Goal: Obtain resource: Download file/media

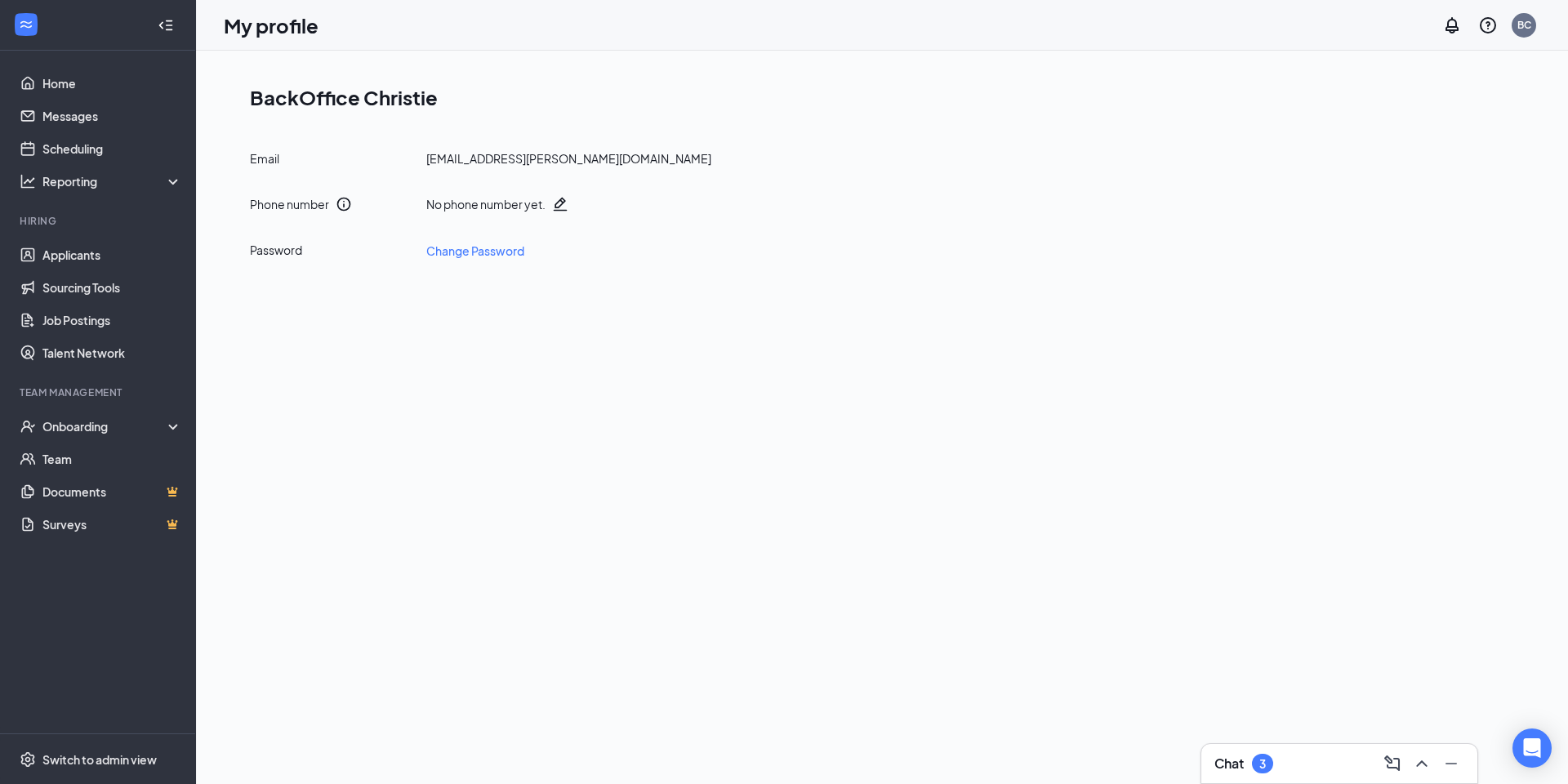
click at [559, 150] on div "[EMAIL_ADDRESS][PERSON_NAME][DOMAIN_NAME]" at bounding box center [569, 158] width 285 height 16
copy div "[EMAIL_ADDRESS][PERSON_NAME][DOMAIN_NAME]"
click at [1527, 20] on div "BC" at bounding box center [1524, 25] width 13 height 13
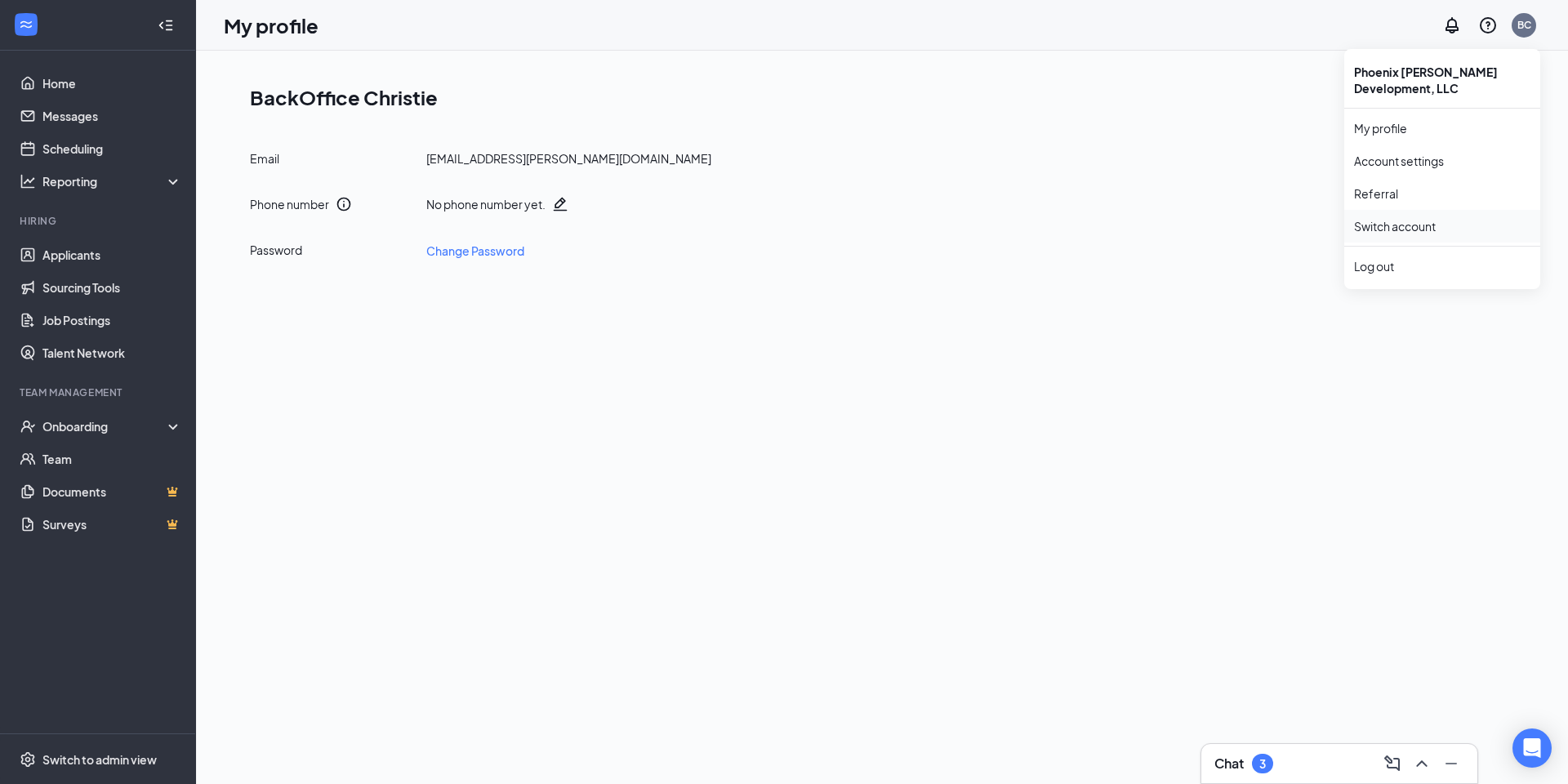
click at [1405, 232] on link "Switch account" at bounding box center [1395, 226] width 81 height 14
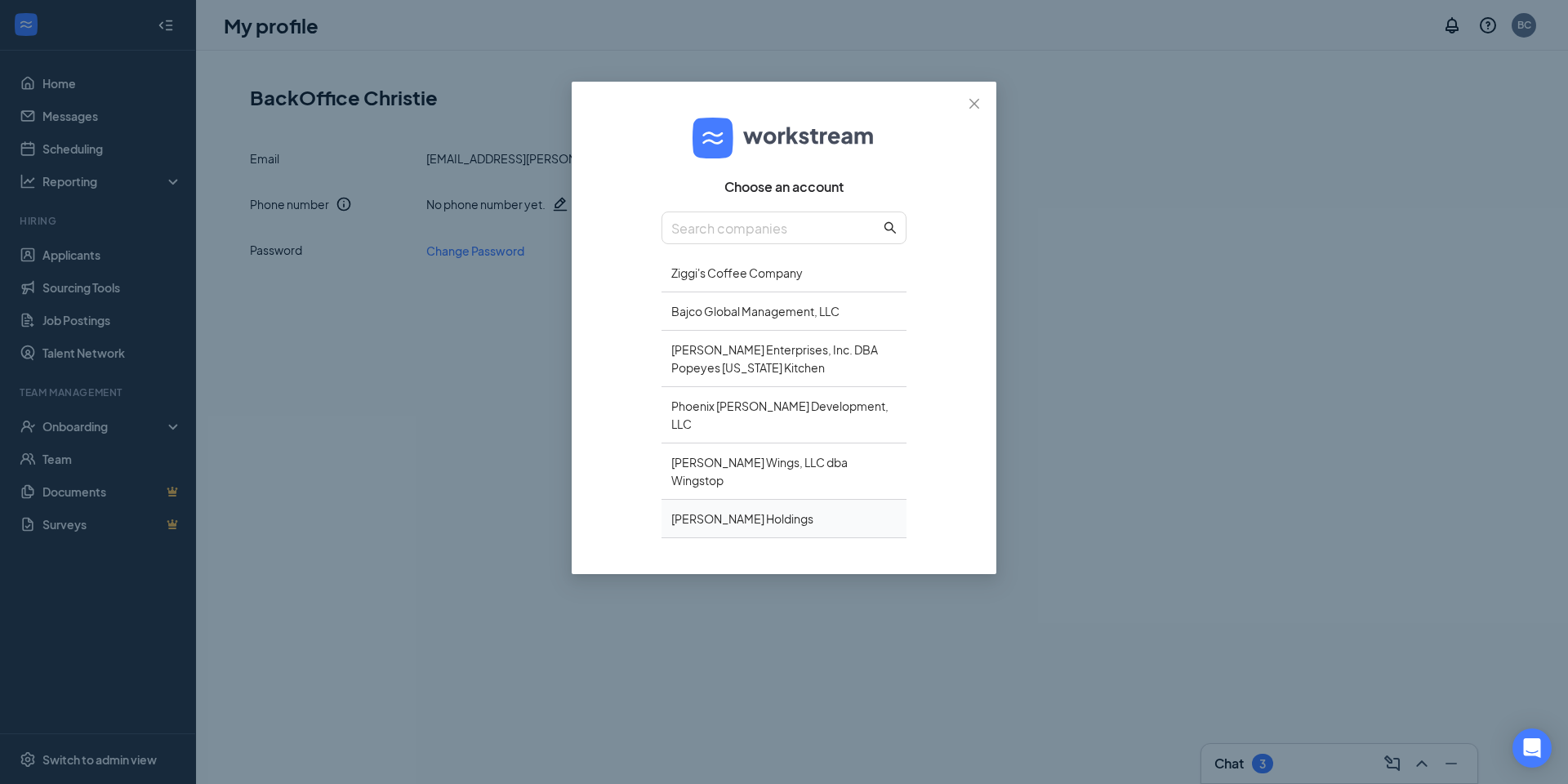
click at [745, 500] on div "Concepcion Holdings" at bounding box center [784, 519] width 245 height 38
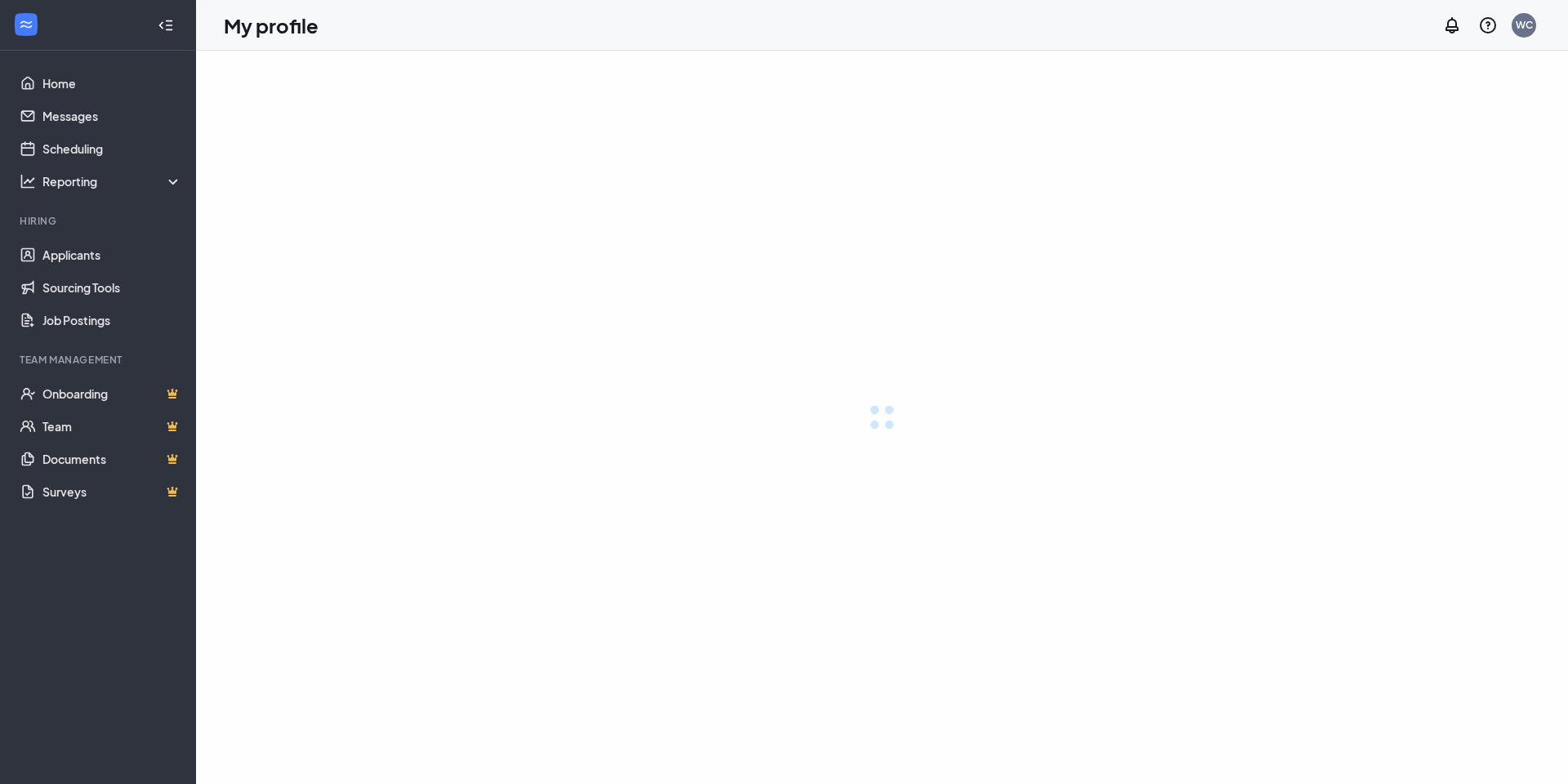
click at [795, 480] on div at bounding box center [882, 417] width 1372 height 733
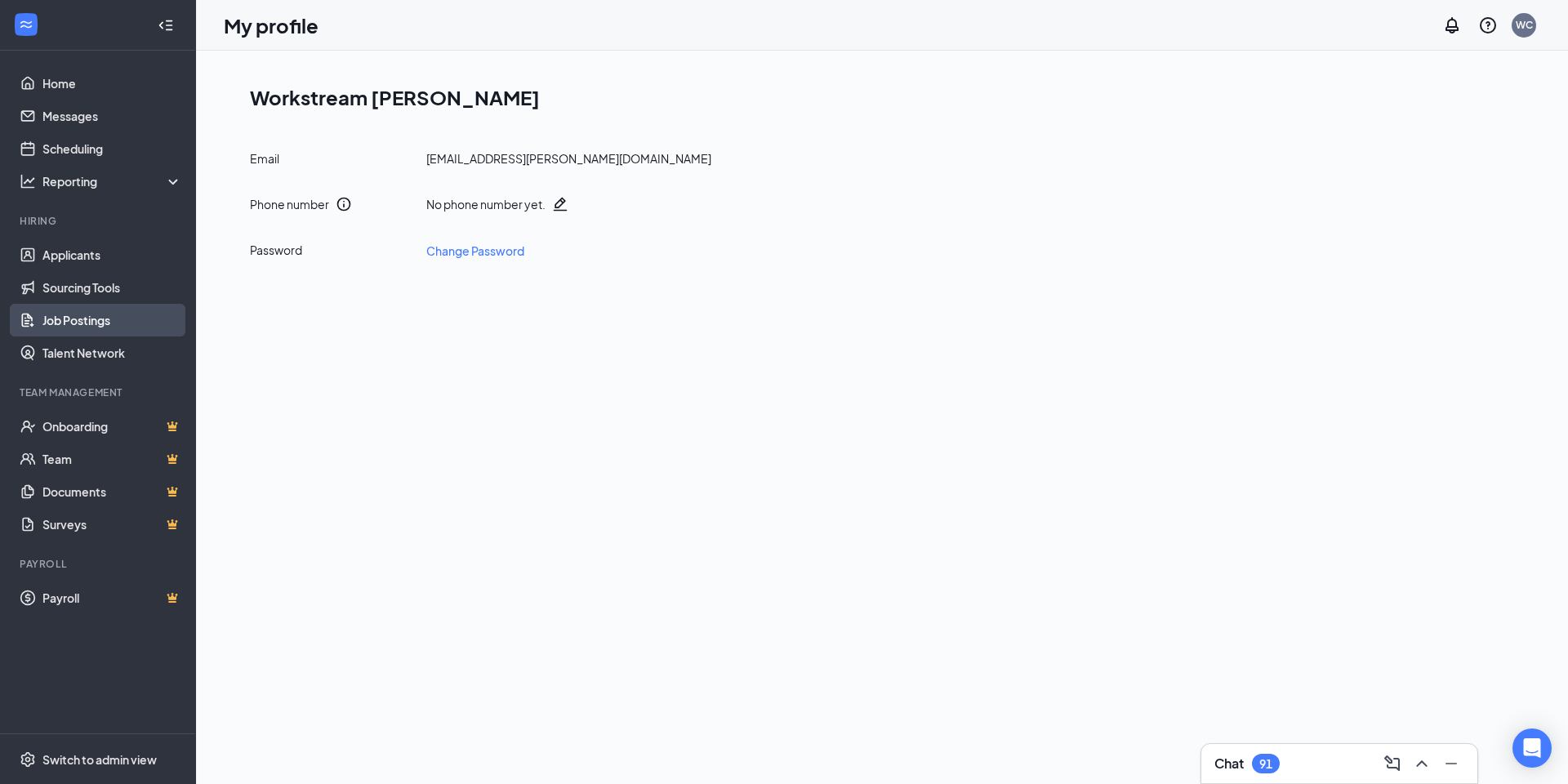
click at [116, 313] on link "Job Postings" at bounding box center [112, 320] width 140 height 33
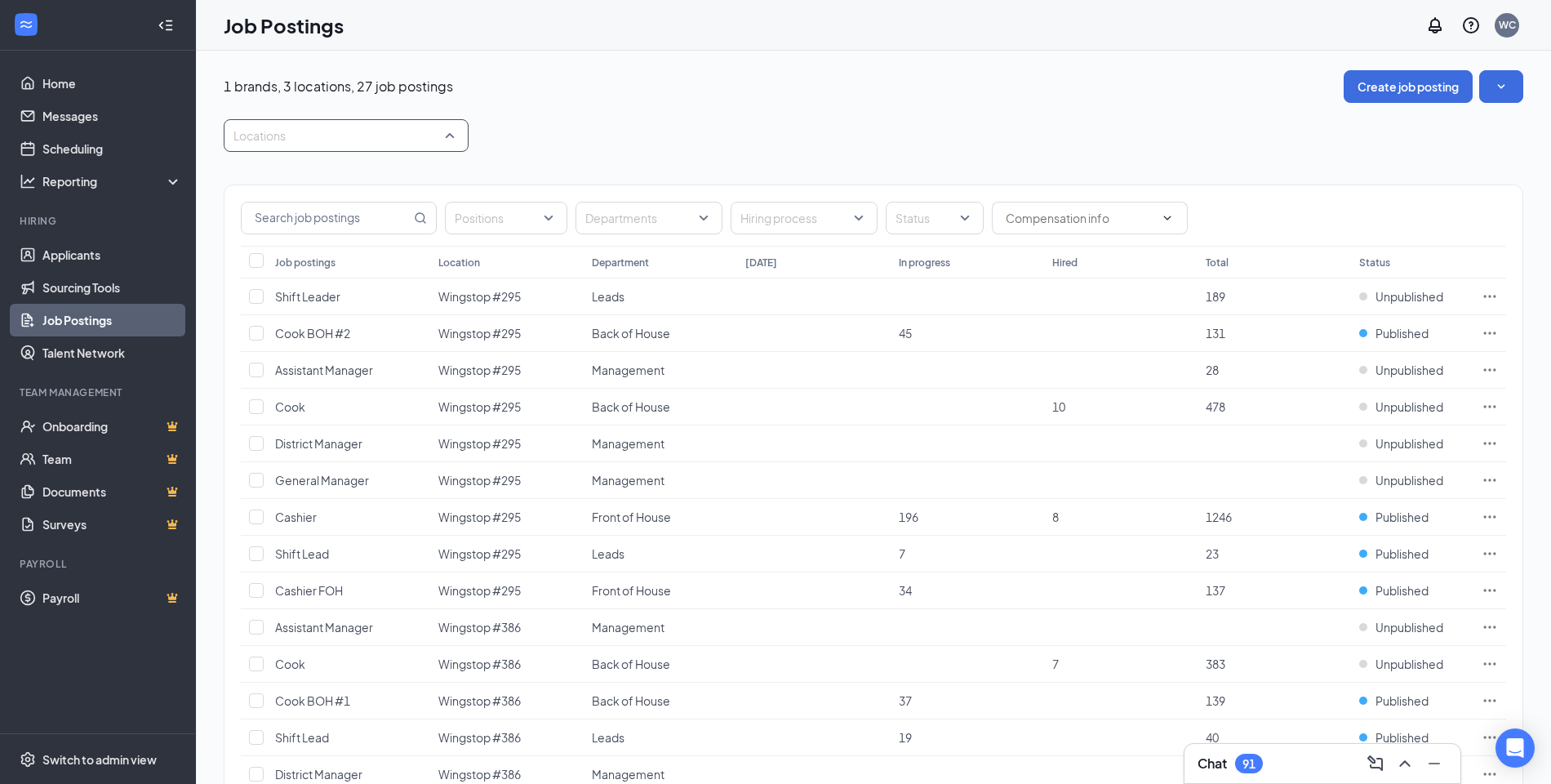
click at [340, 125] on div at bounding box center [338, 135] width 220 height 26
click at [242, 289] on div at bounding box center [243, 292] width 14 height 14
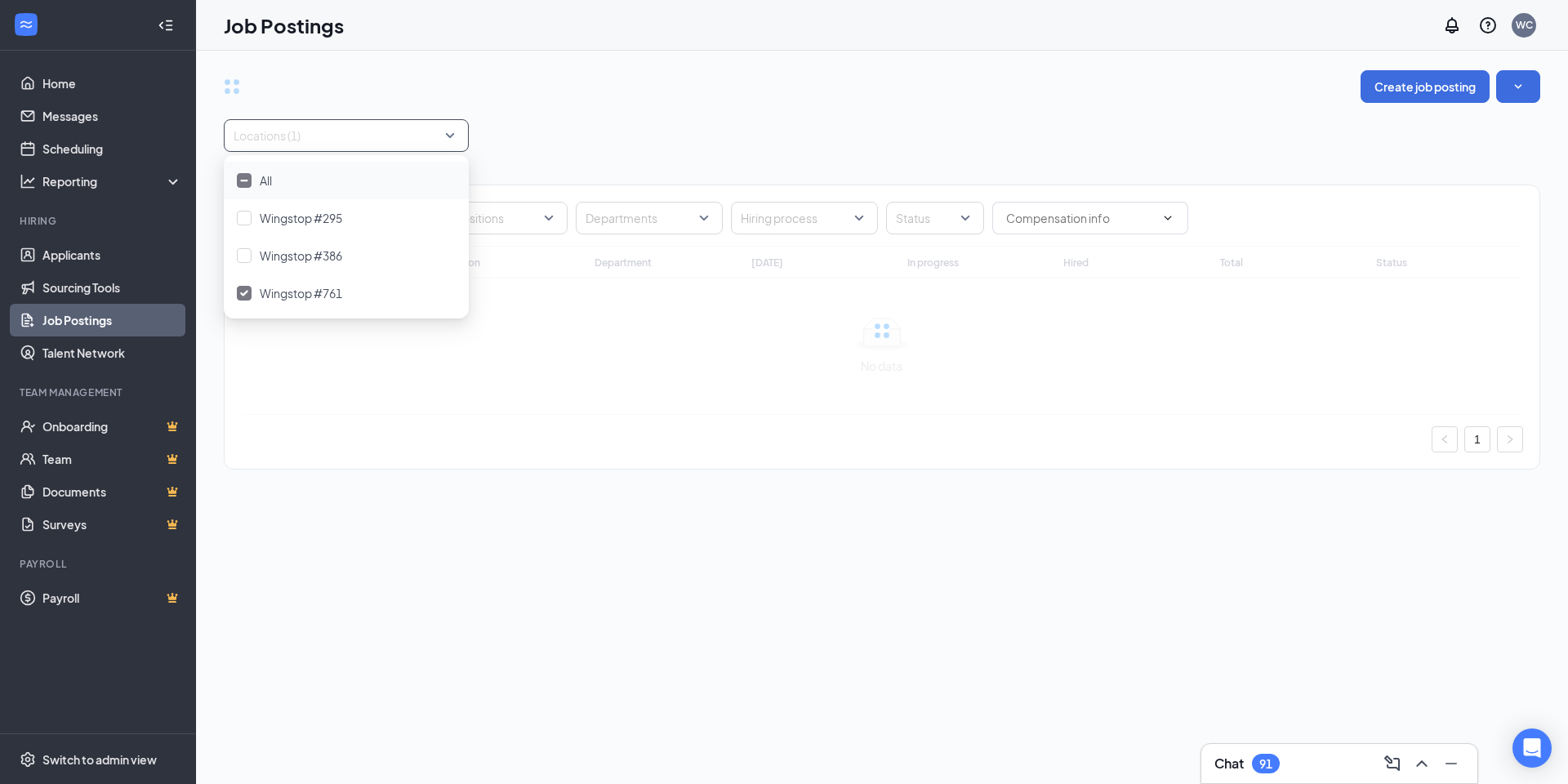
click at [772, 119] on div "Locations (1)" at bounding box center [882, 135] width 1316 height 33
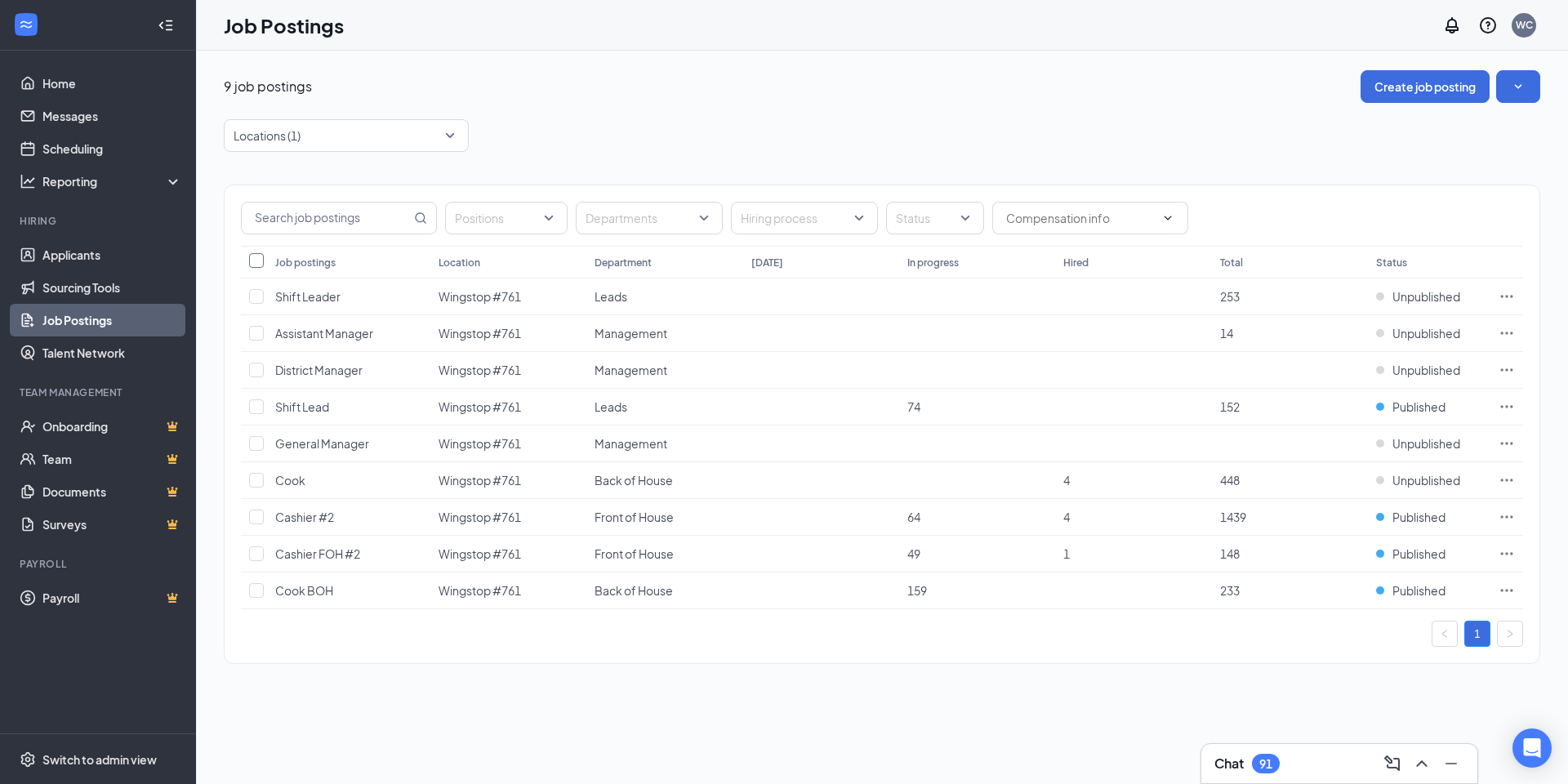
click at [255, 266] on input "Select all" at bounding box center [256, 259] width 14 height 14
checkbox input "true"
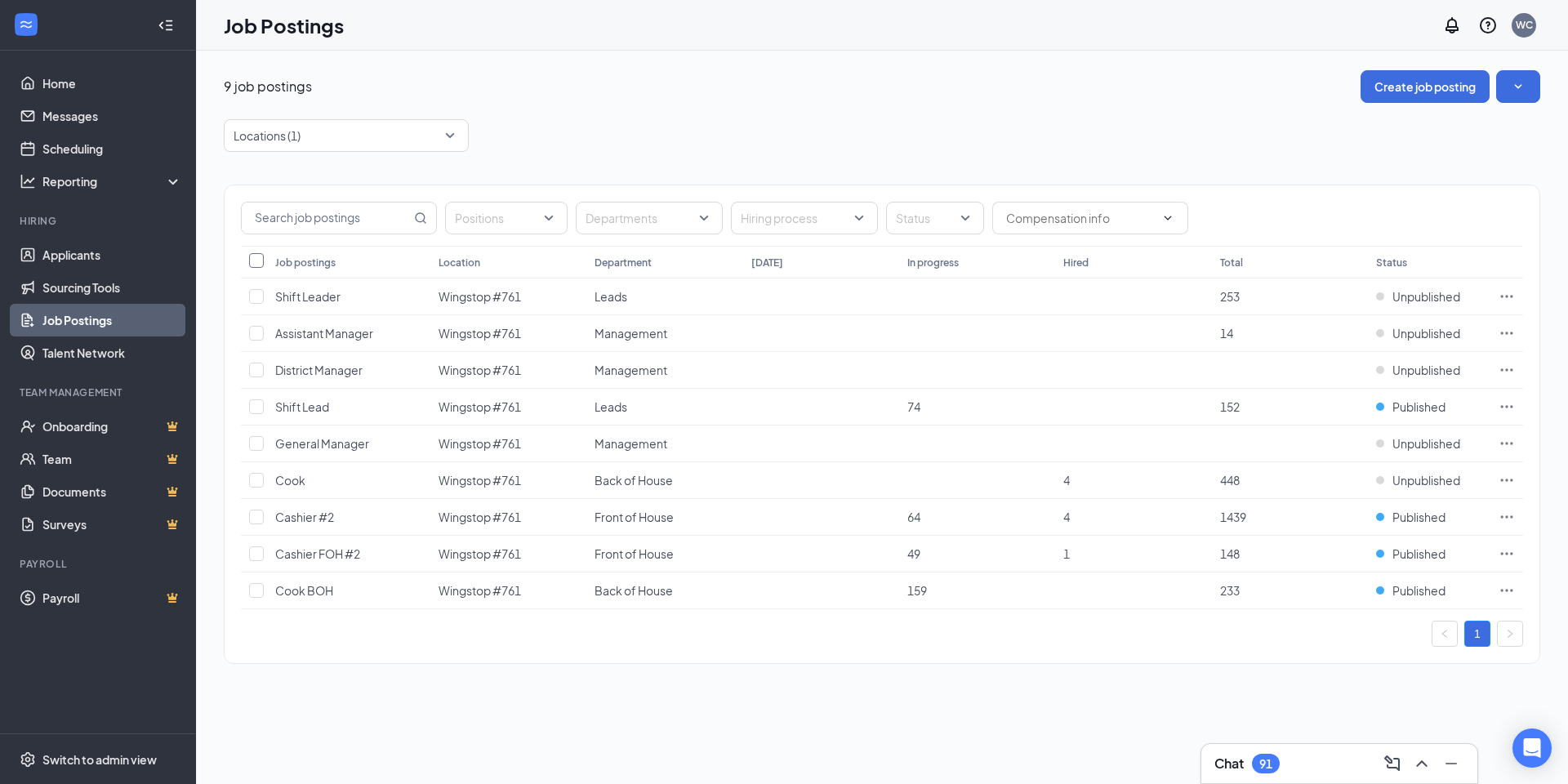
checkbox input "true"
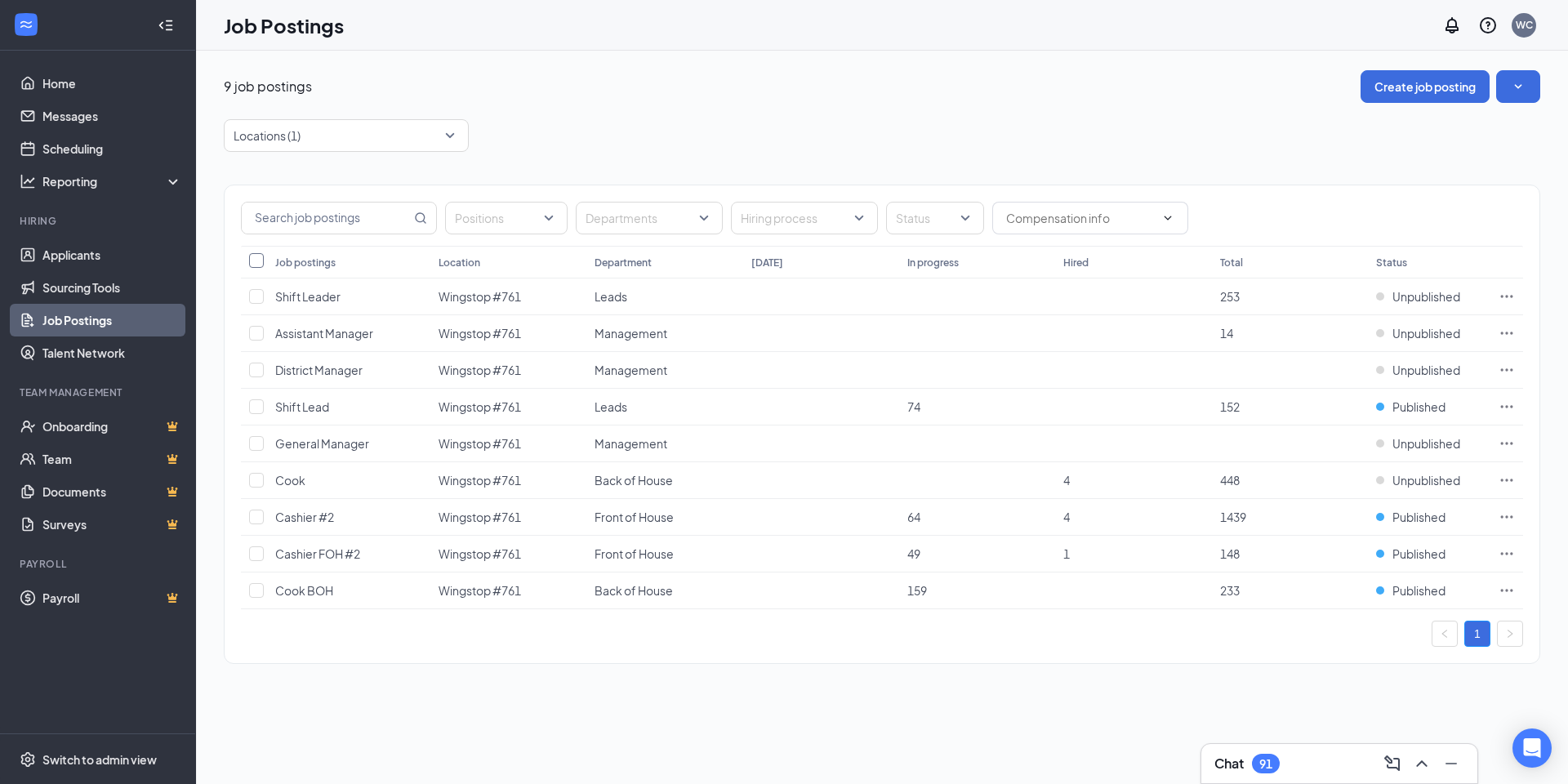
checkbox input "true"
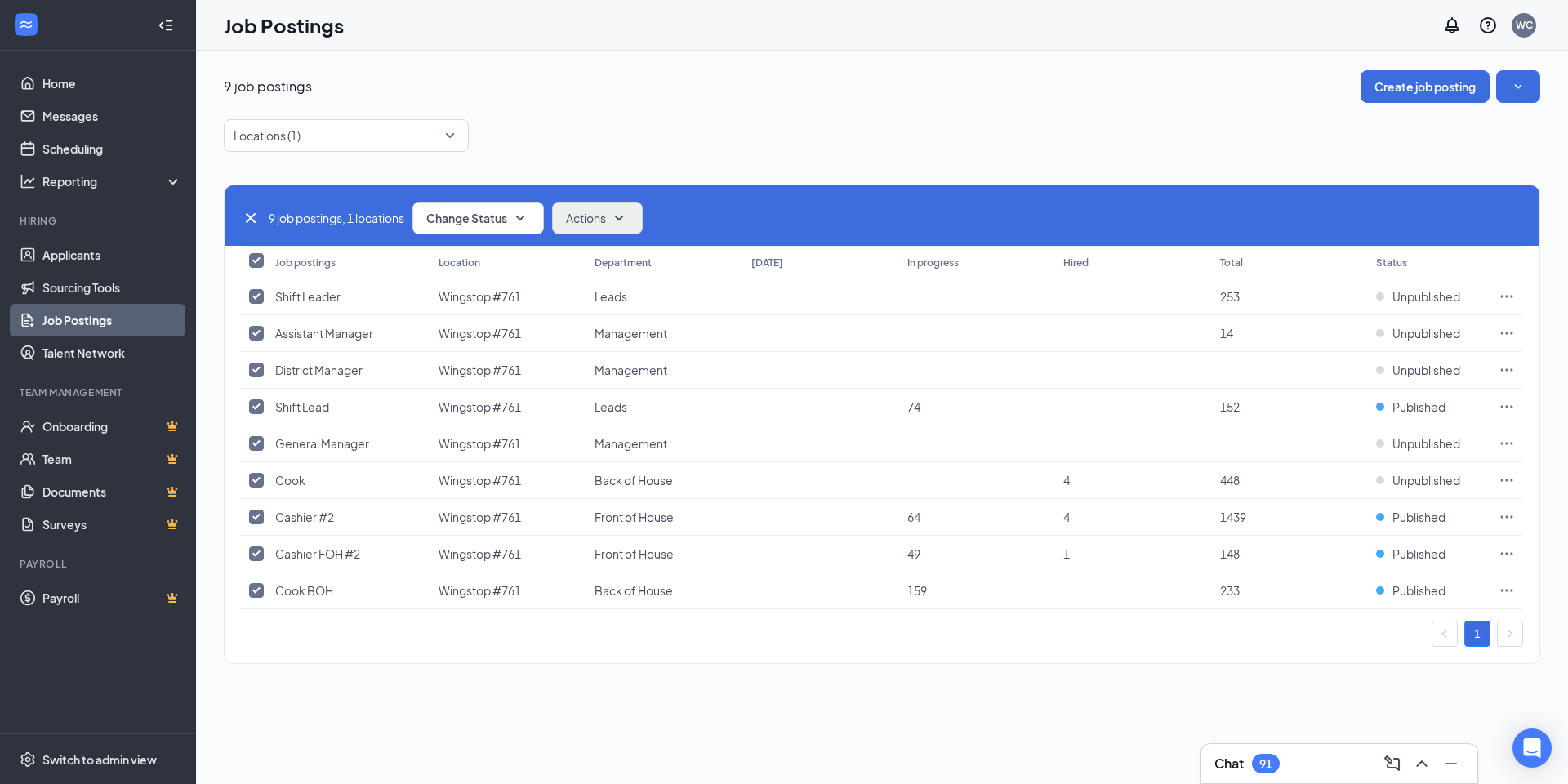
click at [625, 229] on button "Actions" at bounding box center [597, 218] width 91 height 33
click at [507, 224] on span "Change Status" at bounding box center [466, 218] width 80 height 11
click at [699, 145] on div "Locations (1)" at bounding box center [882, 135] width 1316 height 33
click at [1511, 591] on icon "Ellipses" at bounding box center [1507, 590] width 16 height 16
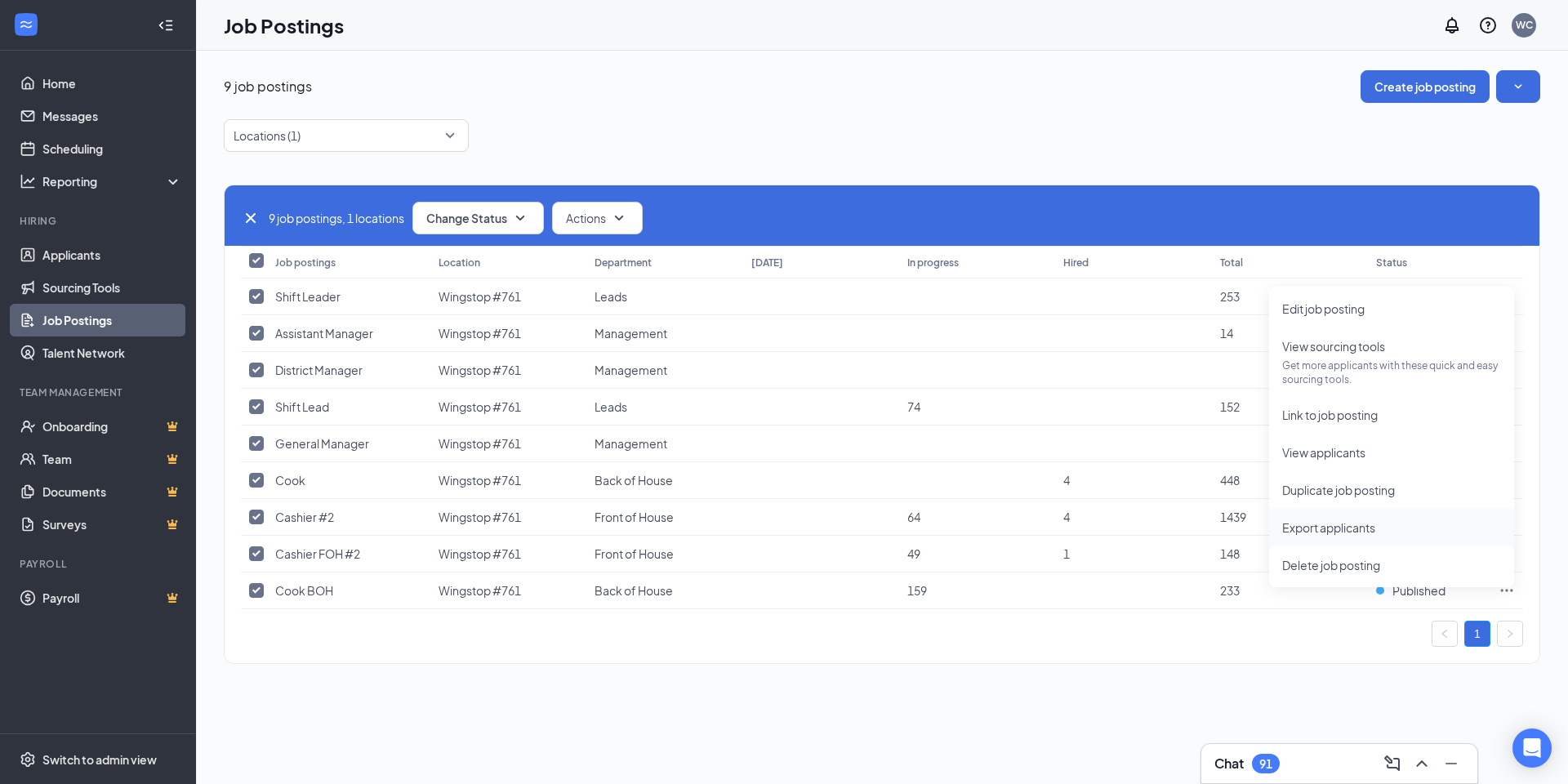
click at [1397, 526] on span "Export applicants" at bounding box center [1392, 526] width 219 height 18
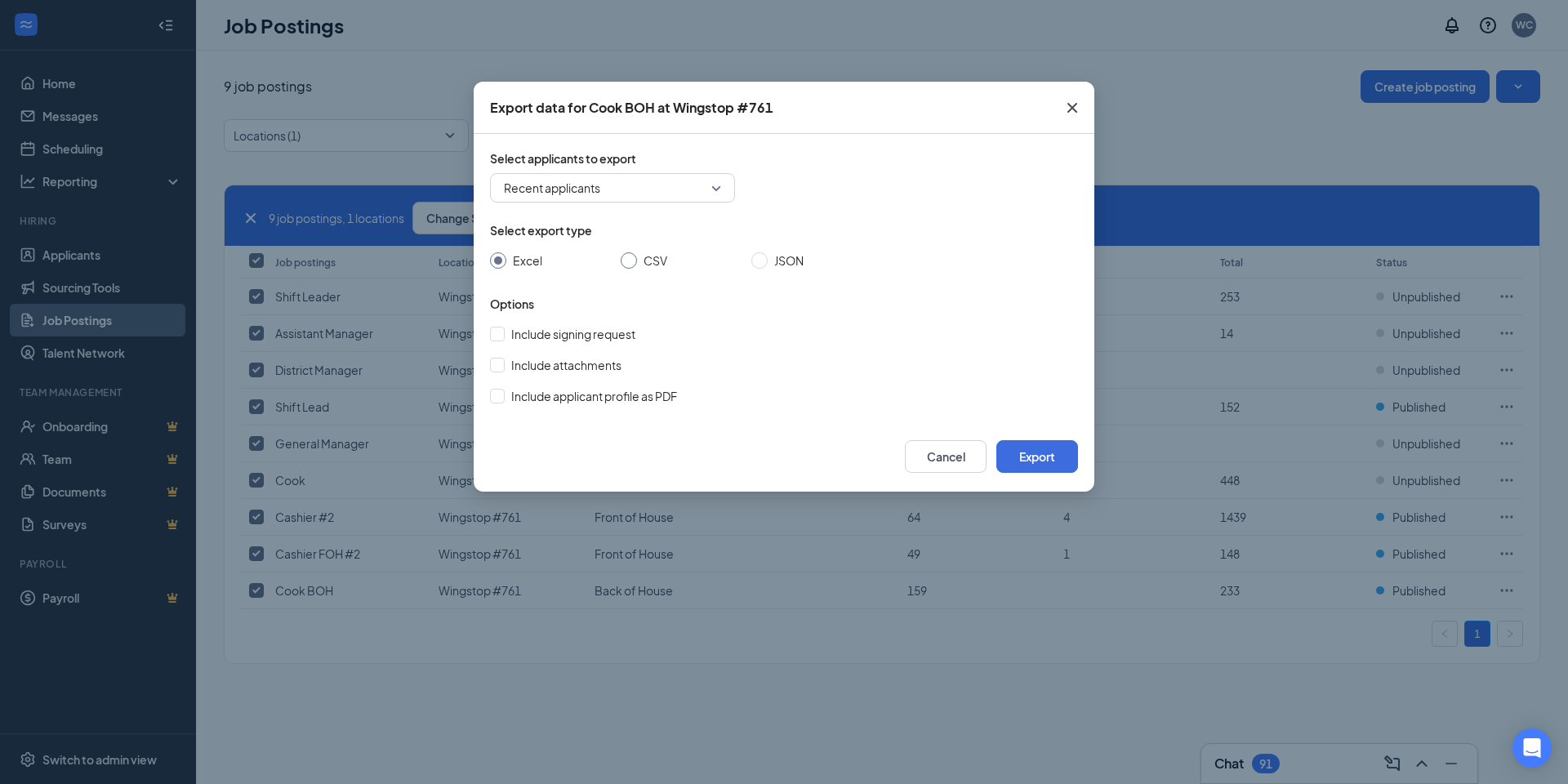
click at [630, 257] on span at bounding box center [628, 259] width 16 height 16
click at [630, 257] on input "CSV" at bounding box center [628, 259] width 16 height 16
radio input "true"
radio input "false"
click at [498, 340] on input "Include signing request" at bounding box center [497, 333] width 14 height 14
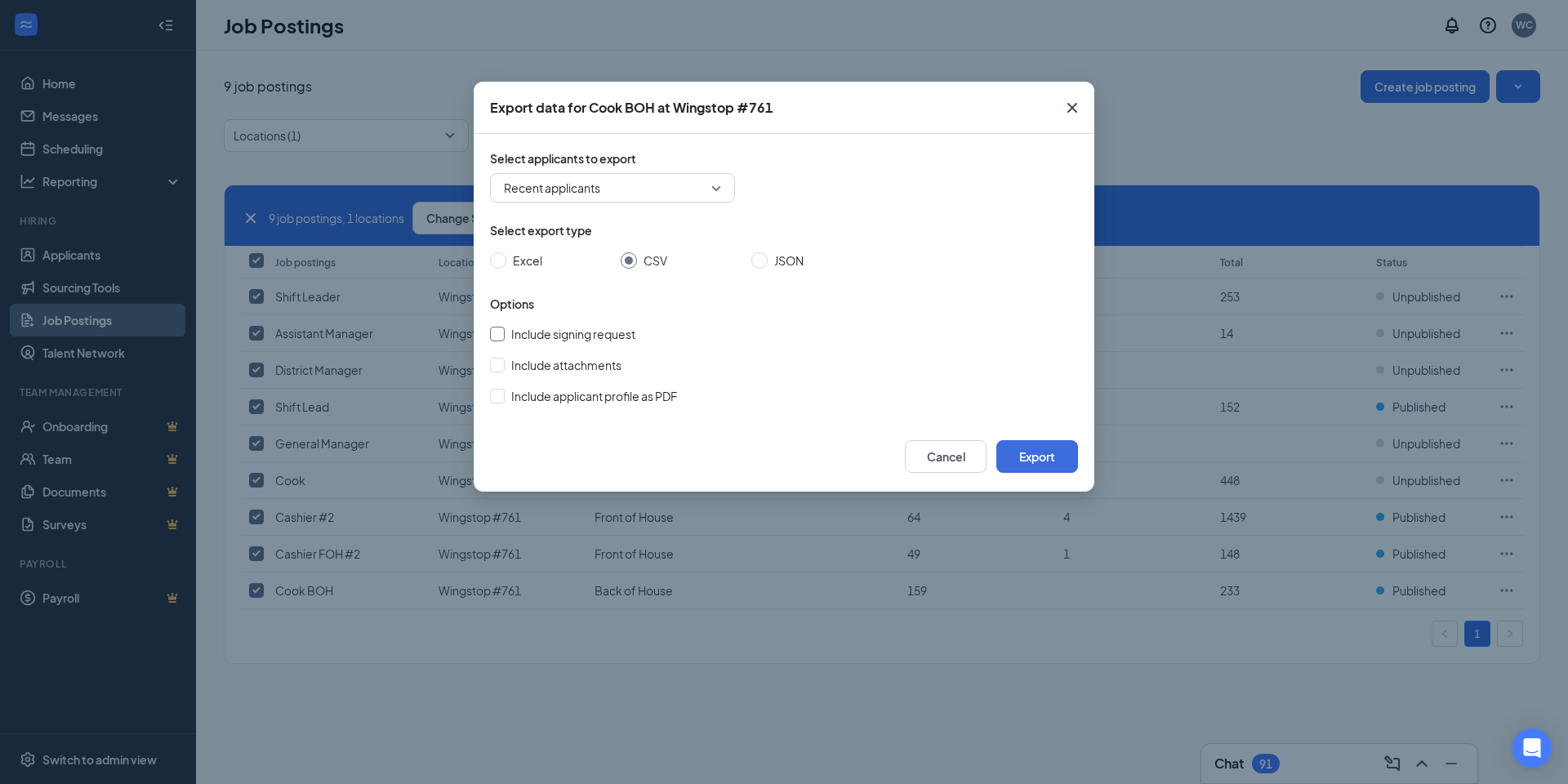
checkbox input "true"
click at [496, 366] on input "Include attachments" at bounding box center [497, 364] width 14 height 14
checkbox input "true"
click at [500, 389] on input "Include applicant profile as PDF" at bounding box center [497, 395] width 14 height 14
checkbox input "true"
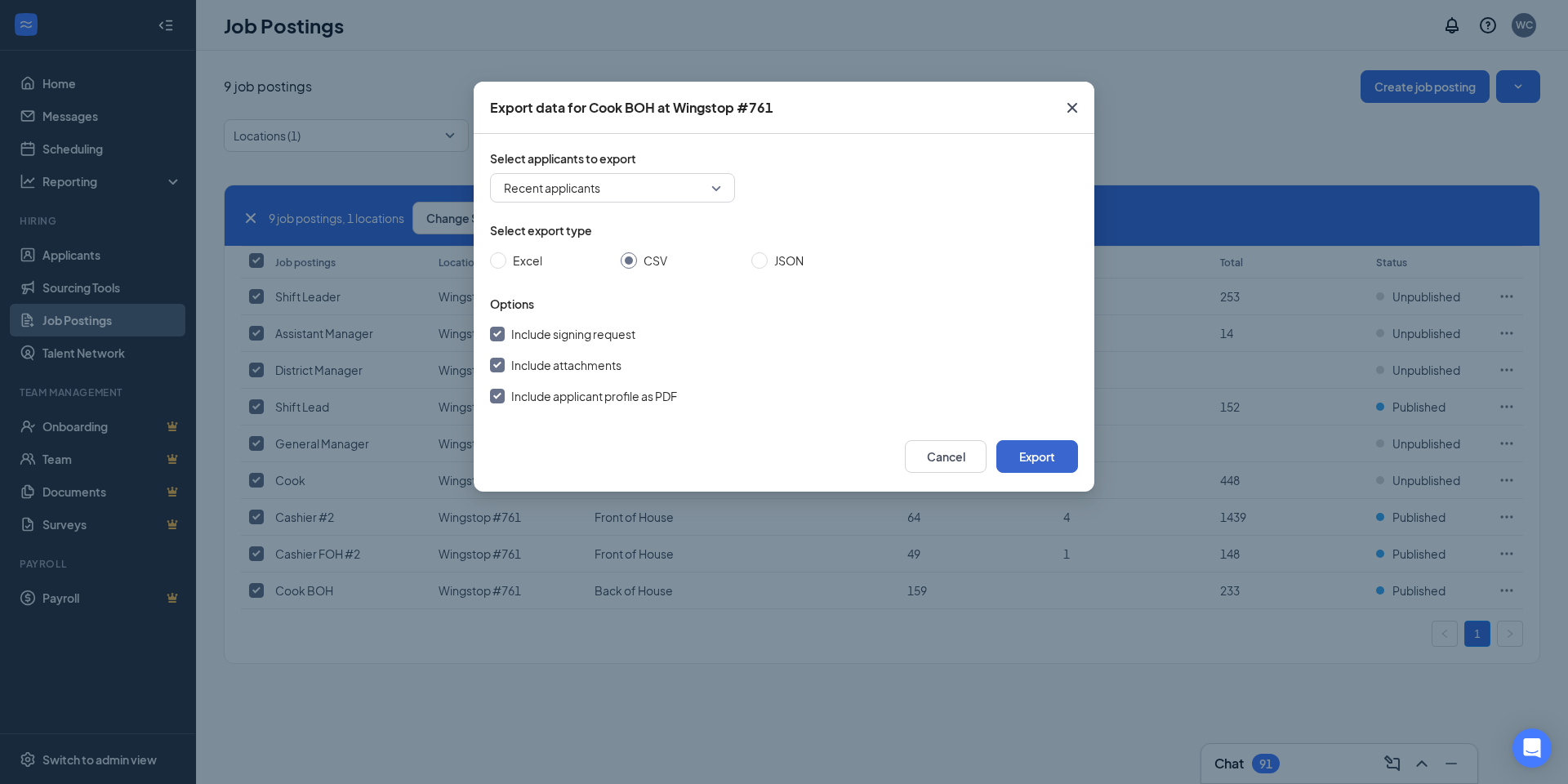
click at [1053, 458] on button "Export" at bounding box center [1036, 457] width 81 height 33
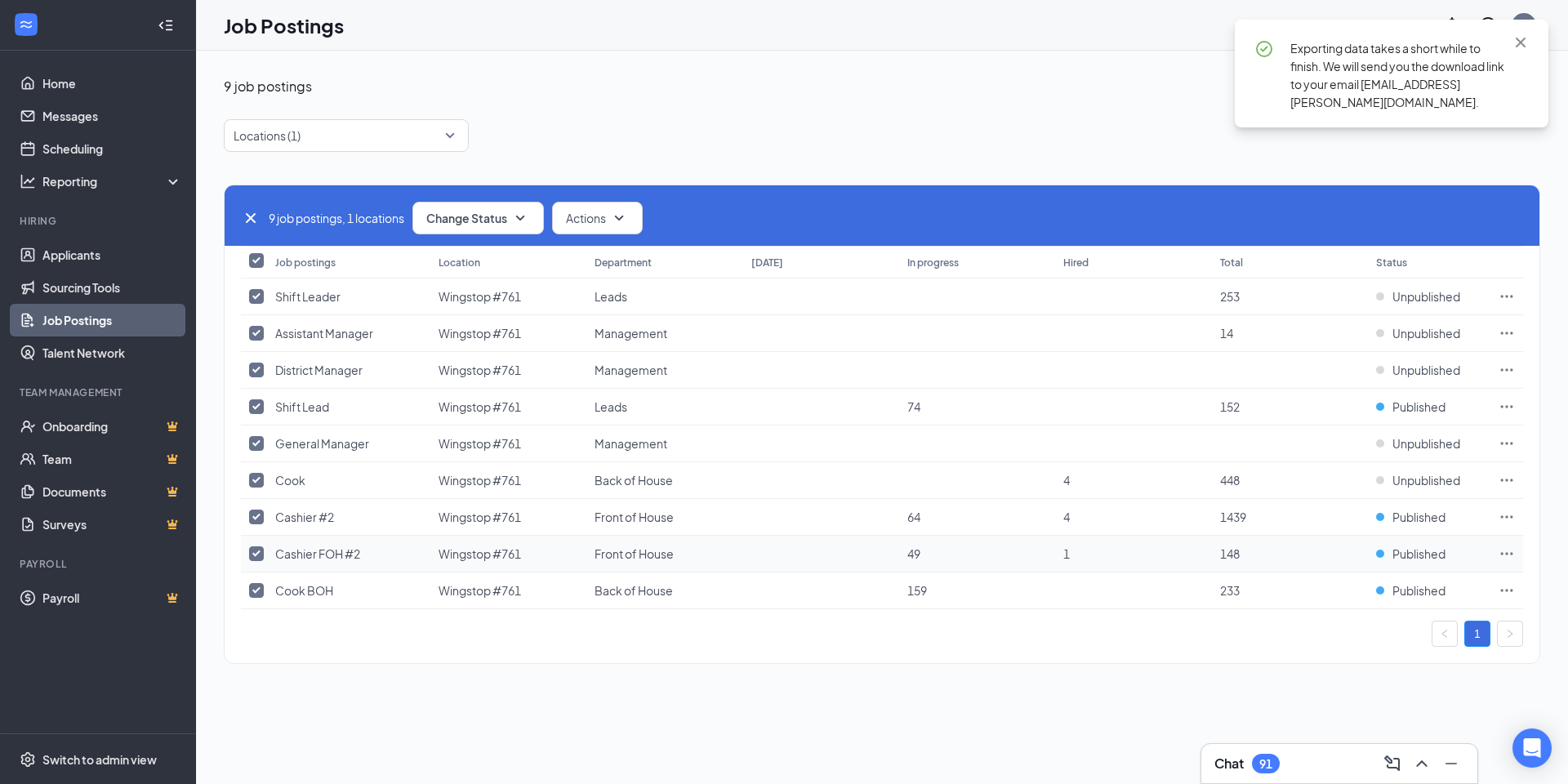
click at [1499, 559] on icon "Ellipses" at bounding box center [1507, 553] width 16 height 16
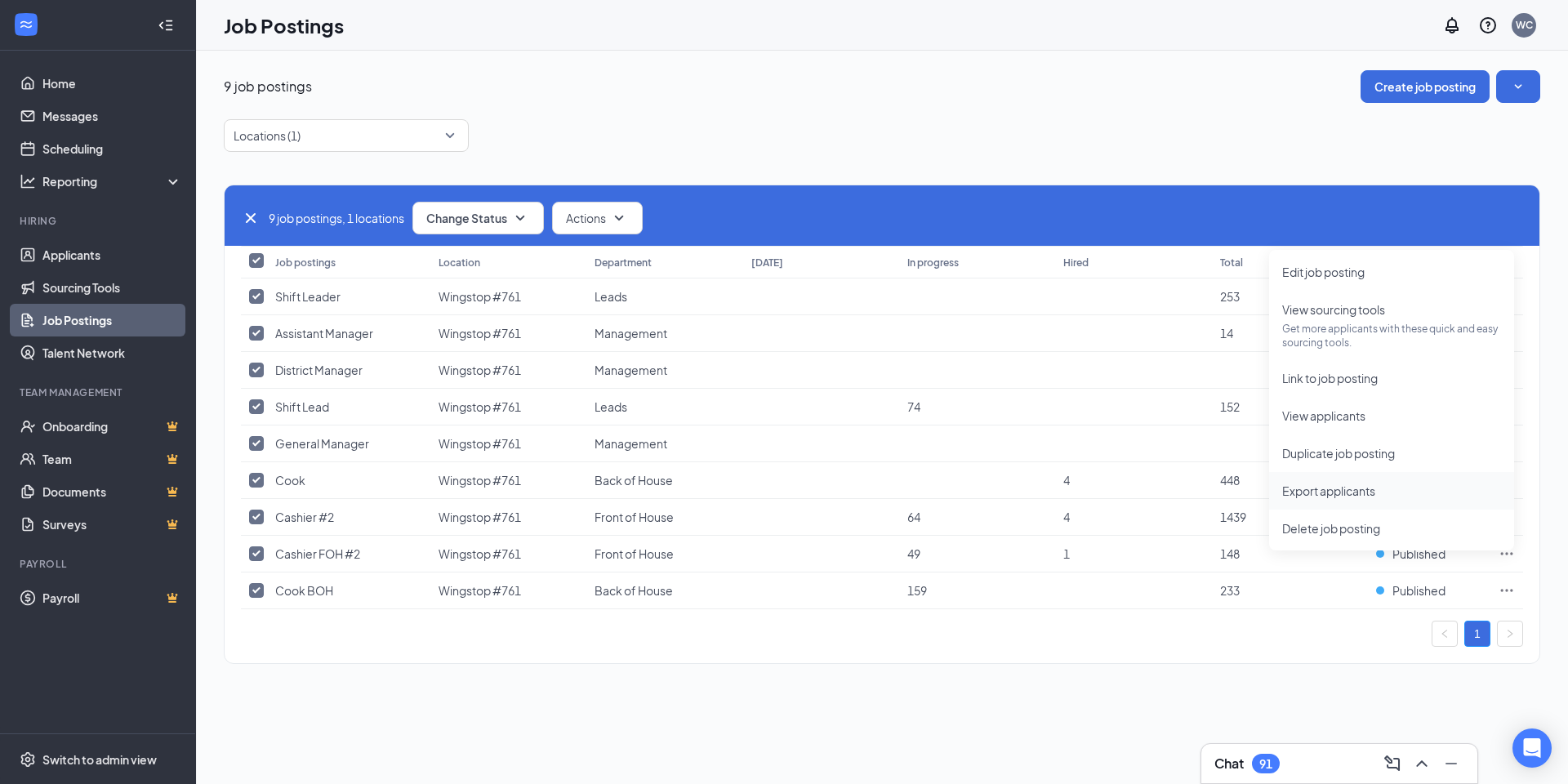
click at [1385, 490] on span "Export applicants" at bounding box center [1392, 490] width 219 height 18
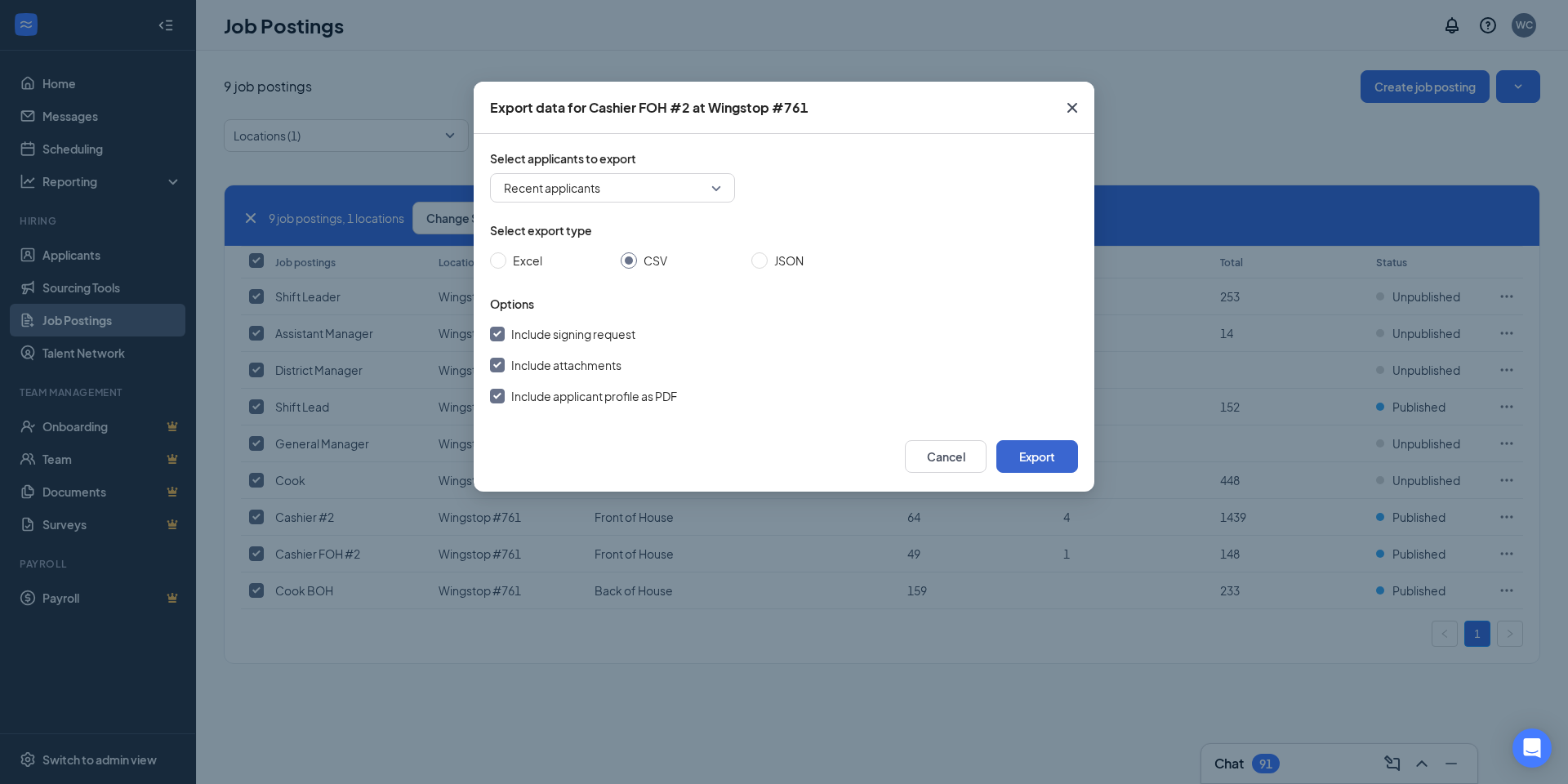
click at [1053, 451] on button "Export" at bounding box center [1036, 457] width 81 height 33
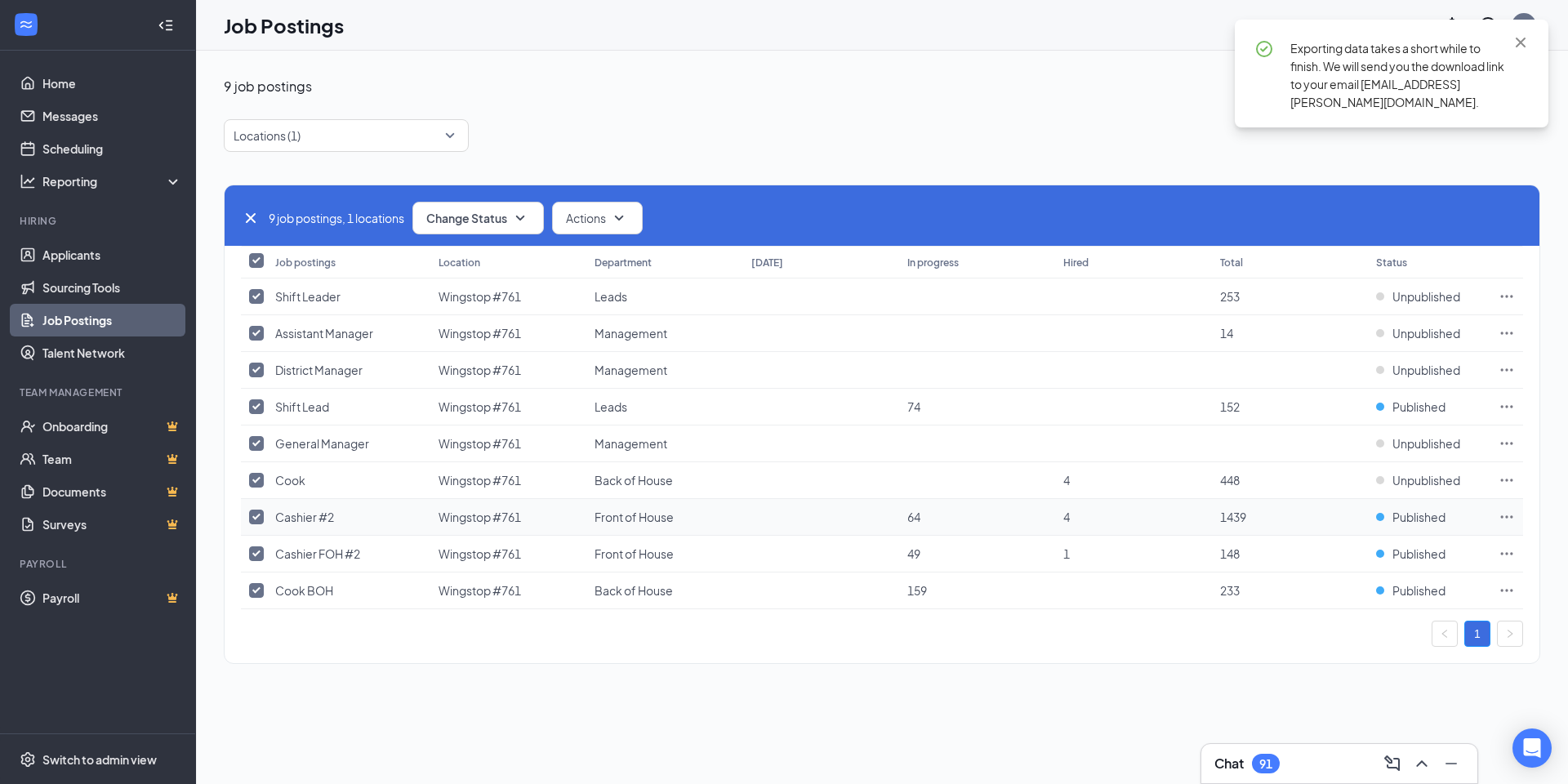
click at [1507, 512] on icon "Ellipses" at bounding box center [1507, 516] width 16 height 16
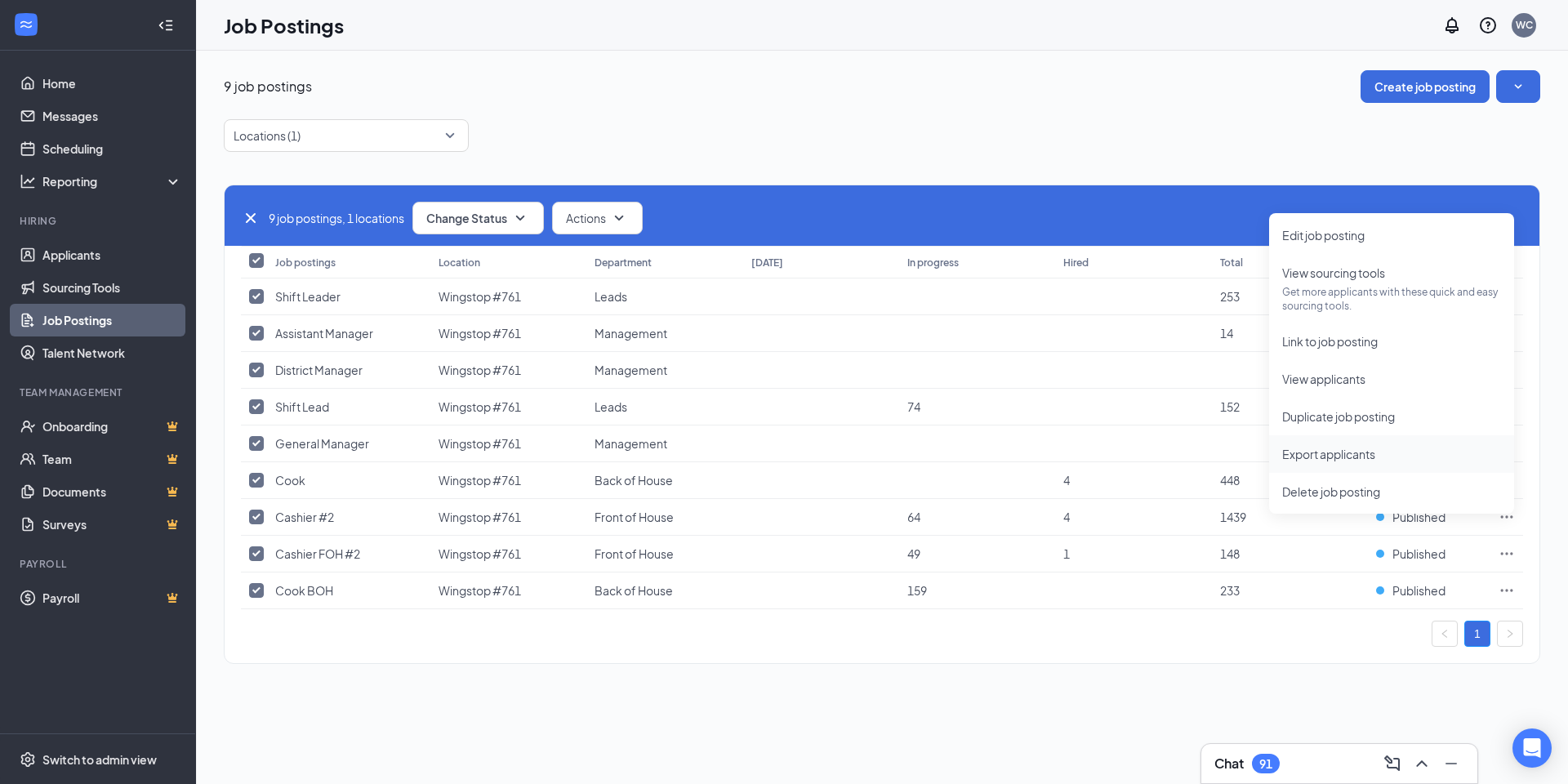
click at [1359, 448] on span "Export applicants" at bounding box center [1329, 453] width 93 height 14
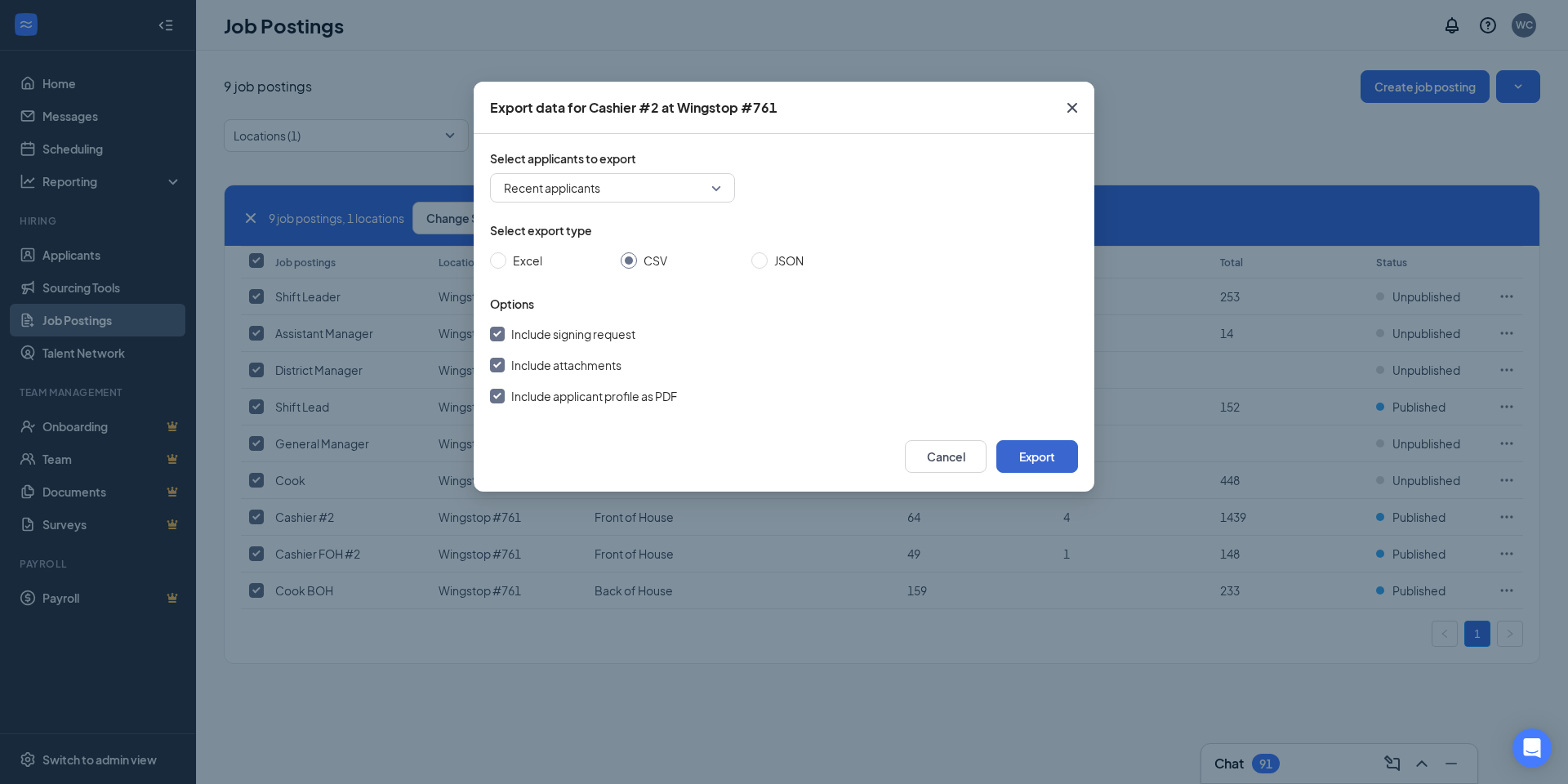
click at [1061, 459] on button "Export" at bounding box center [1036, 457] width 81 height 33
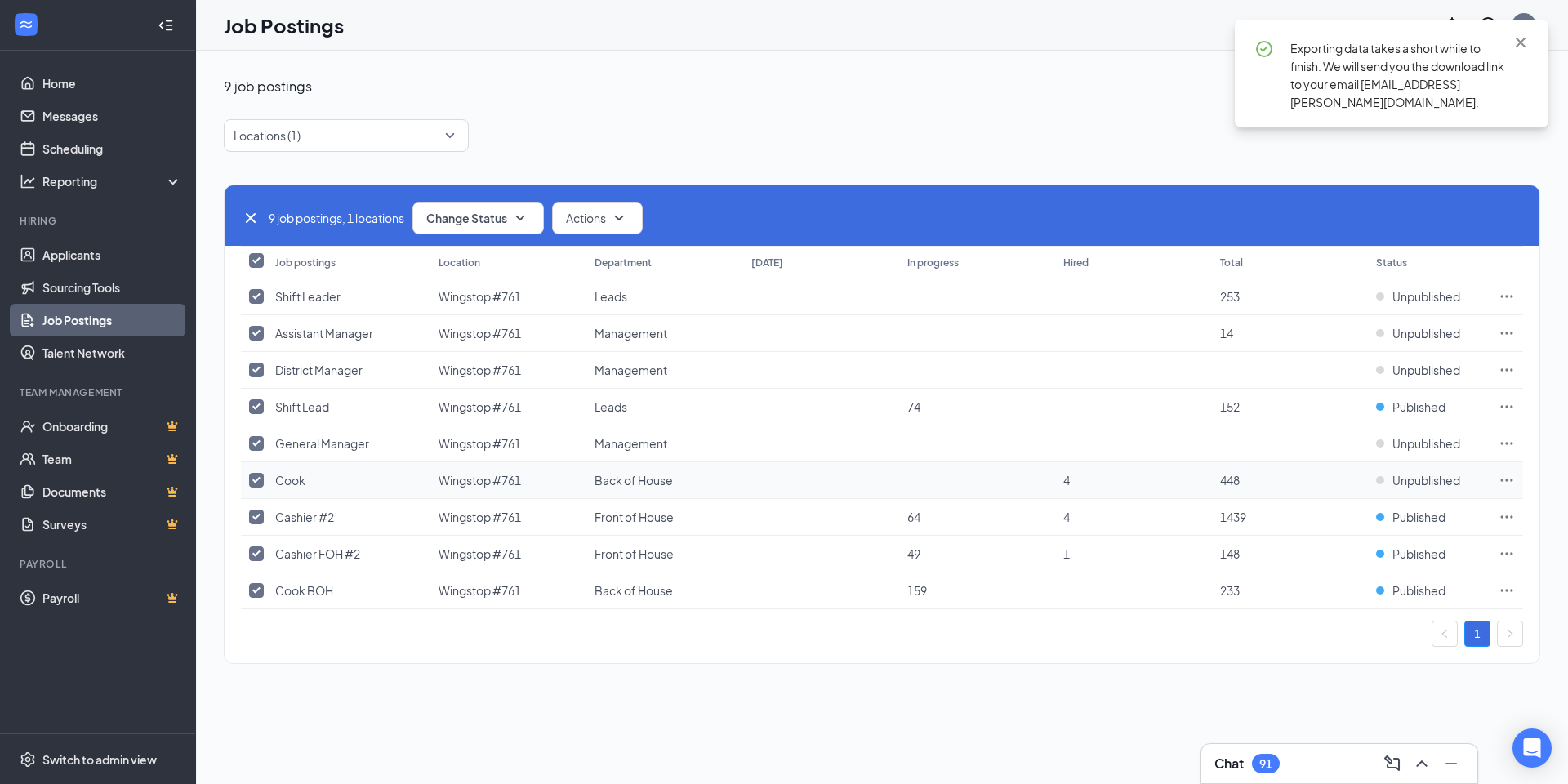
click at [1512, 481] on icon "Ellipses" at bounding box center [1507, 480] width 12 height 3
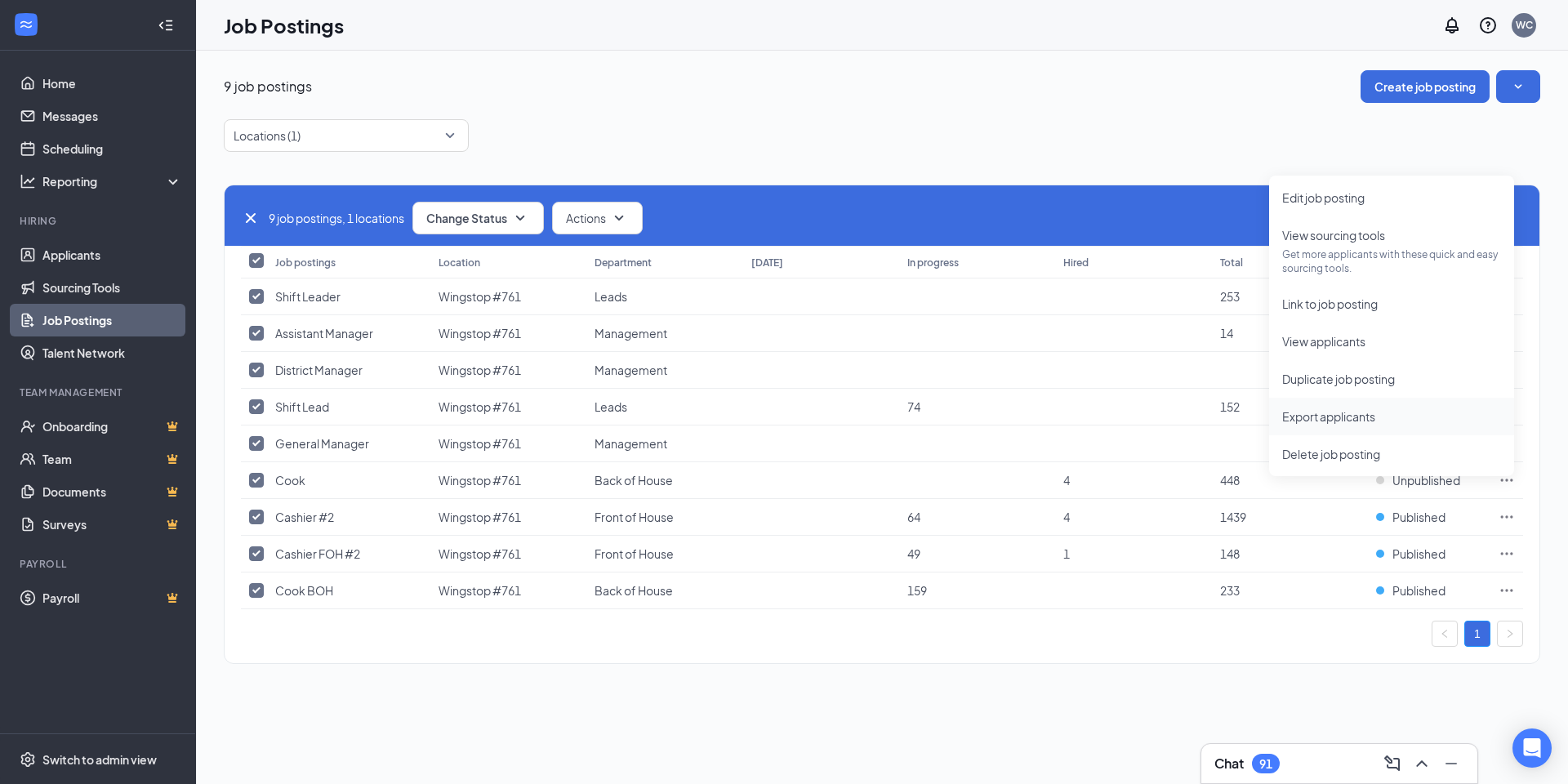
click at [1379, 408] on span "Export applicants" at bounding box center [1392, 415] width 219 height 18
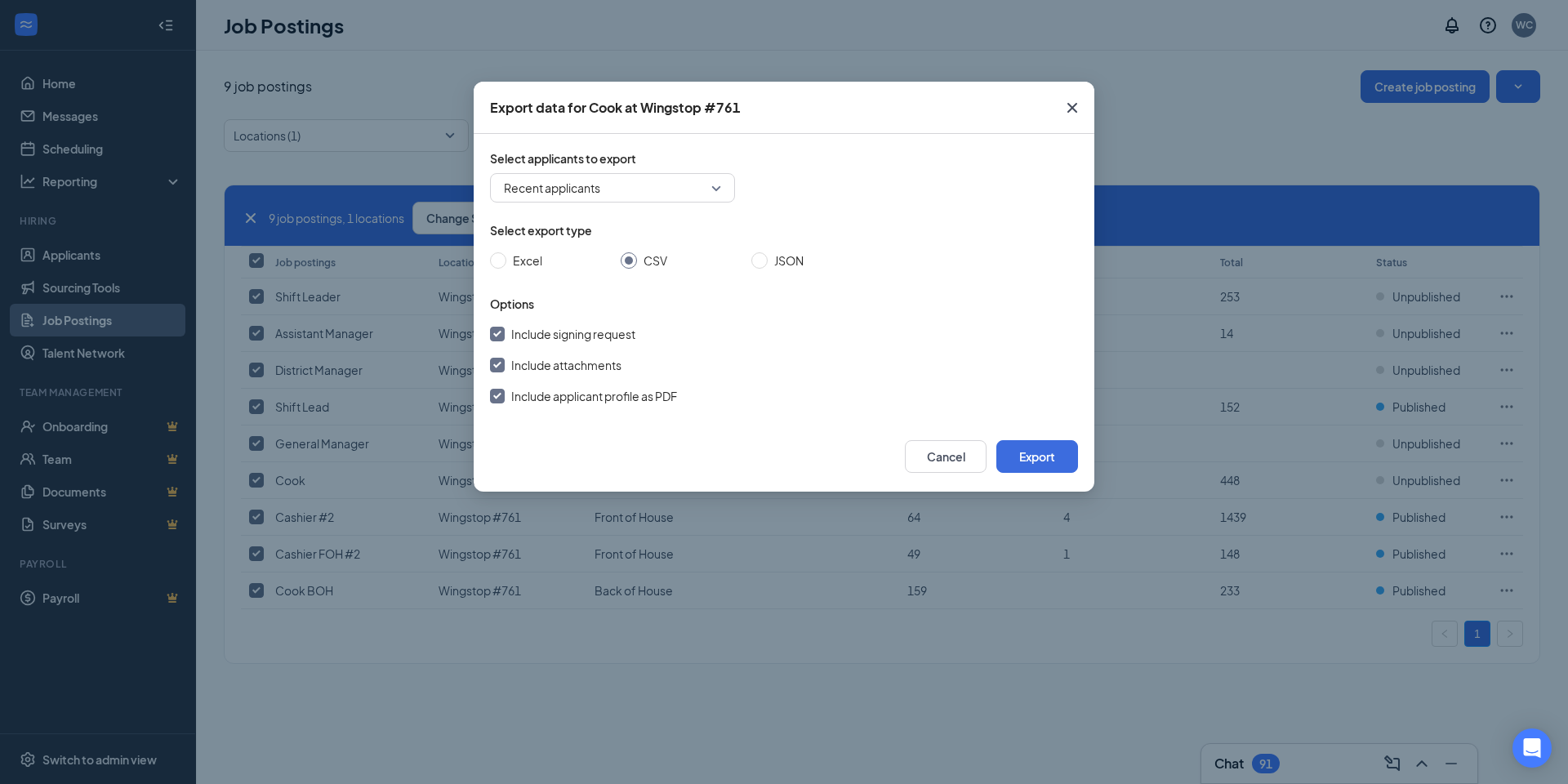
click at [1060, 436] on div "Cancel Export" at bounding box center [784, 456] width 621 height 70
click at [1045, 447] on button "Export" at bounding box center [1036, 457] width 81 height 33
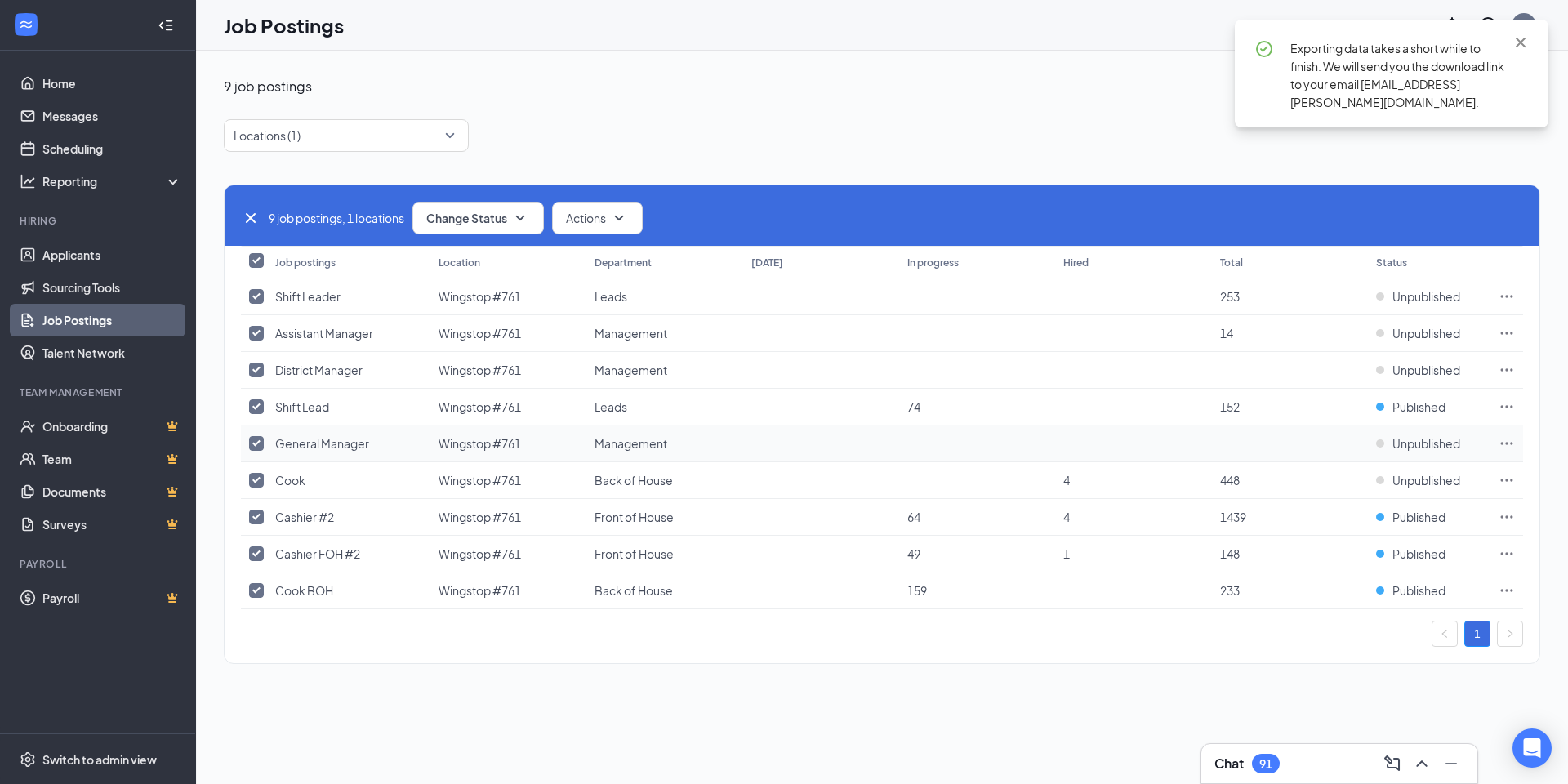
click at [1510, 441] on icon "Ellipses" at bounding box center [1507, 442] width 16 height 16
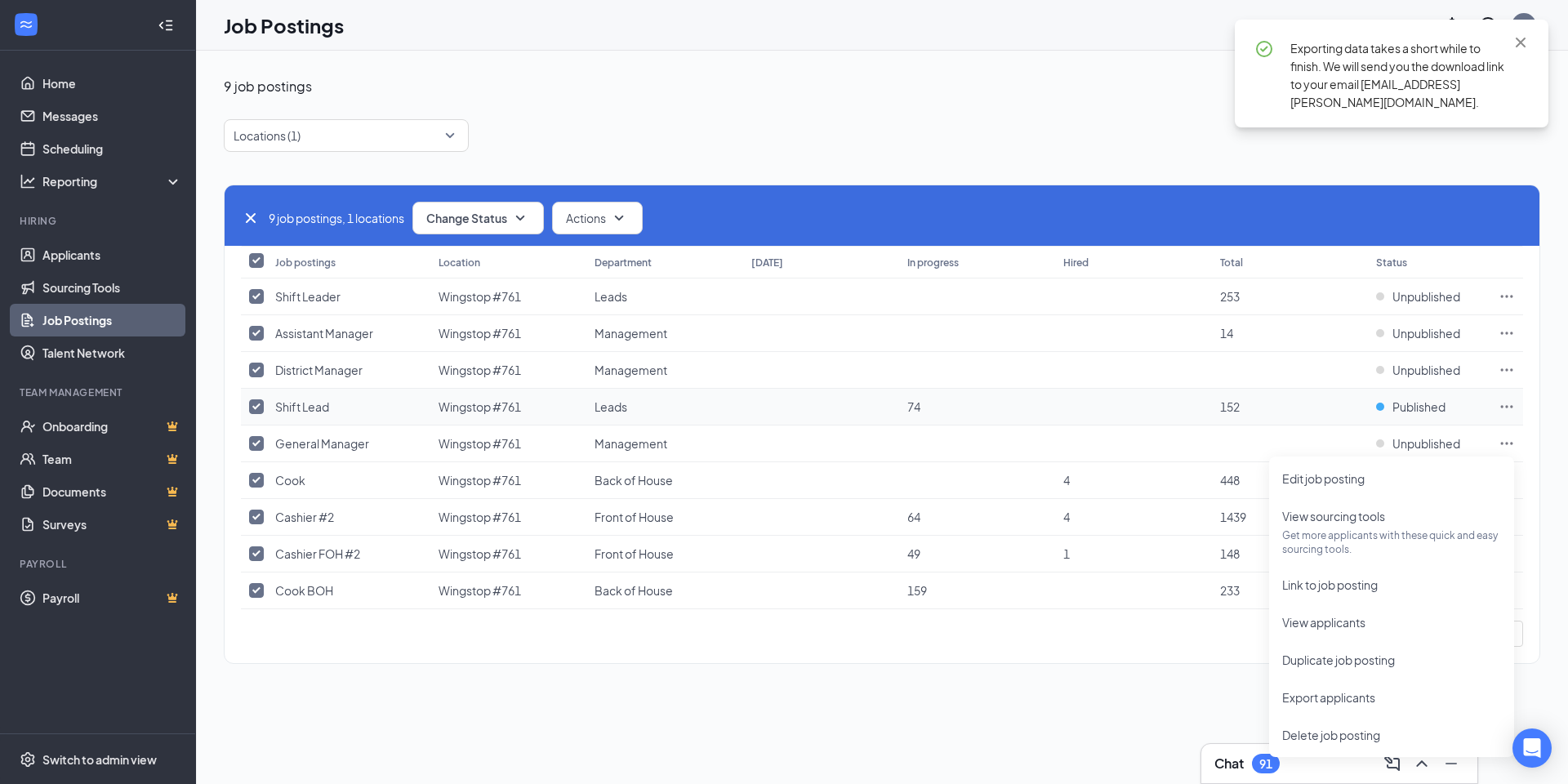
click at [1508, 406] on icon "Ellipses" at bounding box center [1507, 406] width 16 height 16
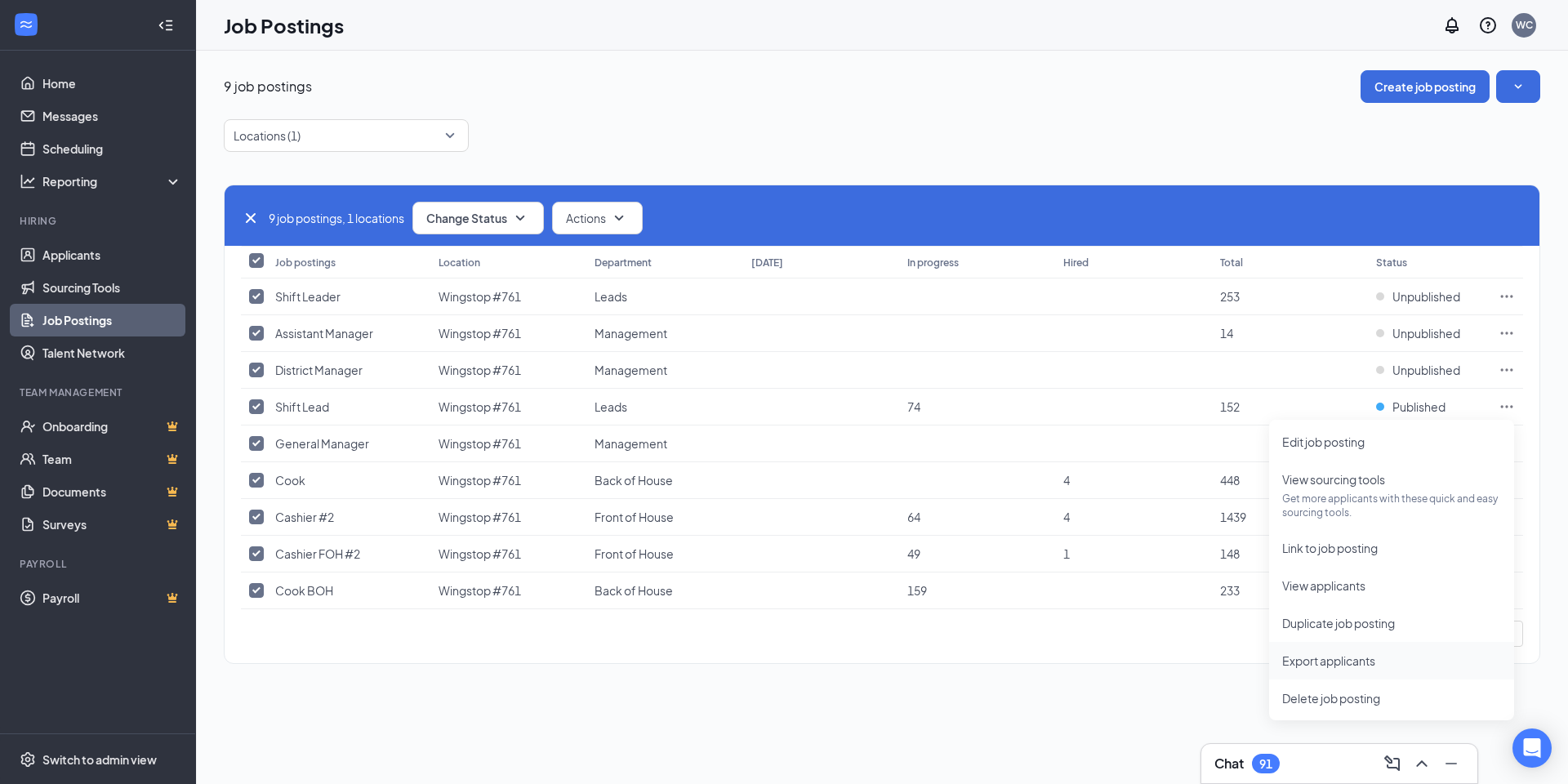
click at [1355, 653] on span "Export applicants" at bounding box center [1329, 660] width 93 height 14
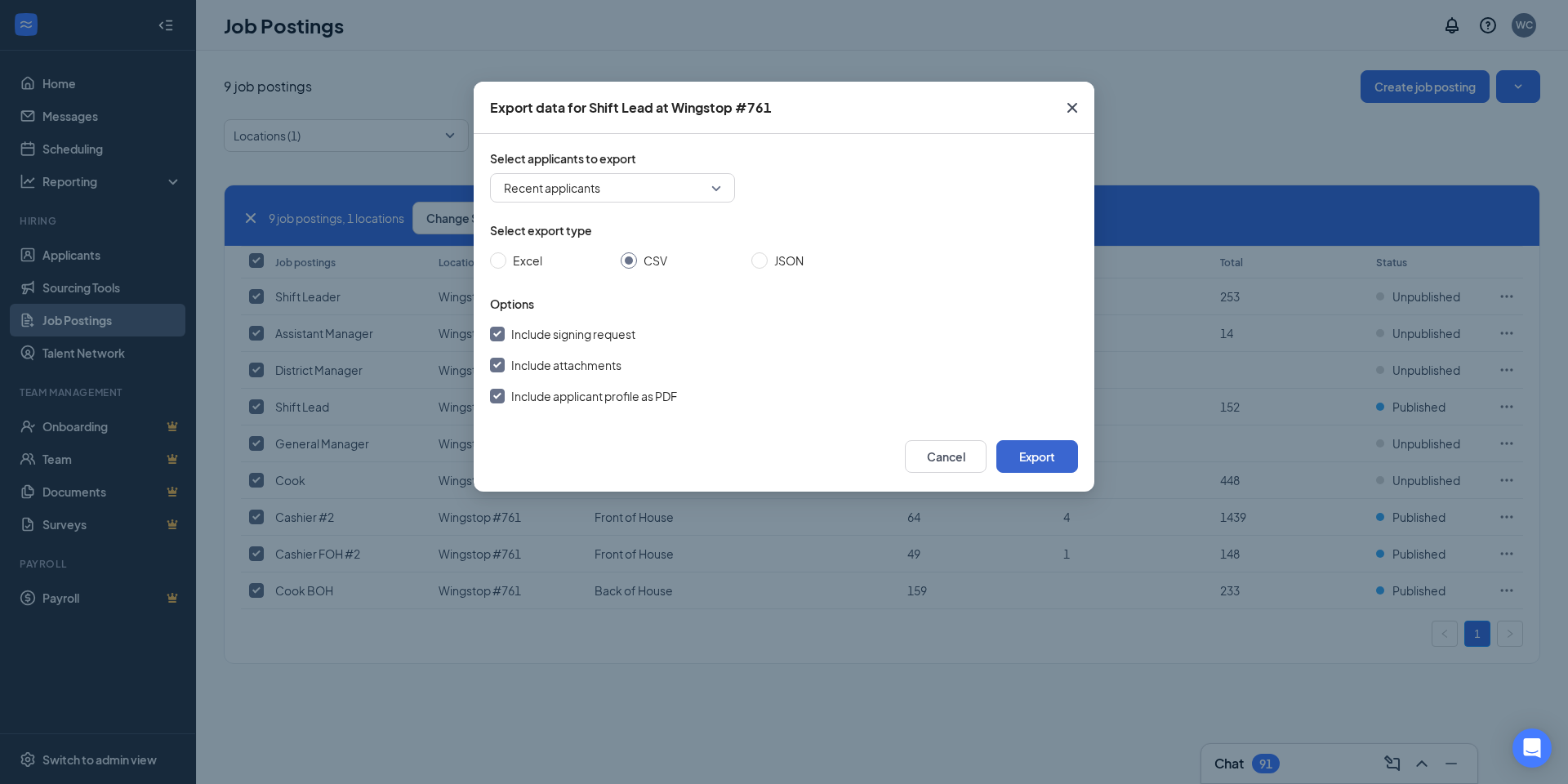
click at [1057, 454] on button "Export" at bounding box center [1036, 457] width 81 height 33
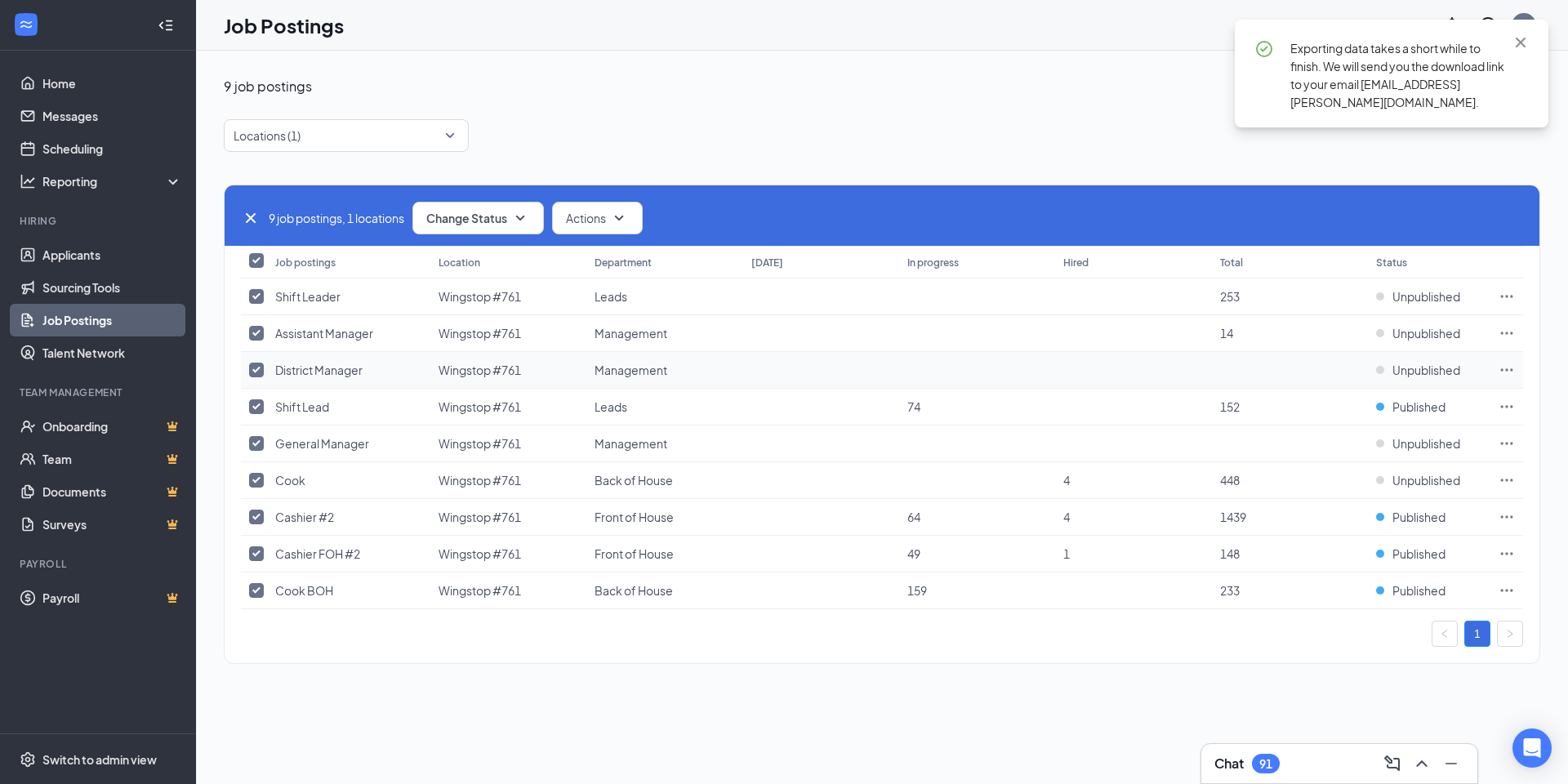
click at [1513, 370] on icon "Ellipses" at bounding box center [1507, 370] width 16 height 16
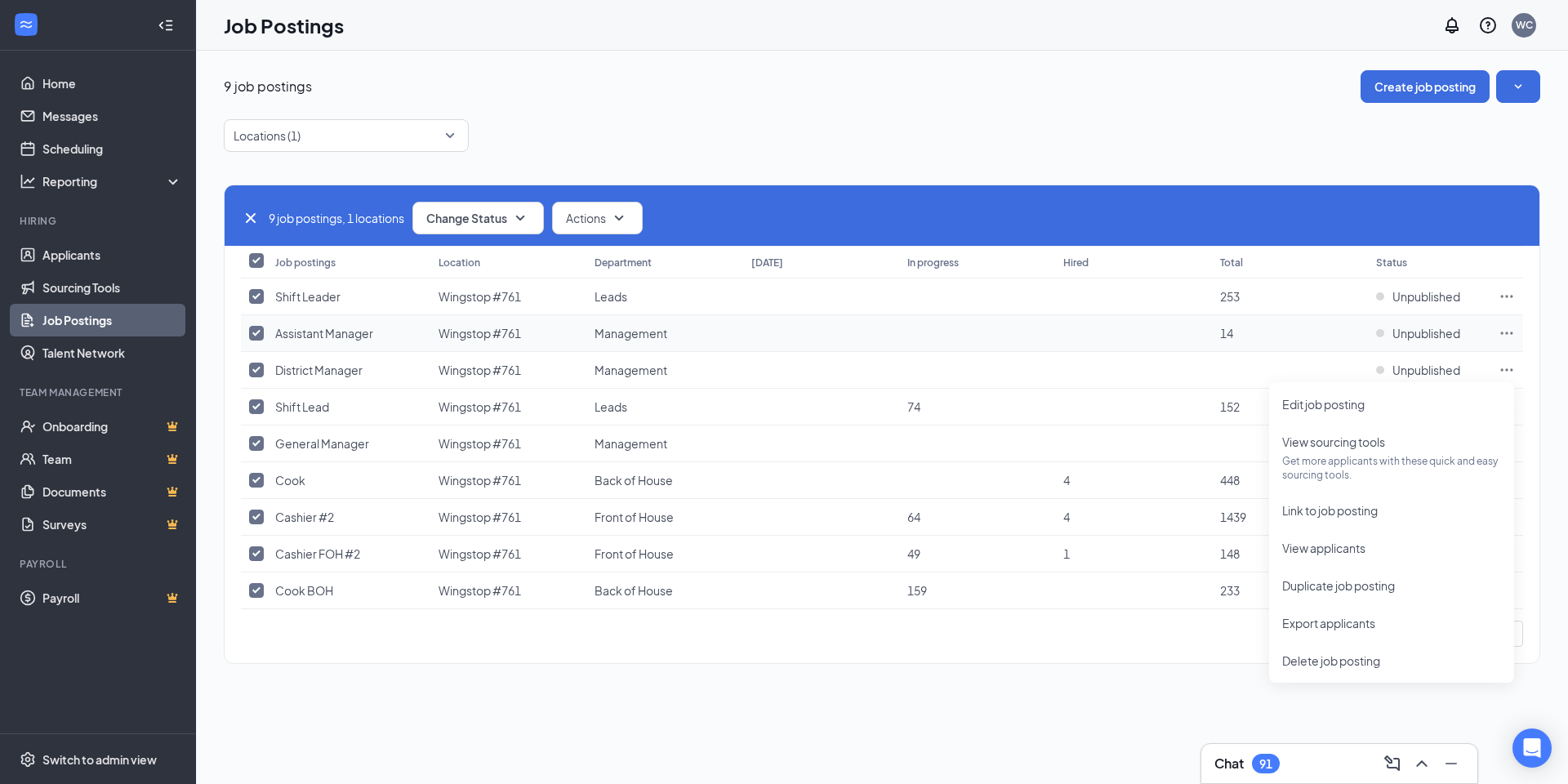
click at [1508, 336] on icon "Ellipses" at bounding box center [1507, 332] width 16 height 16
click at [1346, 579] on span "Export applicants" at bounding box center [1329, 586] width 93 height 14
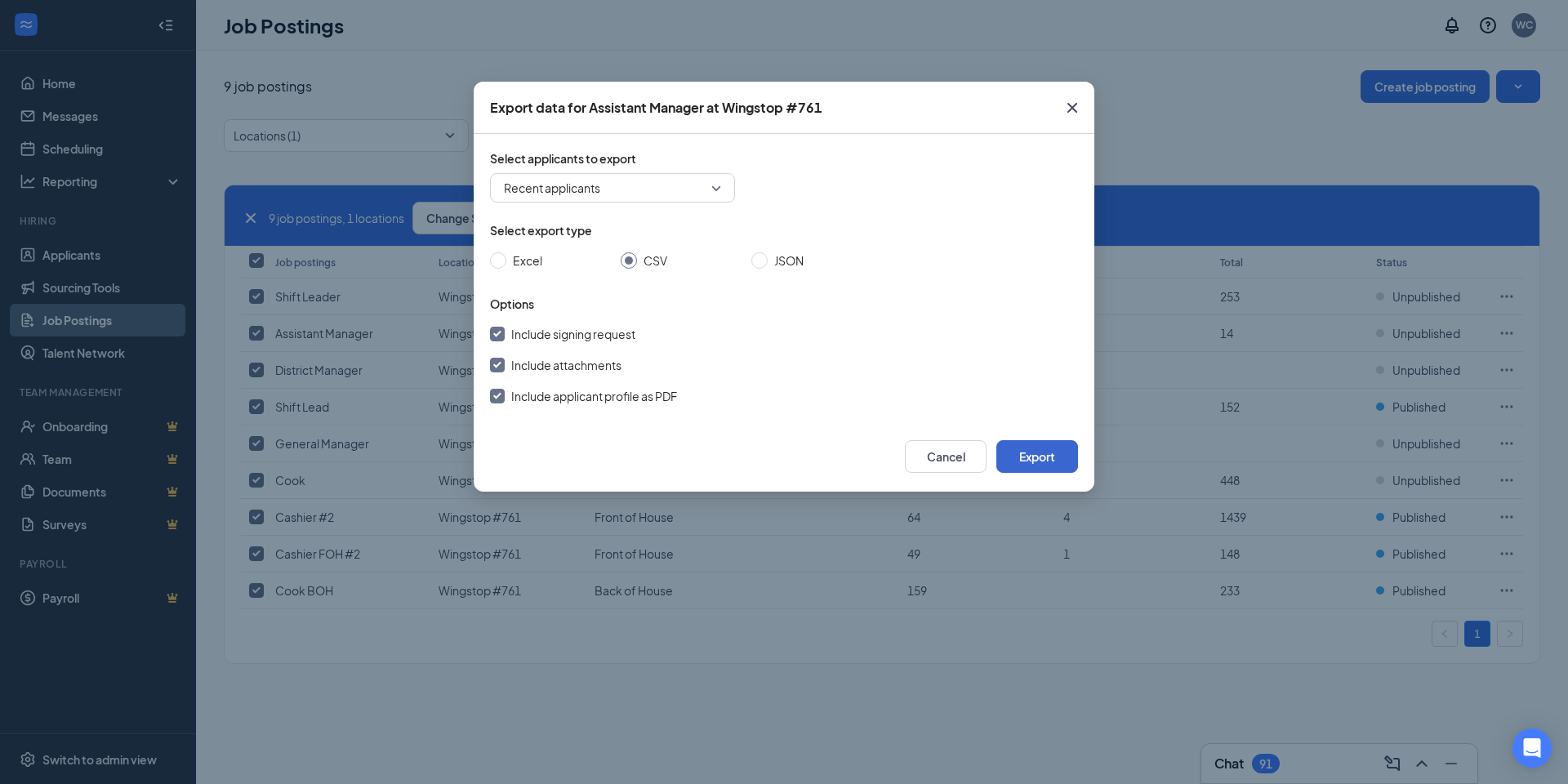
click at [1054, 456] on button "Export" at bounding box center [1036, 457] width 81 height 33
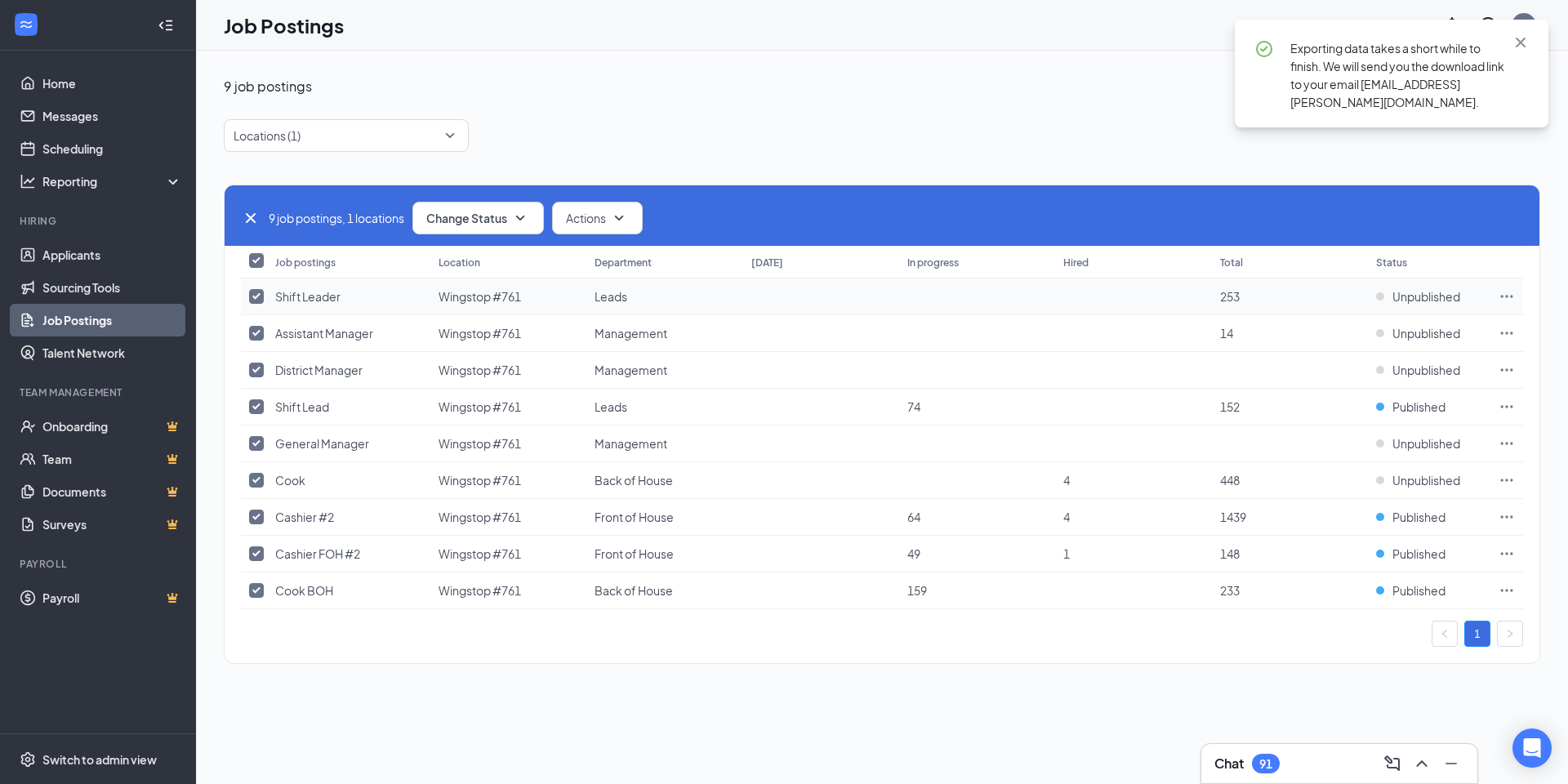
click at [1511, 301] on icon "Ellipses" at bounding box center [1507, 296] width 16 height 16
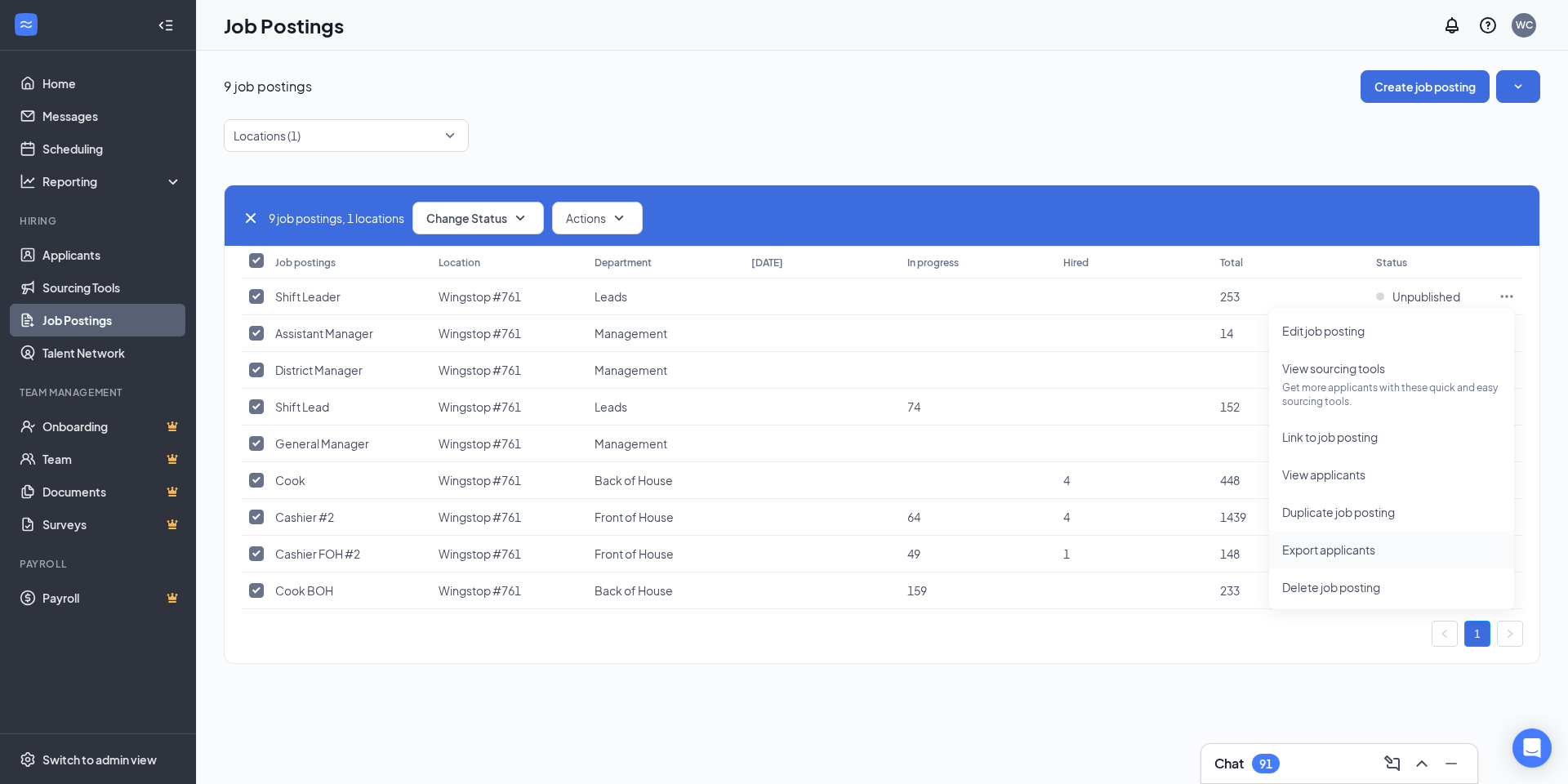
click at [1362, 544] on span "Export applicants" at bounding box center [1329, 549] width 93 height 14
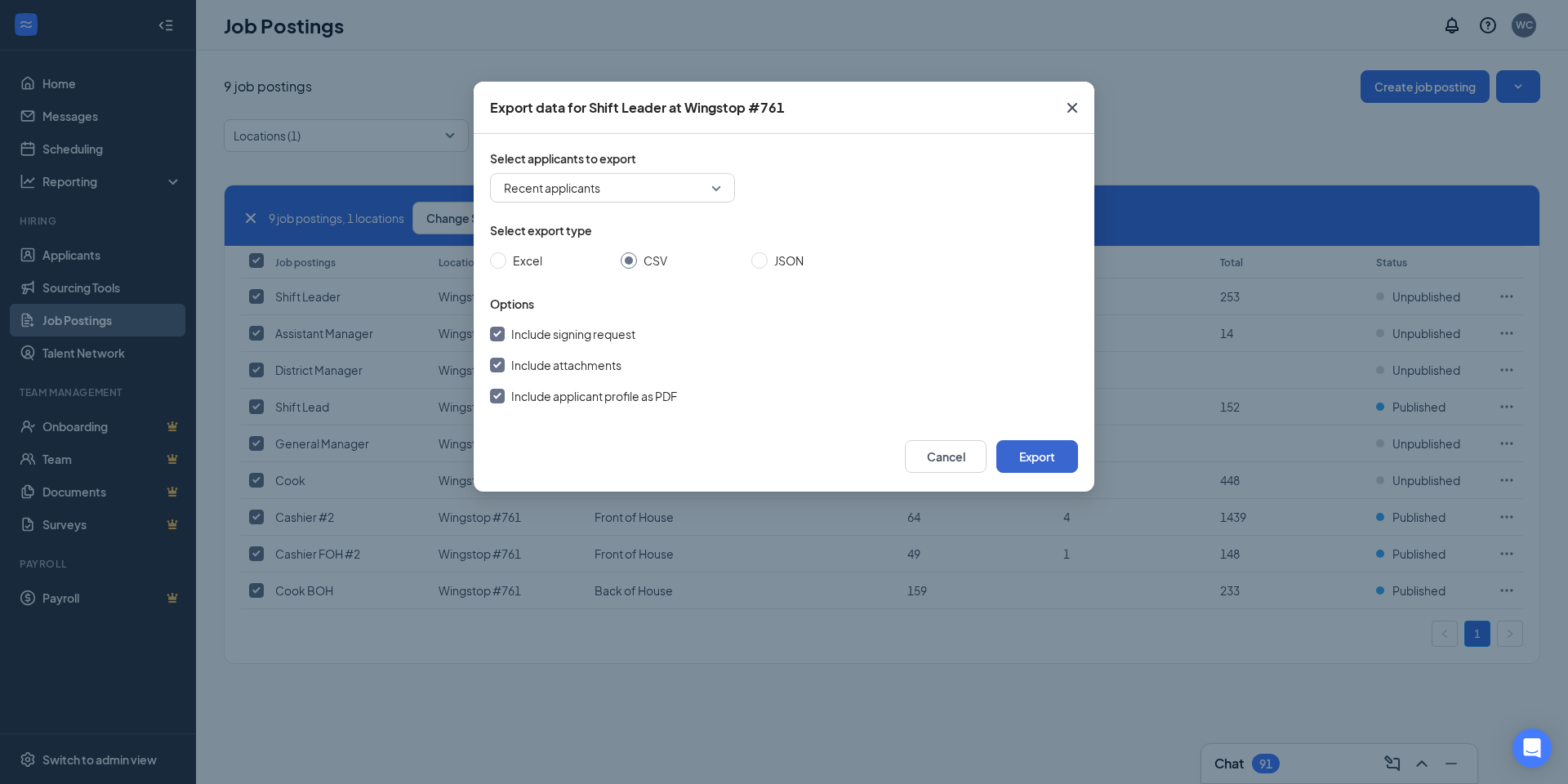
click at [1034, 456] on button "Export" at bounding box center [1036, 457] width 81 height 33
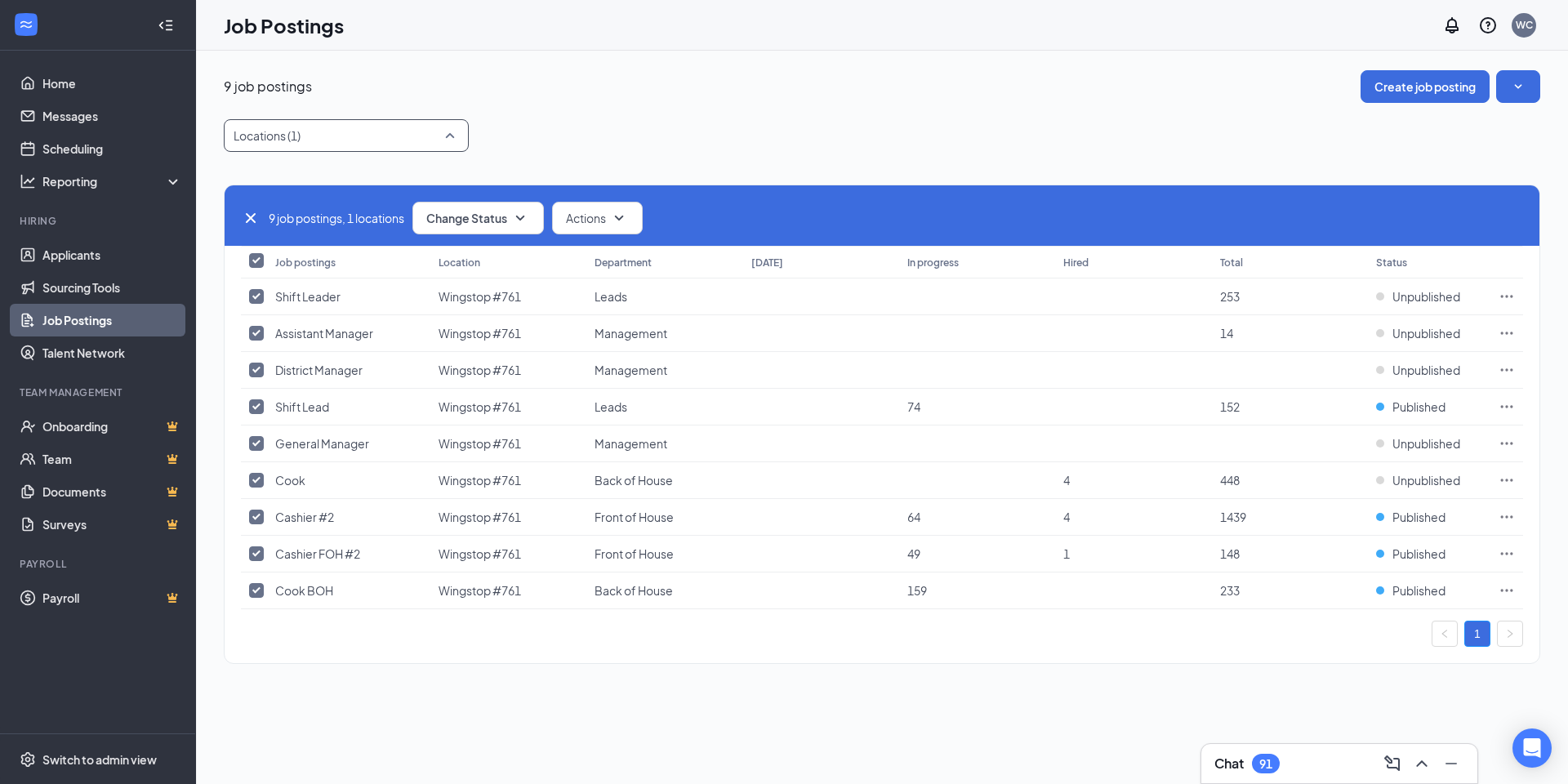
click at [319, 145] on div at bounding box center [338, 135] width 220 height 26
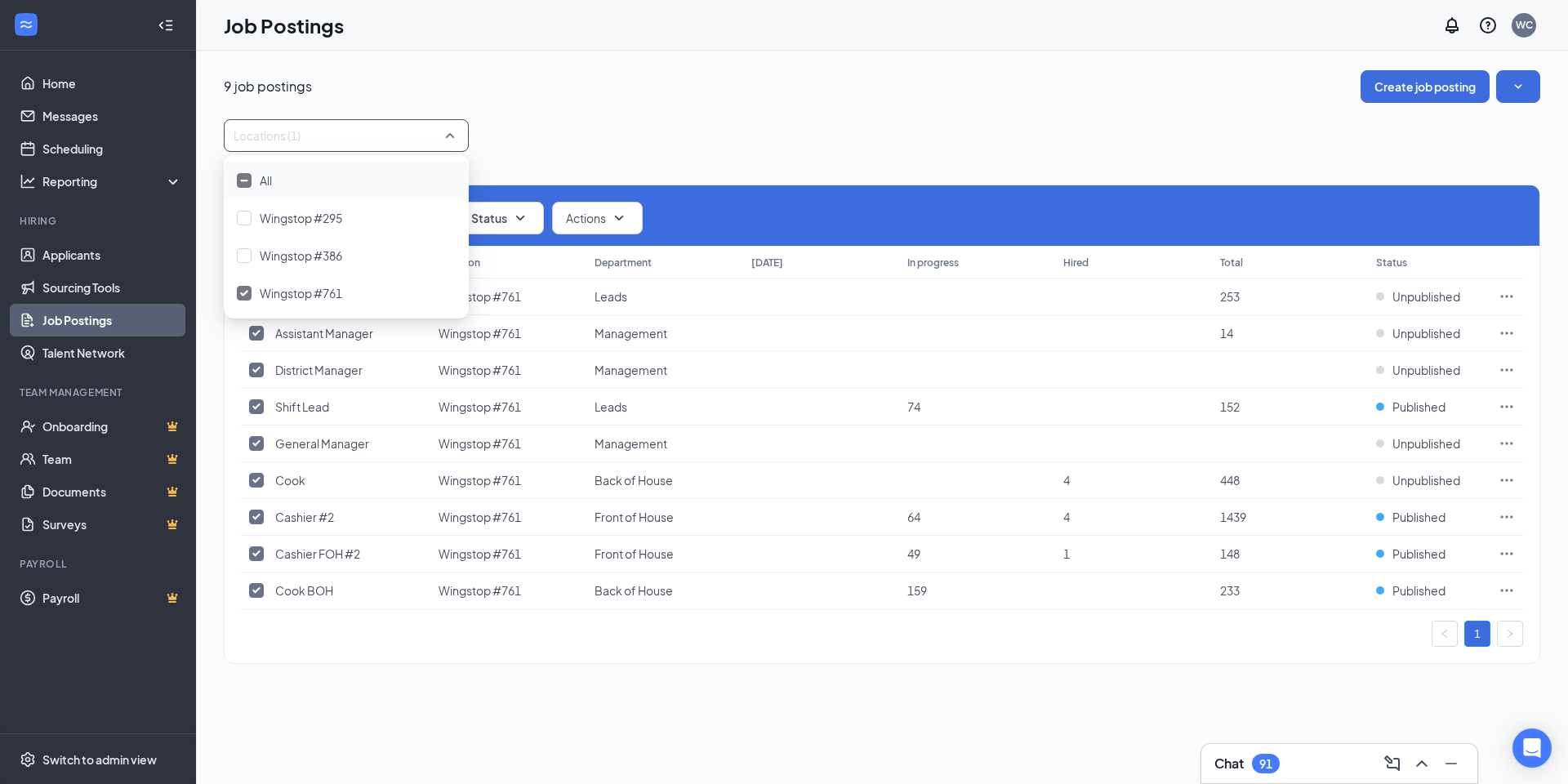
click at [596, 90] on div "9 job postings Create job posting" at bounding box center [882, 86] width 1316 height 33
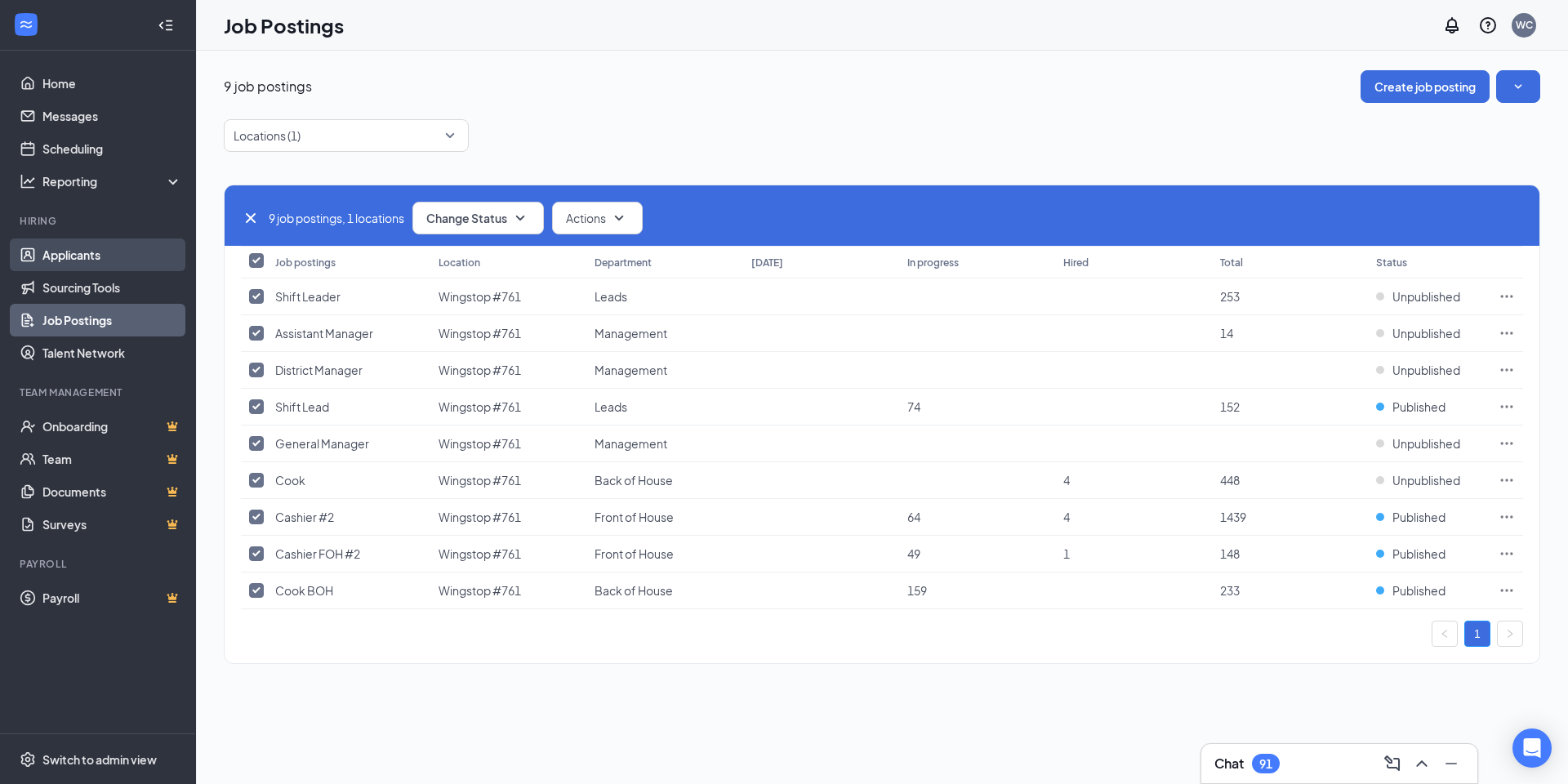
click at [116, 256] on link "Applicants" at bounding box center [112, 255] width 140 height 33
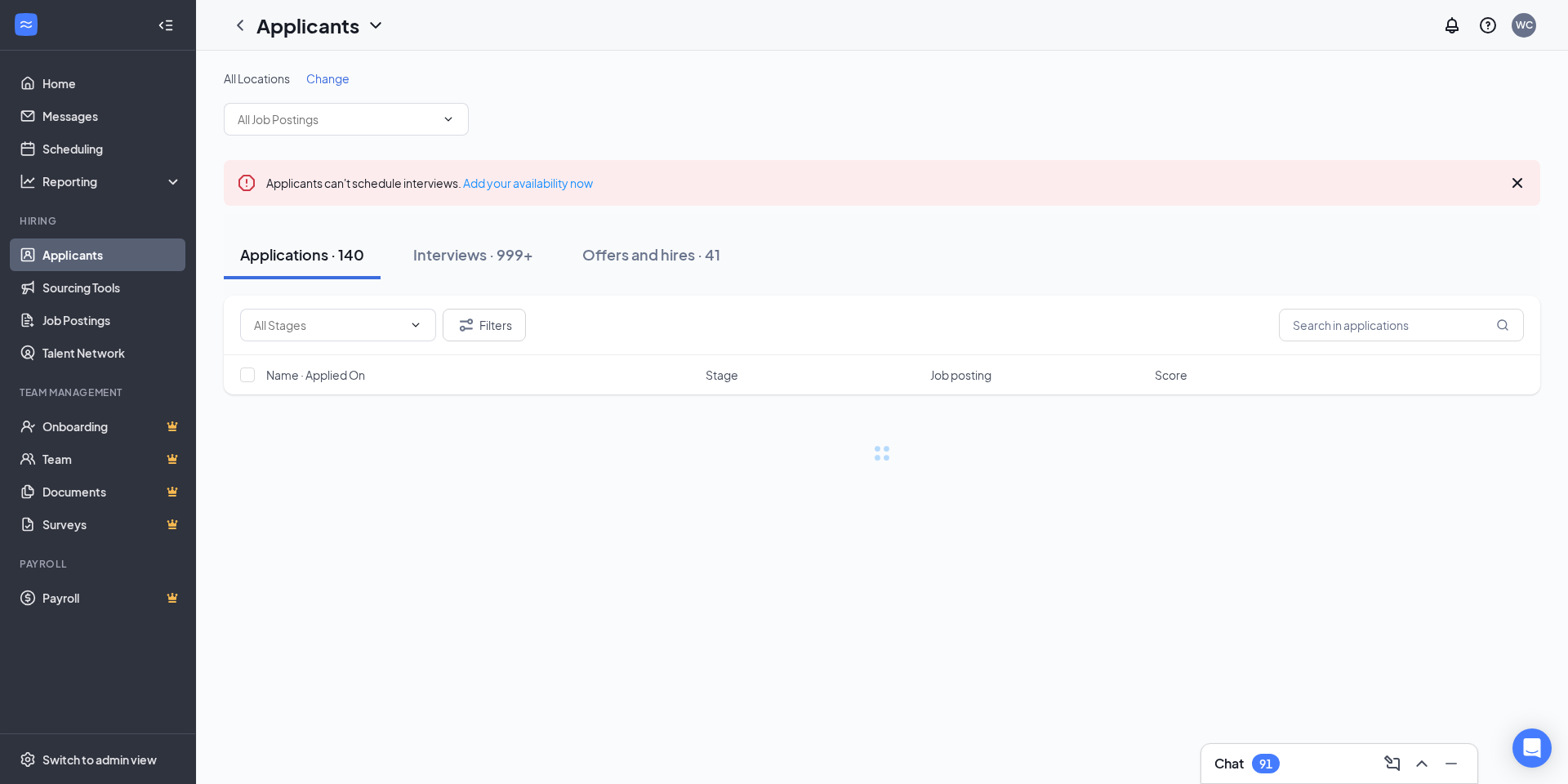
click at [350, 82] on span "Change" at bounding box center [328, 78] width 43 height 14
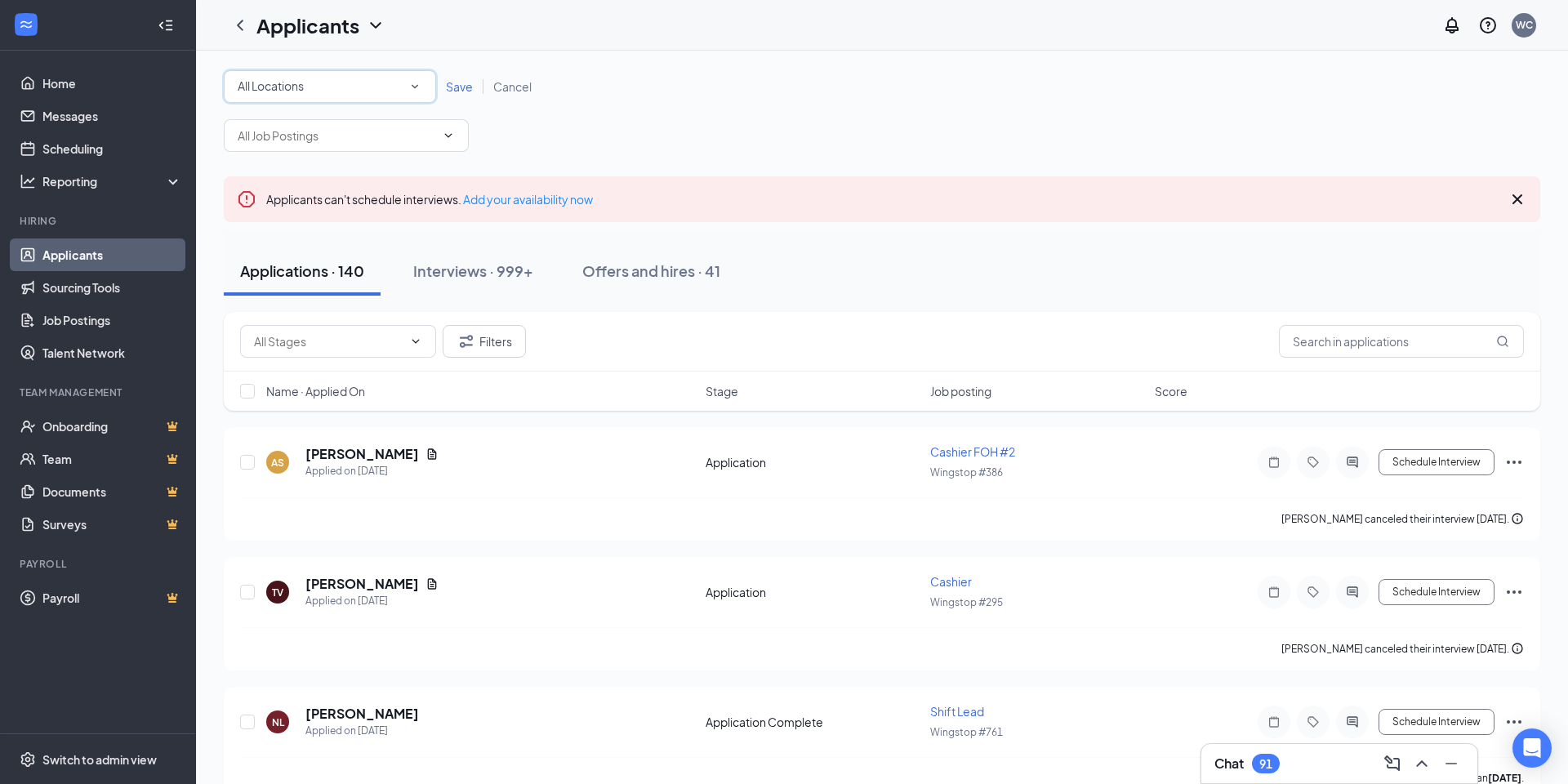
click at [343, 91] on div "All Locations" at bounding box center [330, 86] width 185 height 19
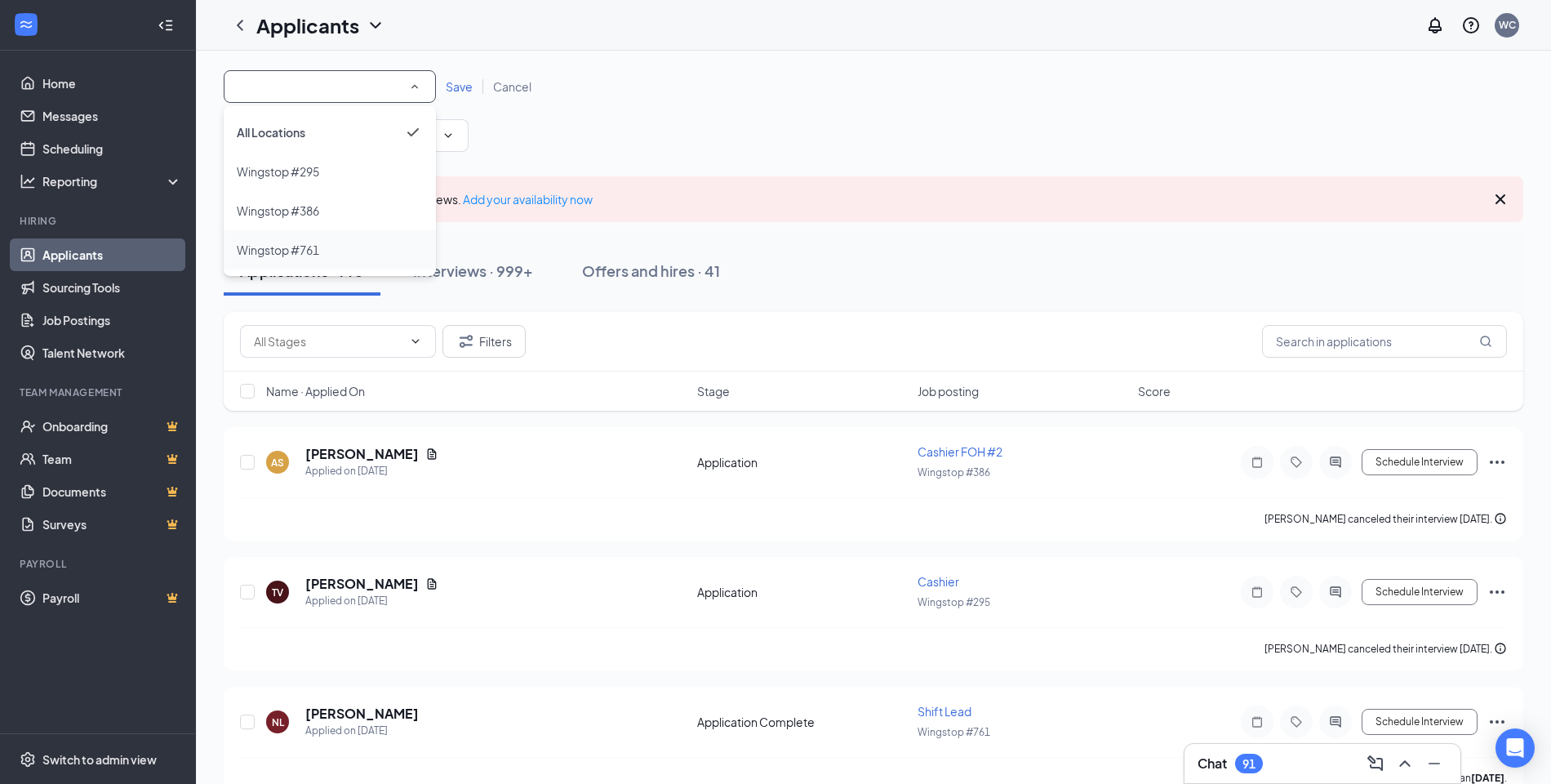
click at [294, 252] on span "Wingstop #761" at bounding box center [278, 249] width 82 height 14
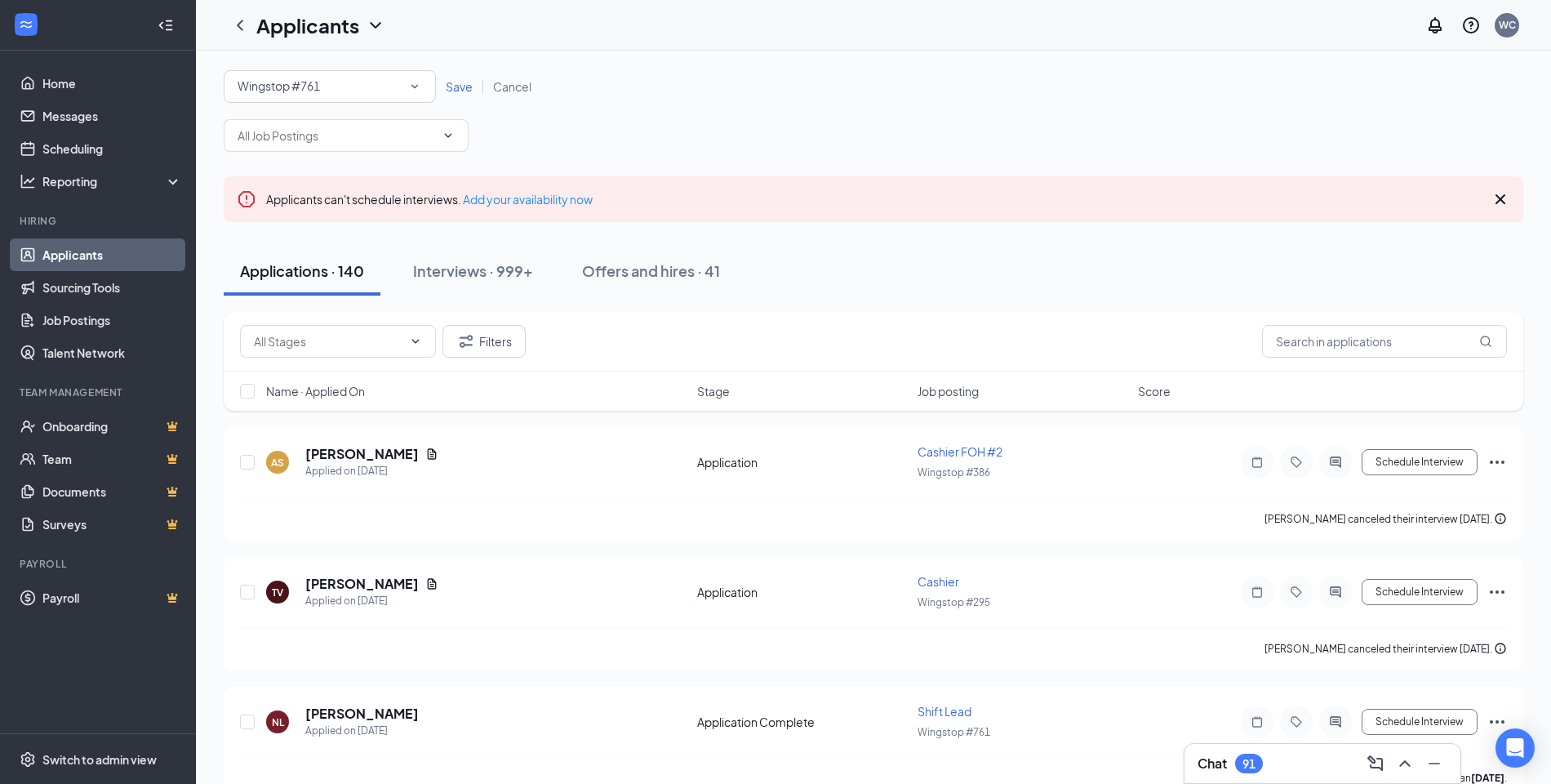
click at [447, 89] on span "Save" at bounding box center [460, 86] width 27 height 14
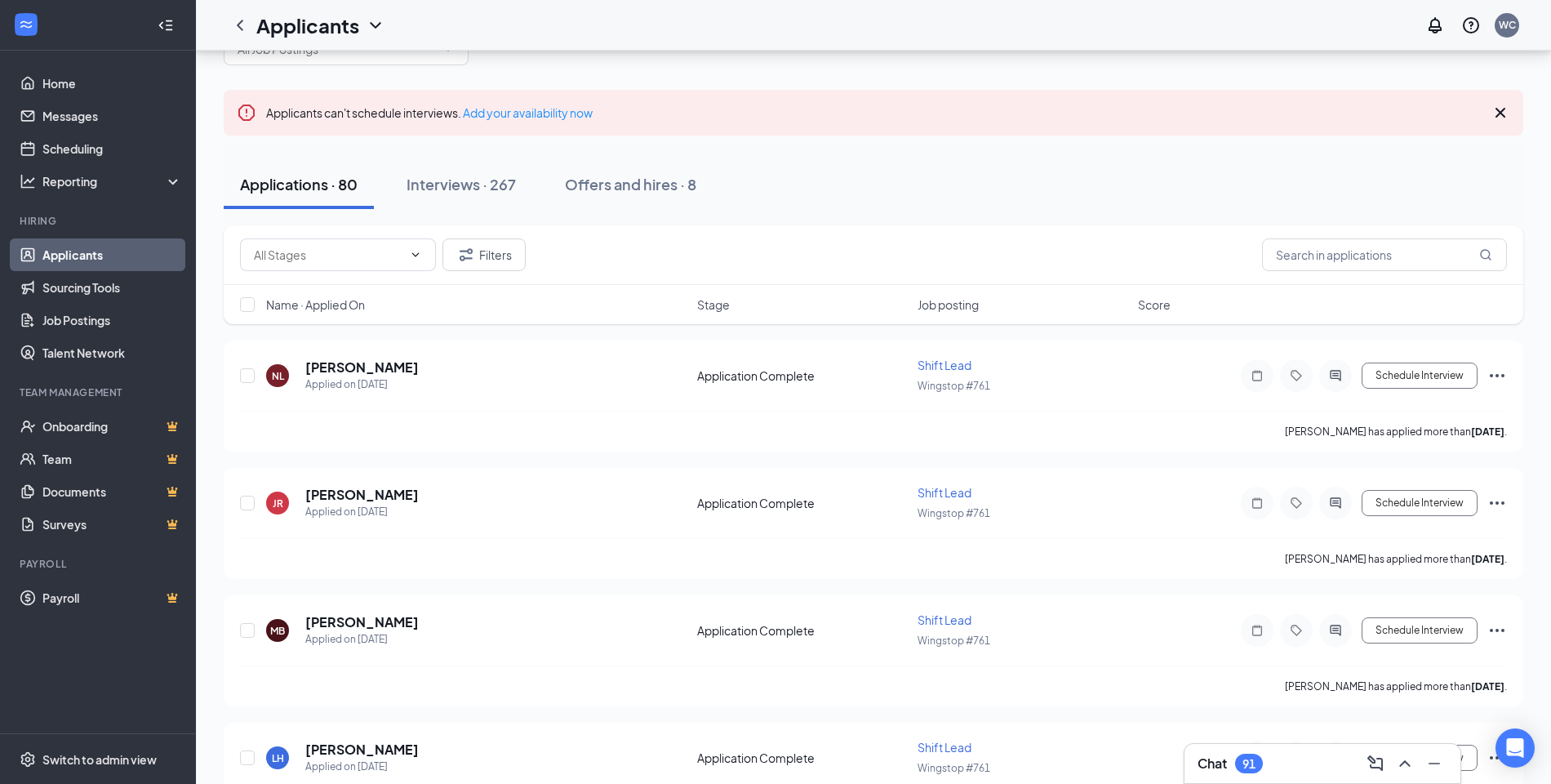
scroll to position [73, 0]
click at [247, 305] on input "checkbox" at bounding box center [247, 302] width 14 height 14
checkbox input "false"
checkbox input "true"
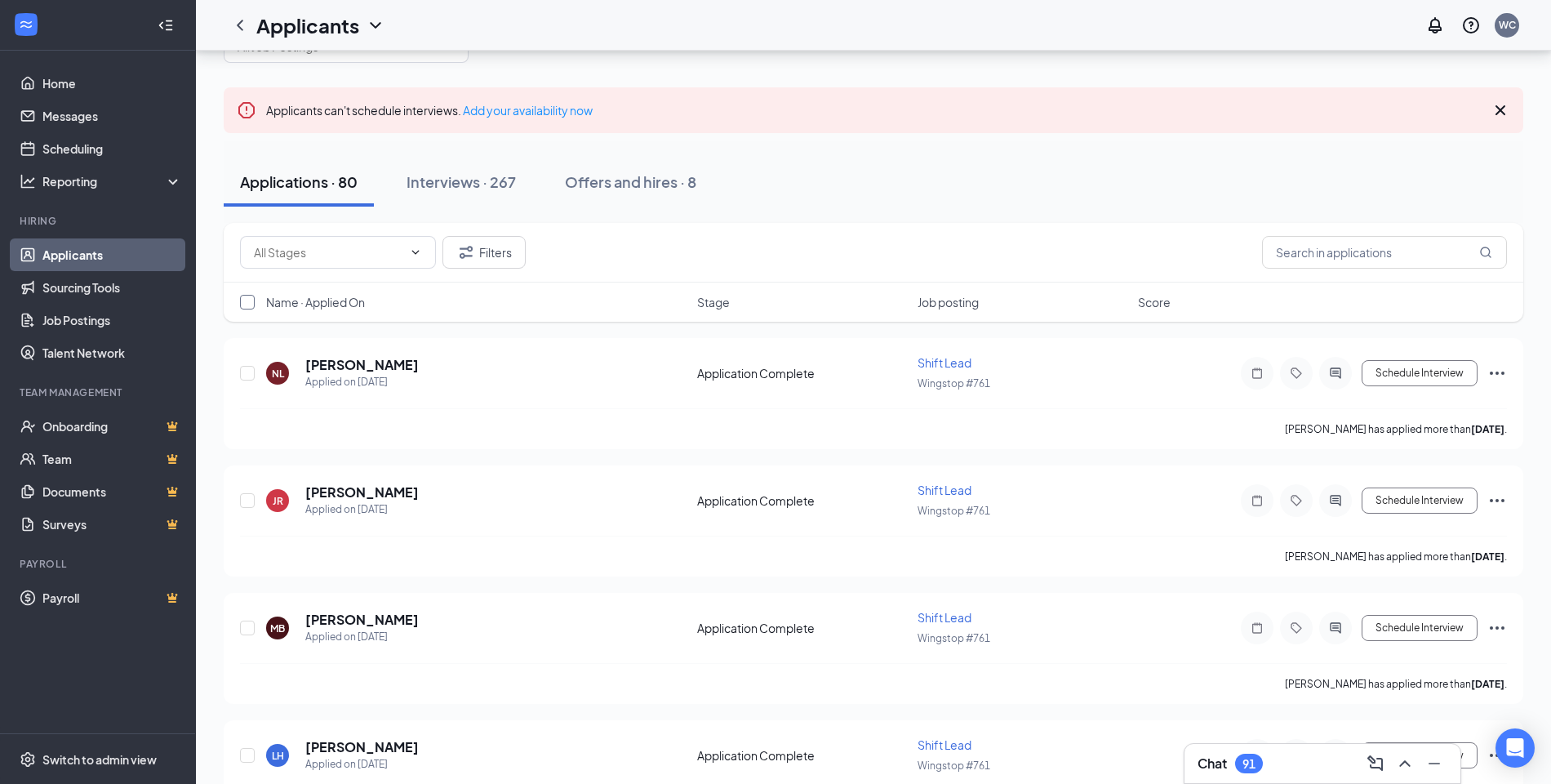
checkbox input "true"
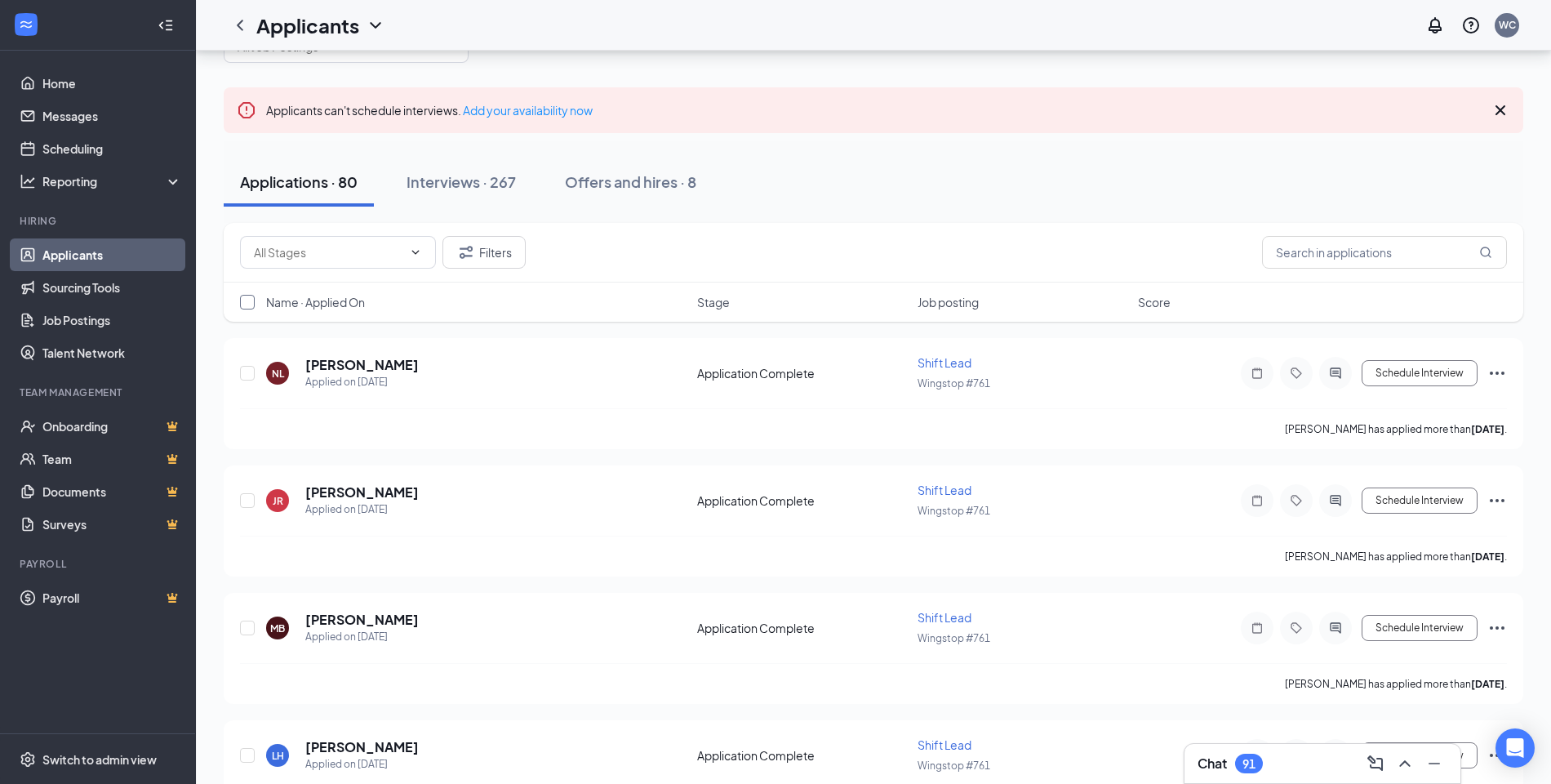
checkbox input "true"
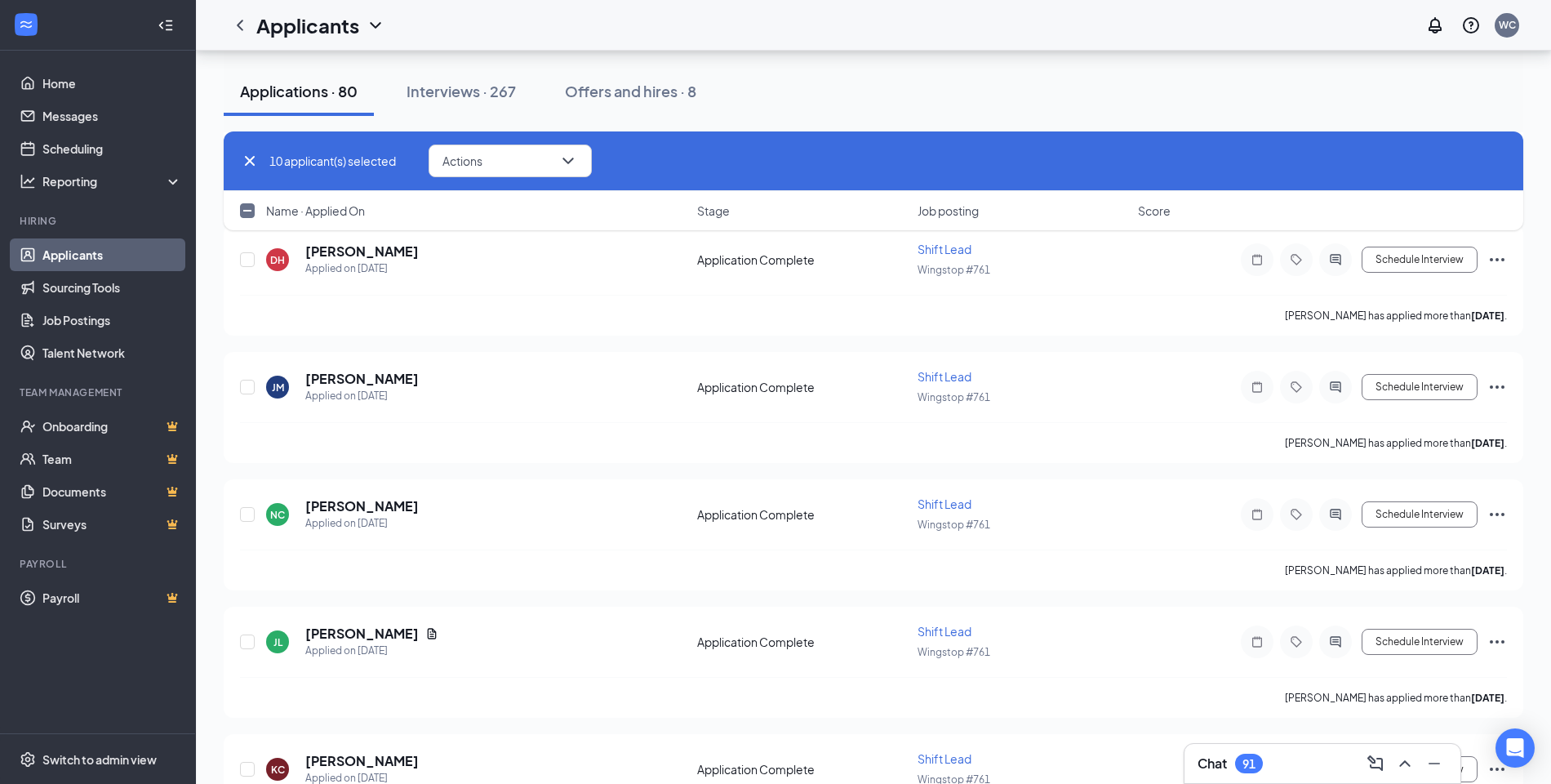
scroll to position [9749, 0]
click at [252, 213] on input "checkbox" at bounding box center [247, 210] width 14 height 14
checkbox input "true"
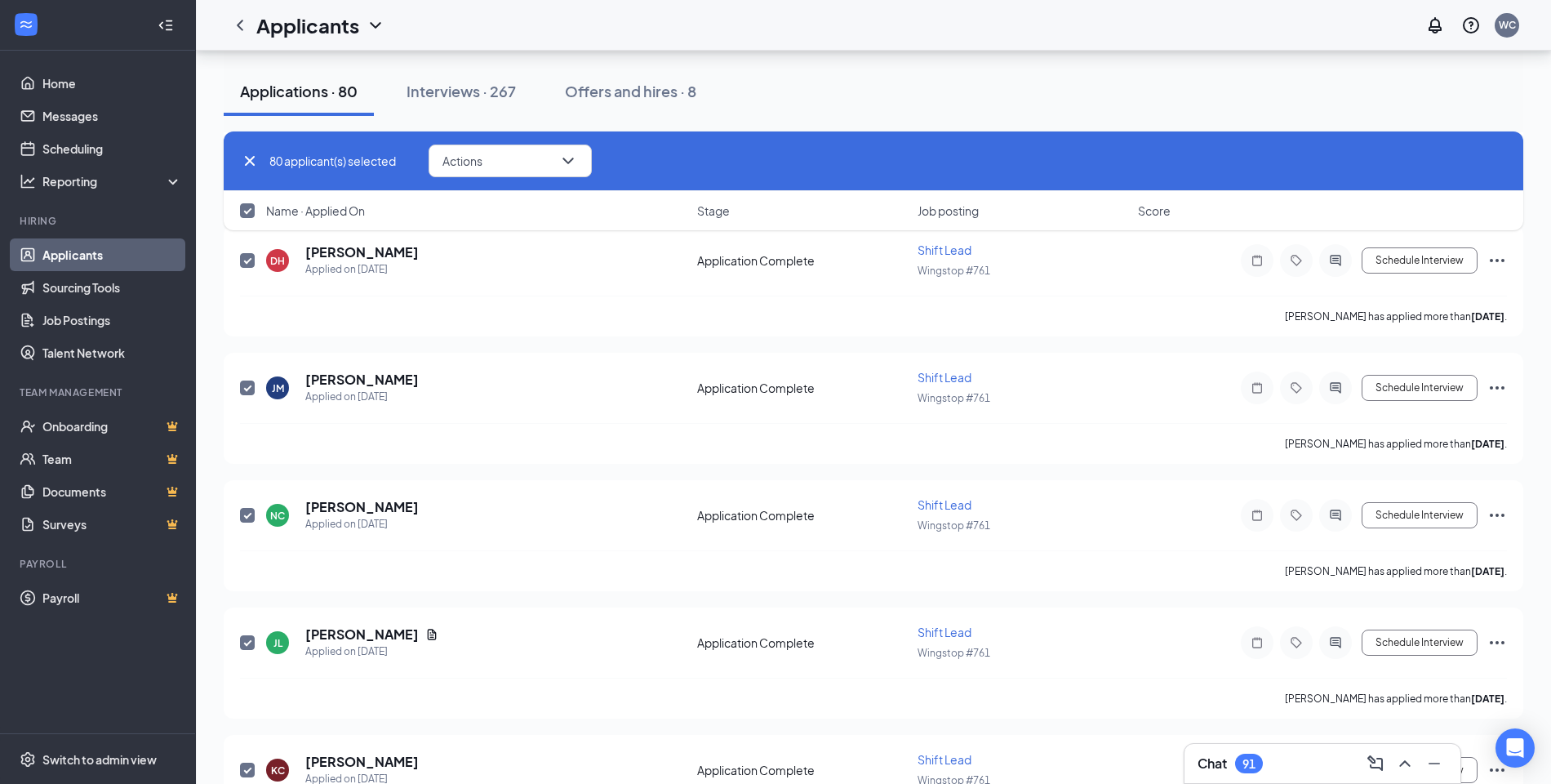
checkbox input "true"
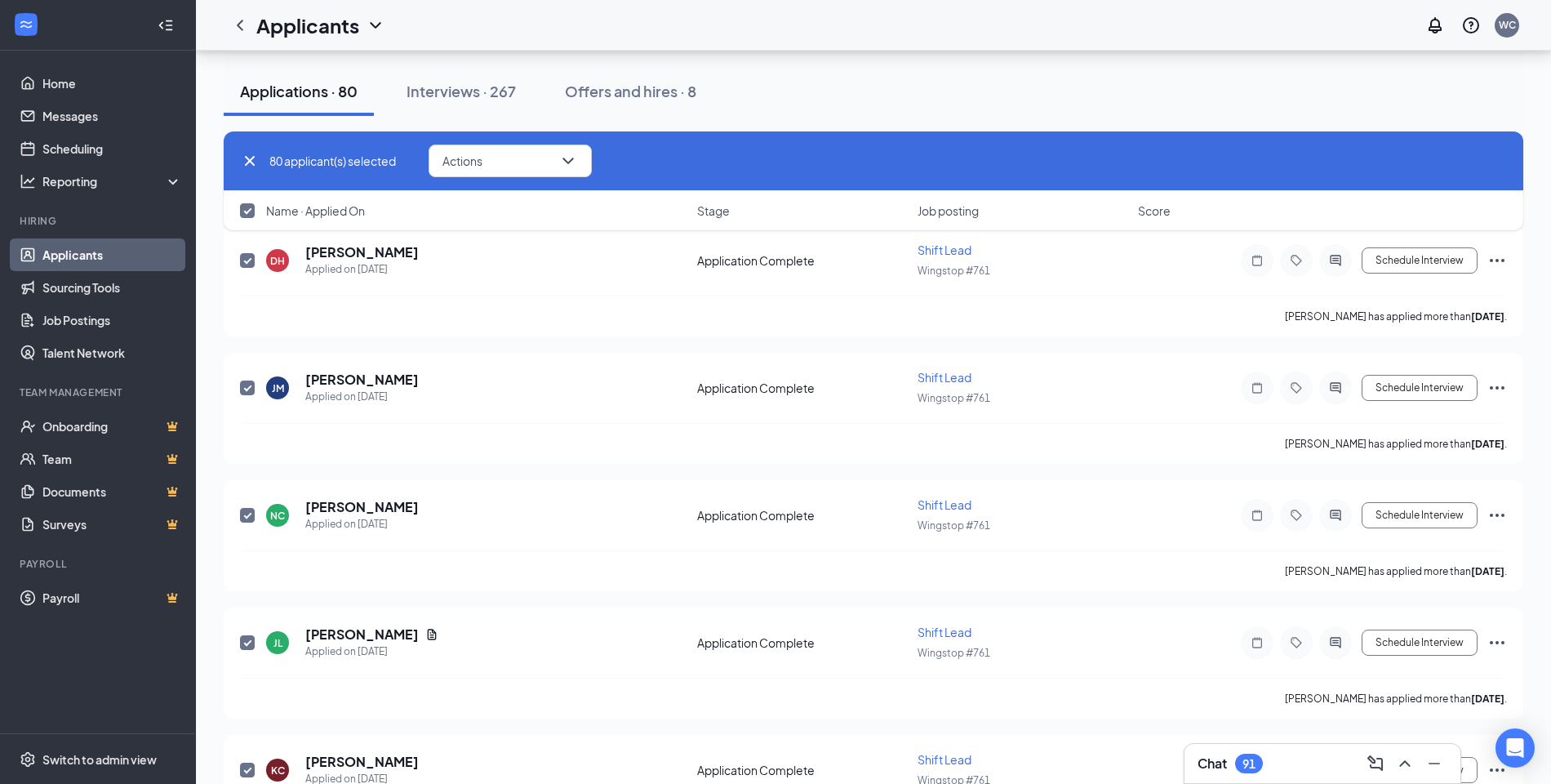
checkbox input "true"
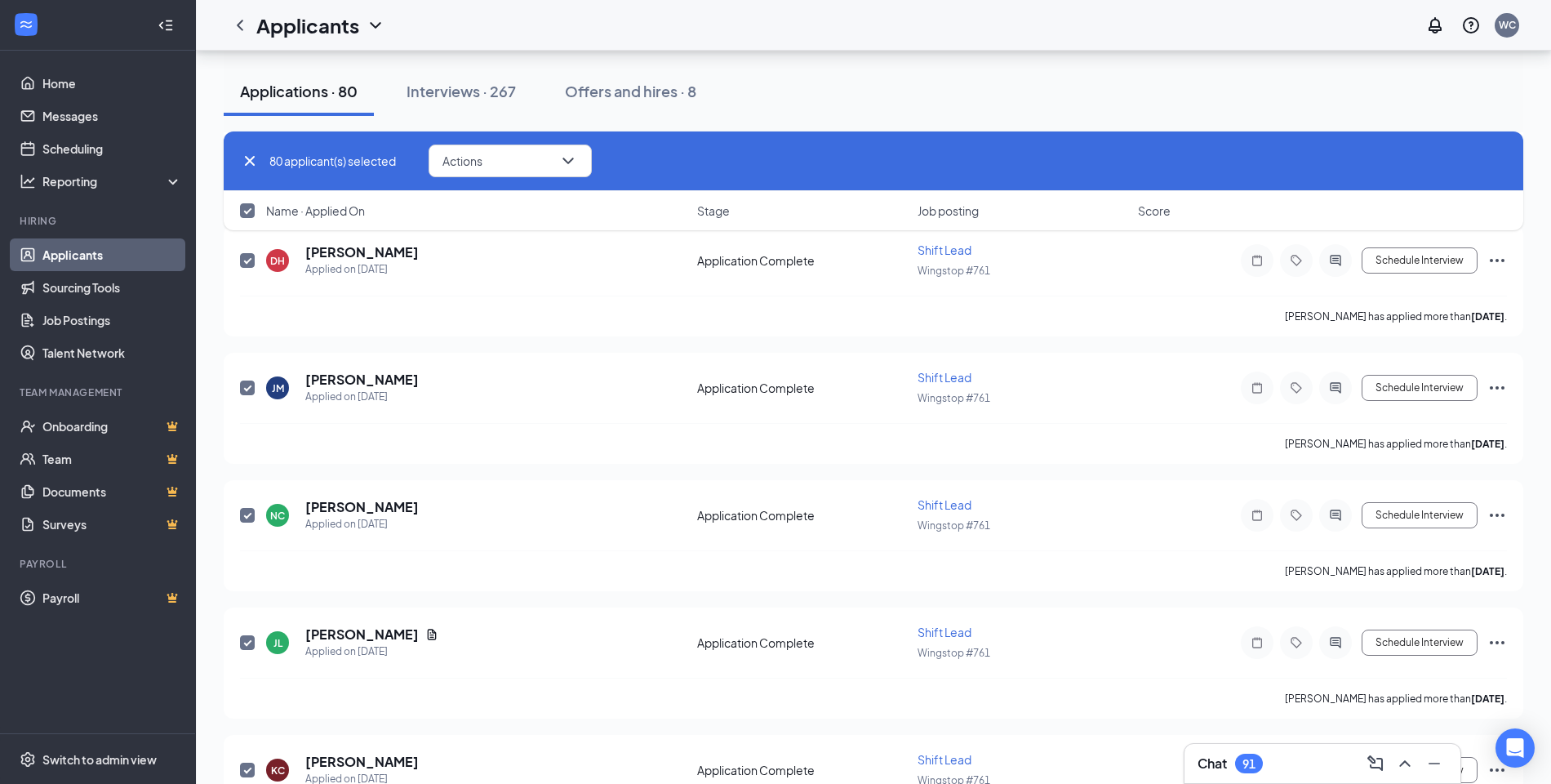
checkbox input "true"
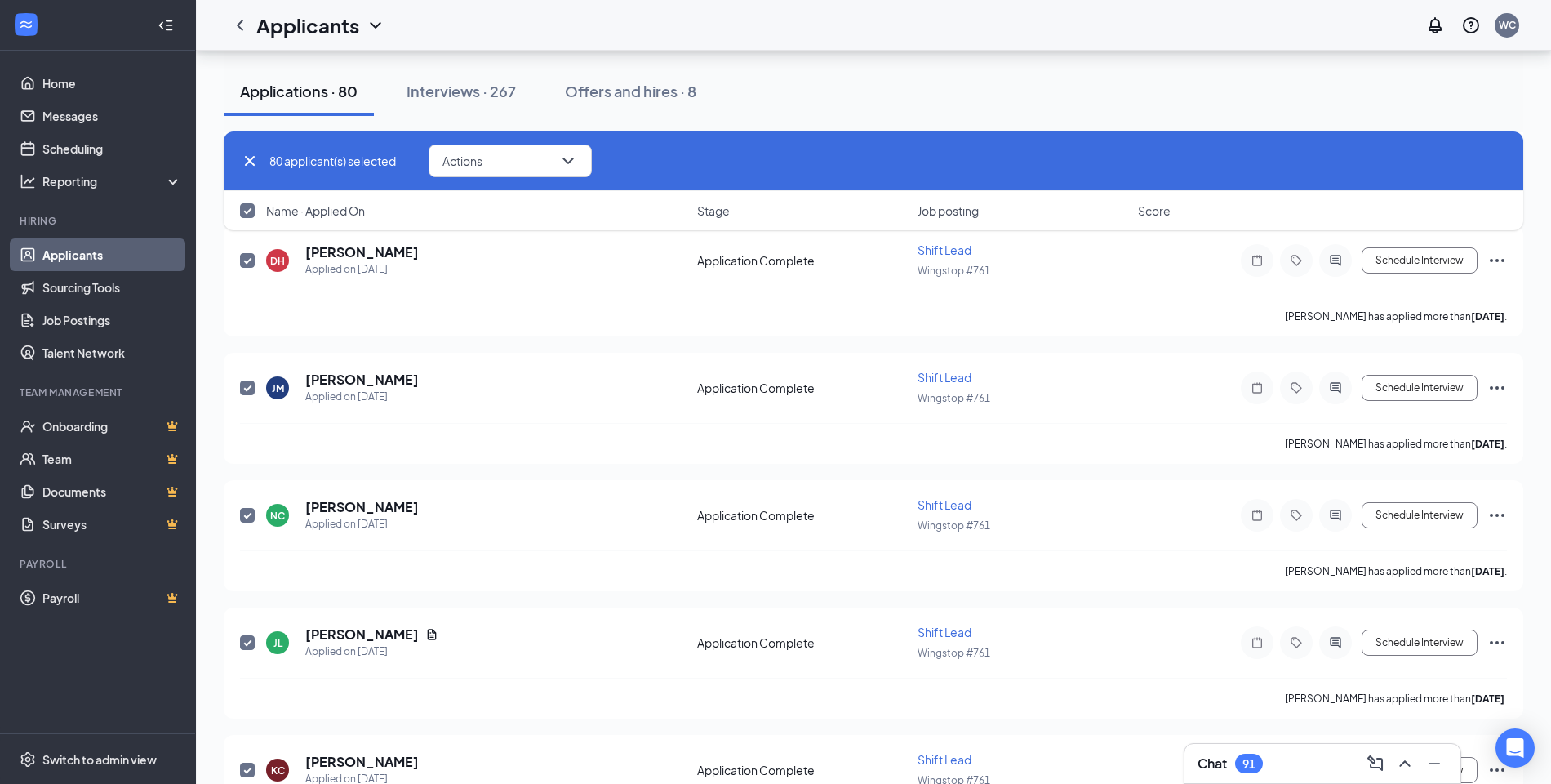
checkbox input "true"
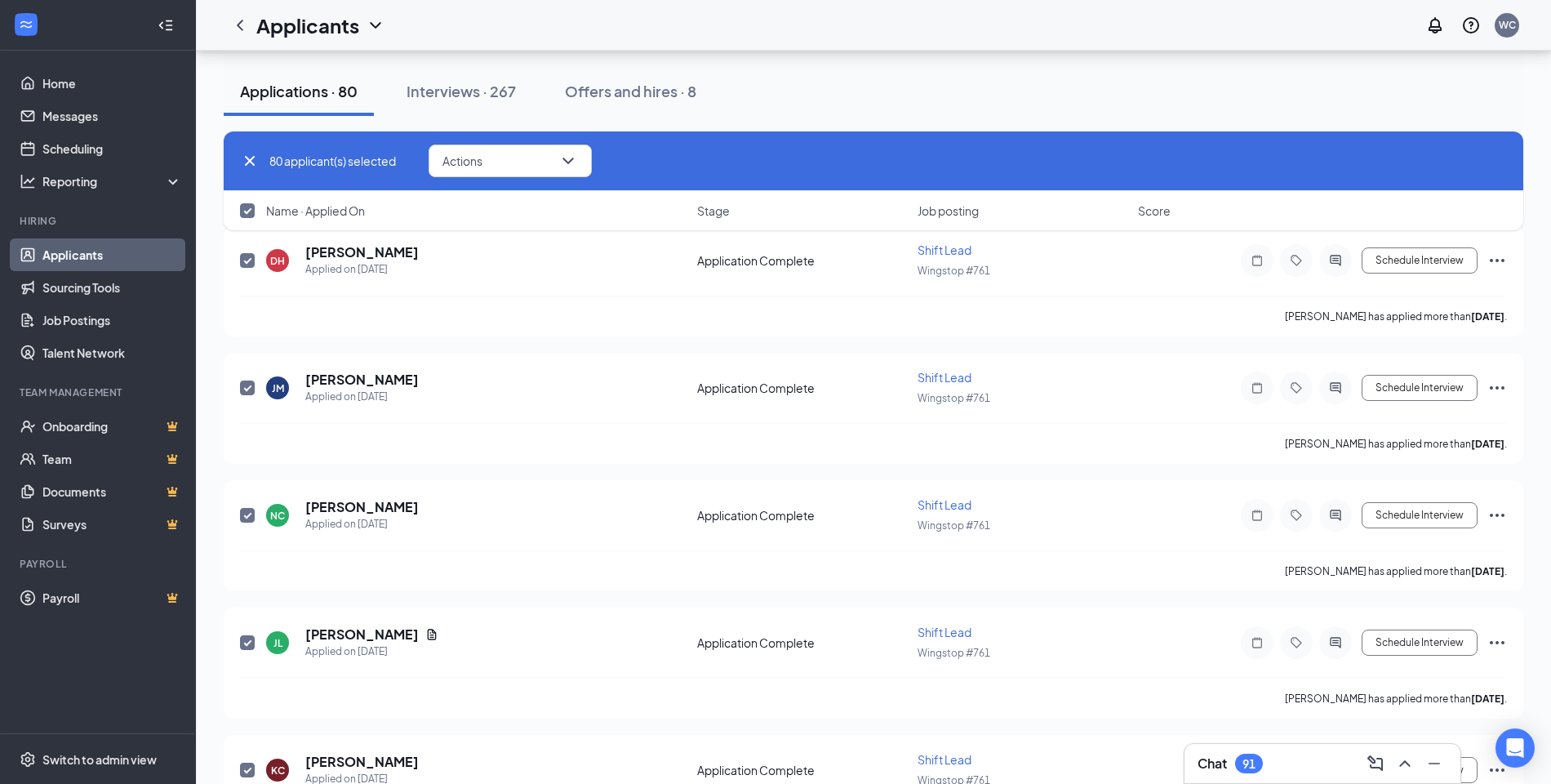
checkbox input "true"
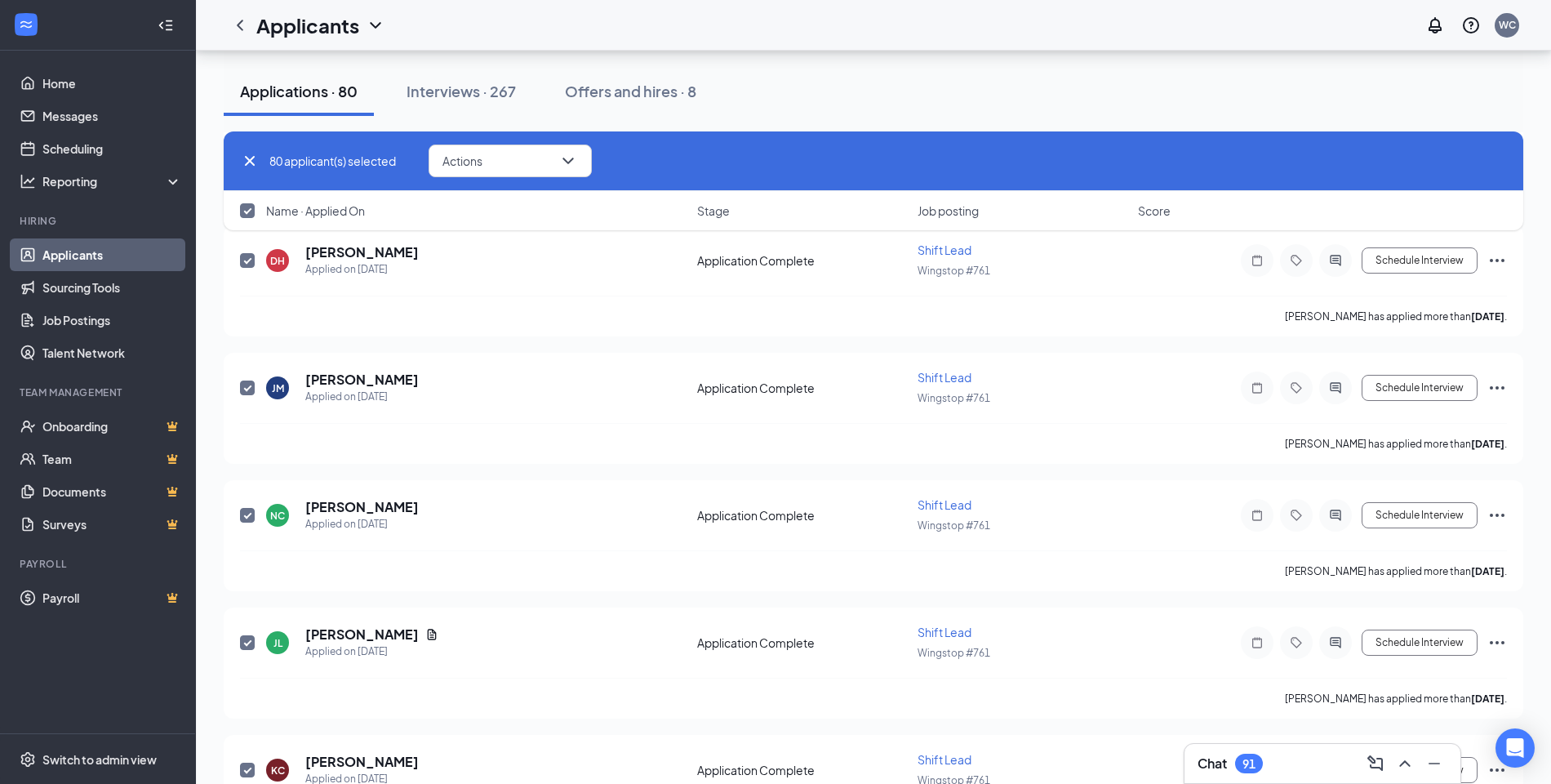
checkbox input "true"
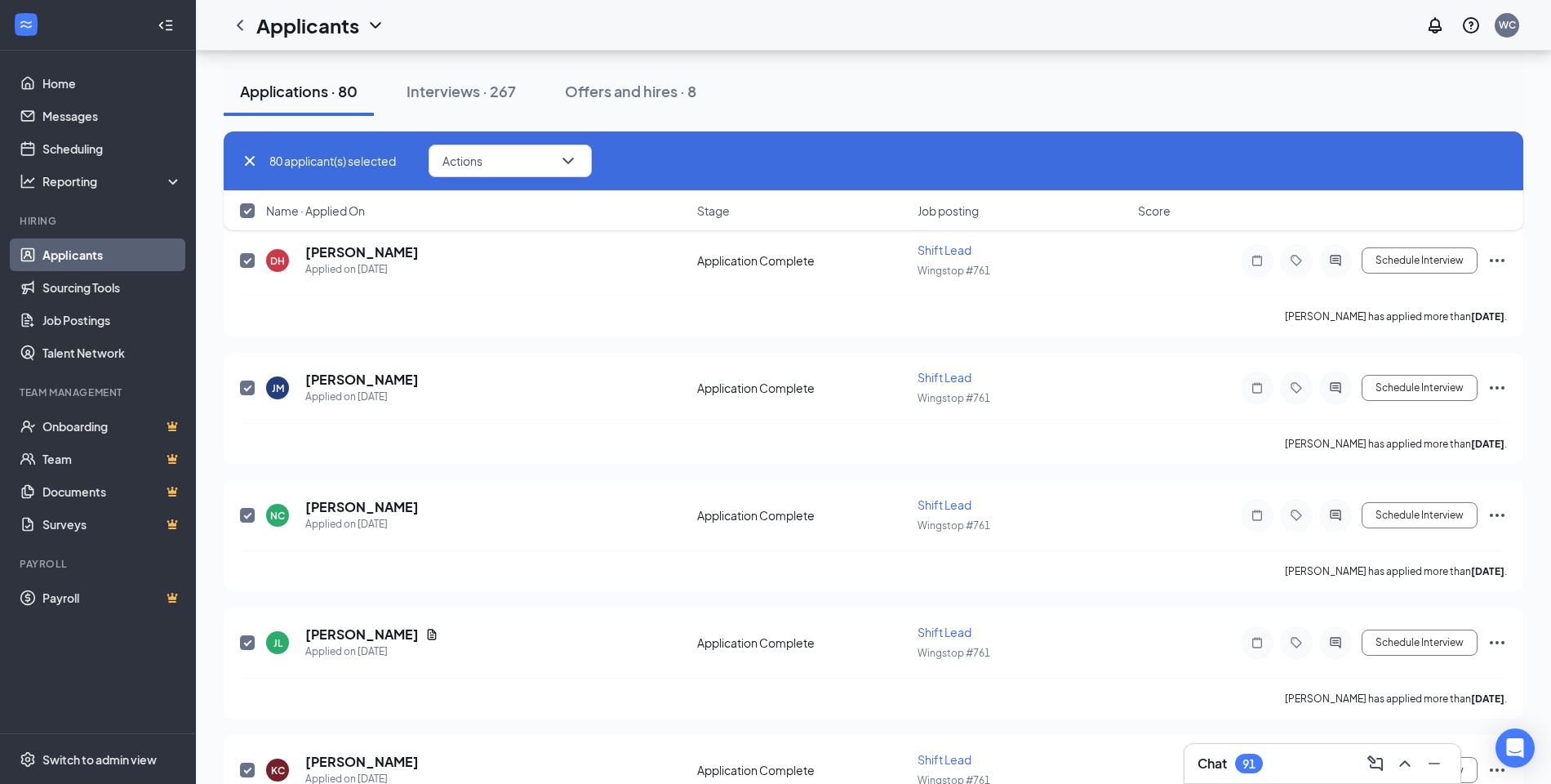
checkbox input "true"
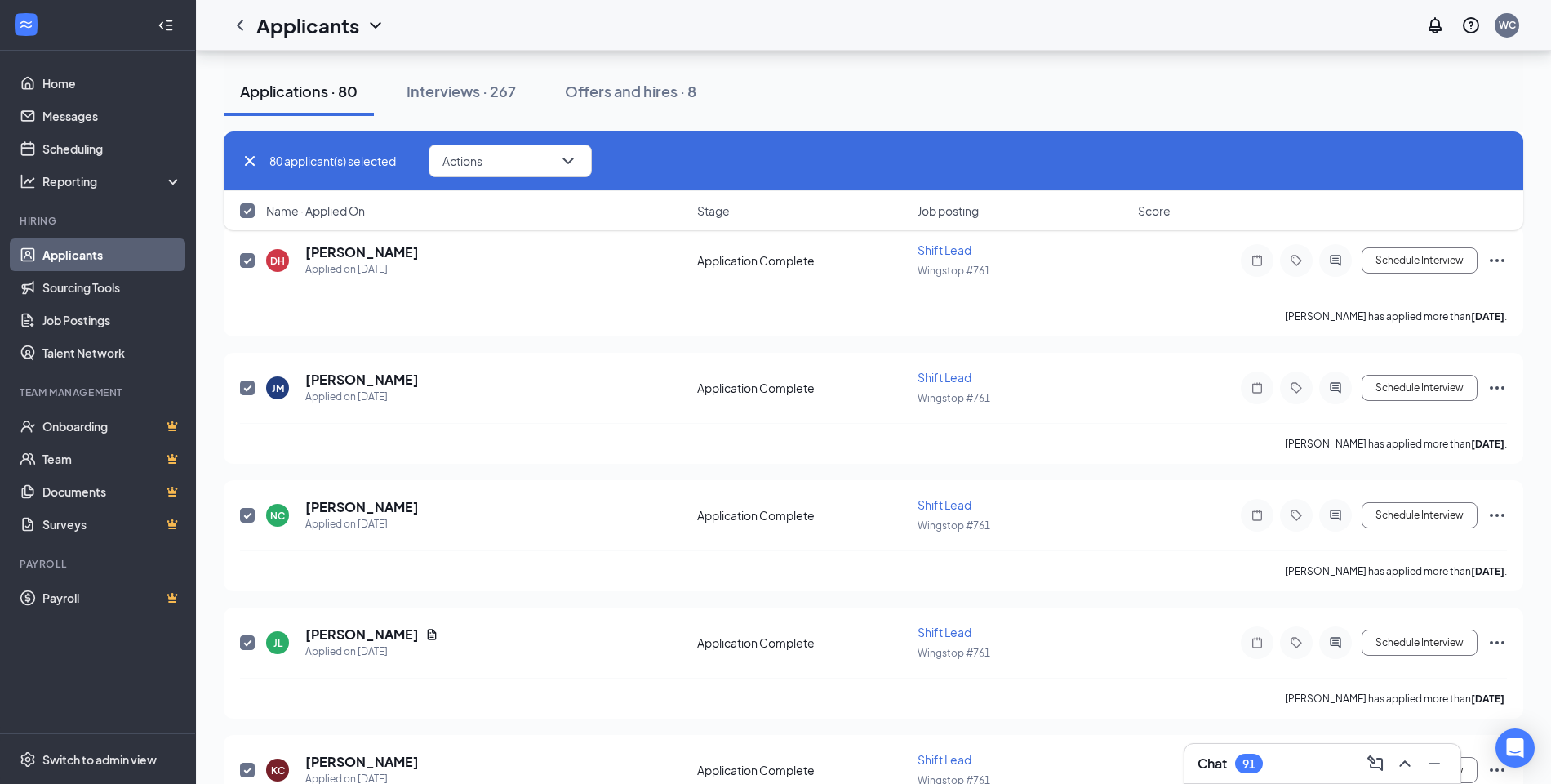
checkbox input "true"
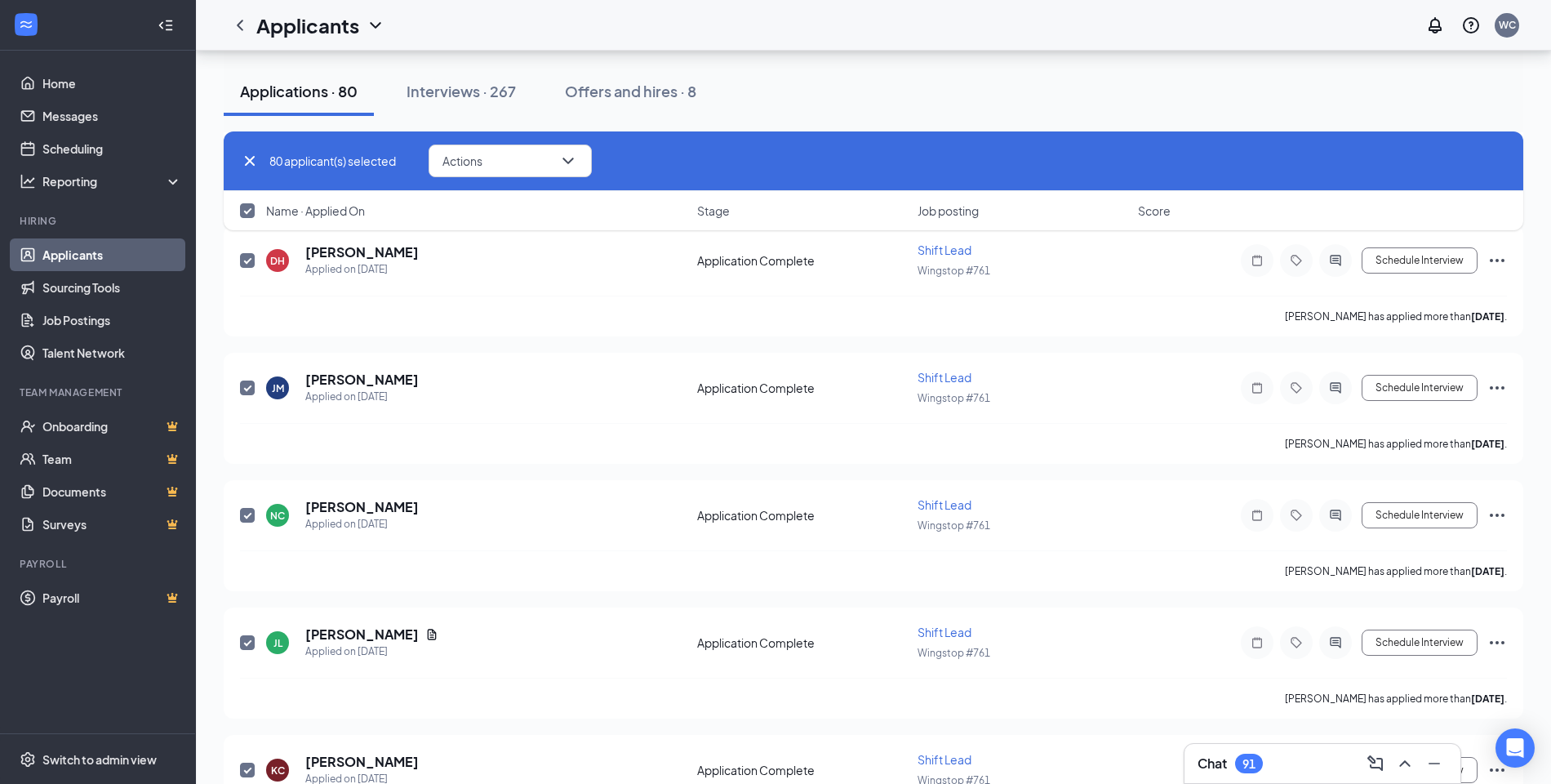
checkbox input "true"
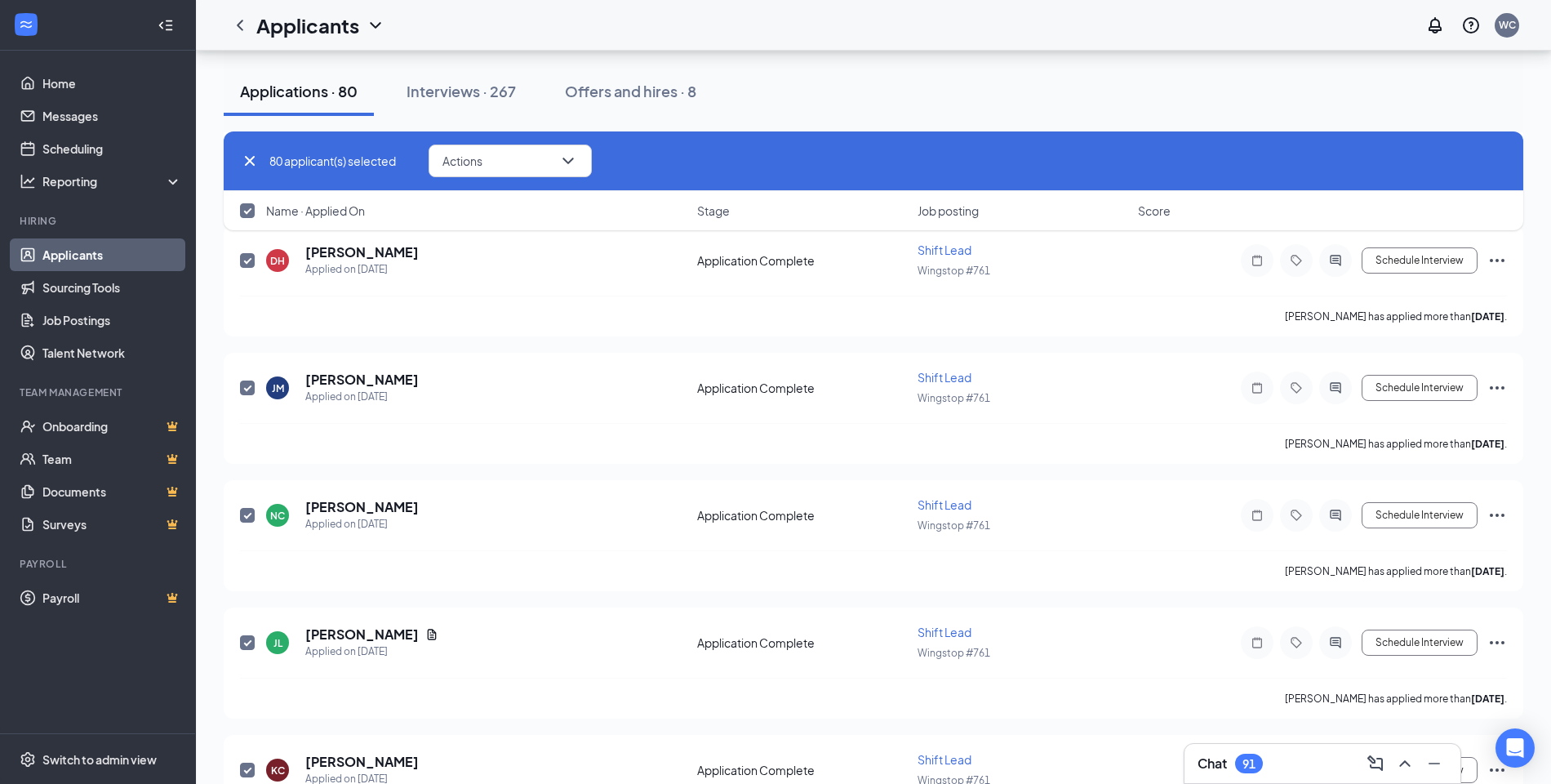
checkbox input "true"
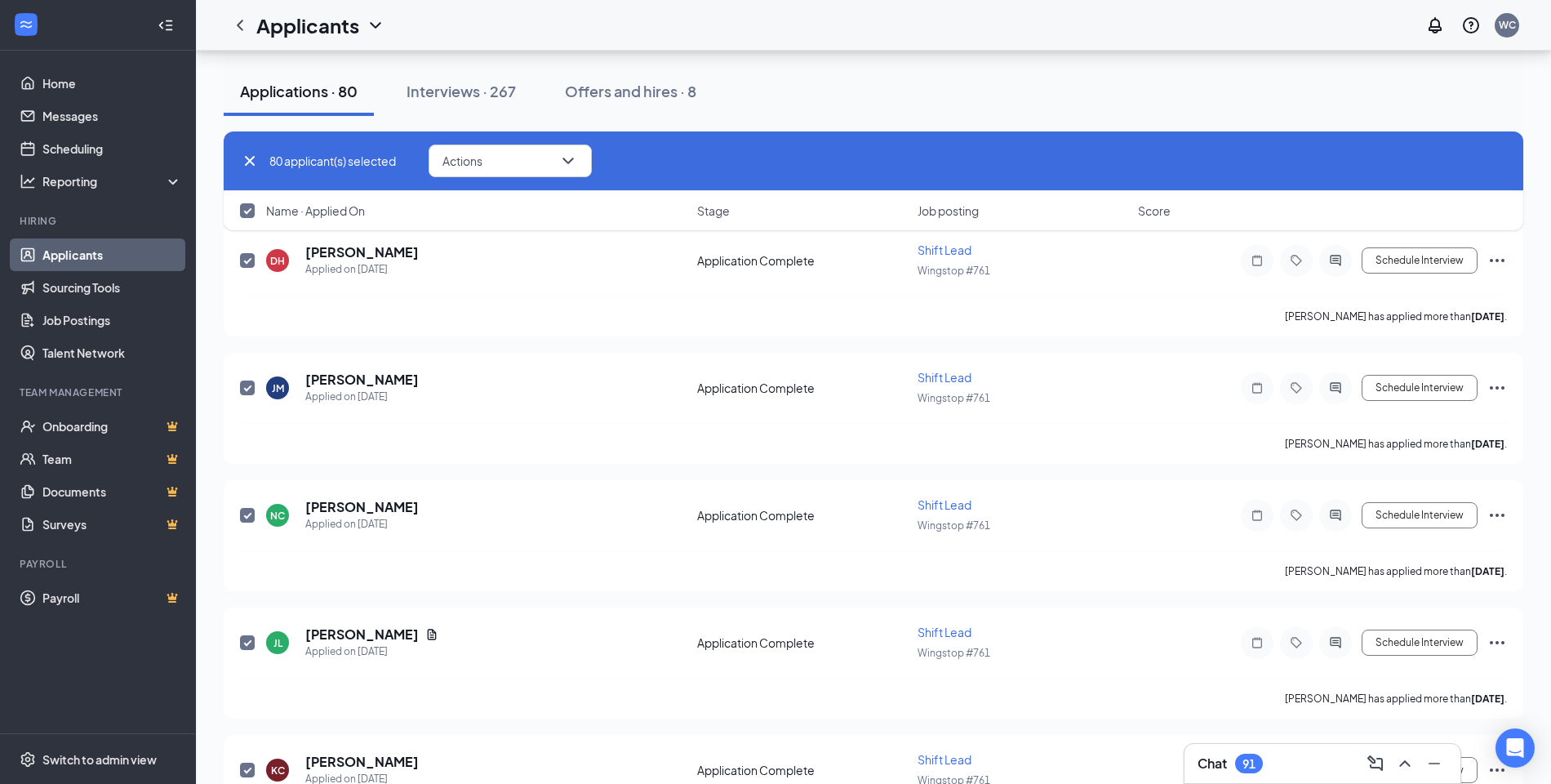
checkbox input "true"
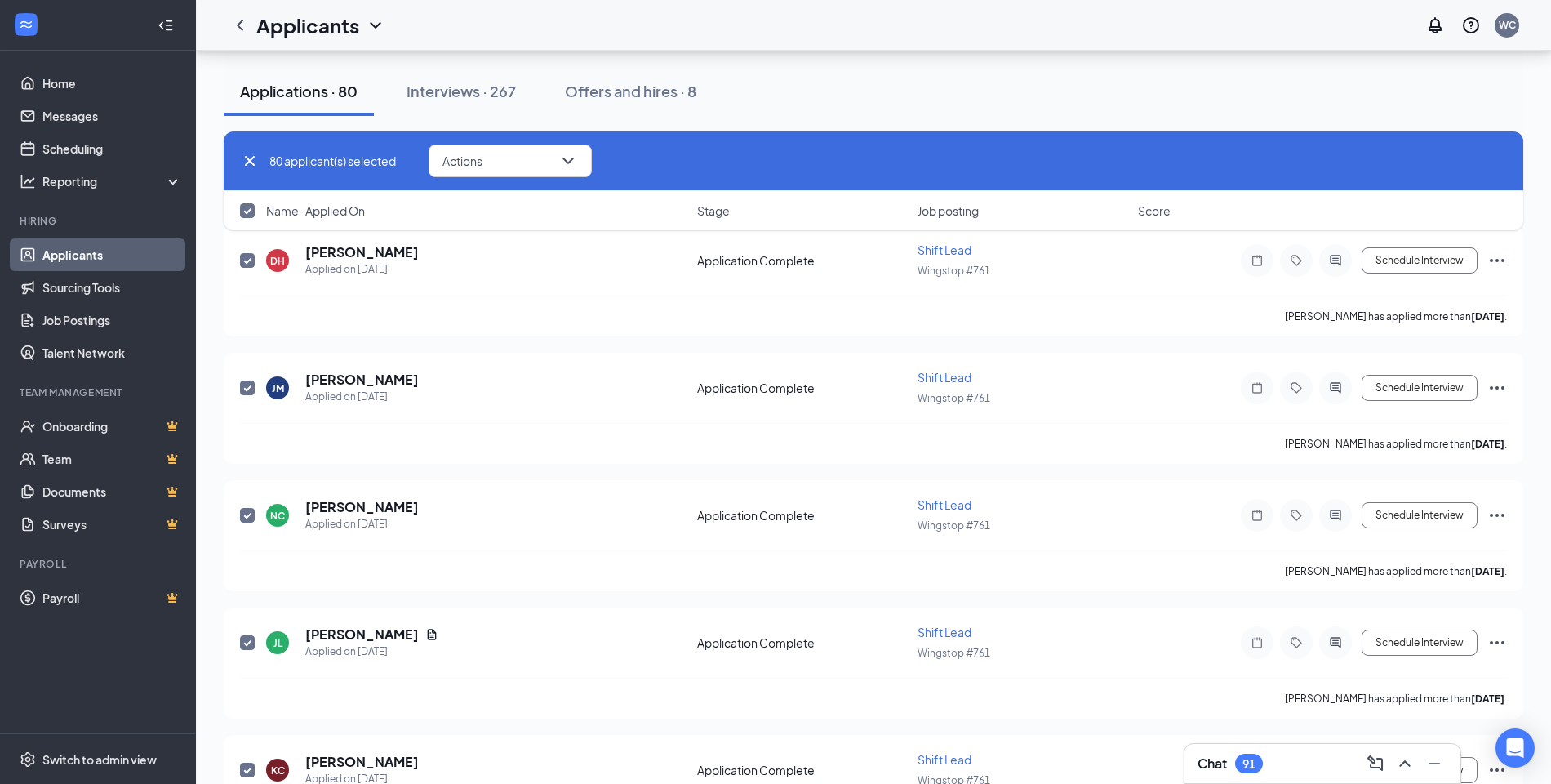
checkbox input "true"
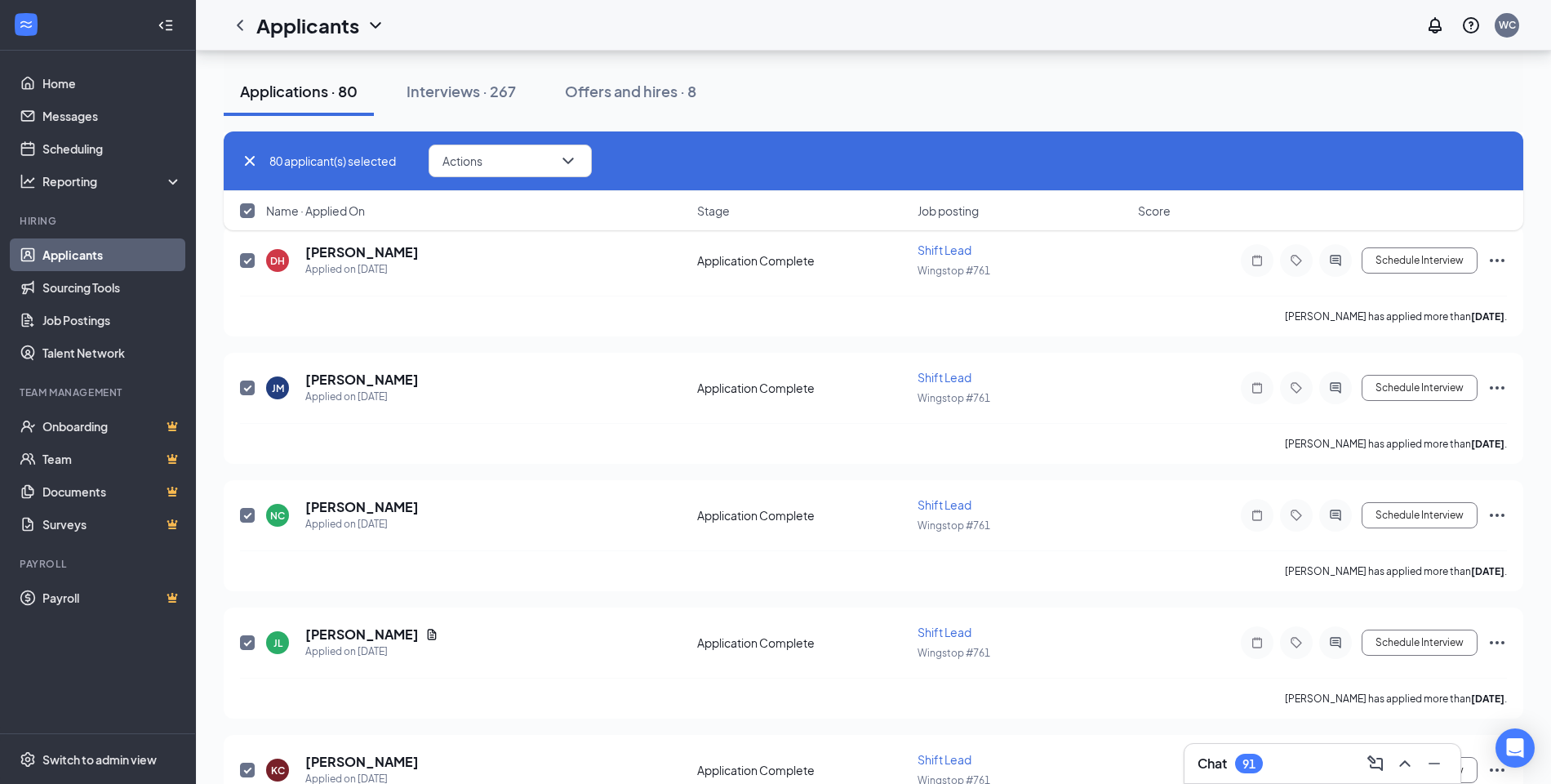
checkbox input "true"
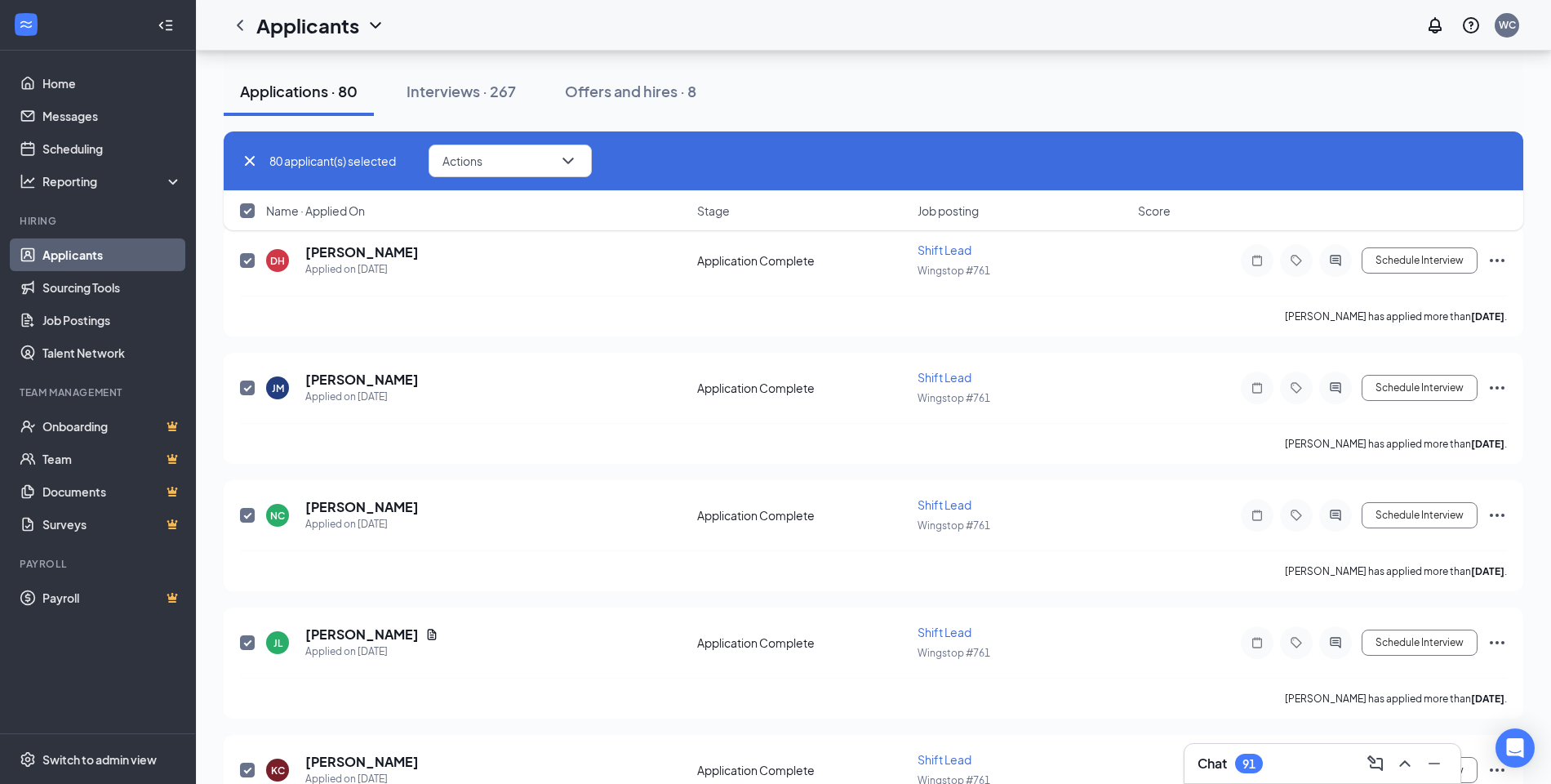
checkbox input "true"
click at [252, 213] on input "checkbox" at bounding box center [247, 210] width 14 height 14
checkbox input "true"
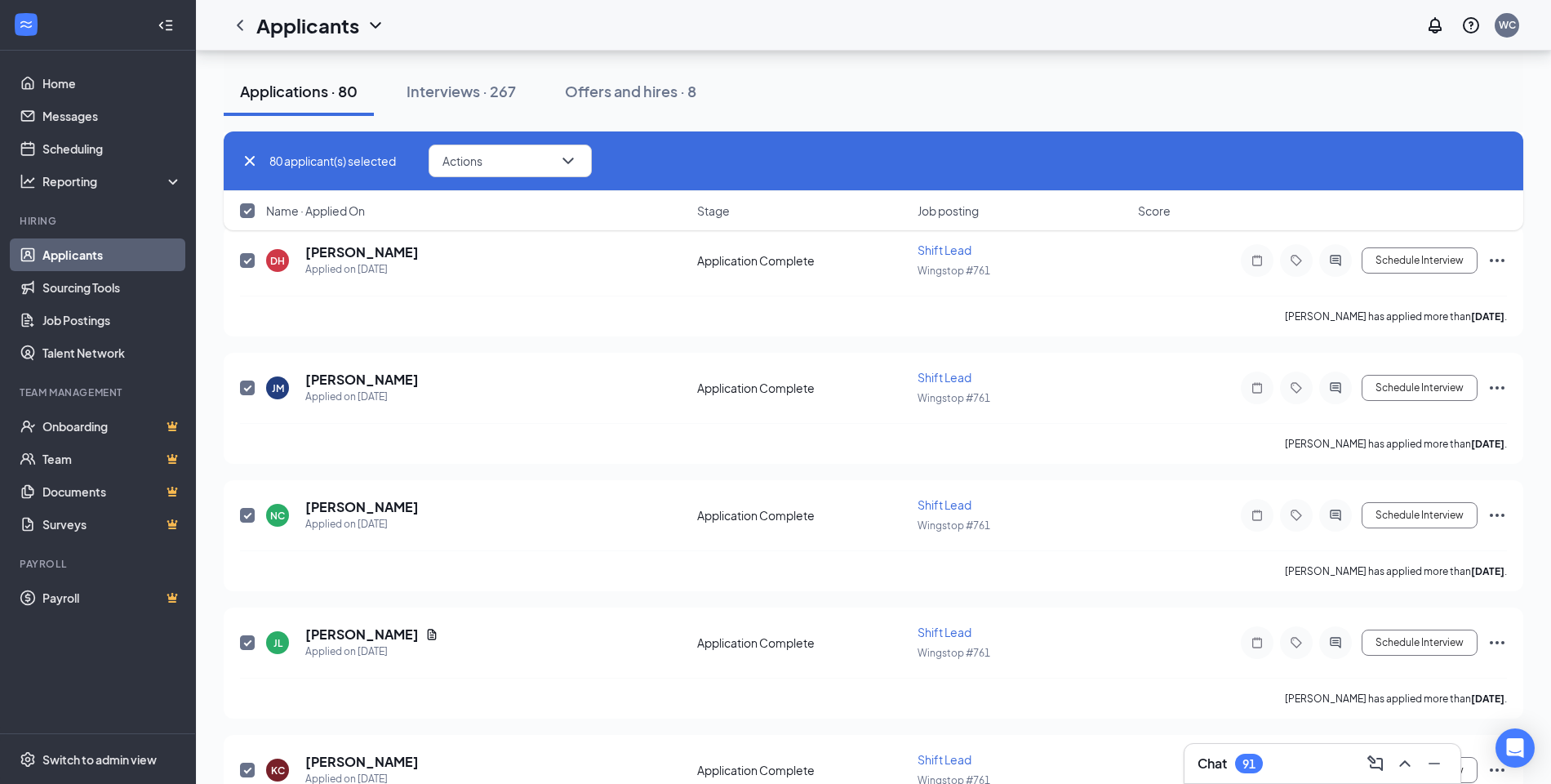
checkbox input "false"
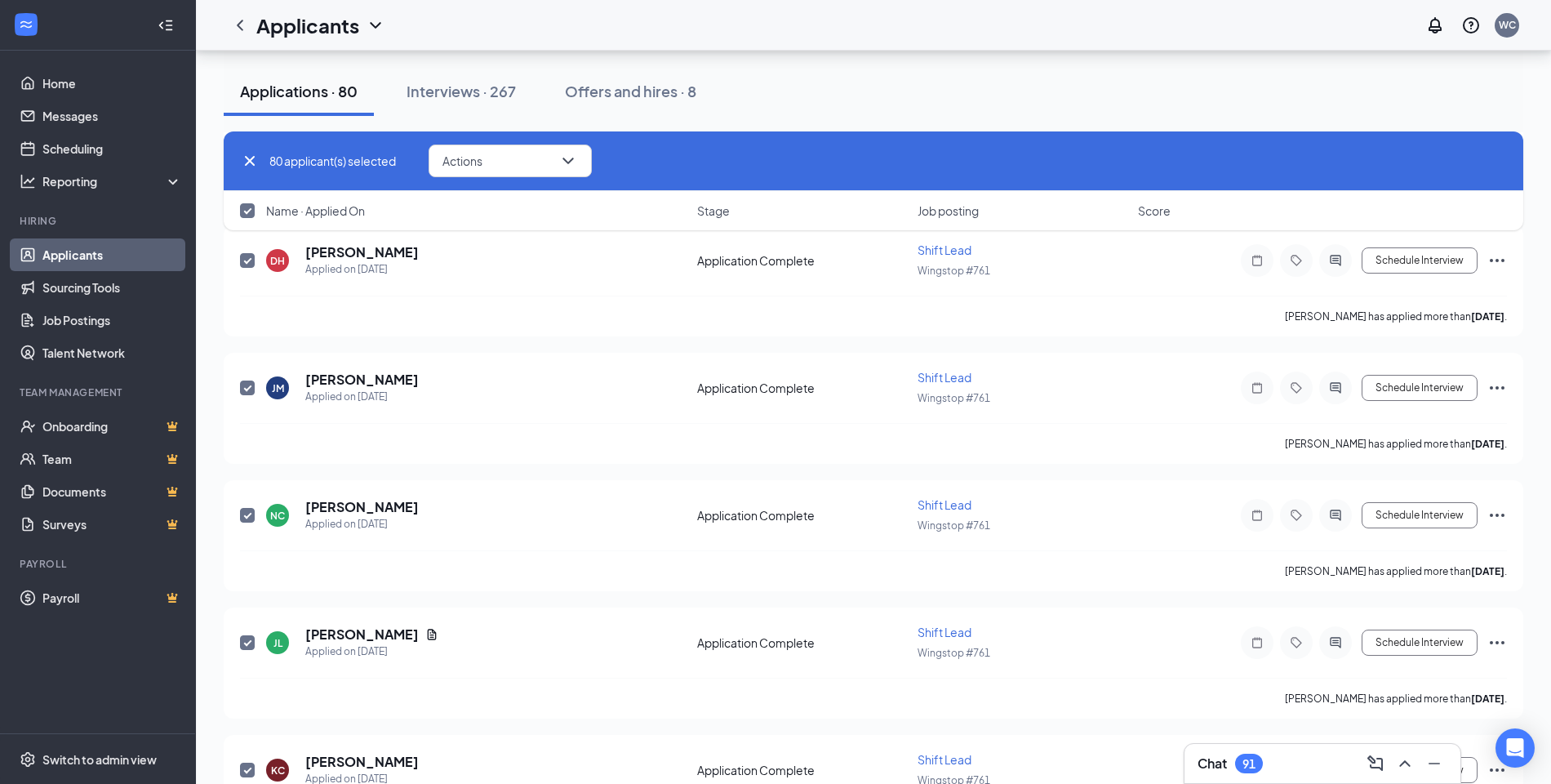
checkbox input "false"
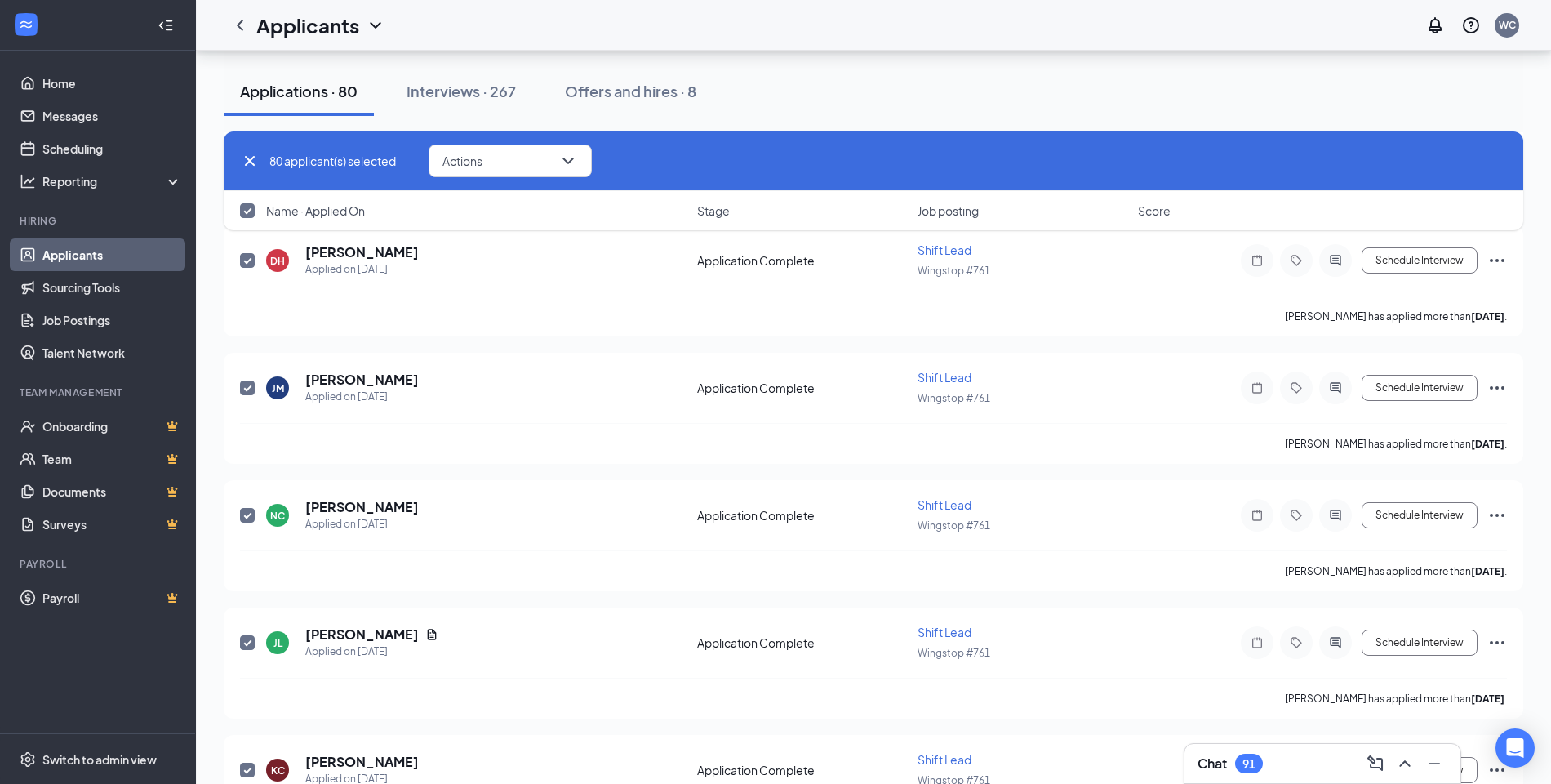
checkbox input "false"
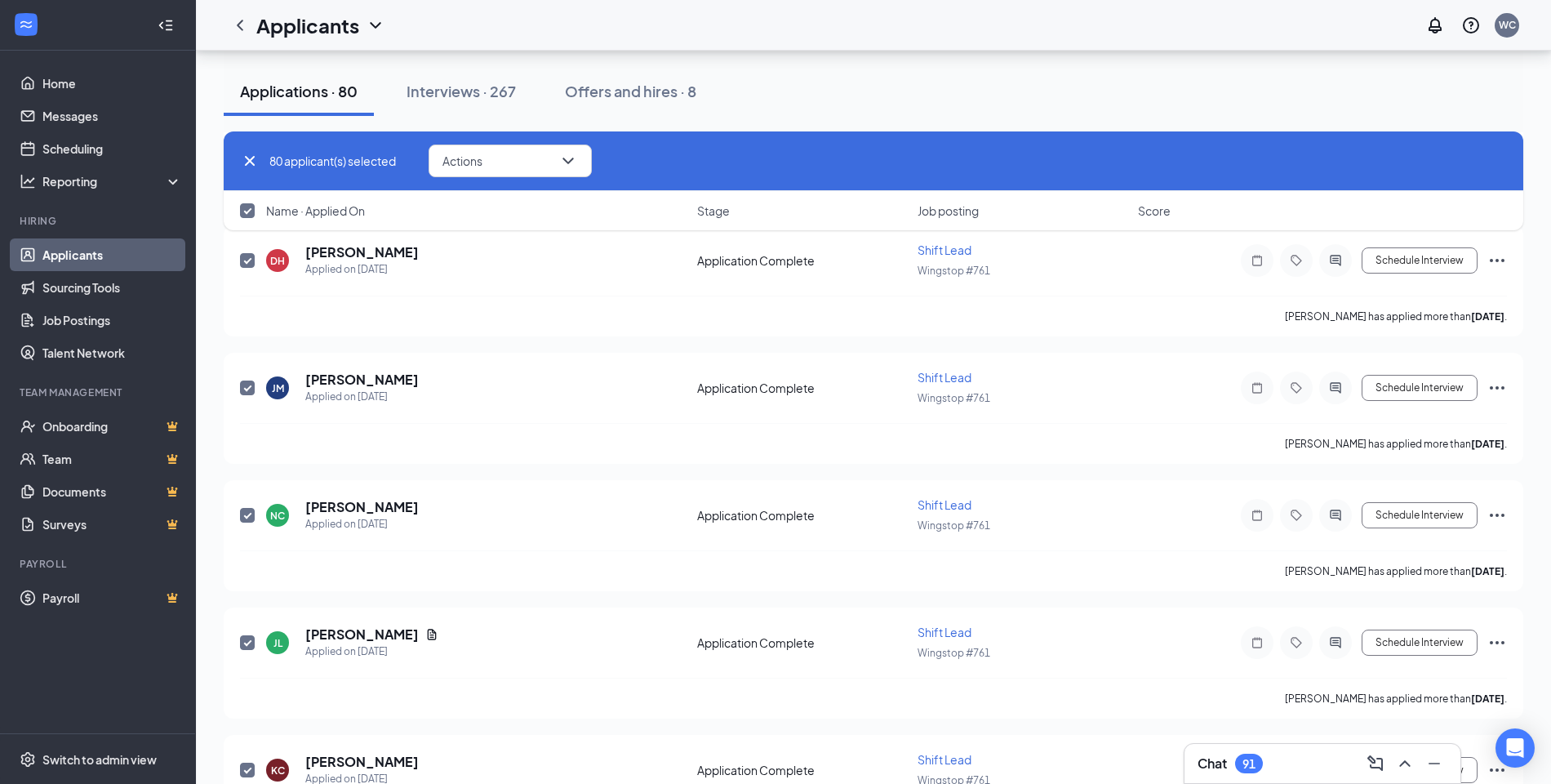
checkbox input "false"
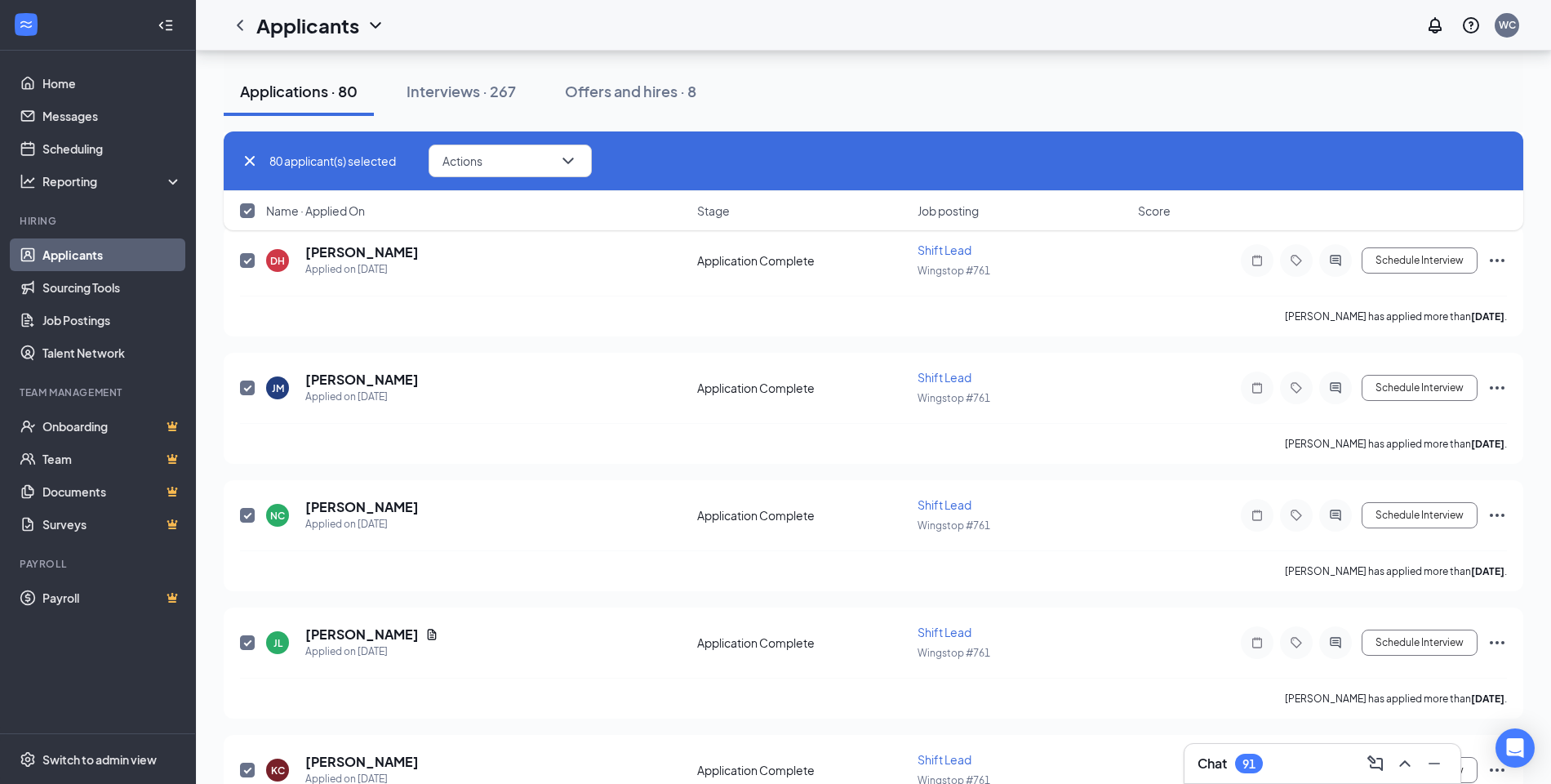
checkbox input "false"
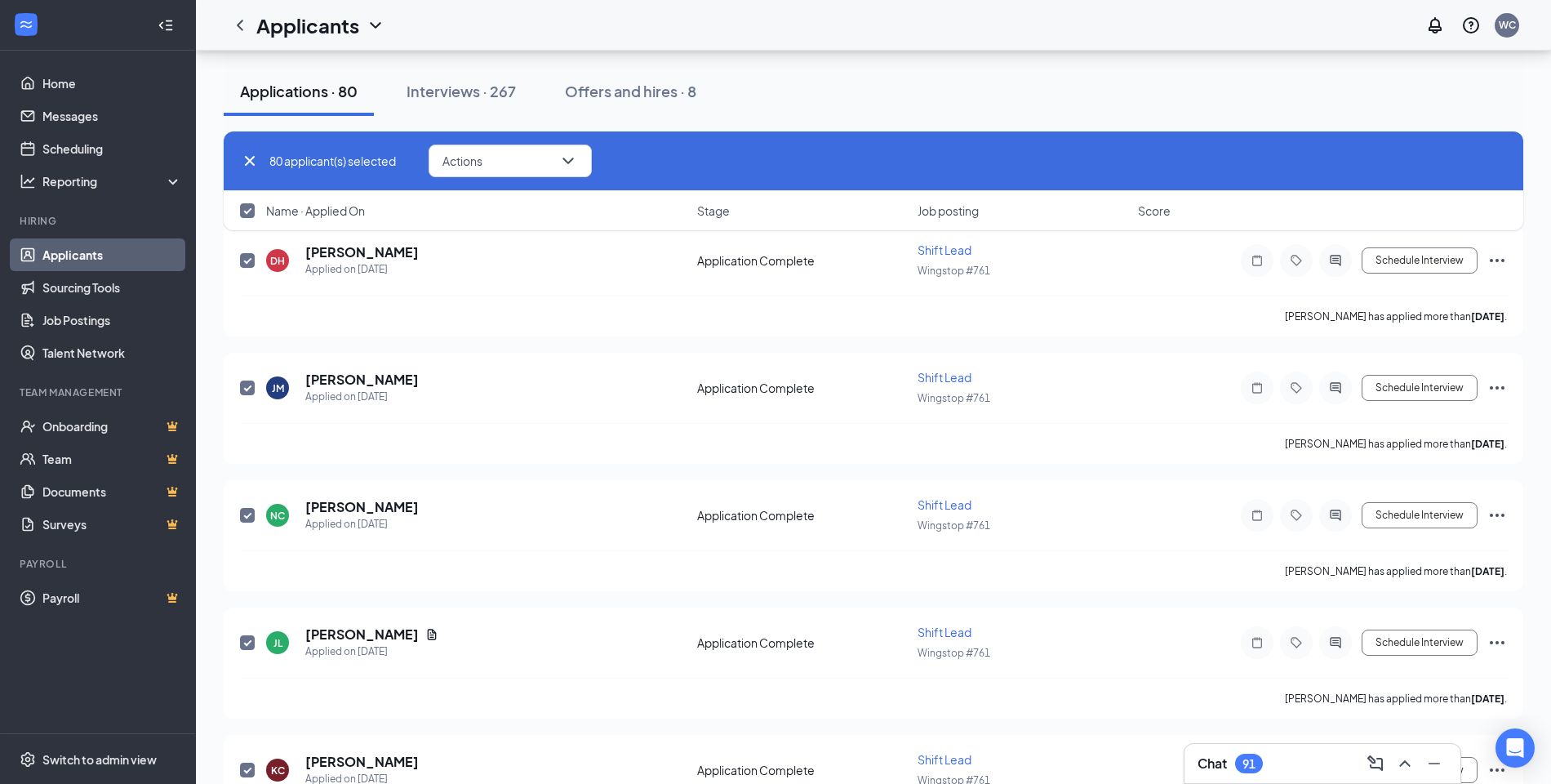
checkbox input "false"
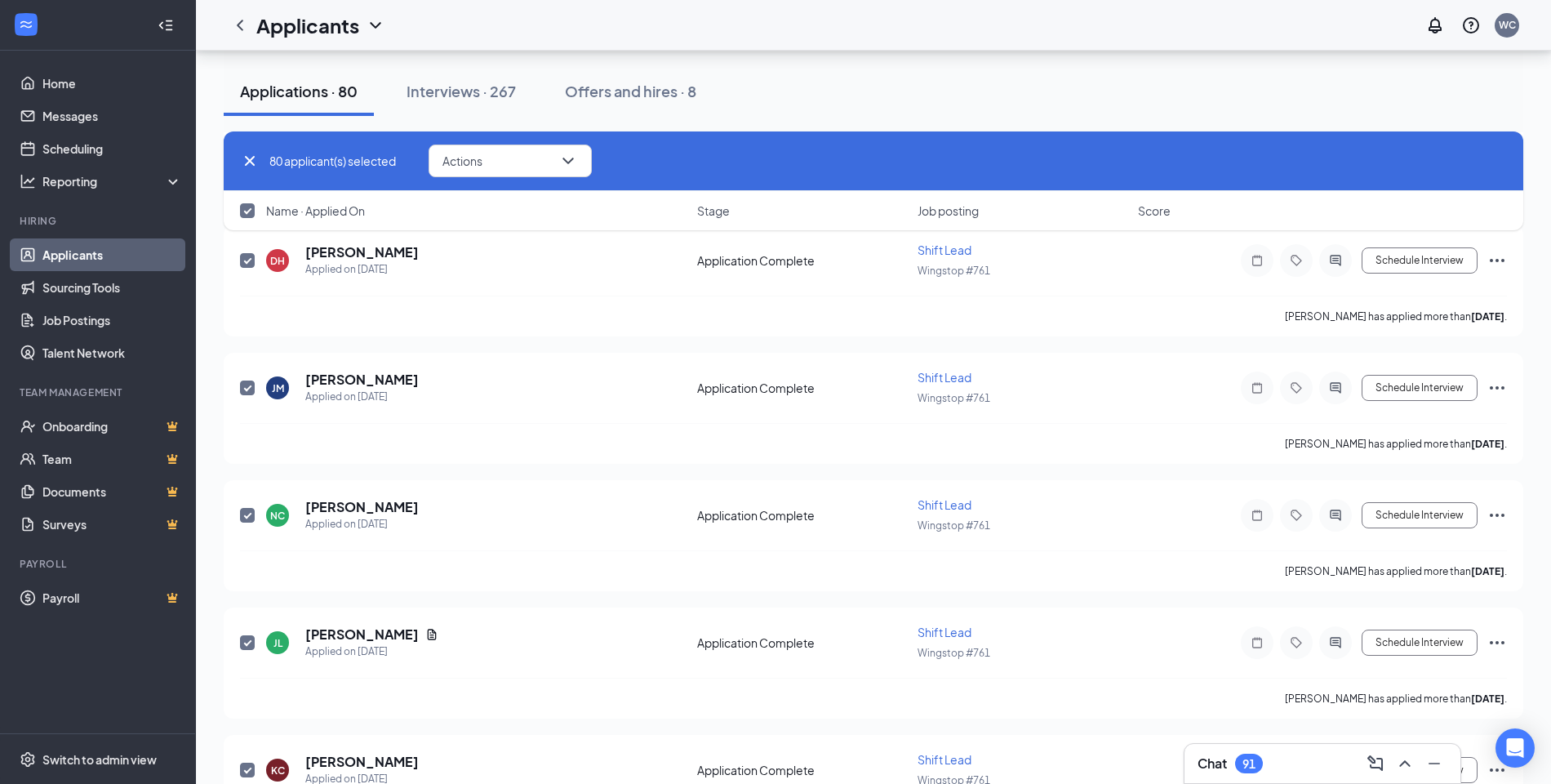
checkbox input "false"
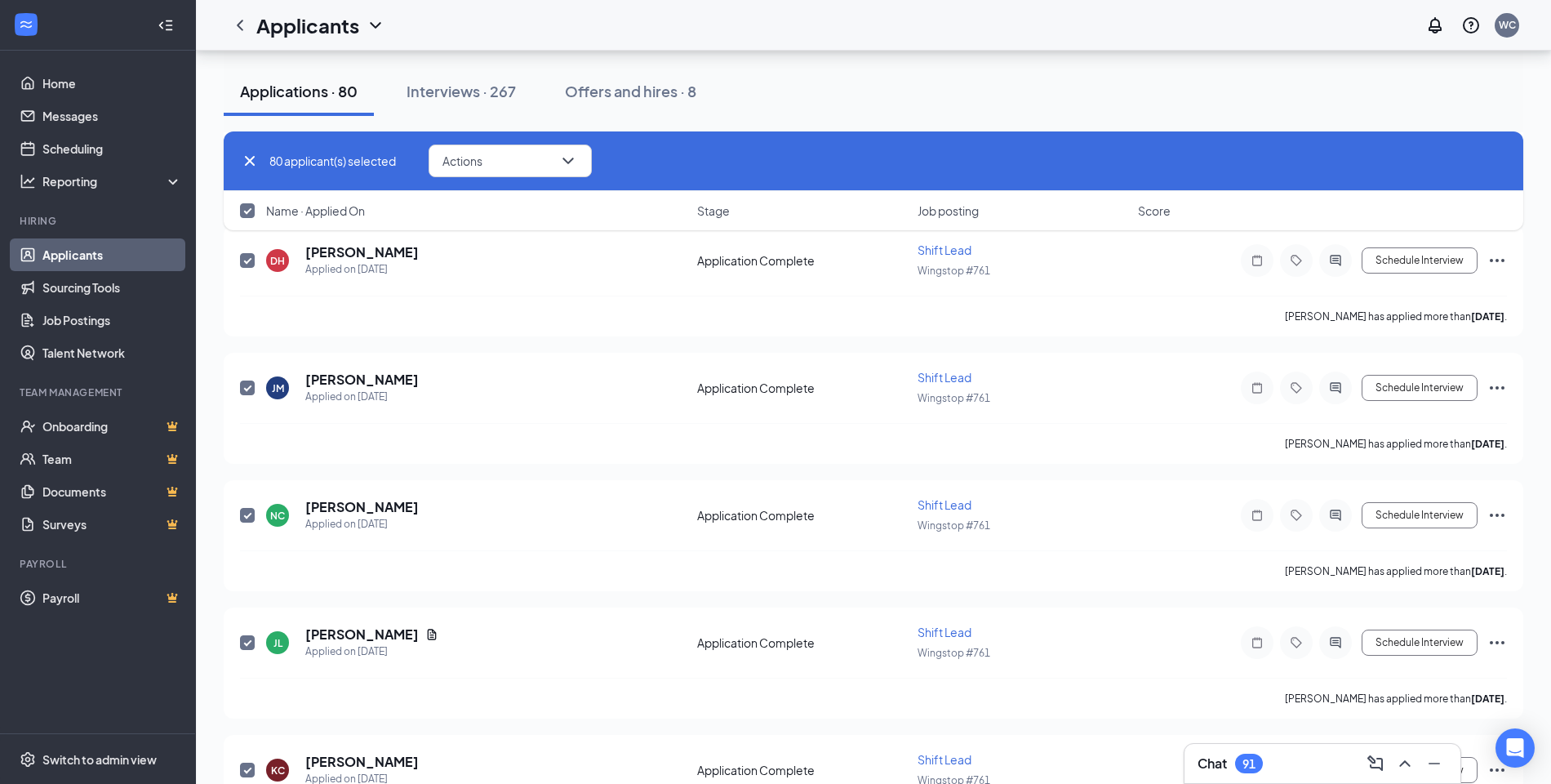
checkbox input "false"
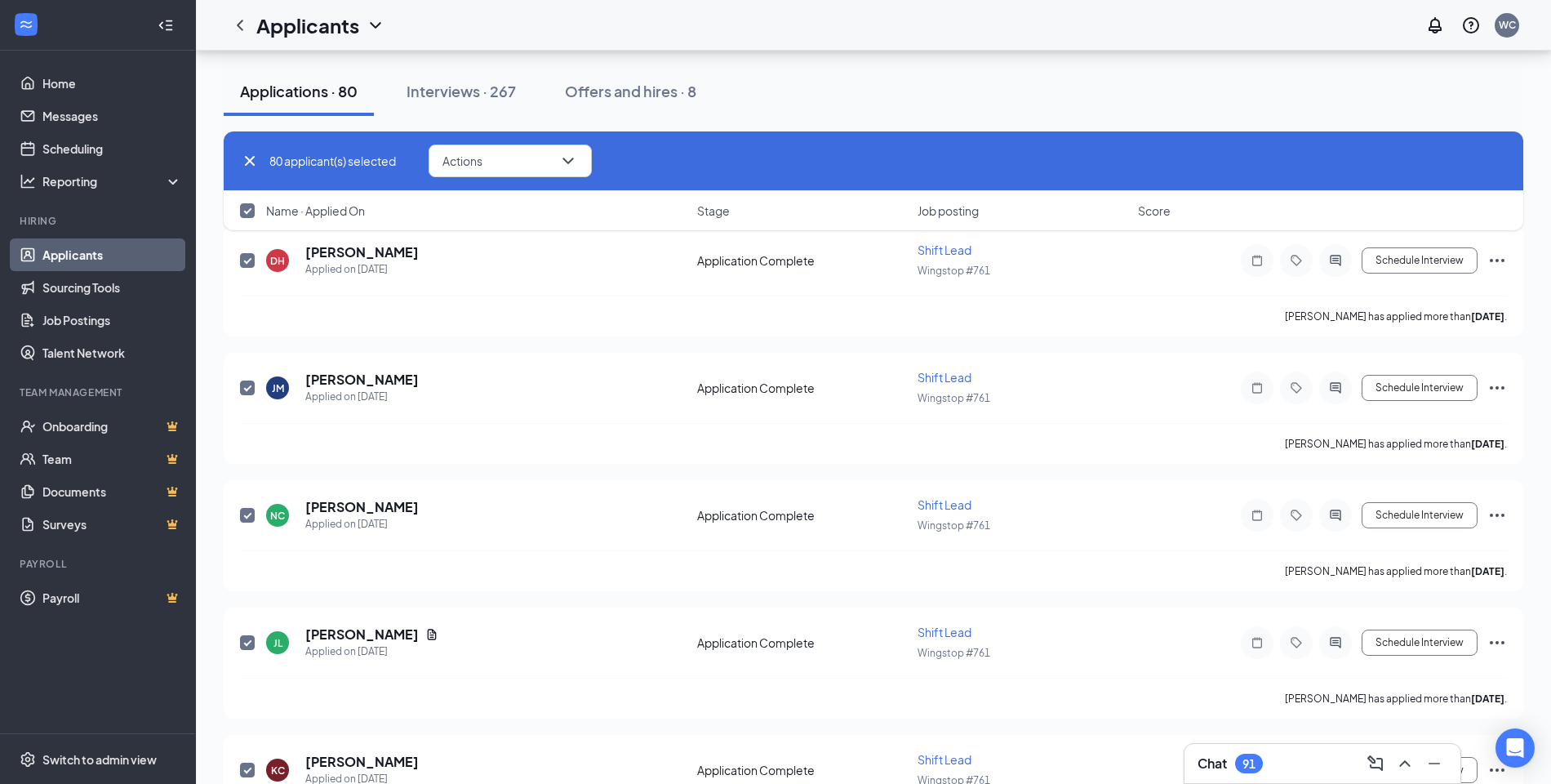
checkbox input "false"
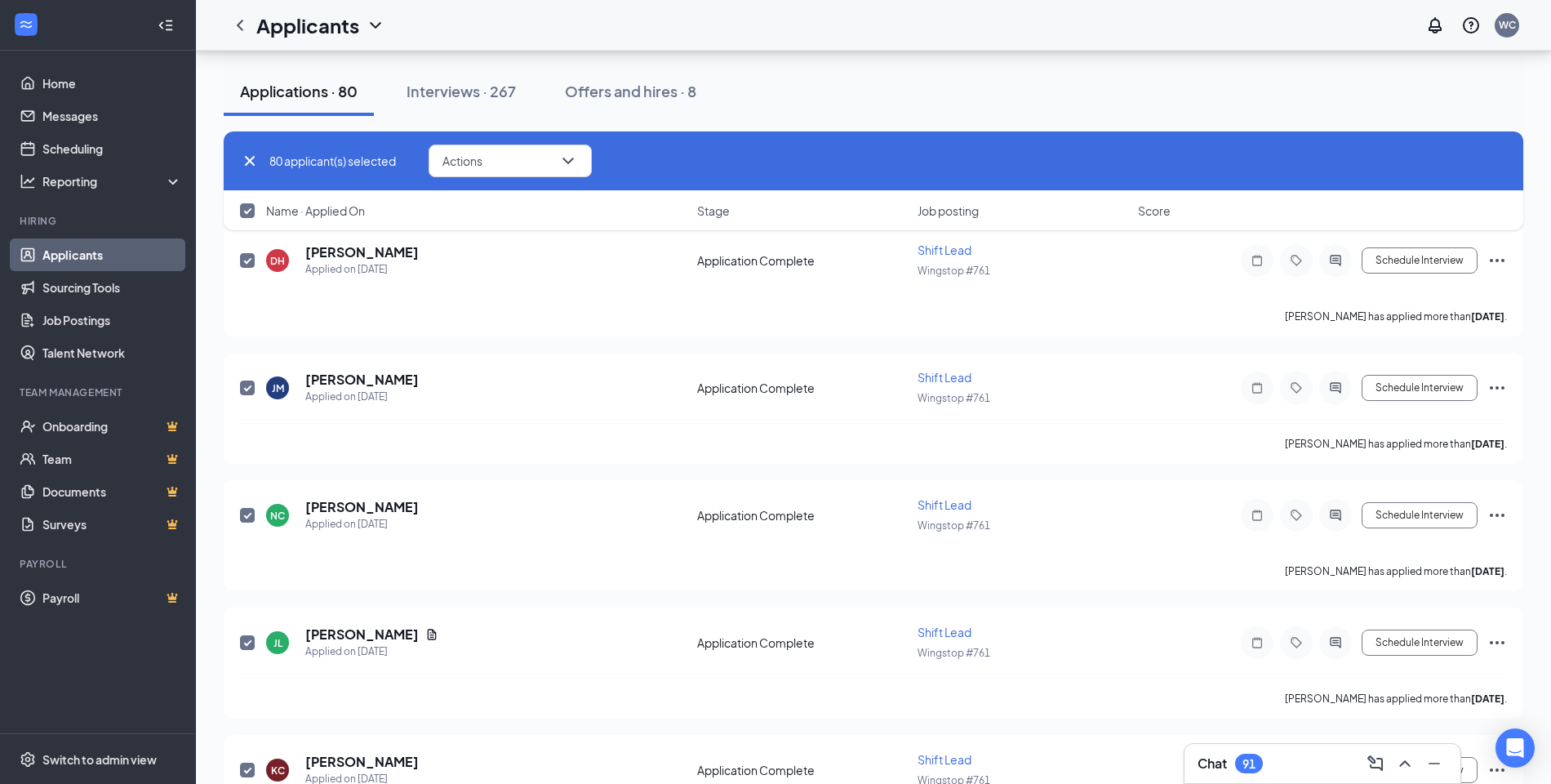
checkbox input "false"
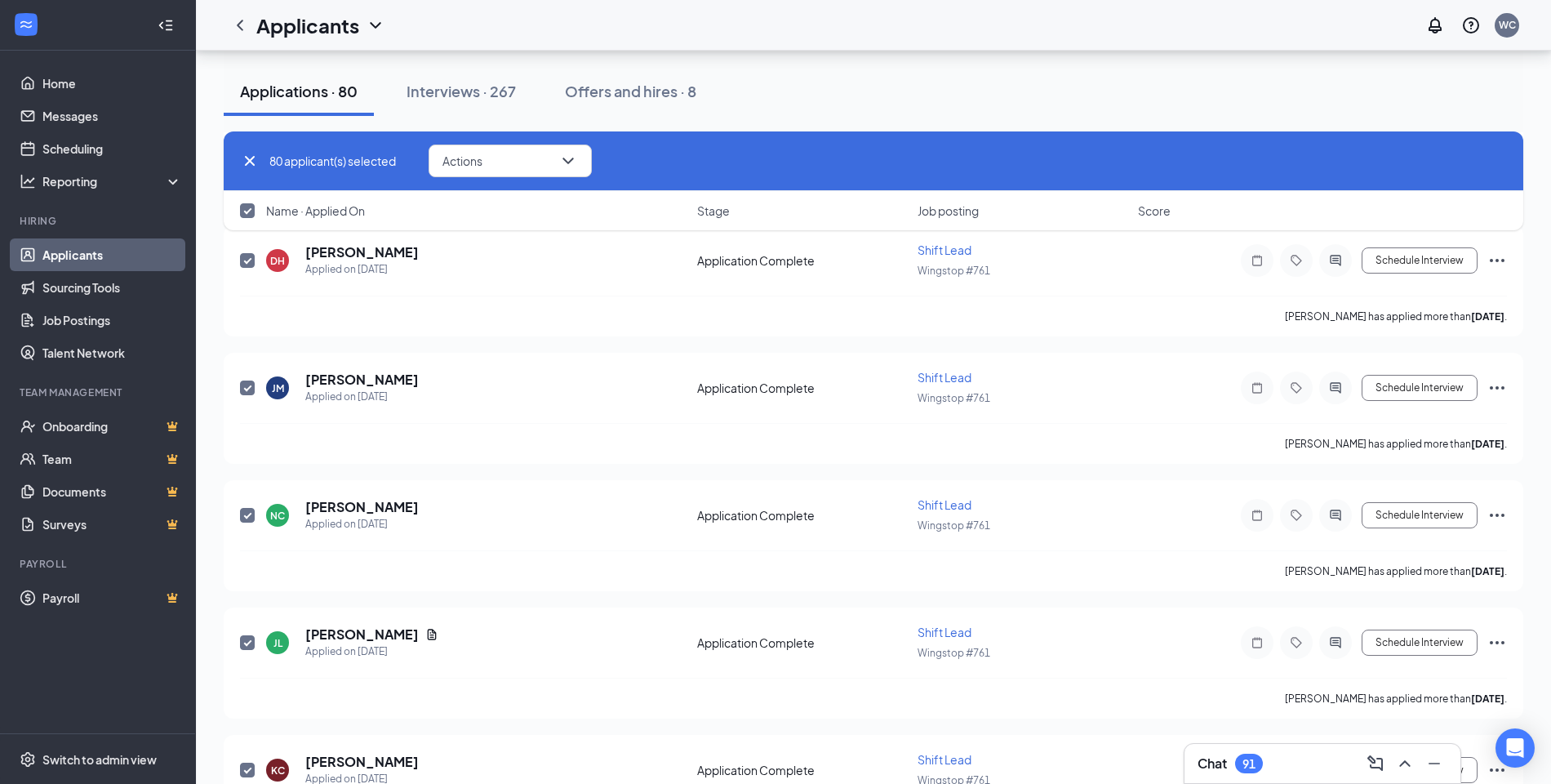
checkbox input "false"
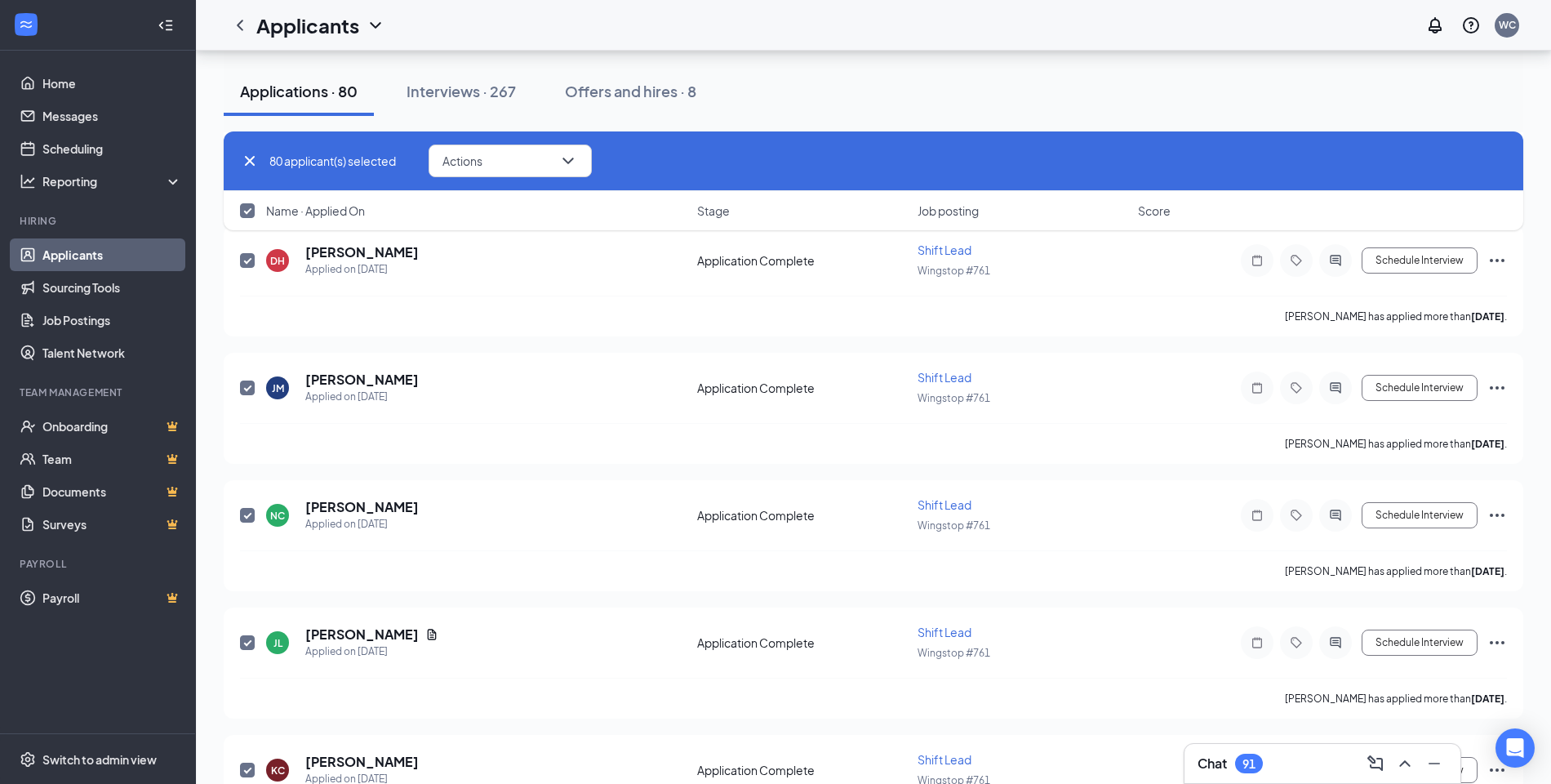
checkbox input "false"
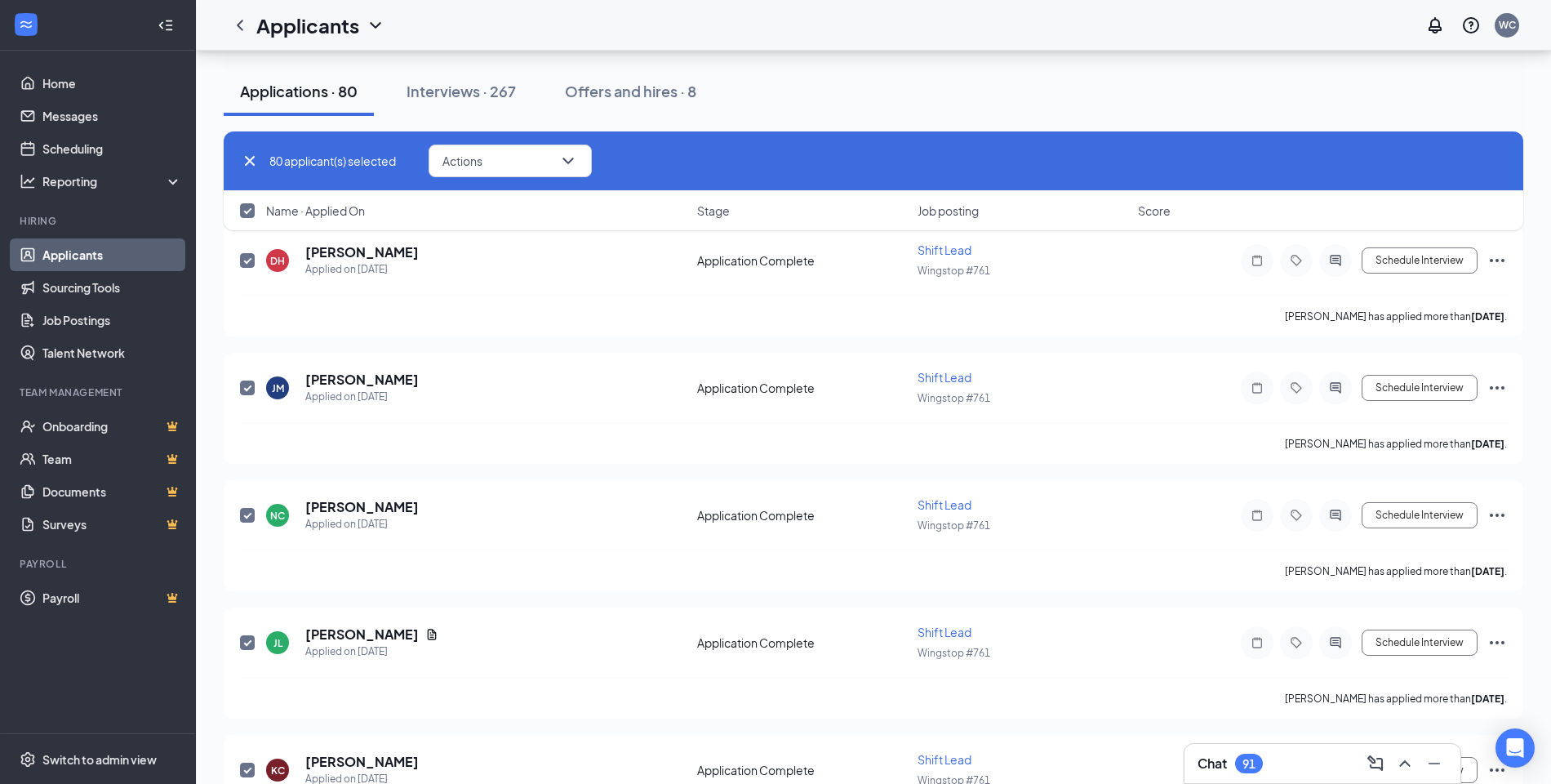
checkbox input "false"
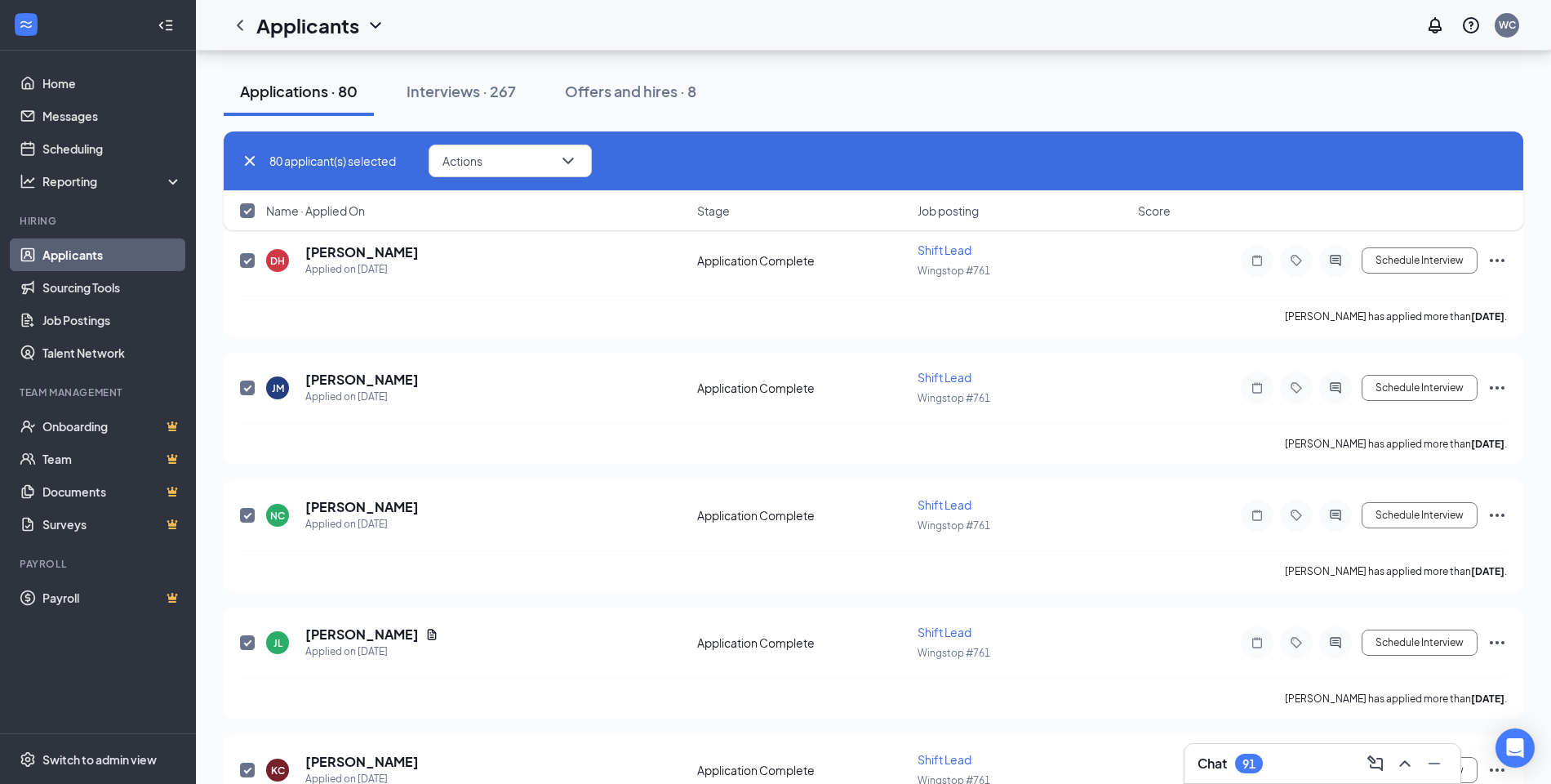
checkbox input "false"
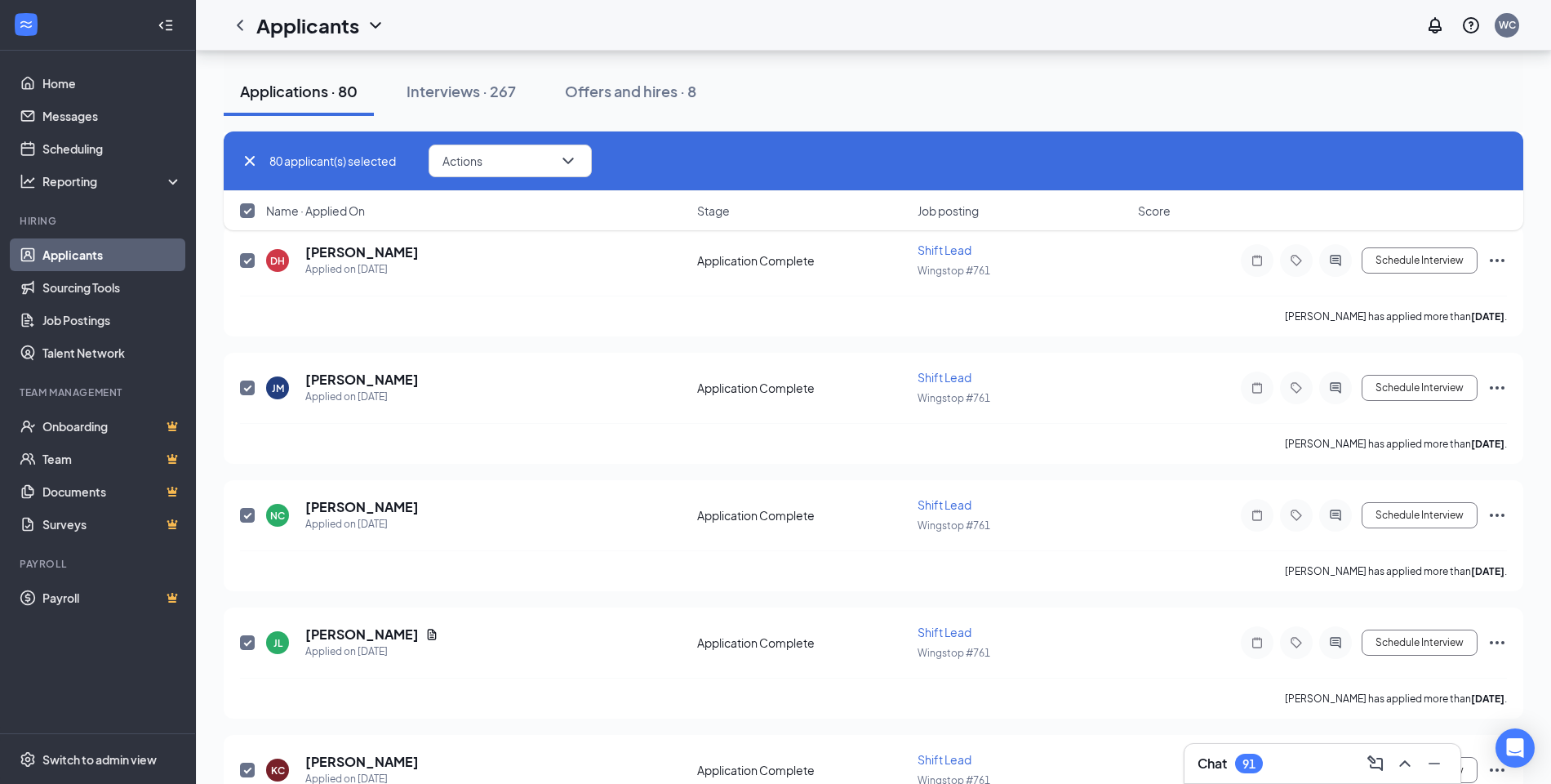
checkbox input "false"
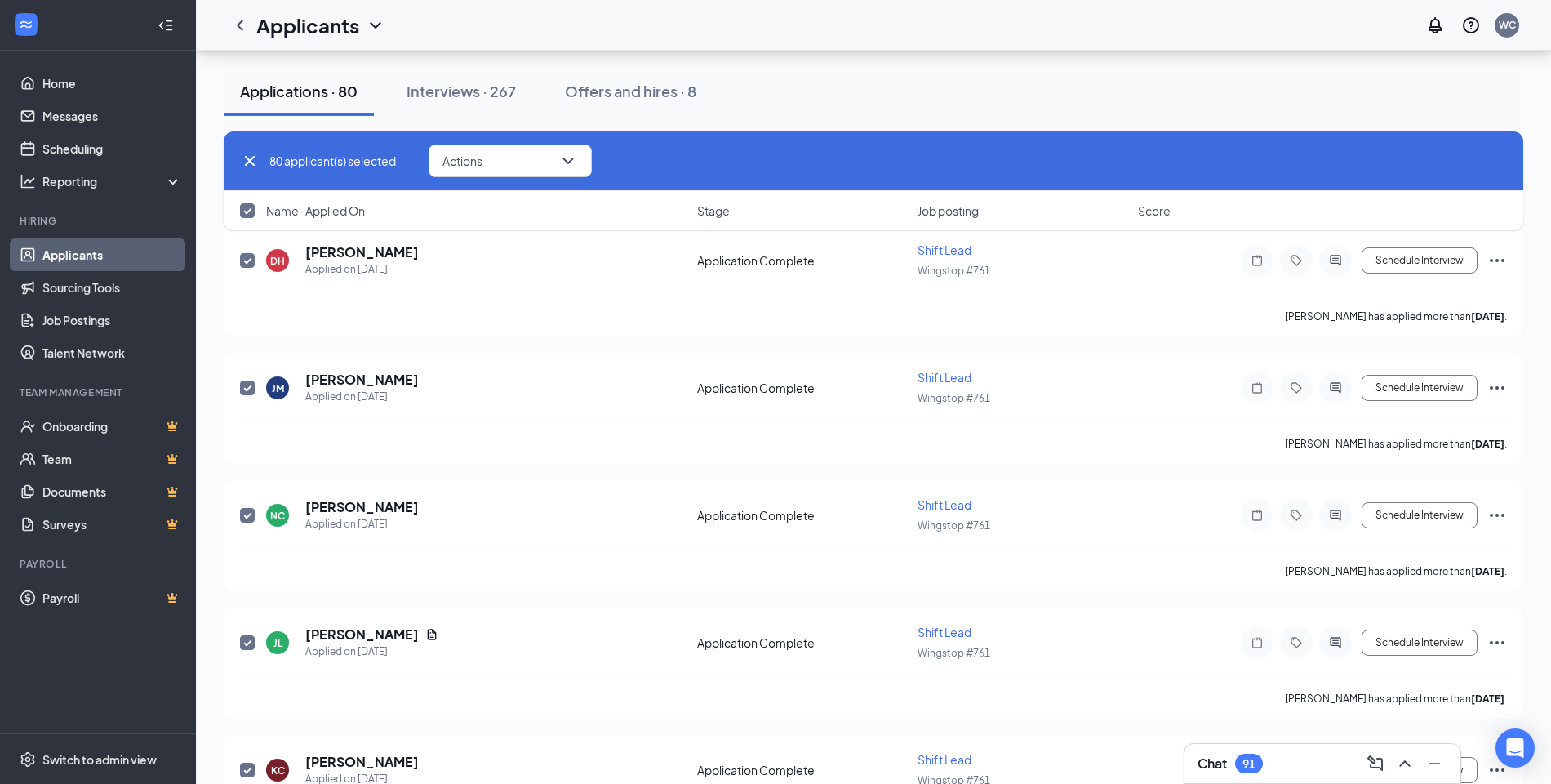
checkbox input "false"
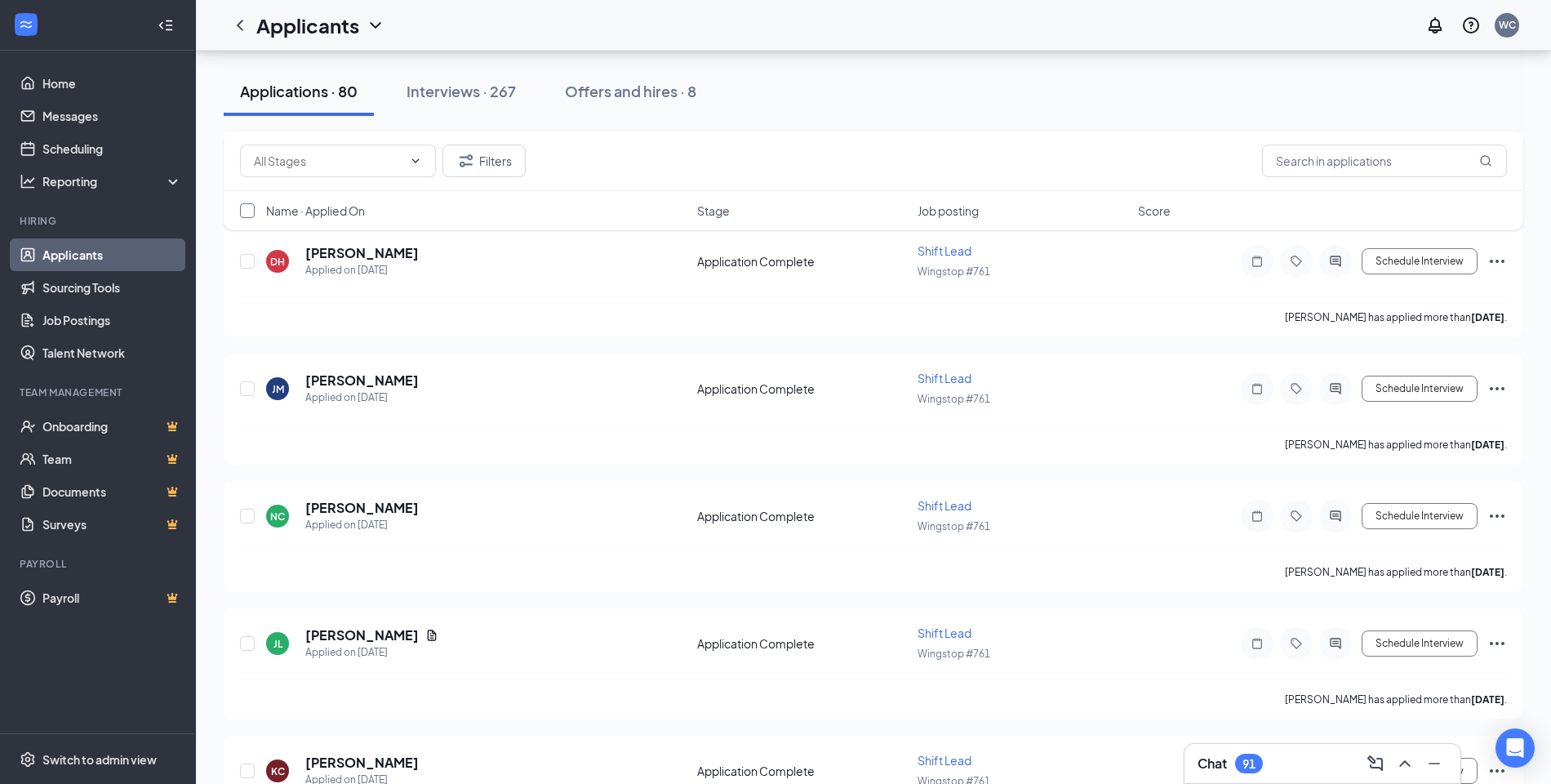
click at [252, 213] on input "checkbox" at bounding box center [247, 210] width 14 height 14
checkbox input "false"
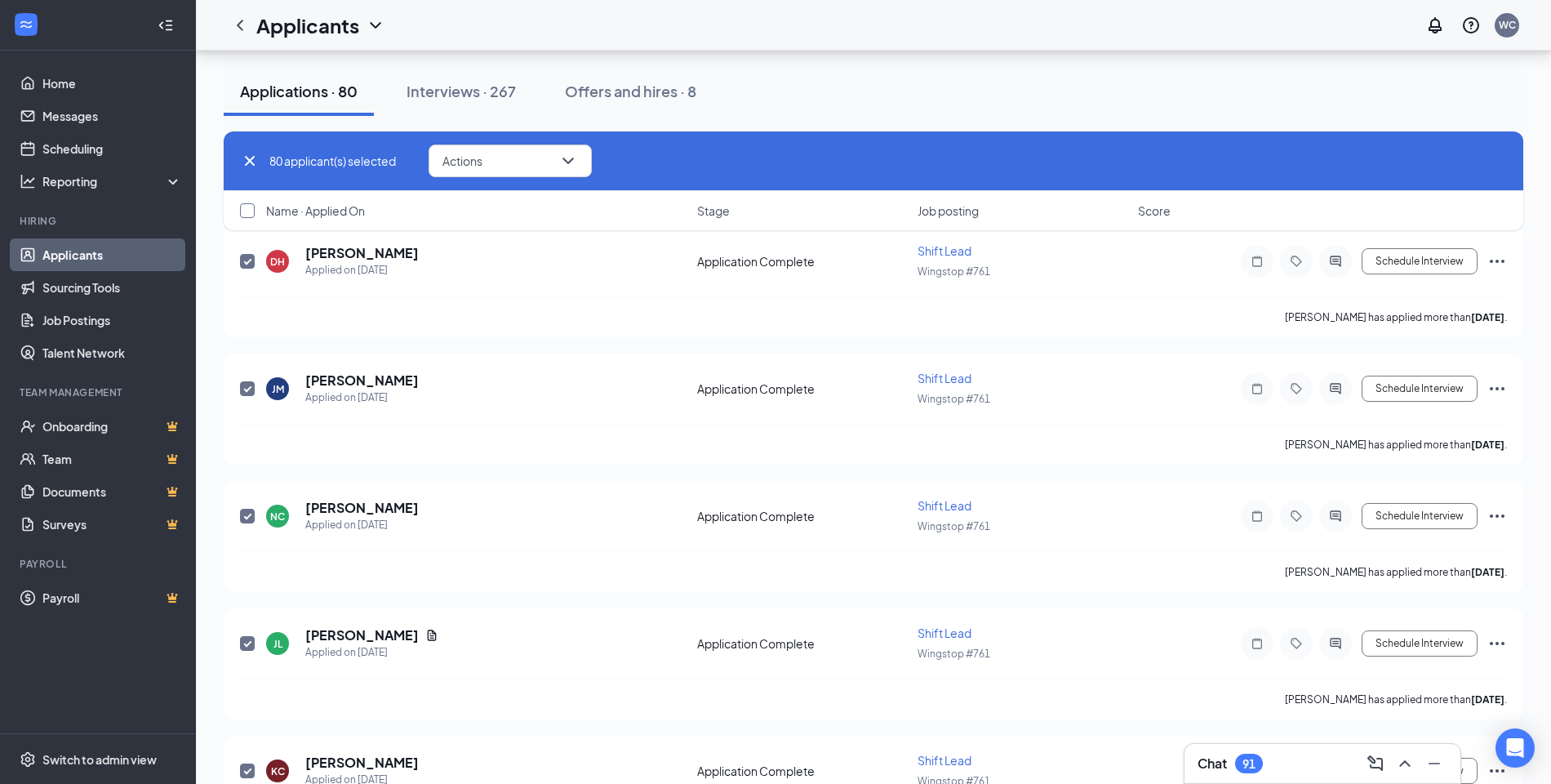
checkbox input "true"
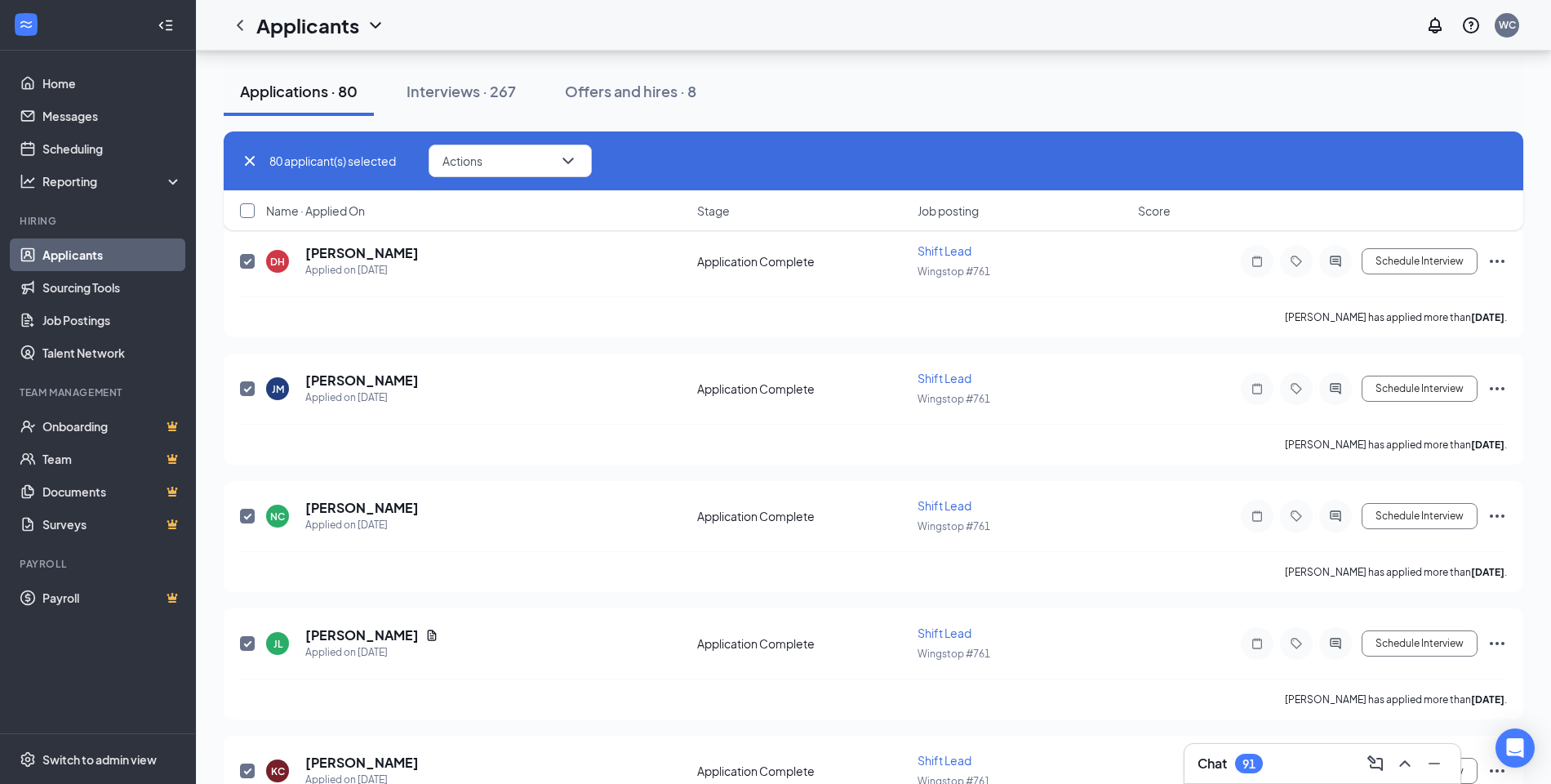
checkbox input "true"
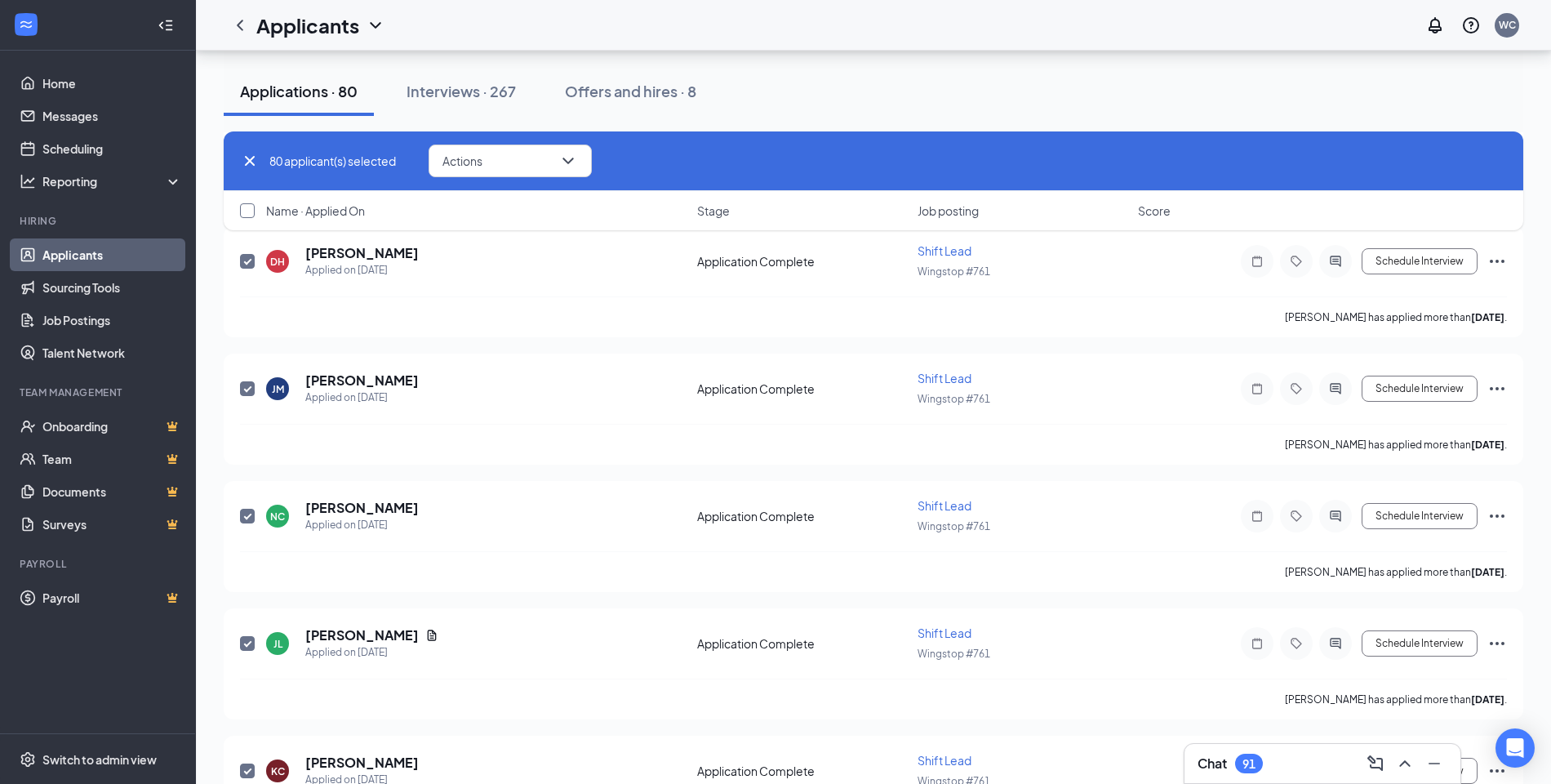
checkbox input "true"
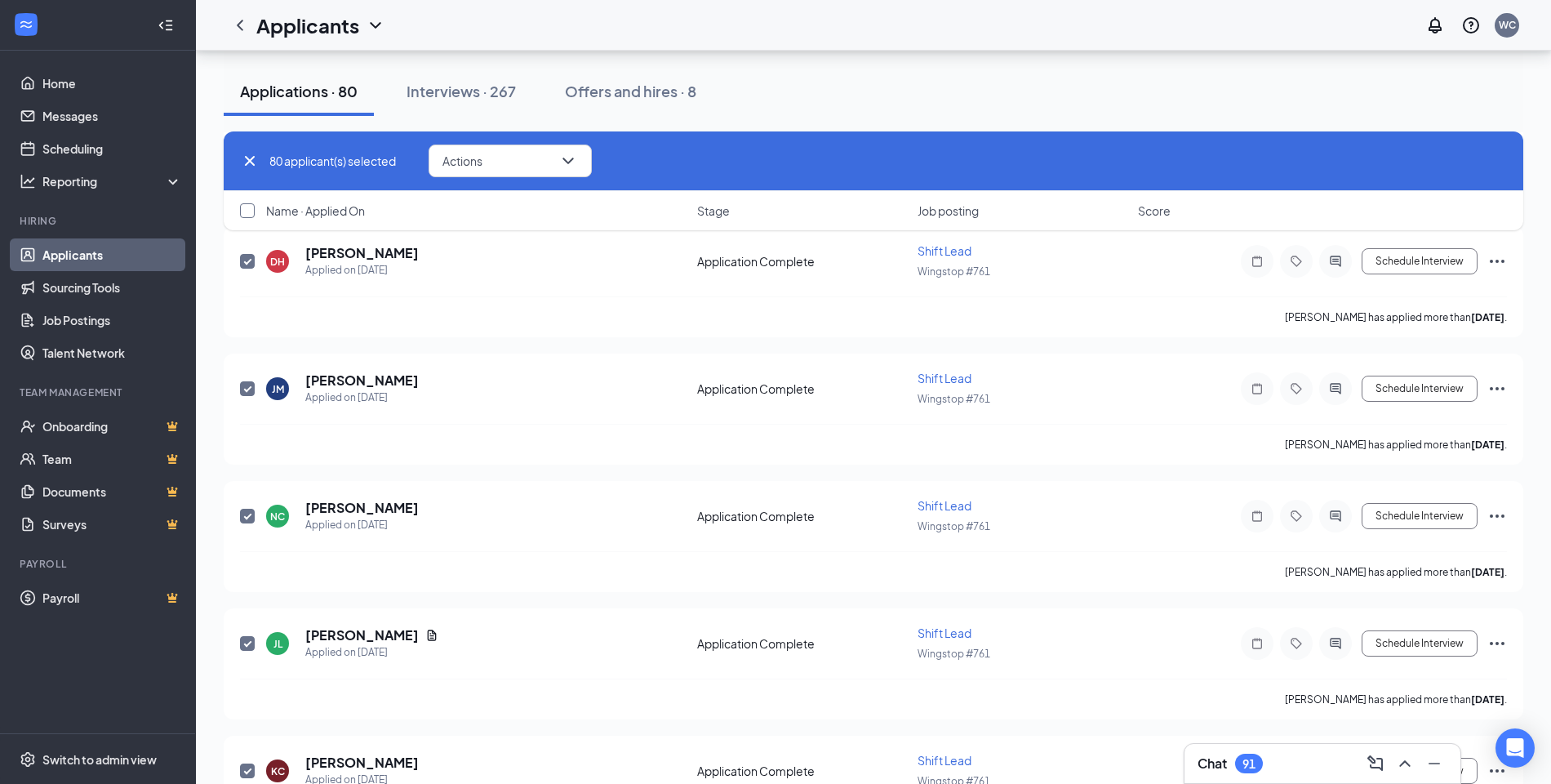
checkbox input "true"
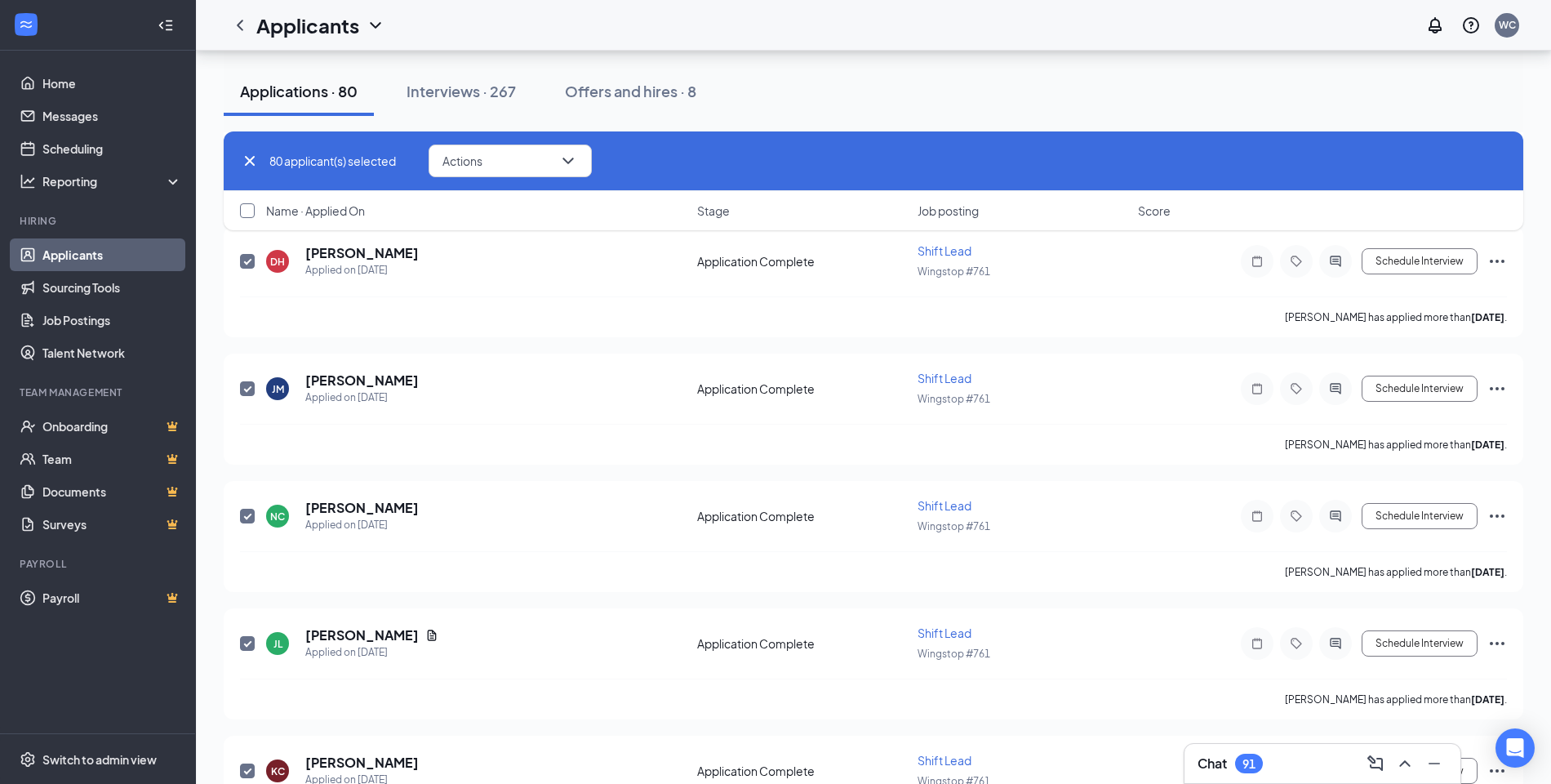
checkbox input "true"
click at [568, 167] on icon "ChevronDown" at bounding box center [568, 161] width 19 height 19
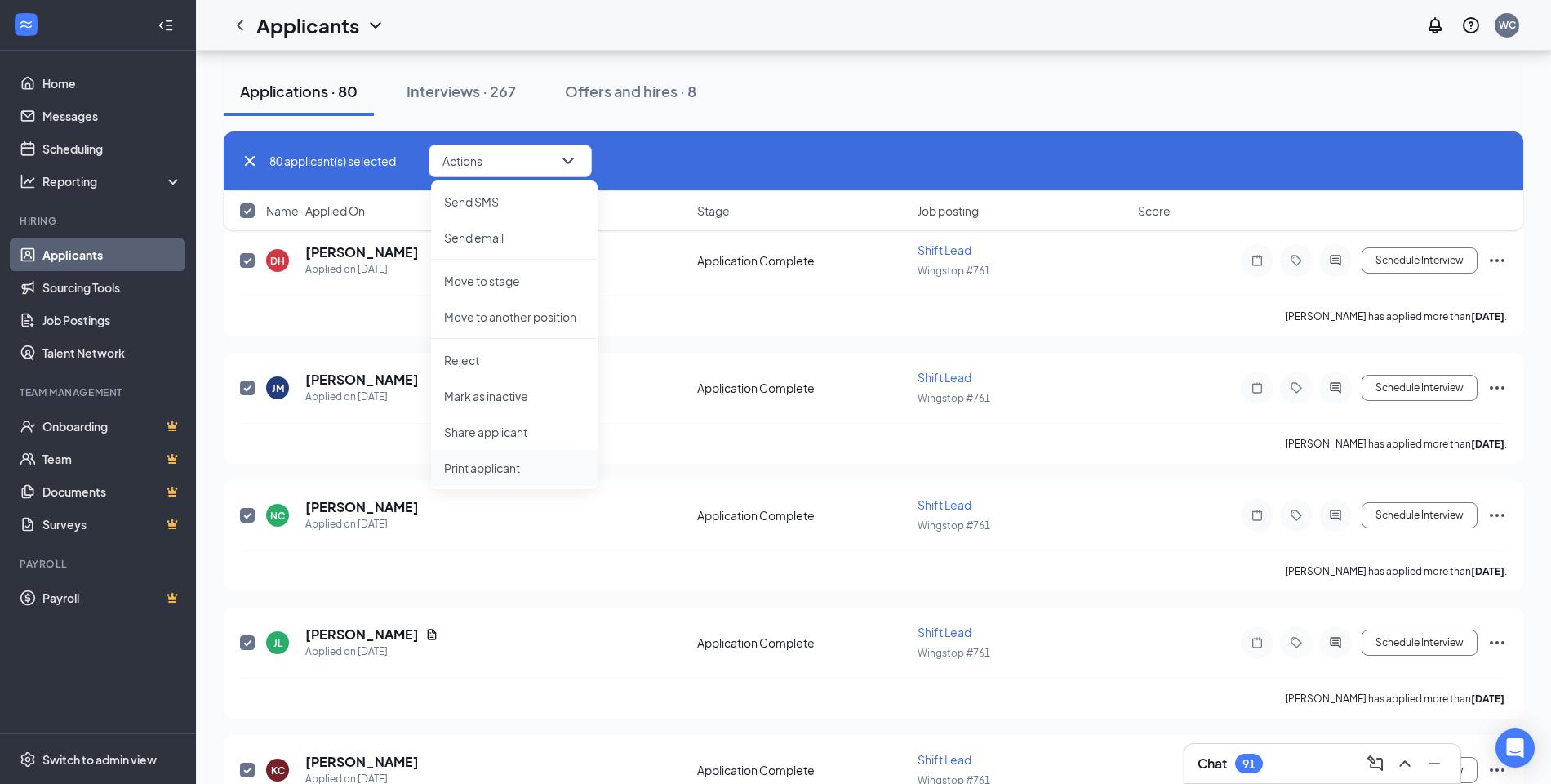
click at [501, 470] on p "Print applicant" at bounding box center [514, 467] width 141 height 16
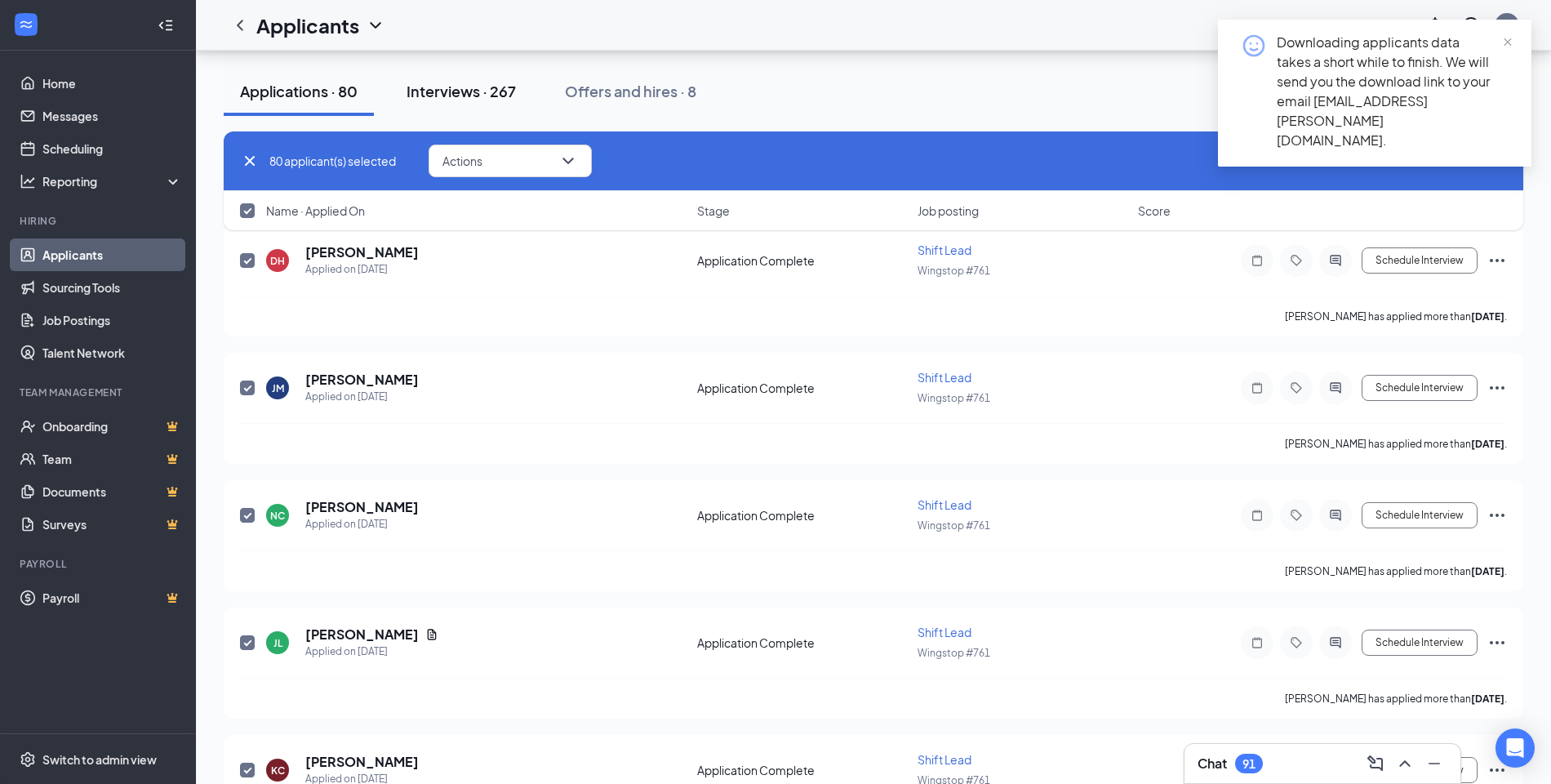
click at [503, 86] on div "Interviews · 267" at bounding box center [461, 90] width 109 height 20
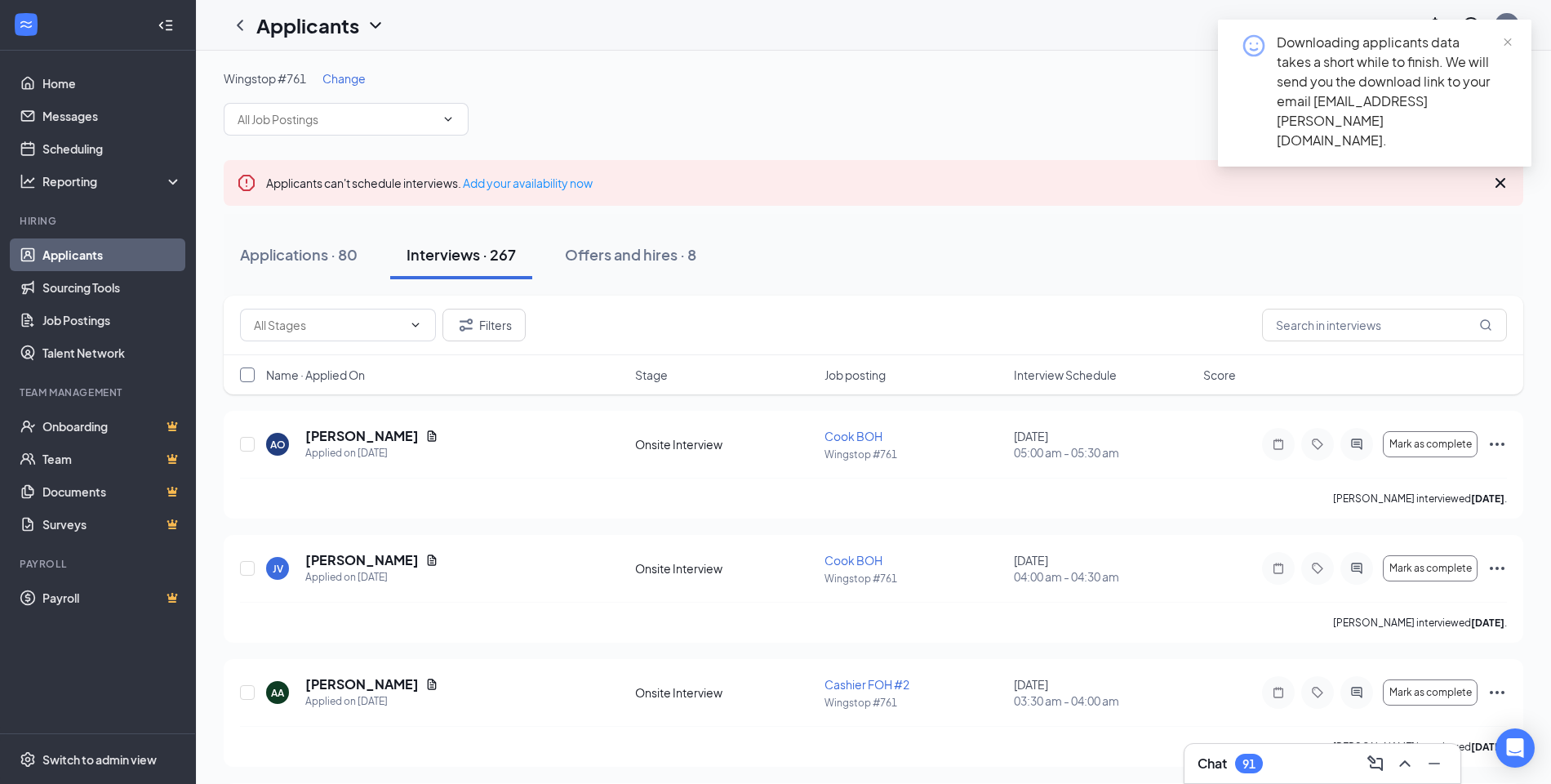
click at [252, 370] on input "checkbox" at bounding box center [247, 374] width 14 height 14
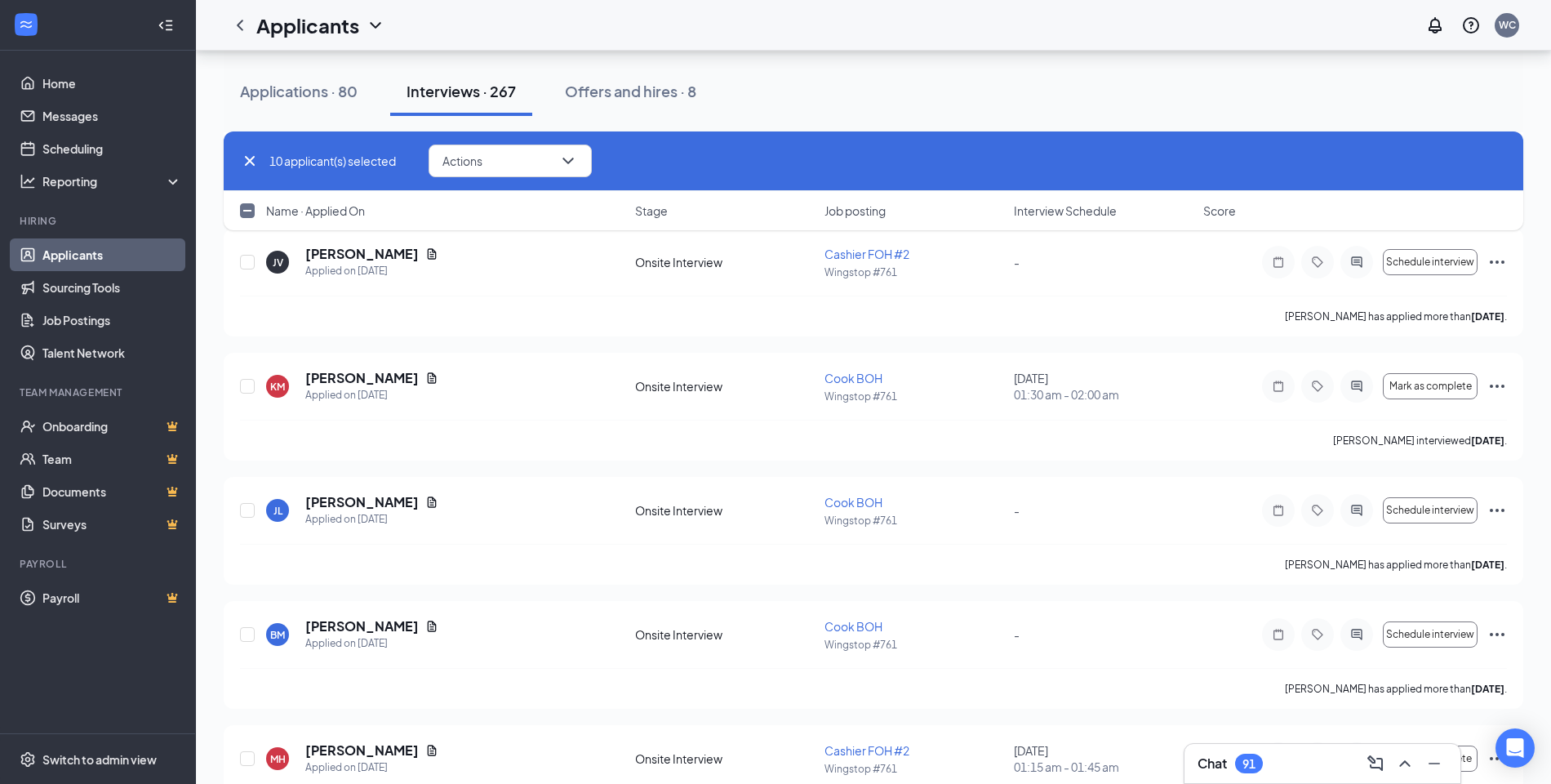
scroll to position [24289, 0]
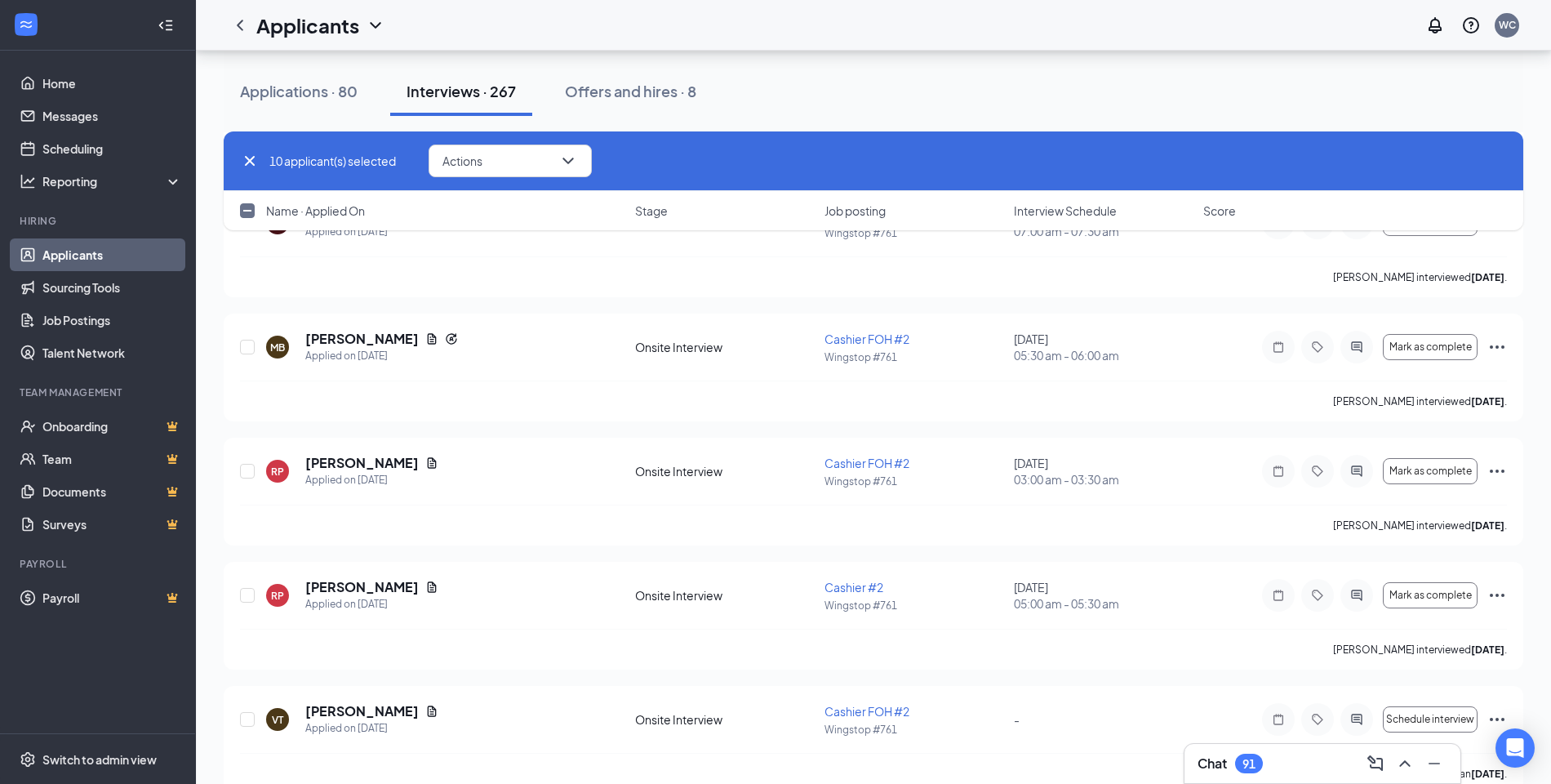
click at [248, 213] on input "checkbox" at bounding box center [247, 210] width 14 height 14
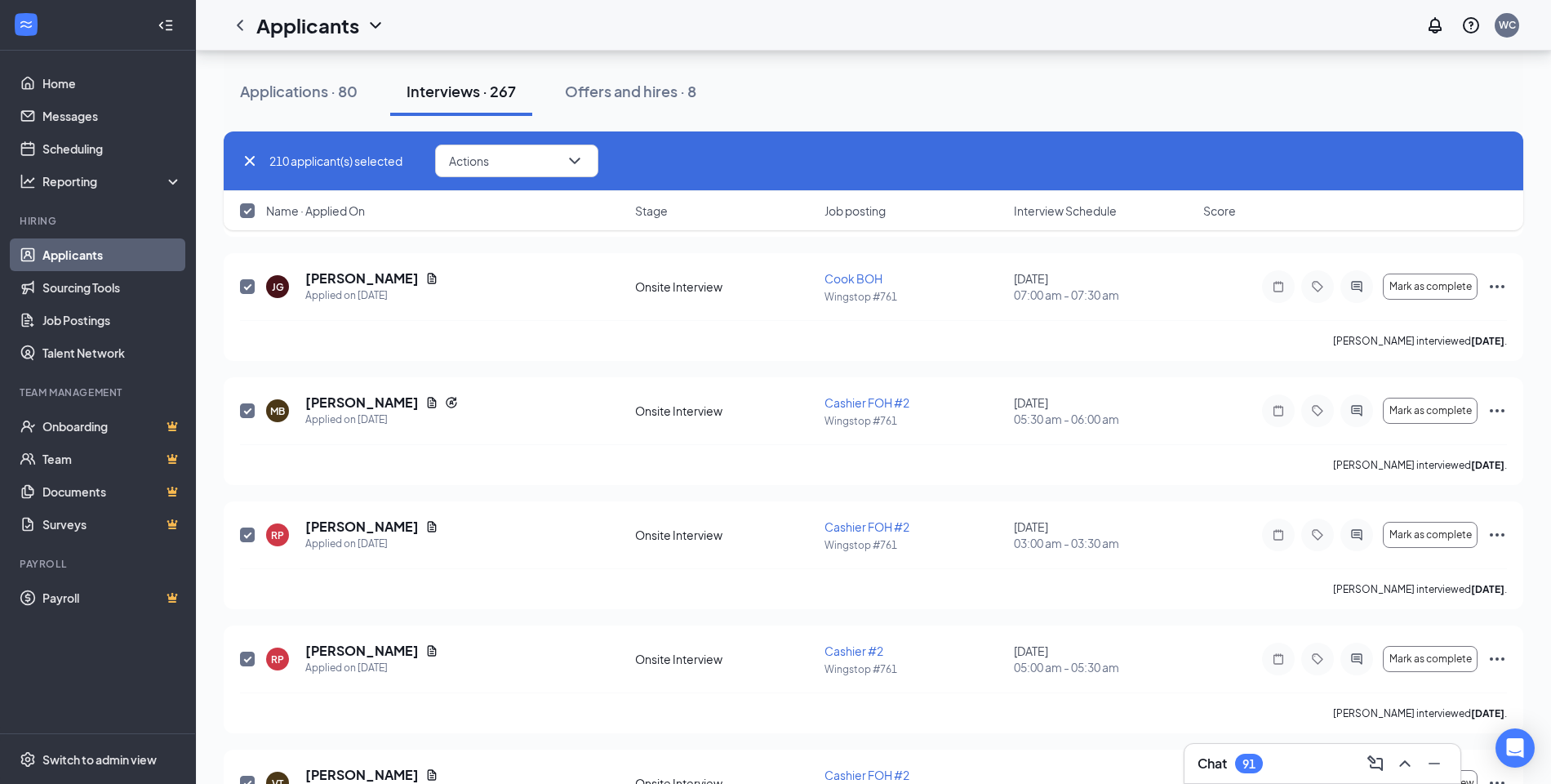
click at [248, 213] on input "checkbox" at bounding box center [247, 210] width 14 height 14
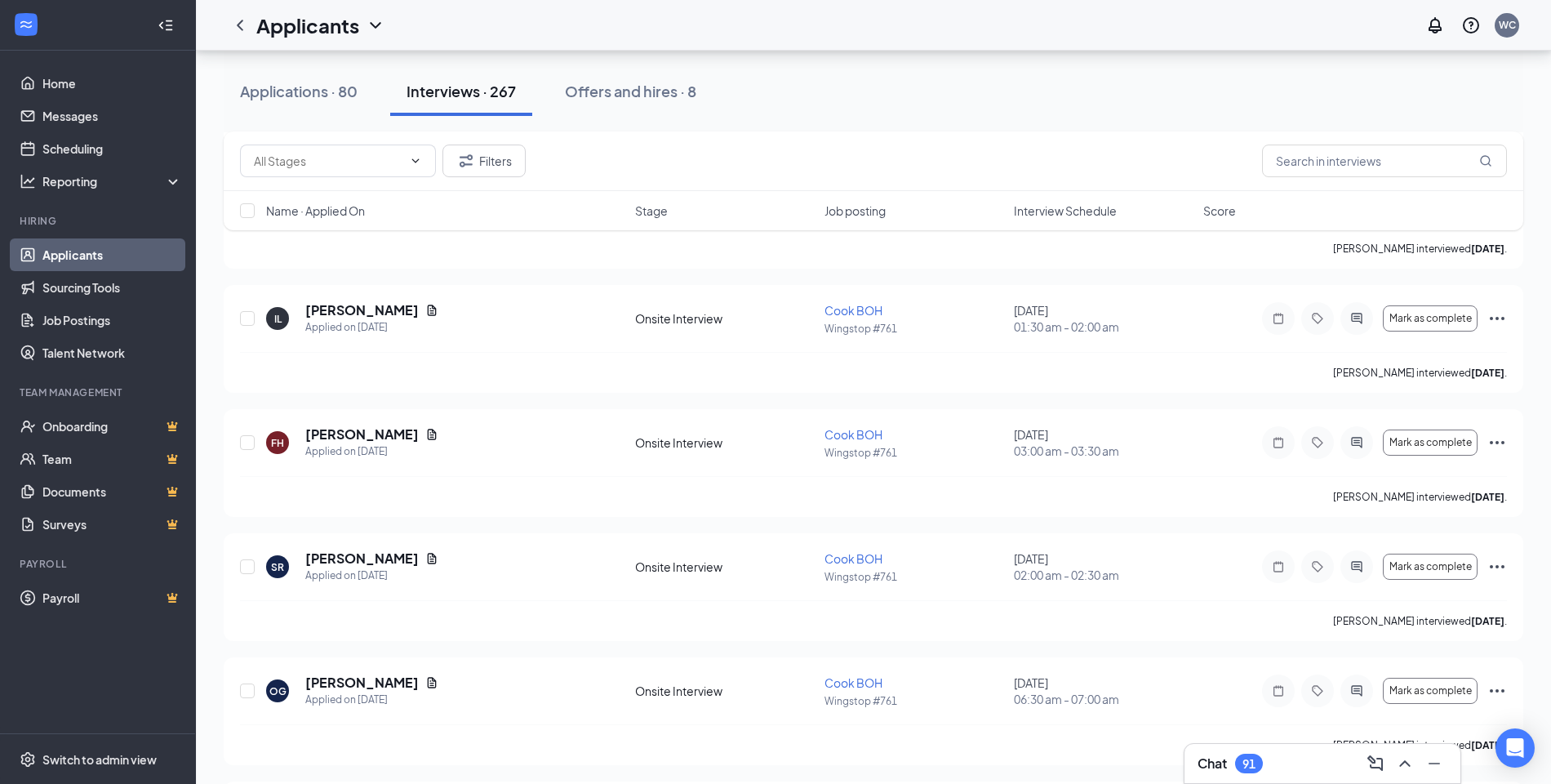
scroll to position [27927, 0]
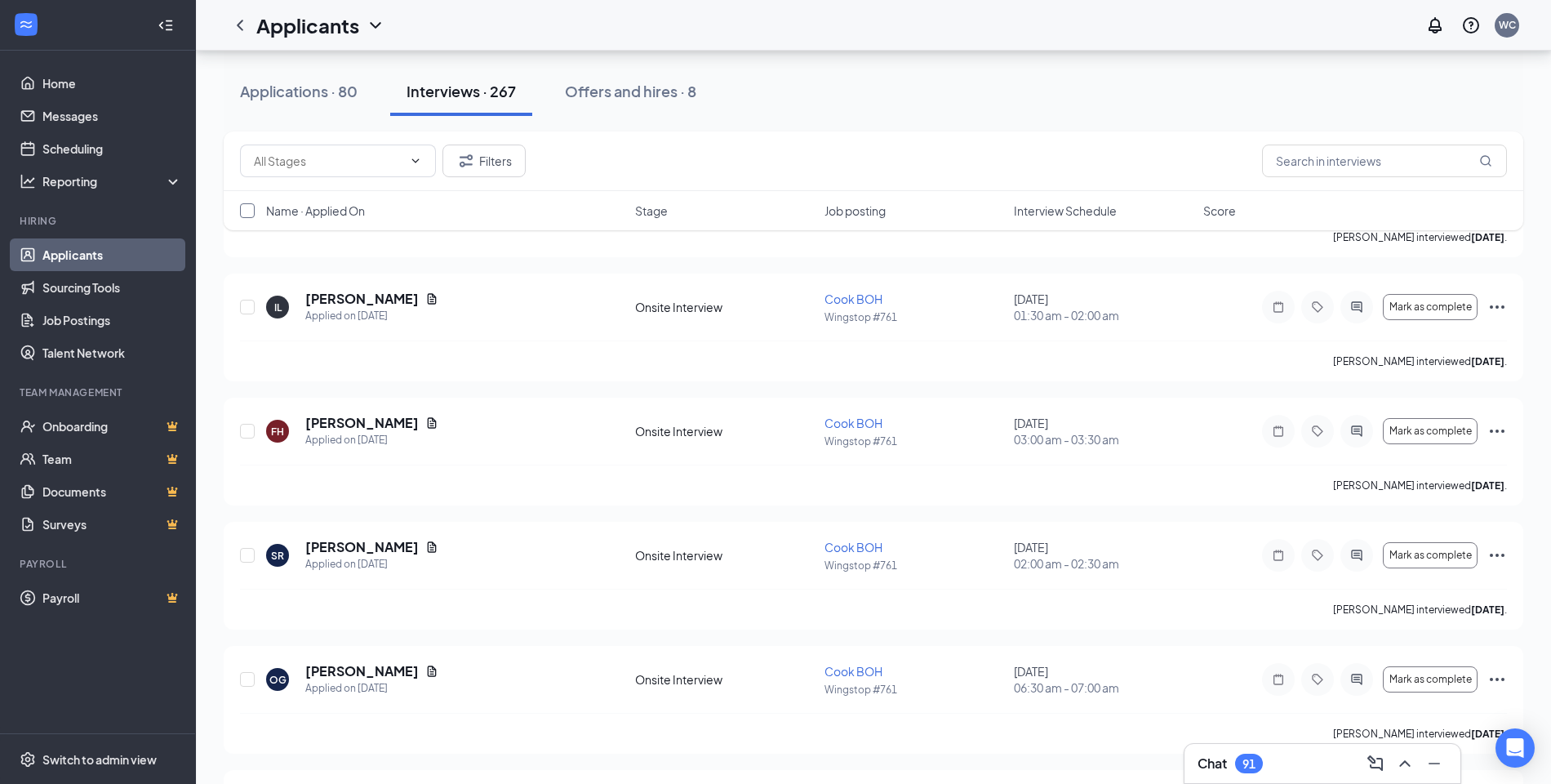
click at [249, 213] on input "checkbox" at bounding box center [247, 210] width 14 height 14
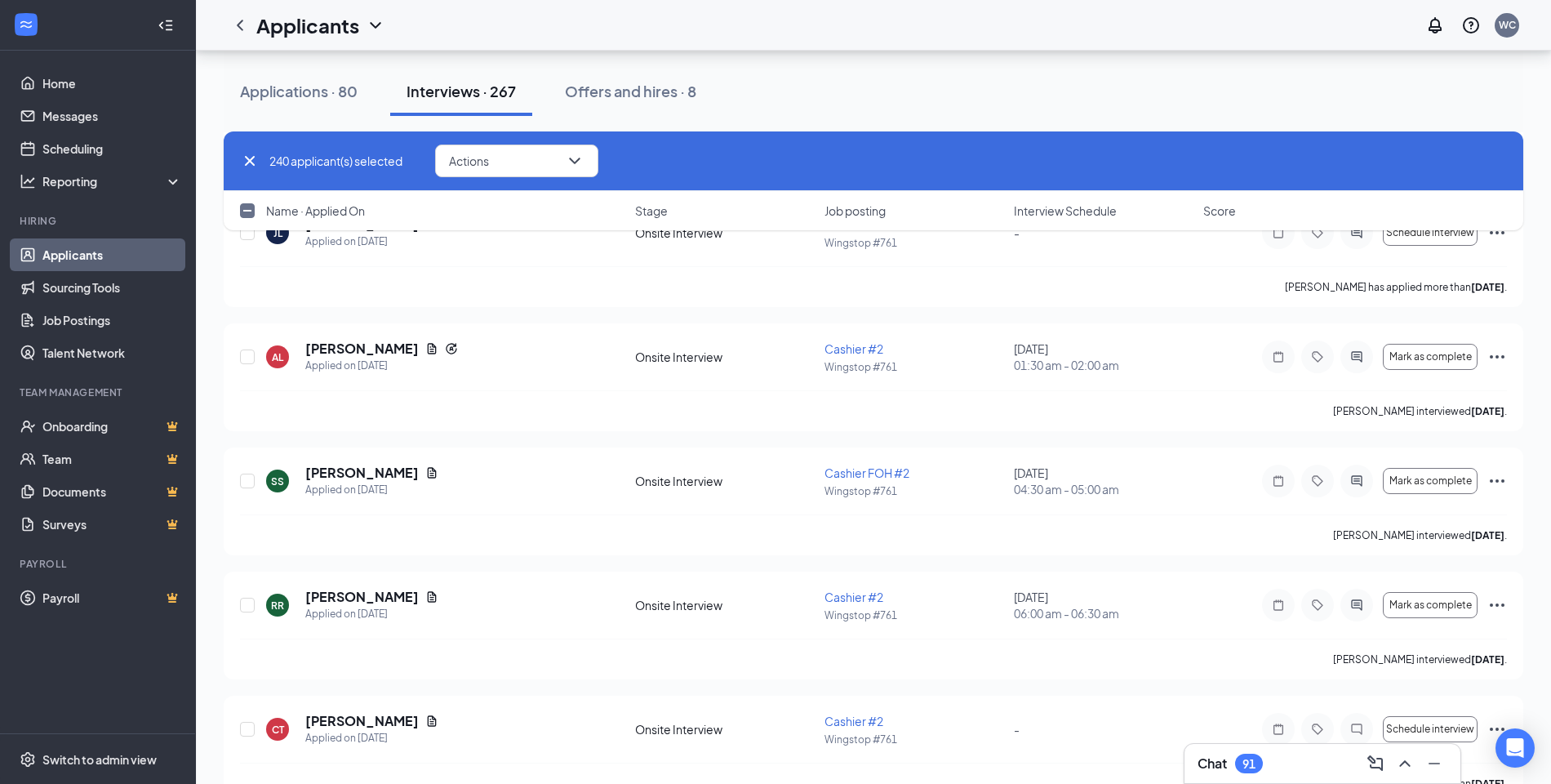
scroll to position [32467, 0]
click at [249, 211] on input "checkbox" at bounding box center [247, 210] width 14 height 14
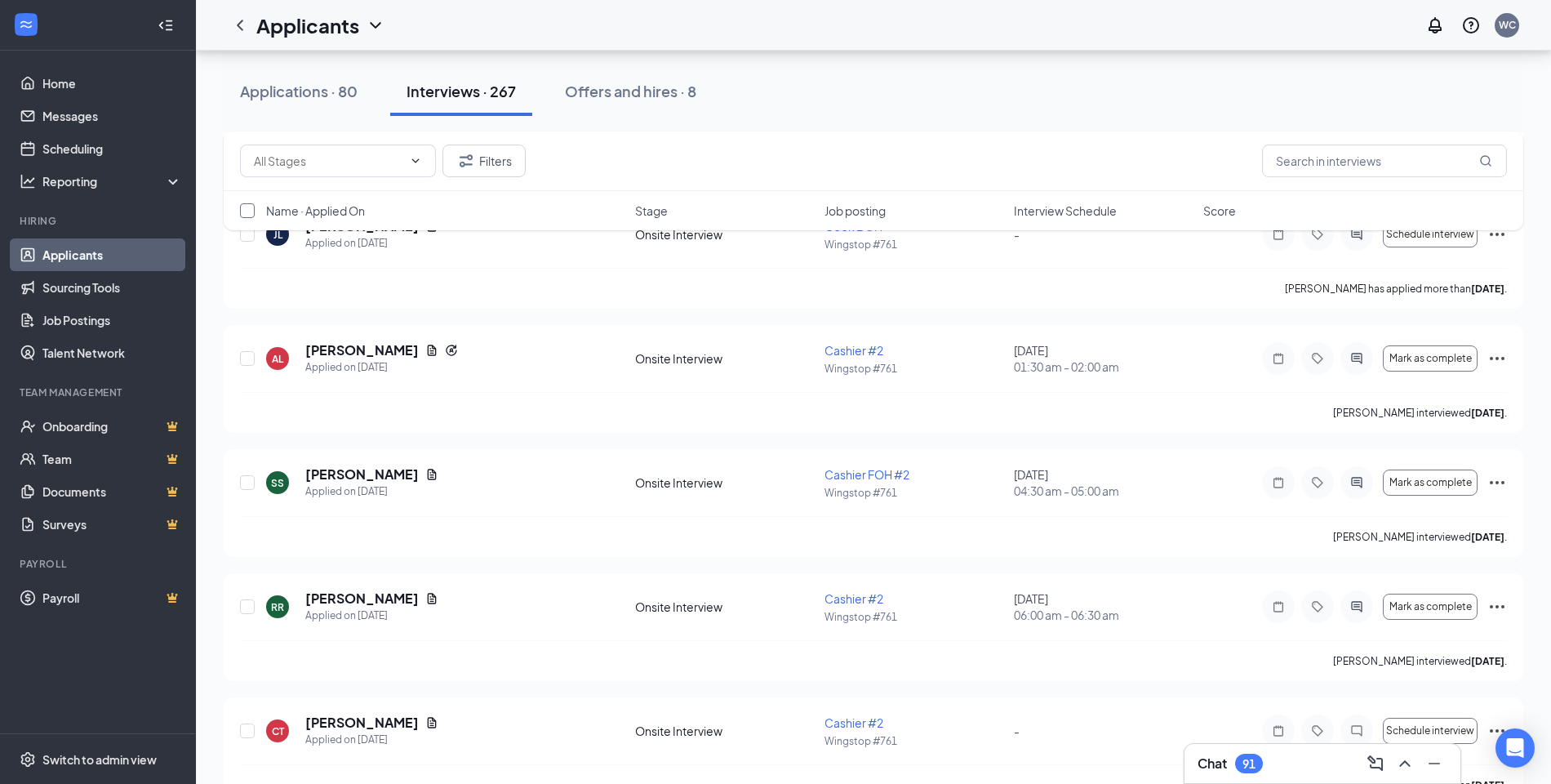
click at [249, 211] on input "checkbox" at bounding box center [247, 210] width 14 height 14
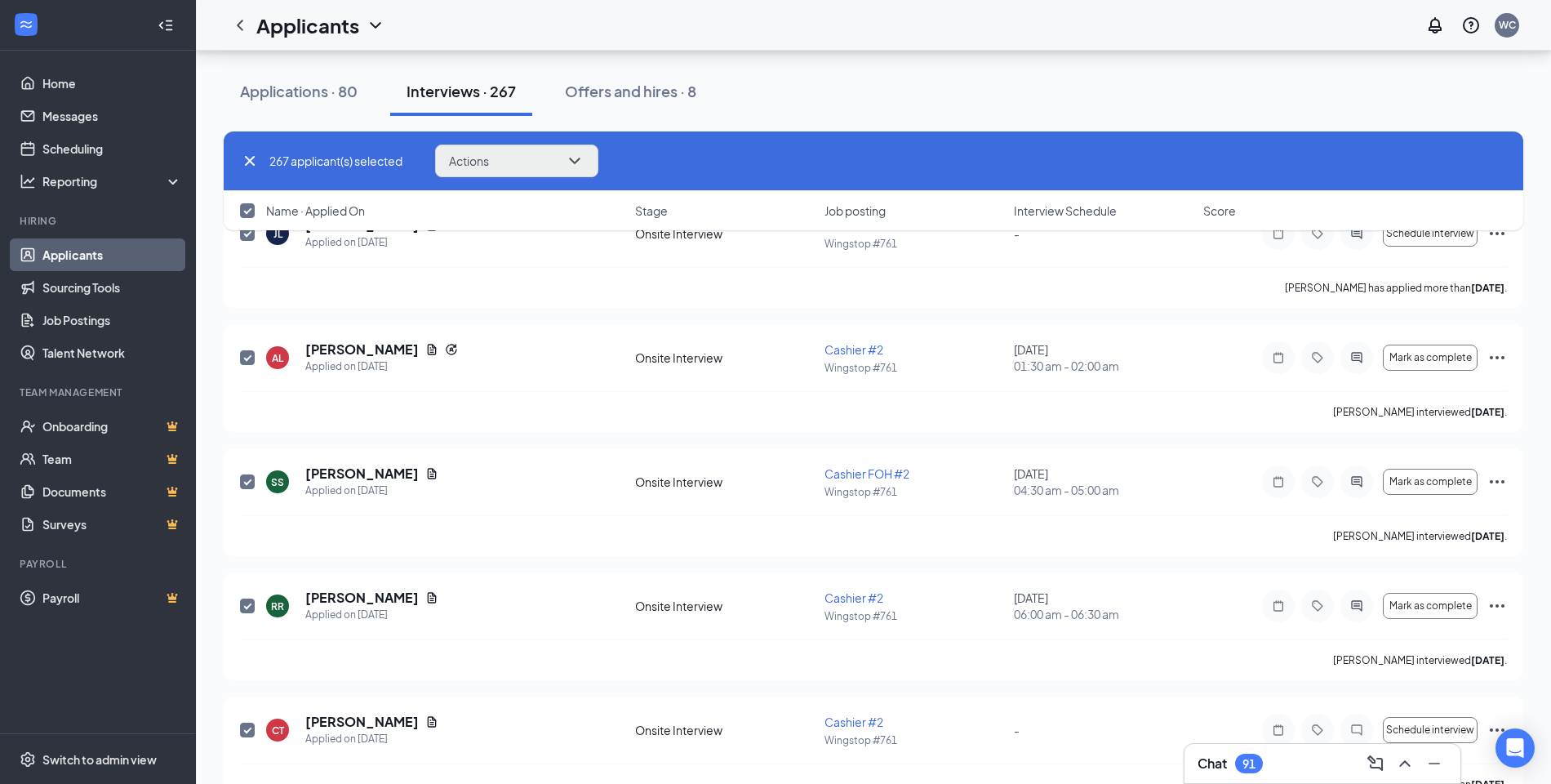
click at [503, 174] on button "Actions" at bounding box center [516, 161] width 164 height 33
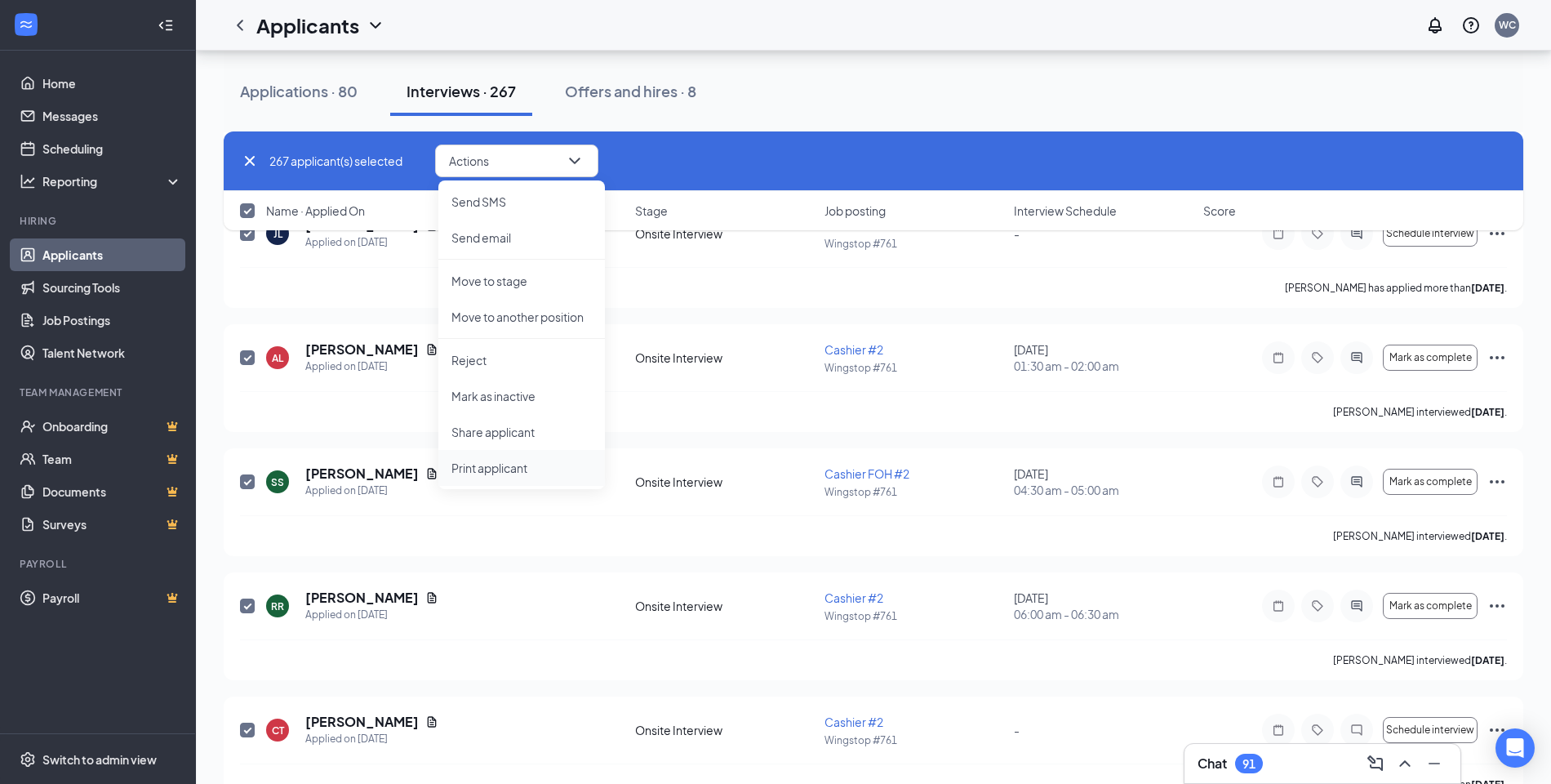
click at [490, 468] on p "Print applicant" at bounding box center [522, 467] width 141 height 16
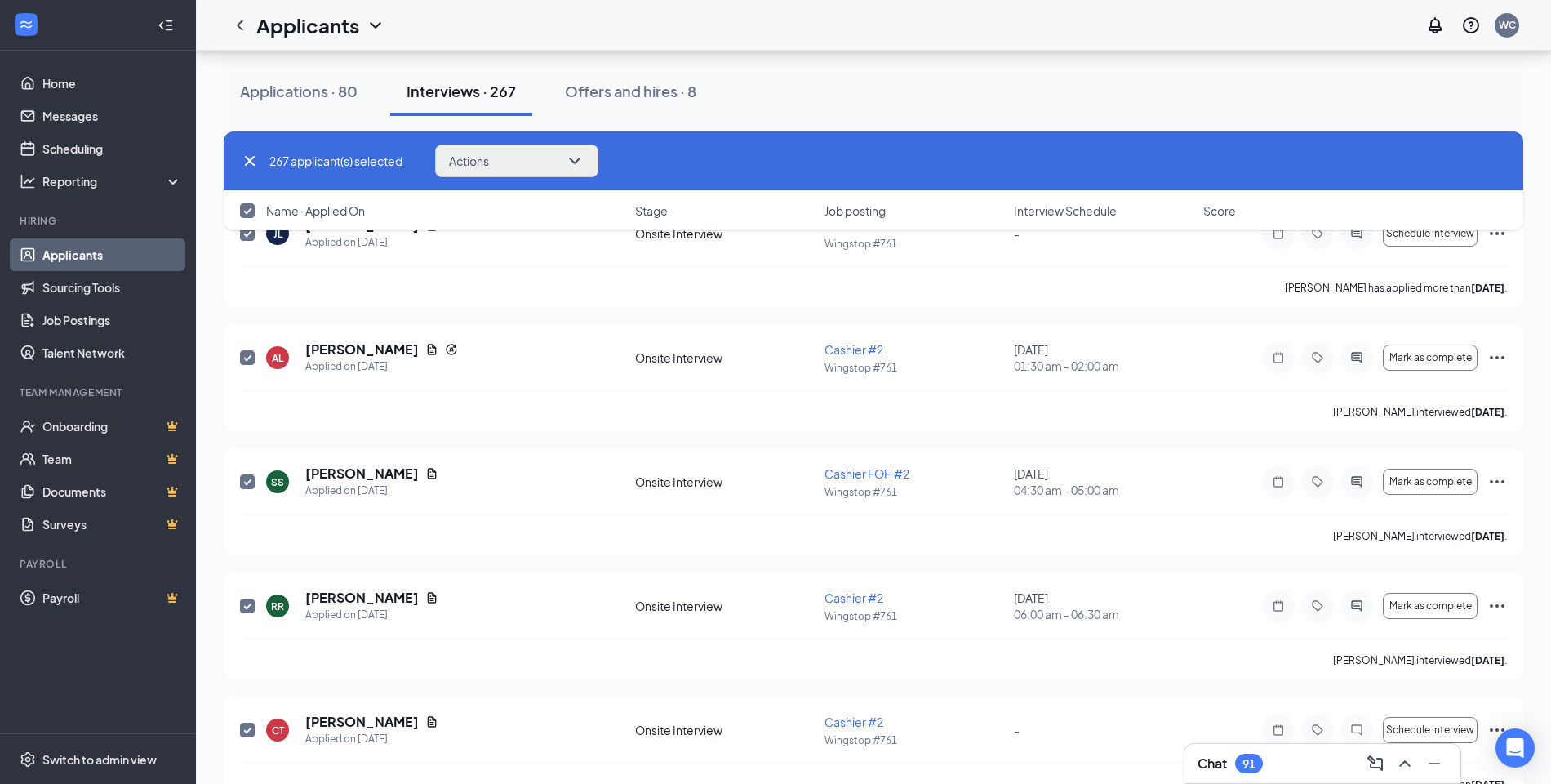
click at [584, 159] on icon "ChevronDown" at bounding box center [574, 161] width 19 height 19
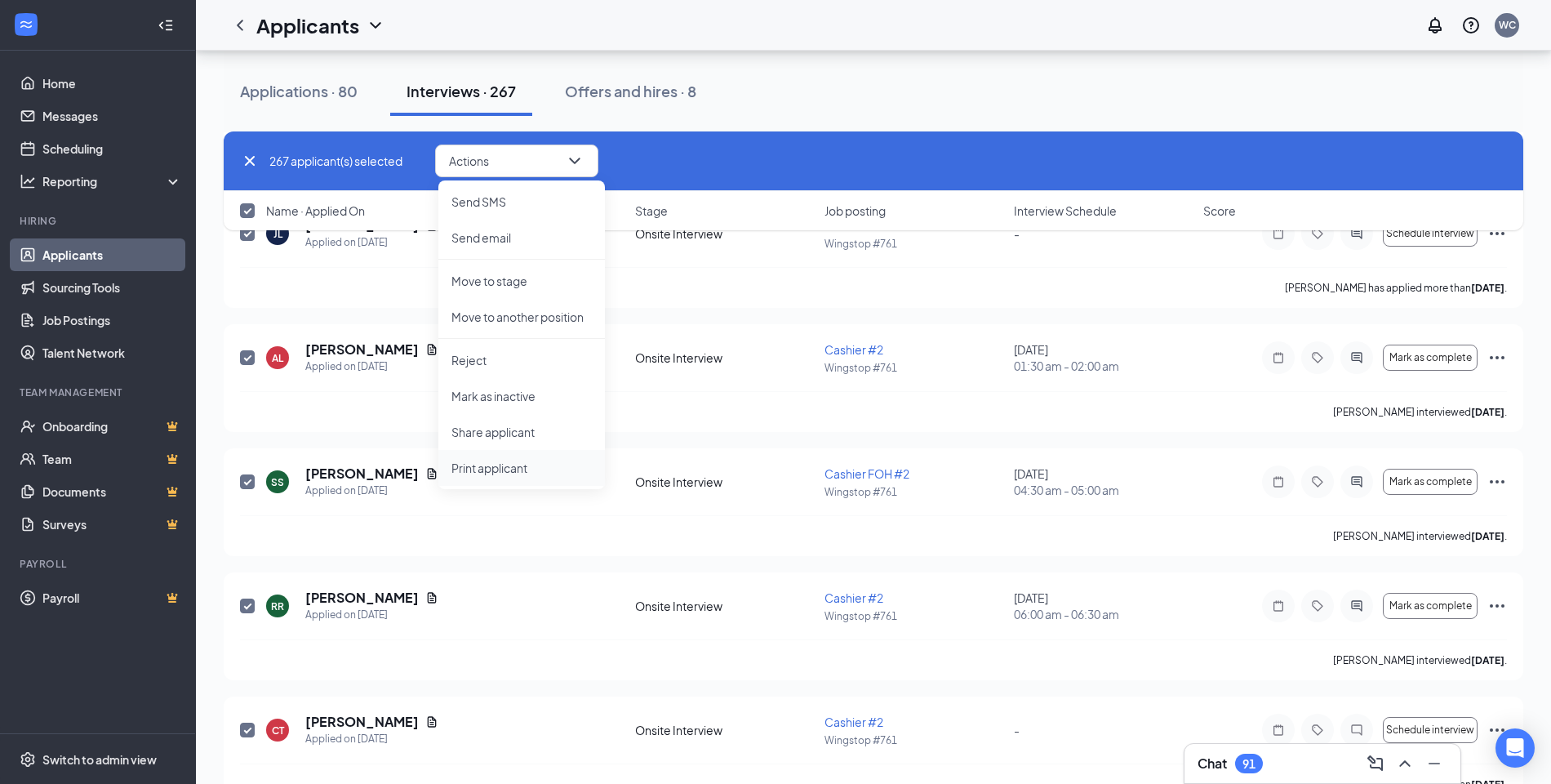
click at [507, 459] on p "Print applicant" at bounding box center [522, 467] width 141 height 16
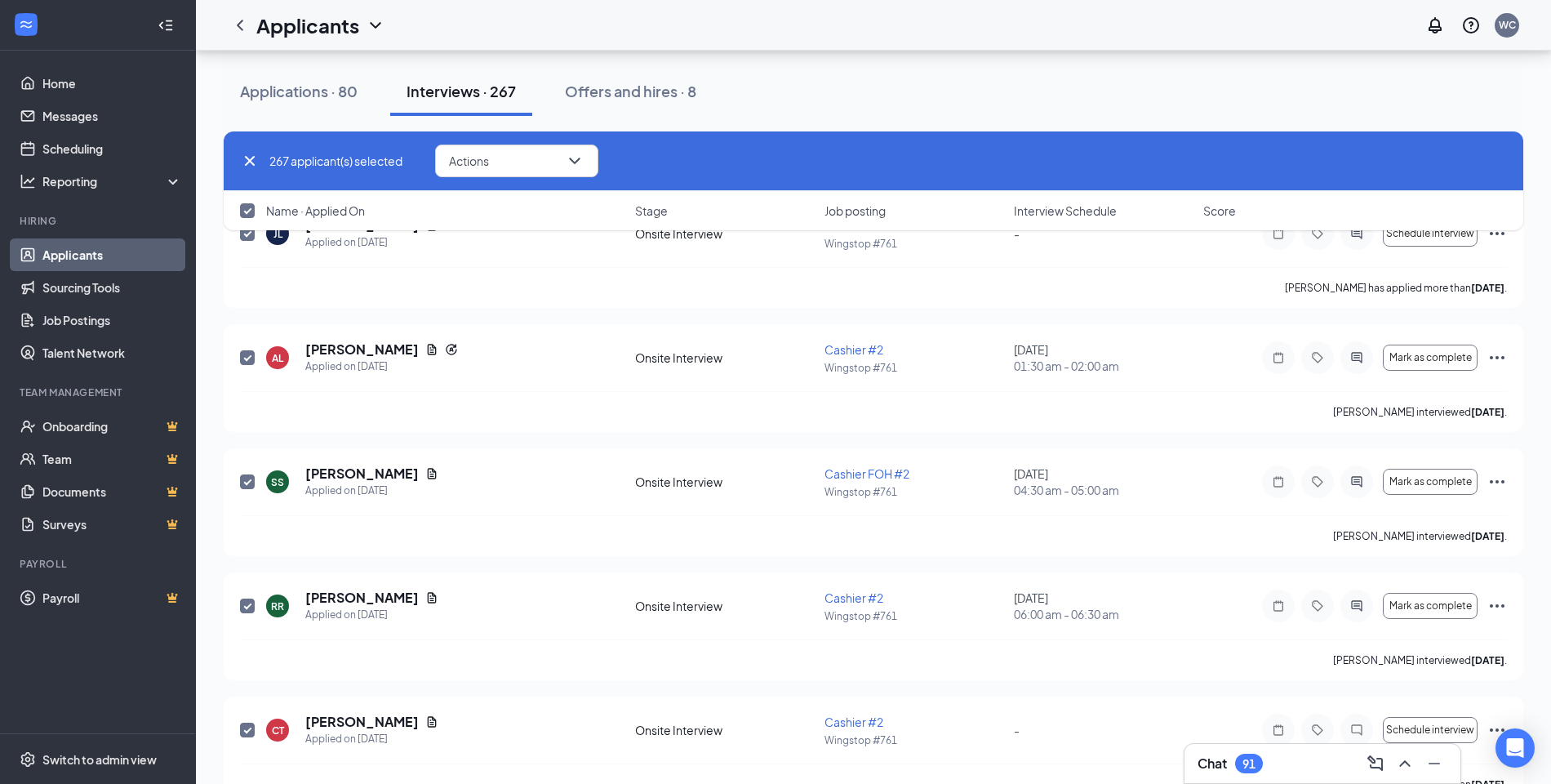
click at [778, 106] on div "Applications · 80 Interviews · 267 Offers and hires · 8" at bounding box center [873, 91] width 1299 height 49
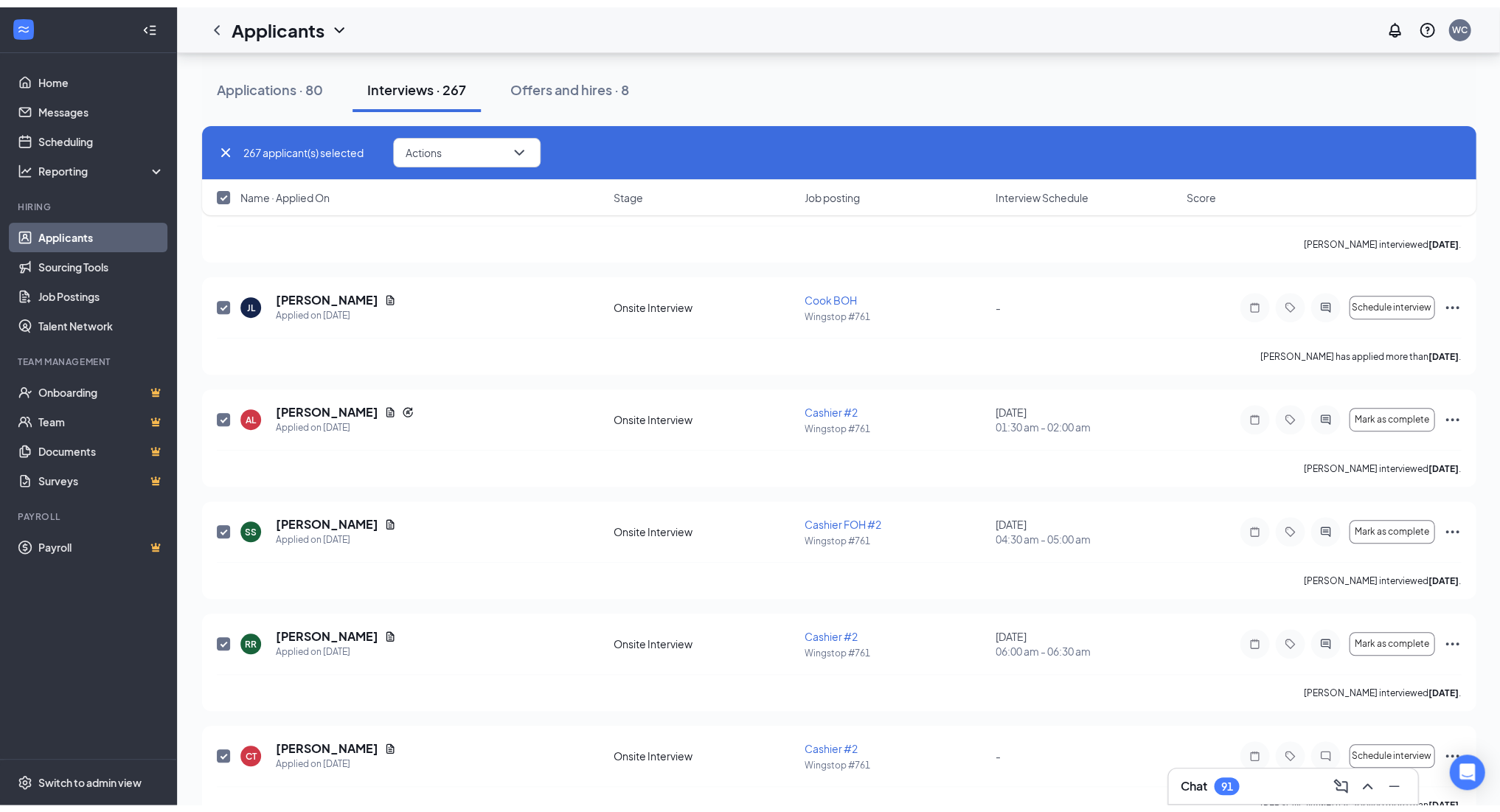
scroll to position [29225, 0]
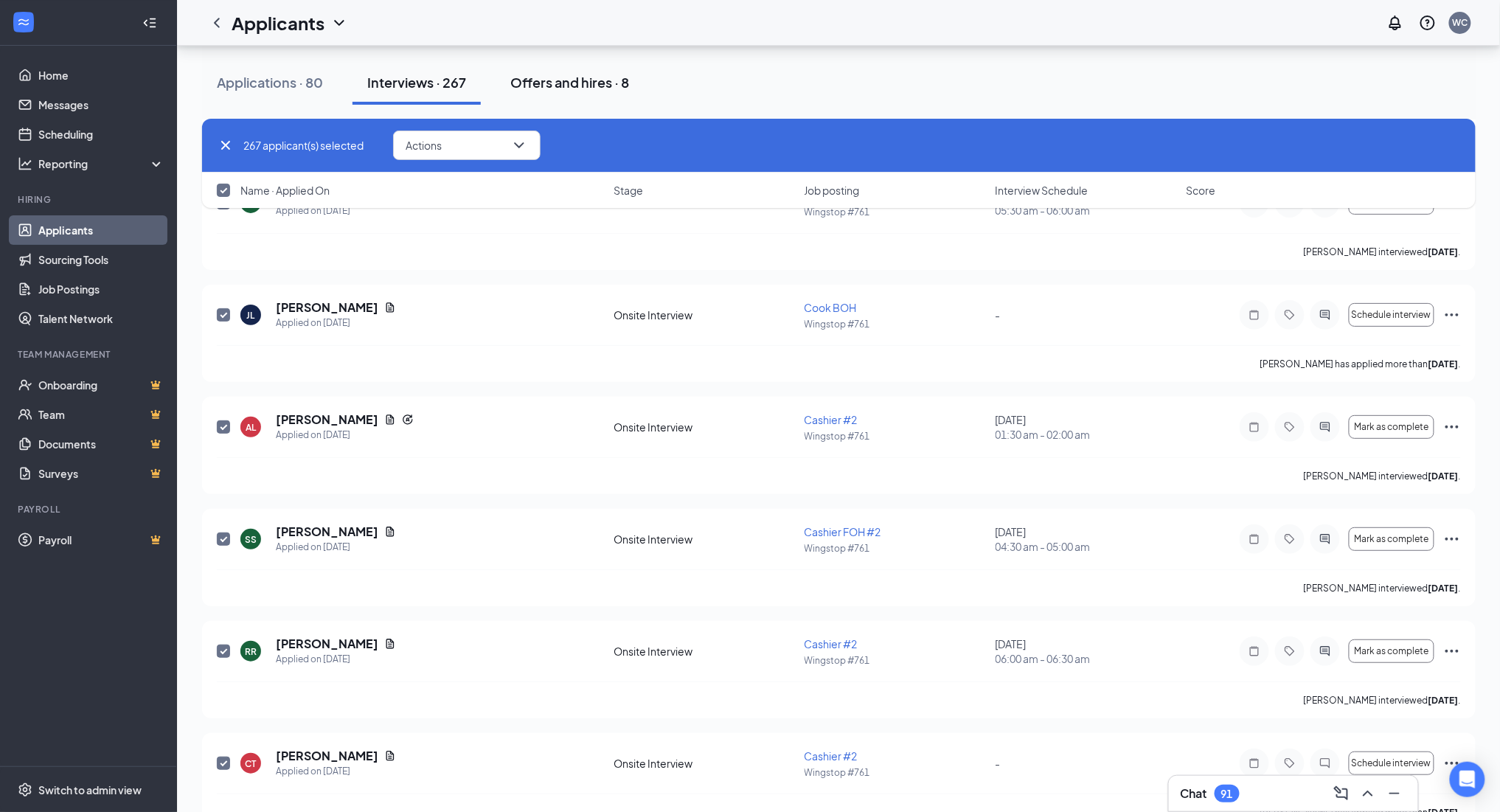
click at [553, 84] on div "Offers and hires · 8" at bounding box center [569, 81] width 119 height 18
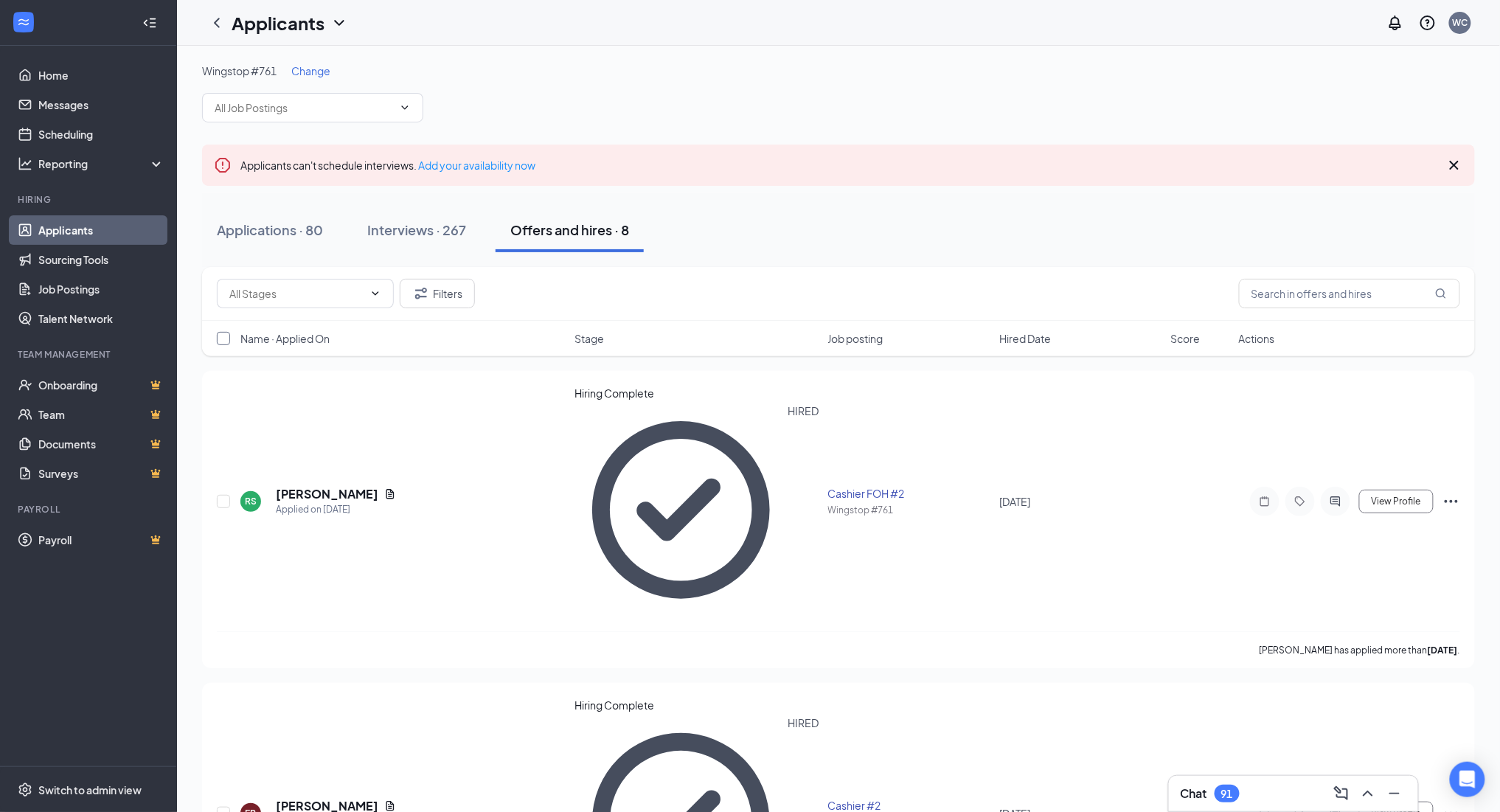
click at [222, 333] on input "checkbox" at bounding box center [223, 338] width 13 height 13
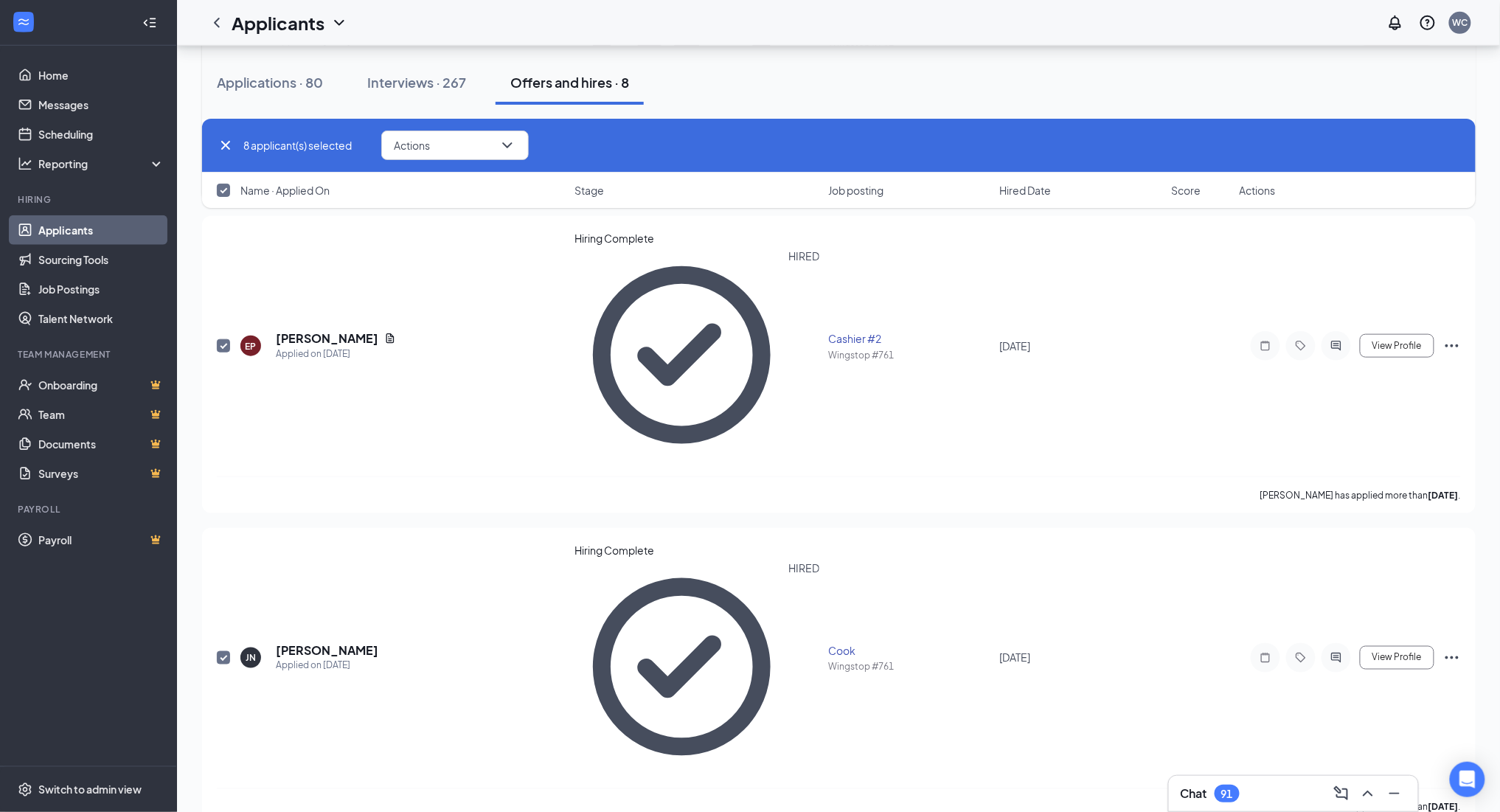
scroll to position [466, 0]
click at [515, 144] on icon "ChevronDown" at bounding box center [507, 145] width 17 height 17
click at [458, 387] on p "Print applicant" at bounding box center [458, 390] width 127 height 15
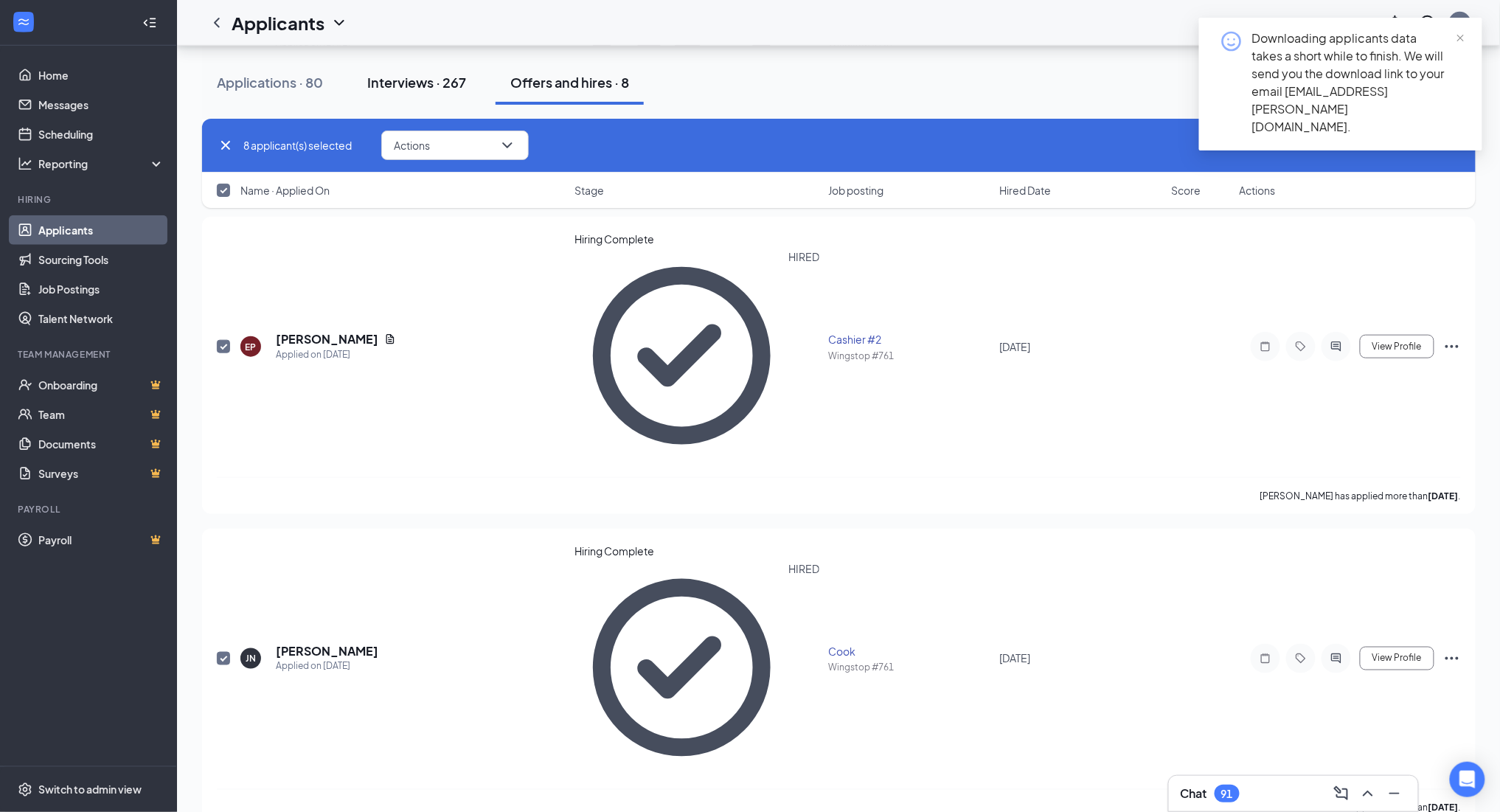
click at [446, 87] on div "Interviews · 267" at bounding box center [417, 81] width 99 height 18
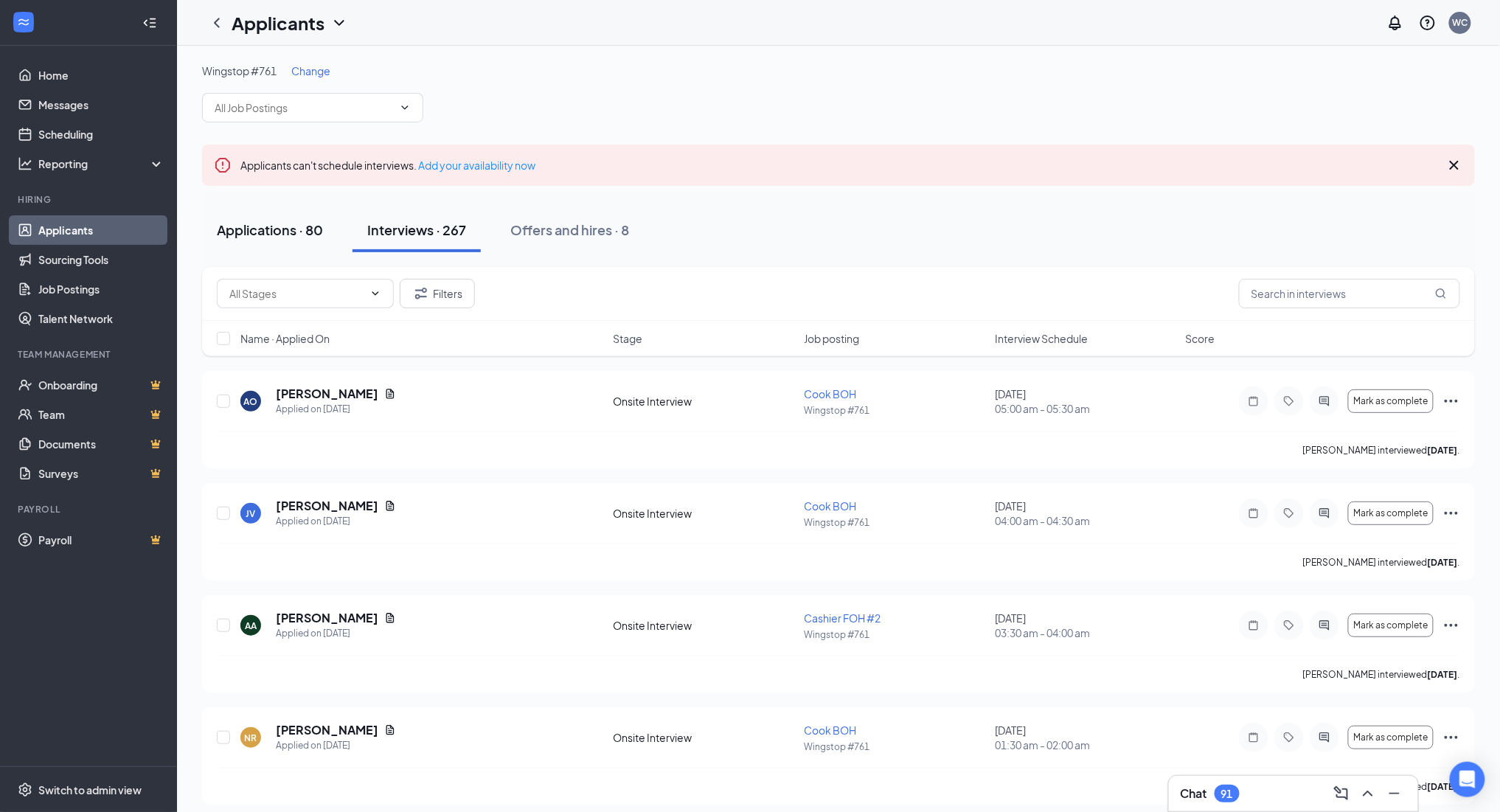
click at [293, 232] on div "Applications · 80" at bounding box center [270, 229] width 106 height 18
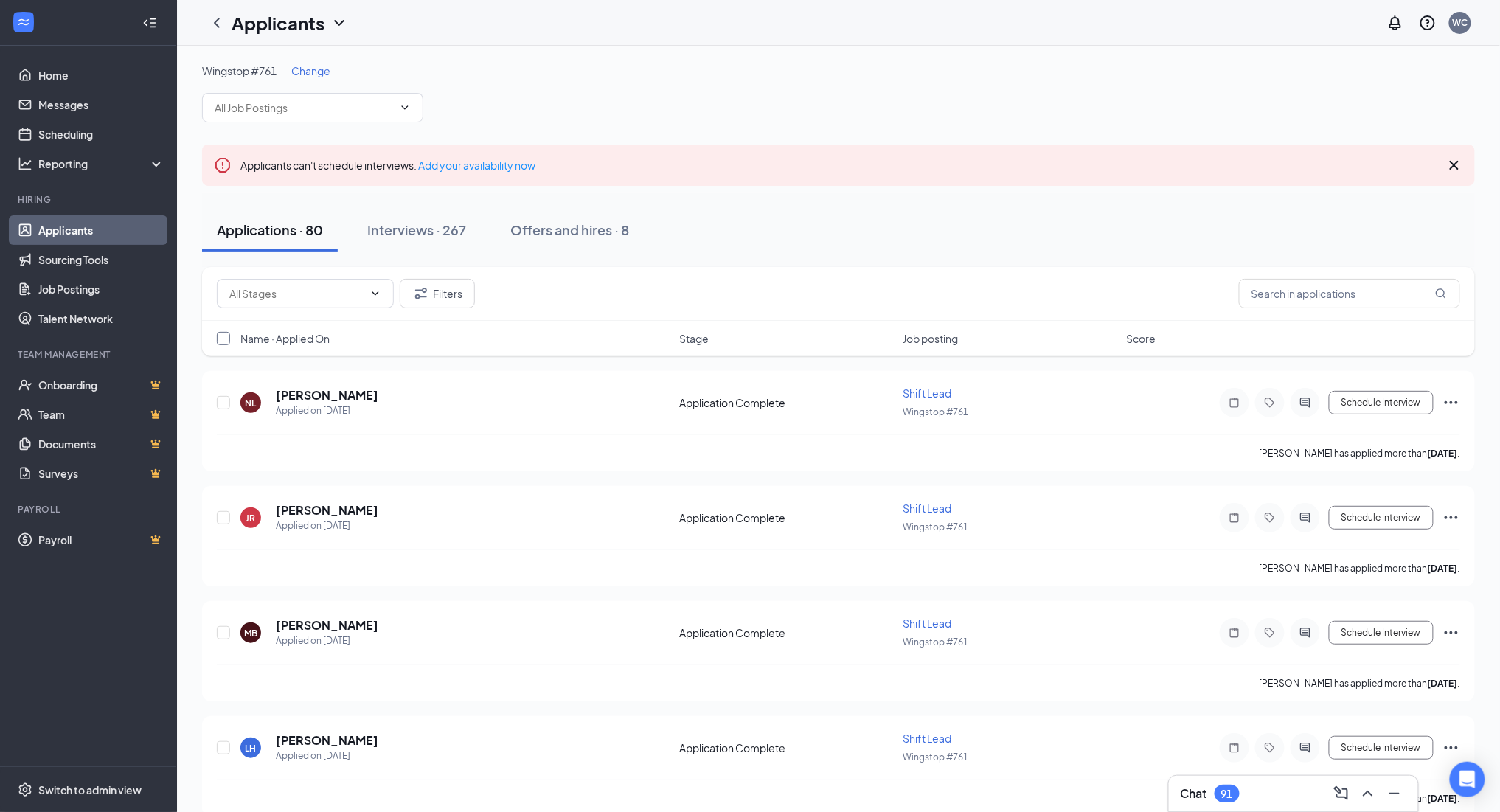
click at [221, 340] on input "checkbox" at bounding box center [223, 338] width 13 height 13
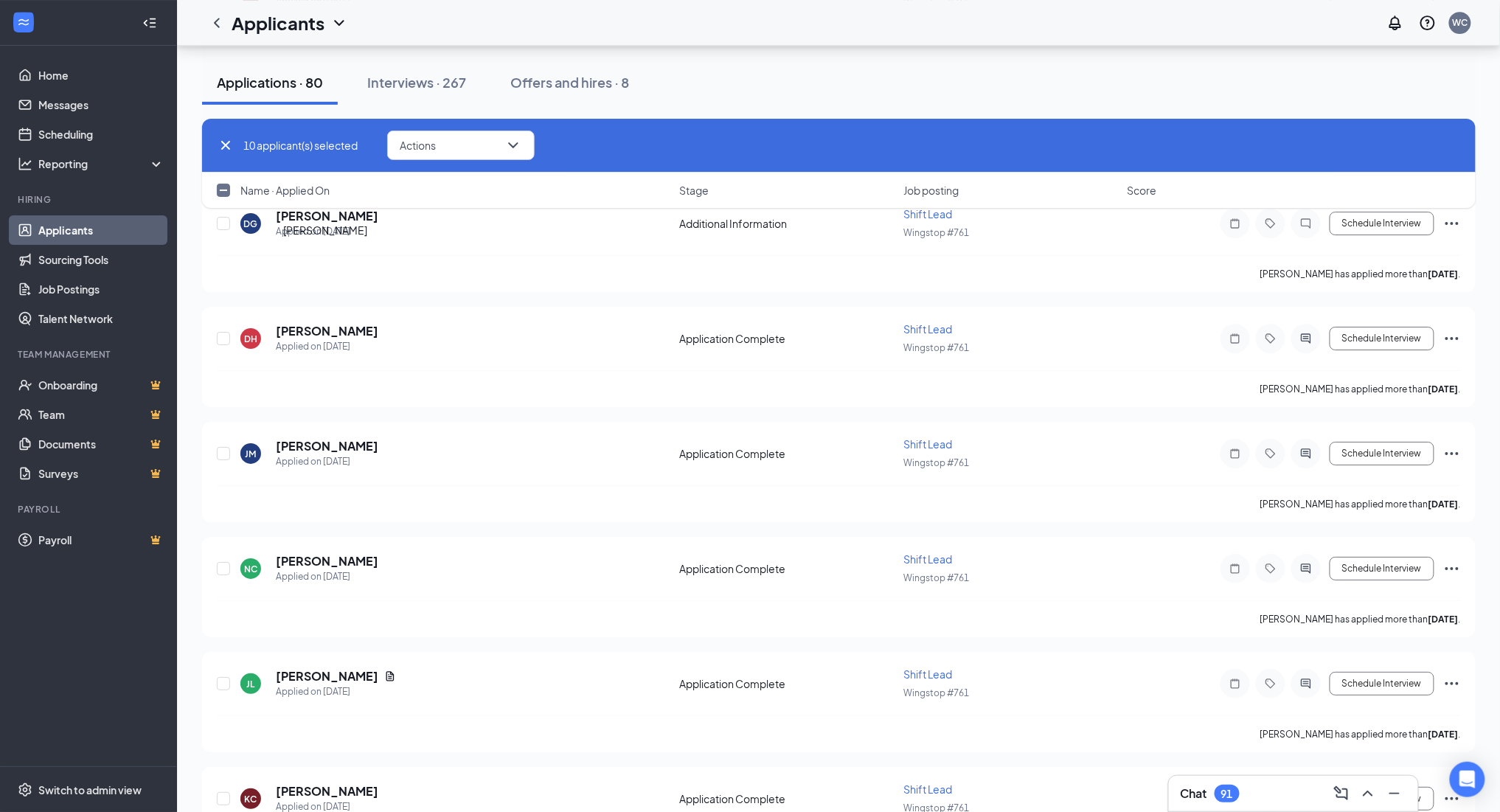
scroll to position [8702, 0]
click at [219, 194] on input "checkbox" at bounding box center [223, 189] width 13 height 13
click at [472, 155] on button "Actions" at bounding box center [461, 145] width 148 height 29
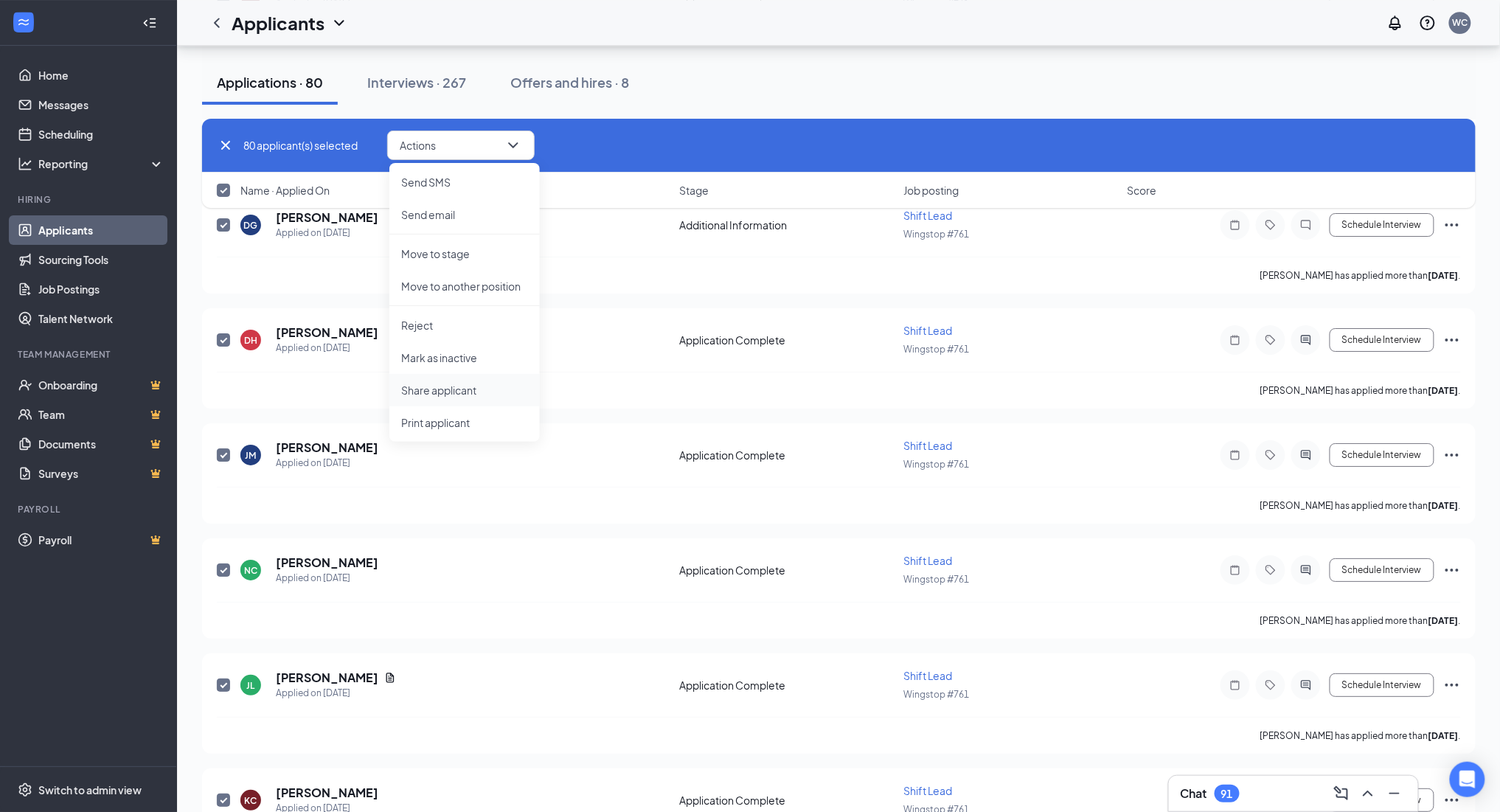
click at [462, 390] on p "Share applicant" at bounding box center [465, 390] width 127 height 15
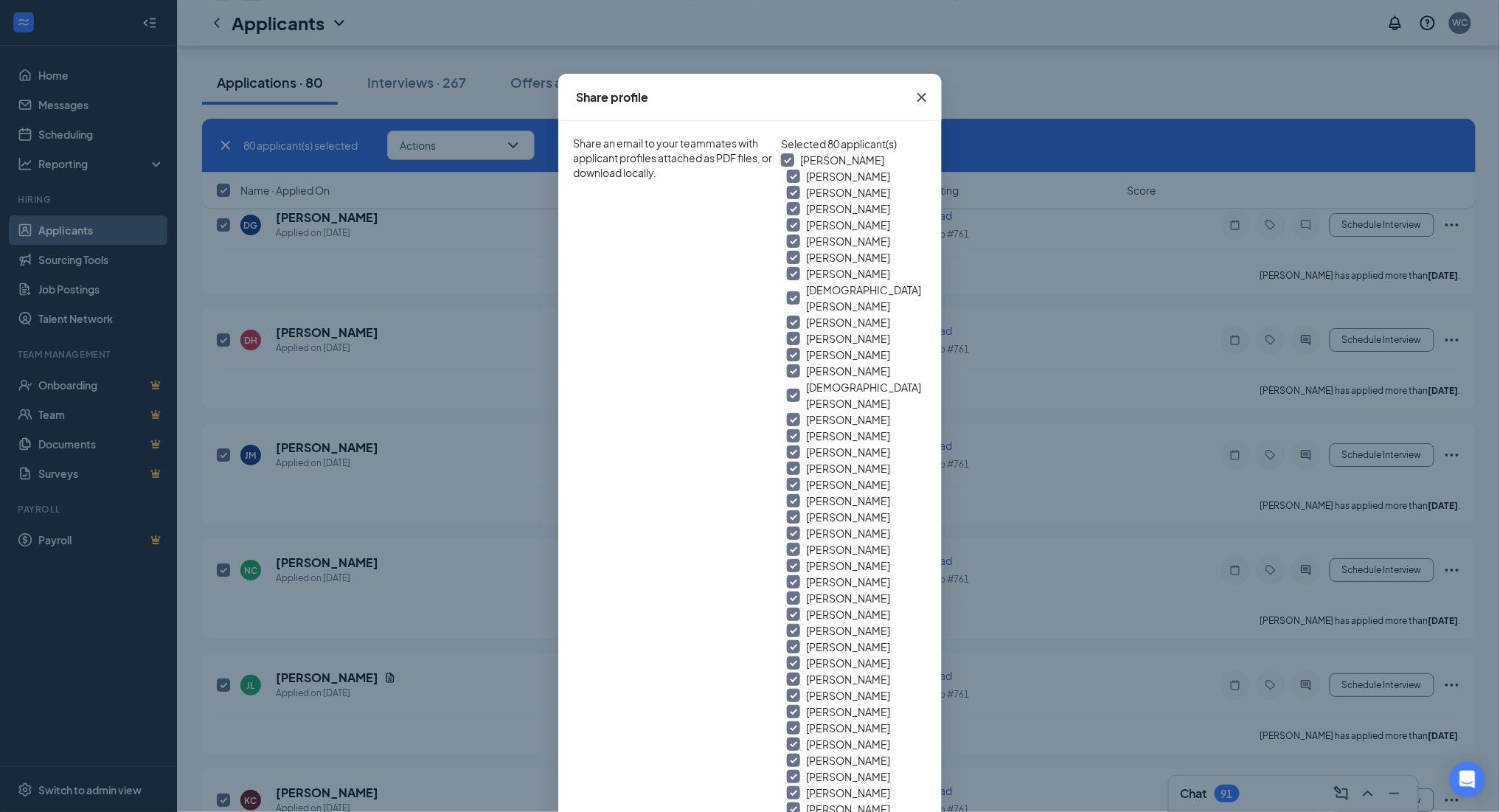
scroll to position [92, 0]
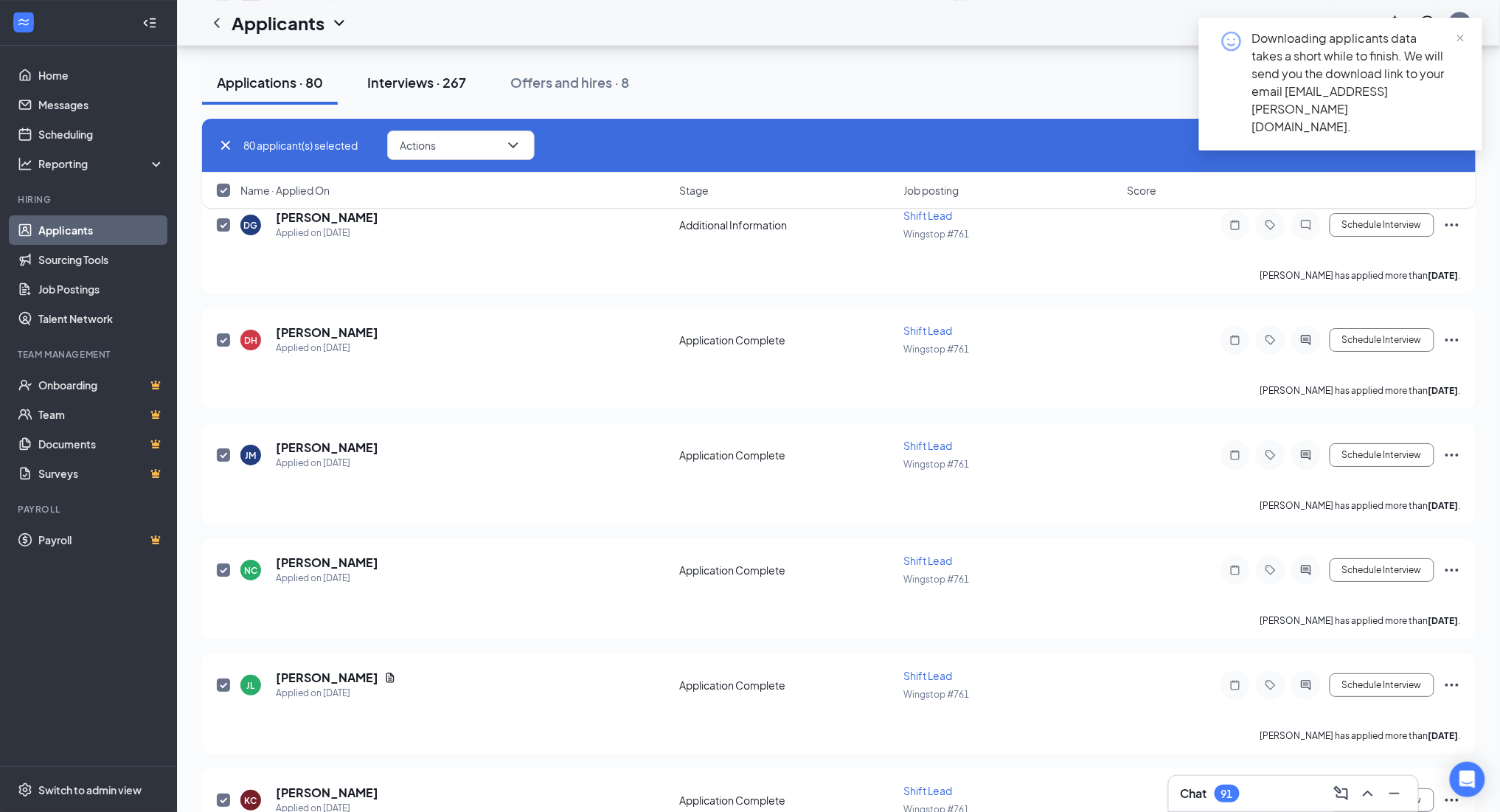
click at [428, 84] on div "Interviews · 267" at bounding box center [417, 81] width 99 height 18
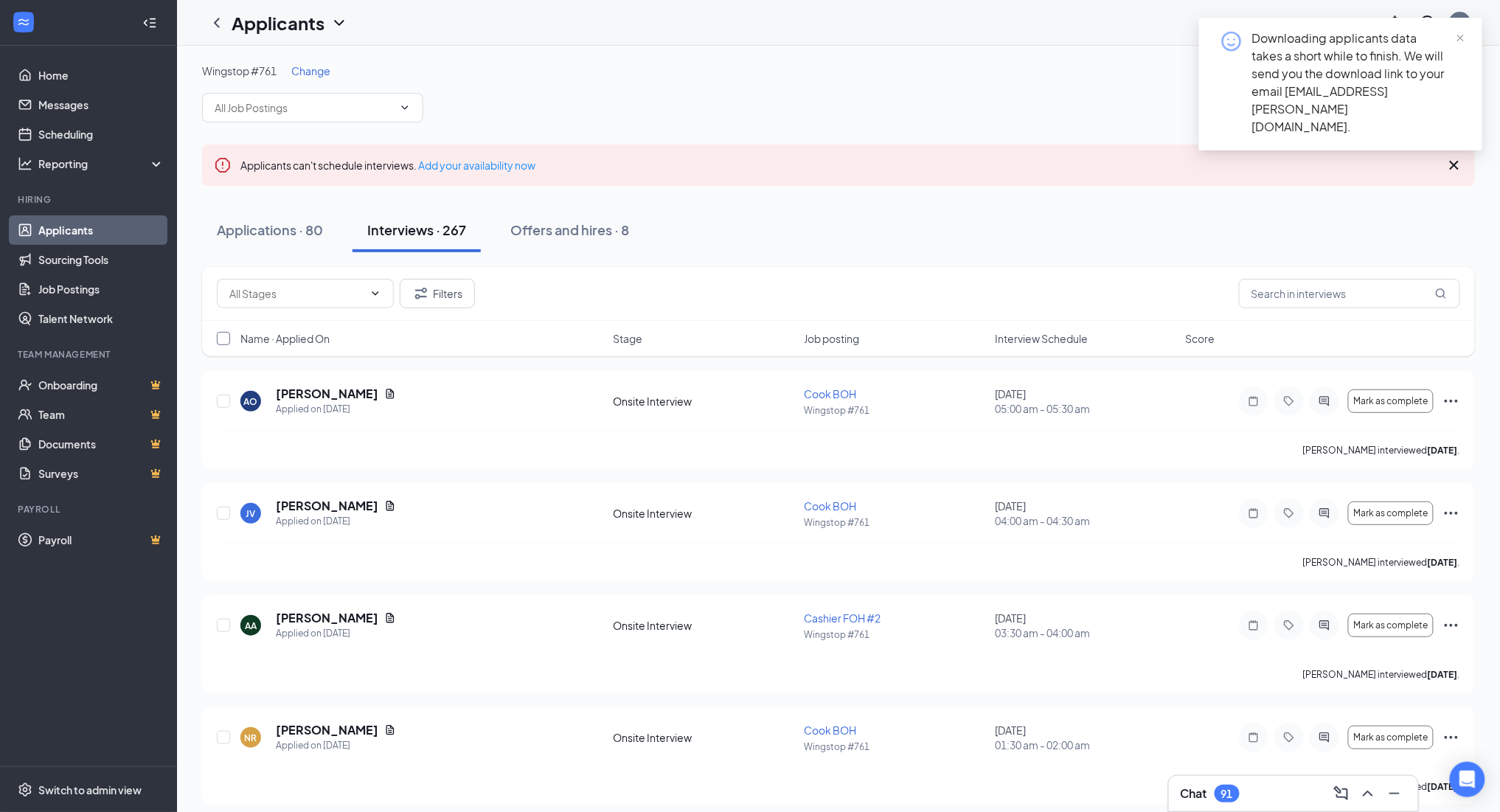
click at [228, 338] on input "checkbox" at bounding box center [223, 338] width 13 height 13
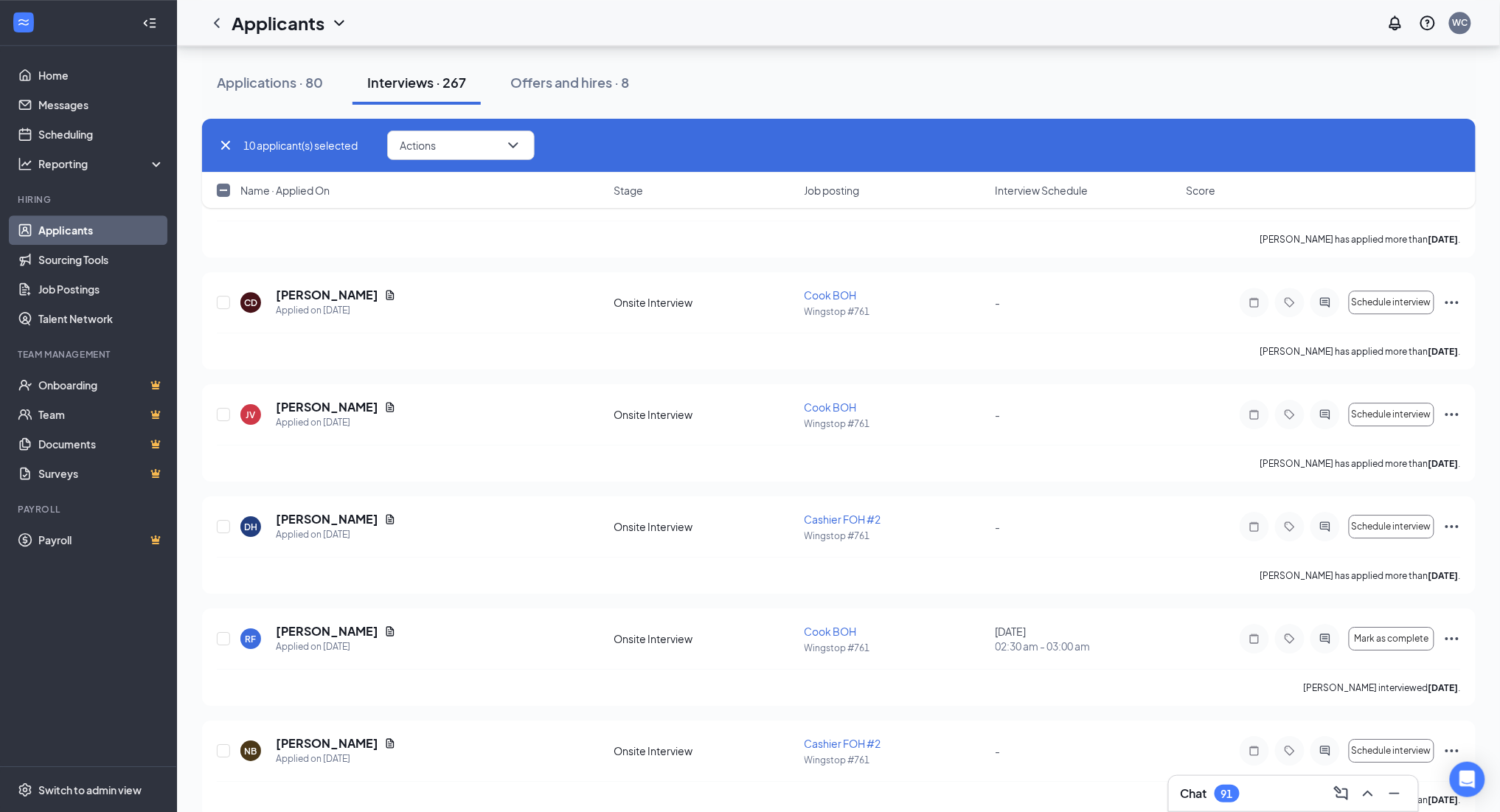
scroll to position [17336, 0]
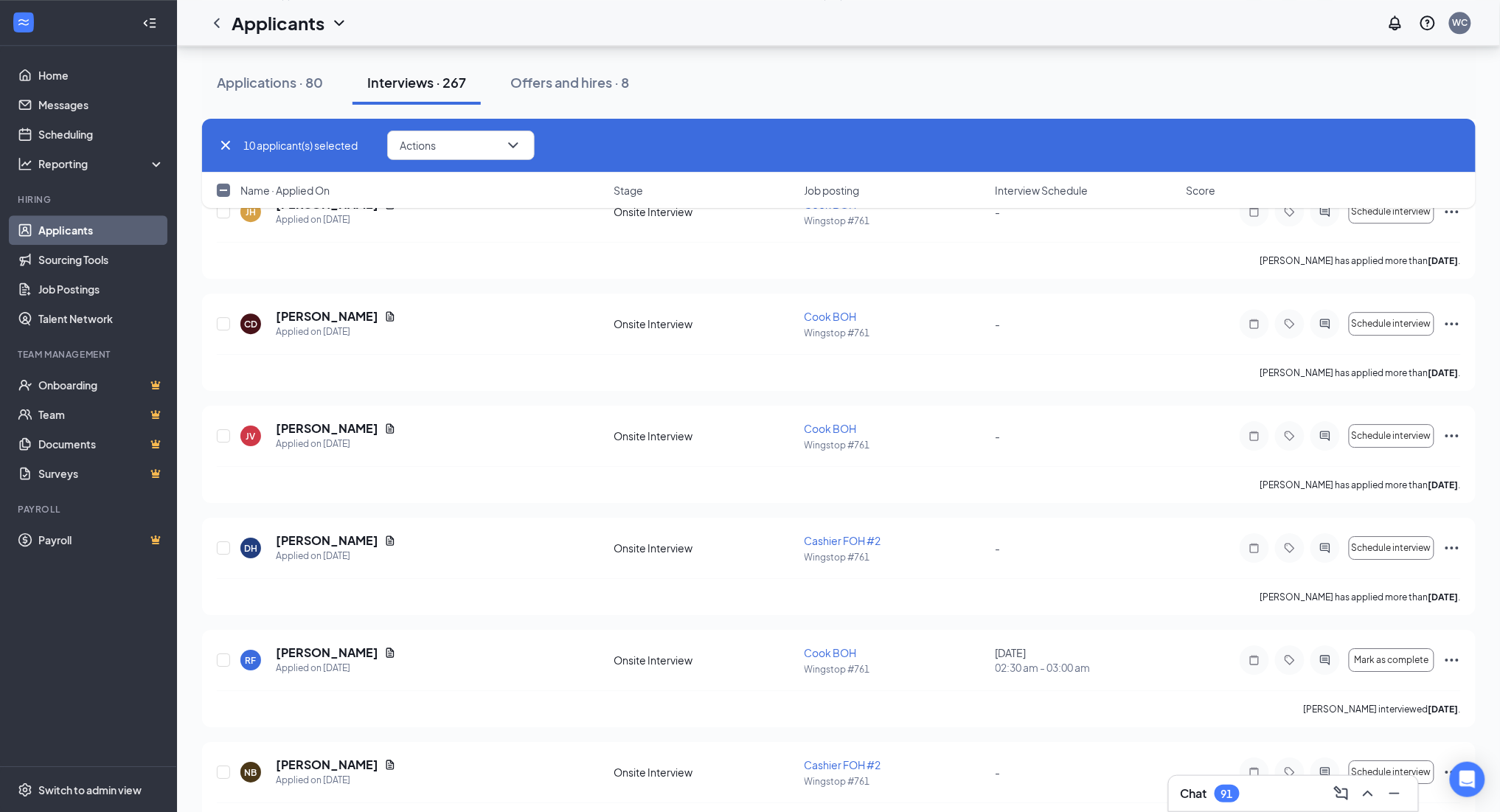
click at [222, 193] on input "checkbox" at bounding box center [223, 189] width 13 height 13
click at [222, 190] on input "checkbox" at bounding box center [223, 189] width 13 height 13
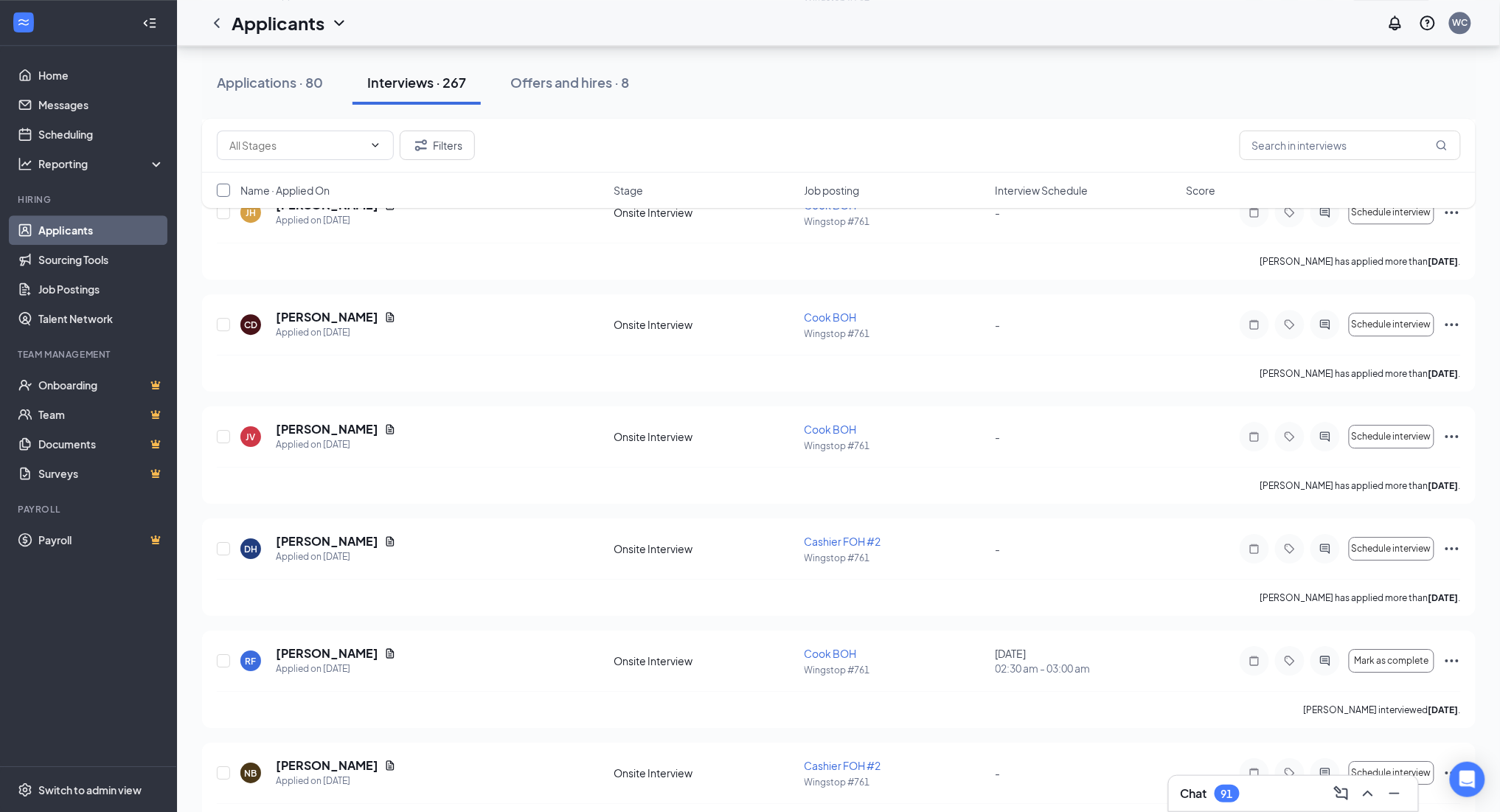
click at [222, 190] on input "checkbox" at bounding box center [223, 189] width 13 height 13
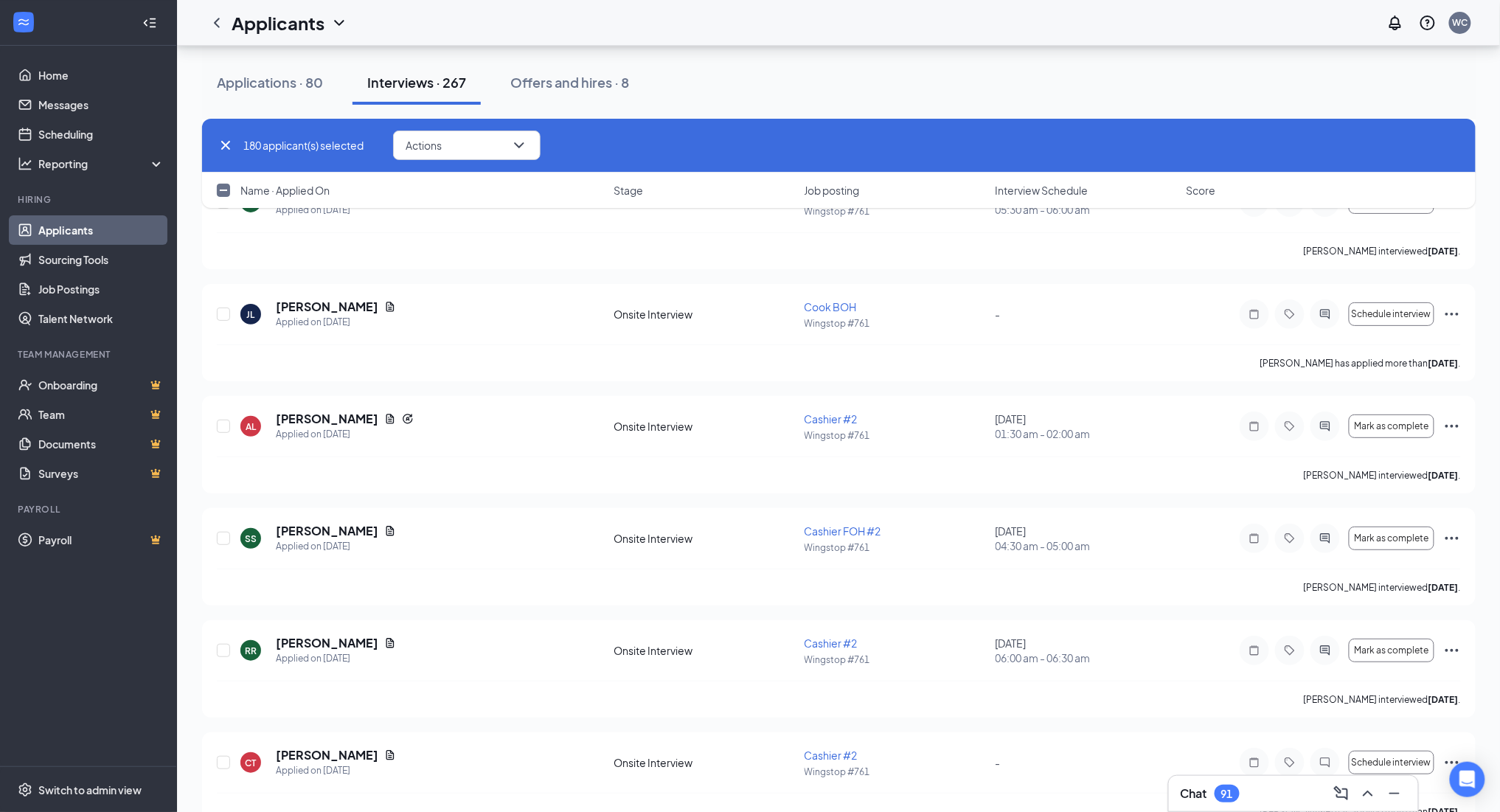
scroll to position [29225, 0]
click at [228, 192] on input "checkbox" at bounding box center [223, 189] width 13 height 13
click at [533, 138] on button "Actions" at bounding box center [466, 145] width 148 height 29
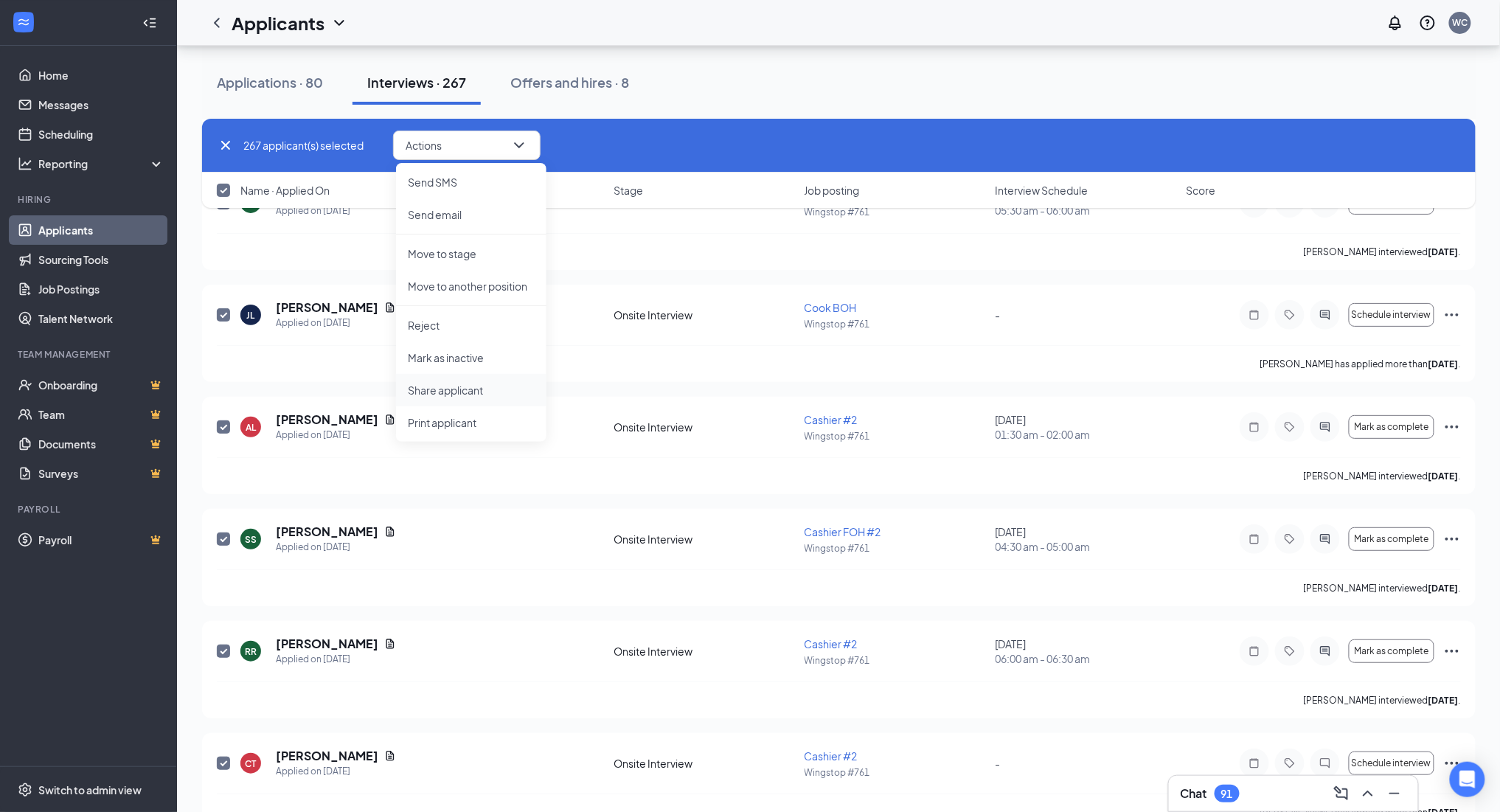
click at [477, 380] on li "Share applicant" at bounding box center [471, 390] width 151 height 33
click at [450, 393] on div "Share profile Share an email to your teammates with applicant profiles attached…" at bounding box center [750, 406] width 1500 height 812
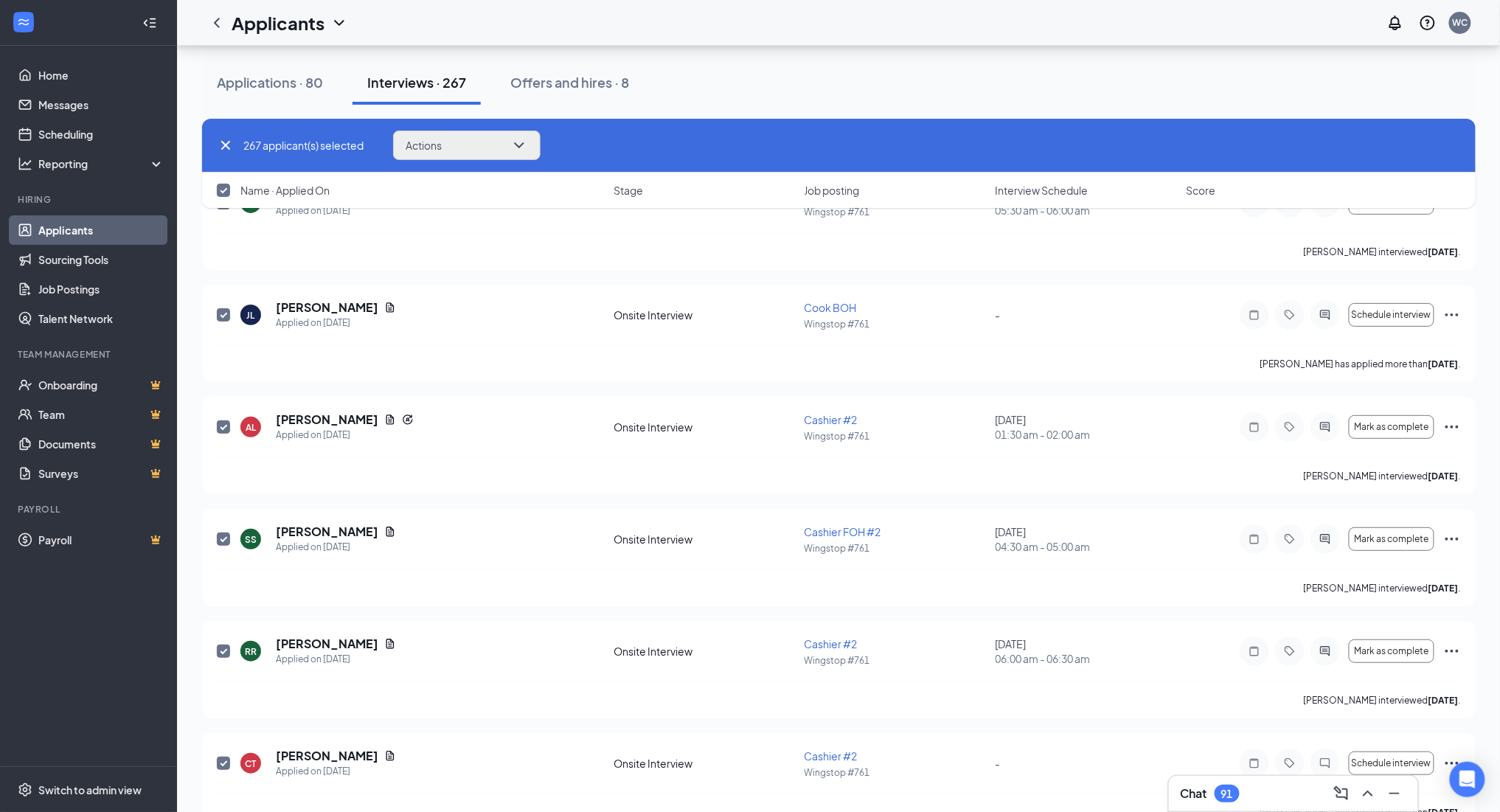
click at [525, 148] on icon "ChevronDown" at bounding box center [519, 145] width 17 height 17
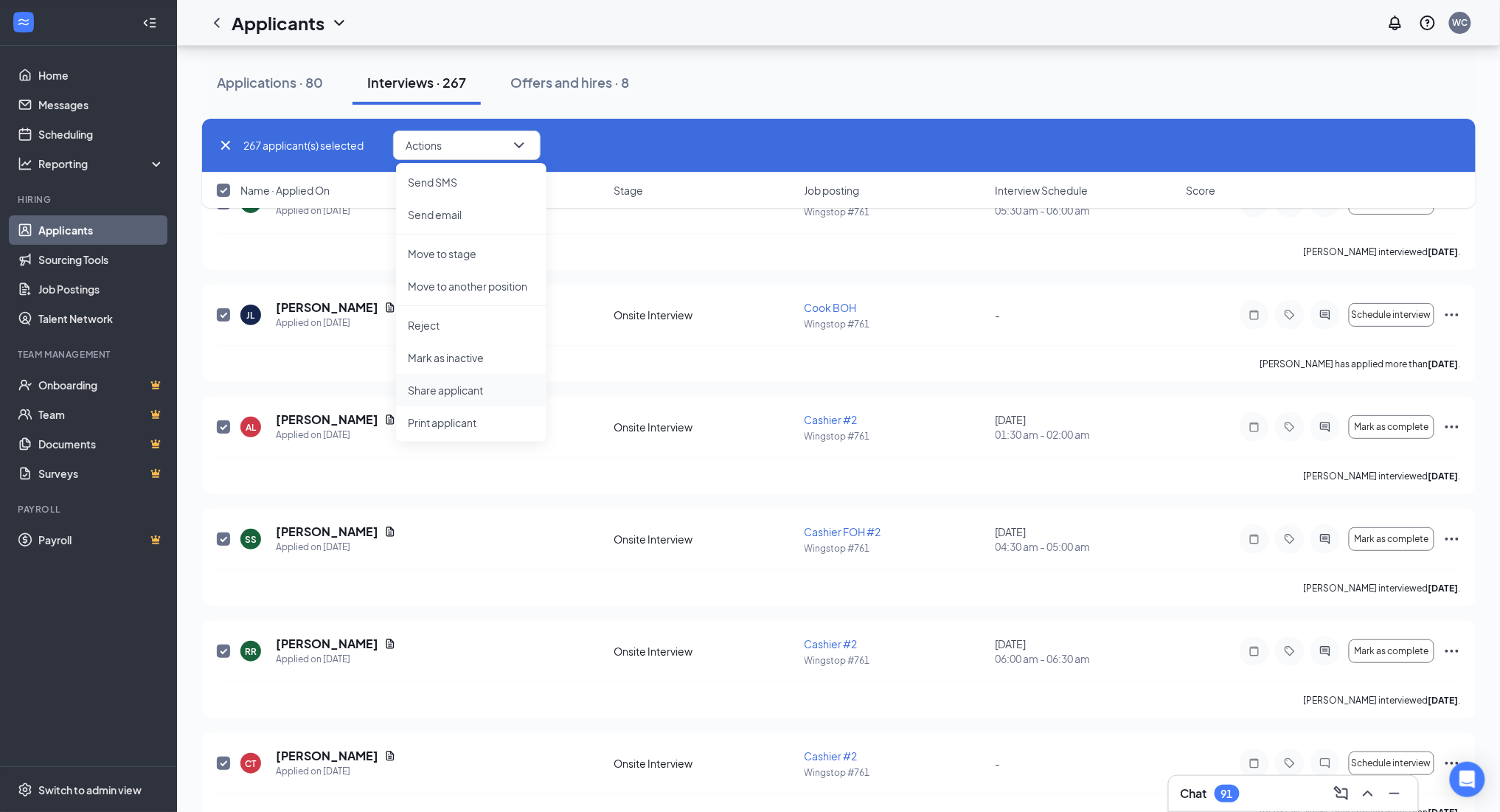
click at [456, 381] on li "Share applicant" at bounding box center [471, 390] width 151 height 33
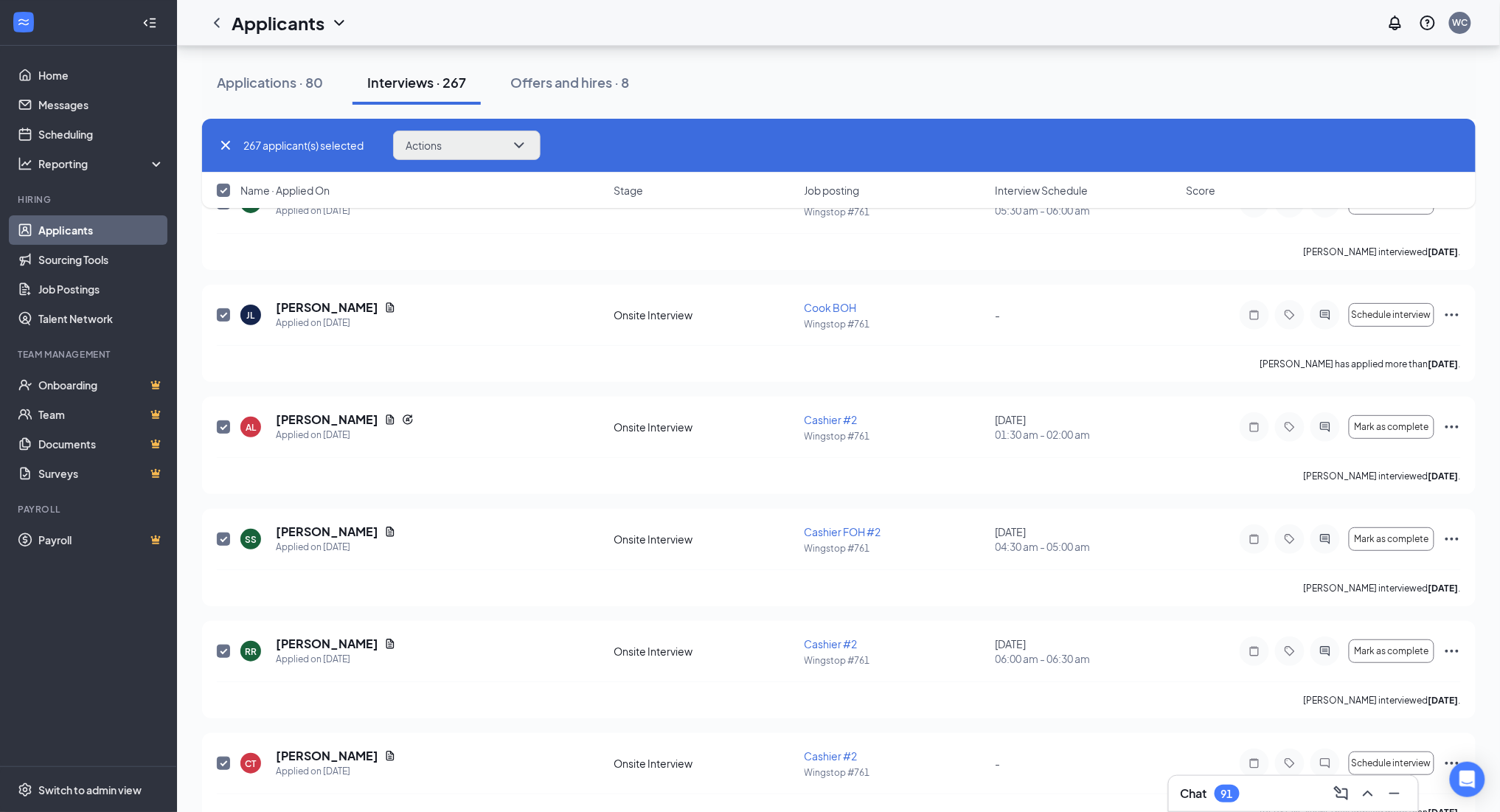
click at [526, 146] on icon "ChevronDown" at bounding box center [519, 145] width 17 height 17
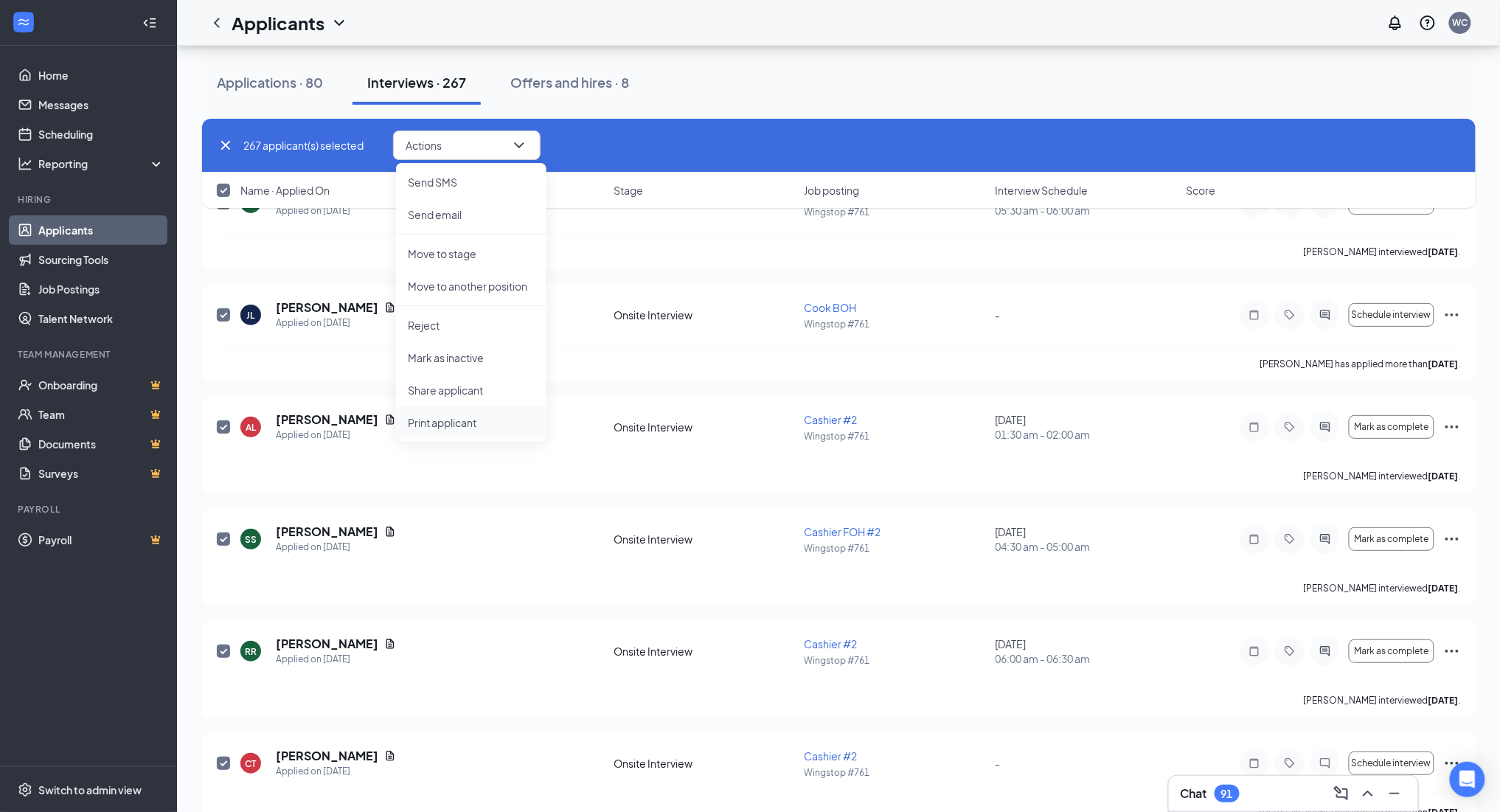
click at [484, 417] on p "Print applicant" at bounding box center [471, 422] width 127 height 15
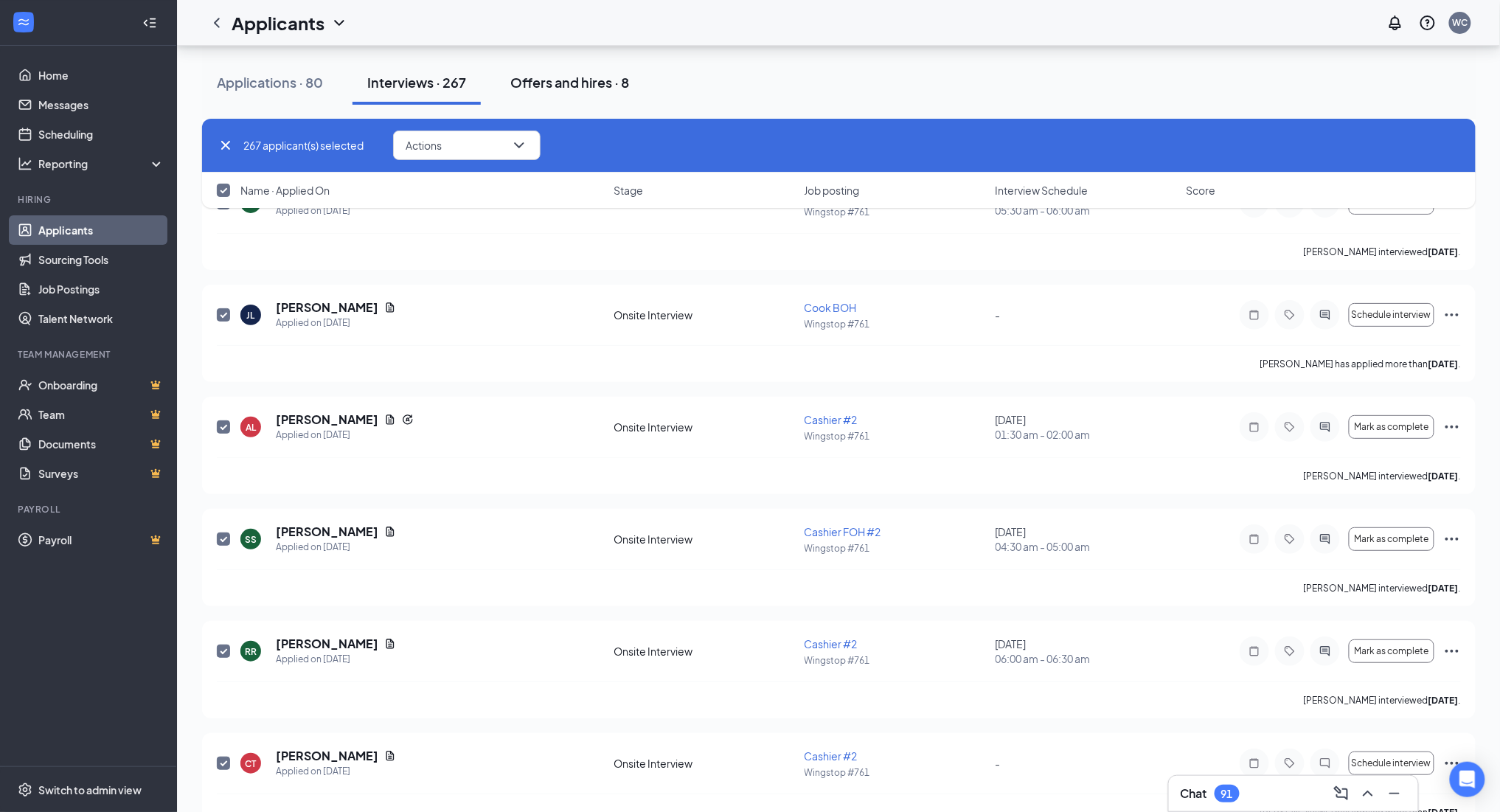
click at [563, 80] on div "Offers and hires · 8" at bounding box center [569, 81] width 119 height 18
